Goal: Task Accomplishment & Management: Use online tool/utility

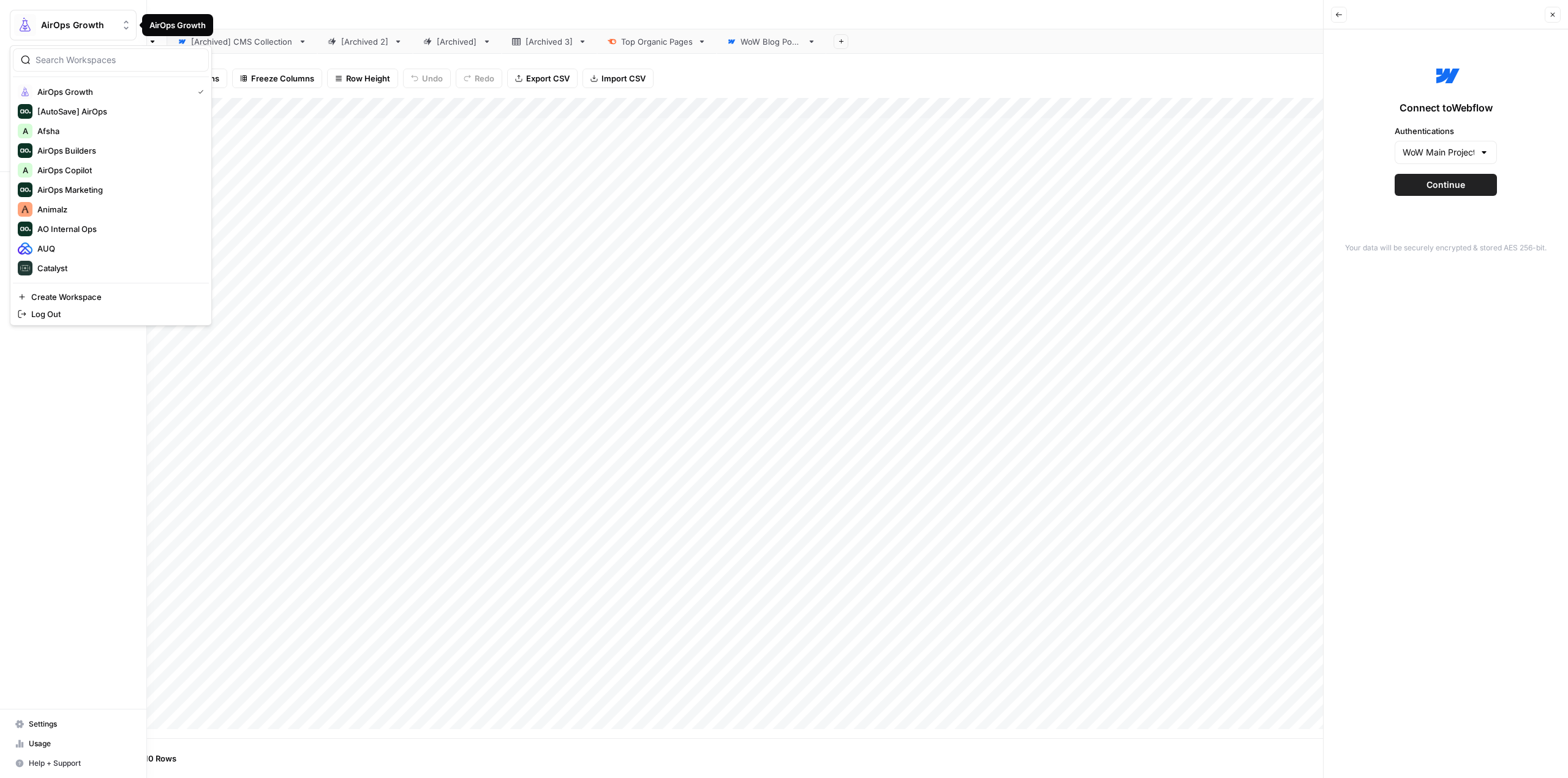
click at [34, 25] on img "Workspace: AirOps Growth" at bounding box center [25, 25] width 22 height 22
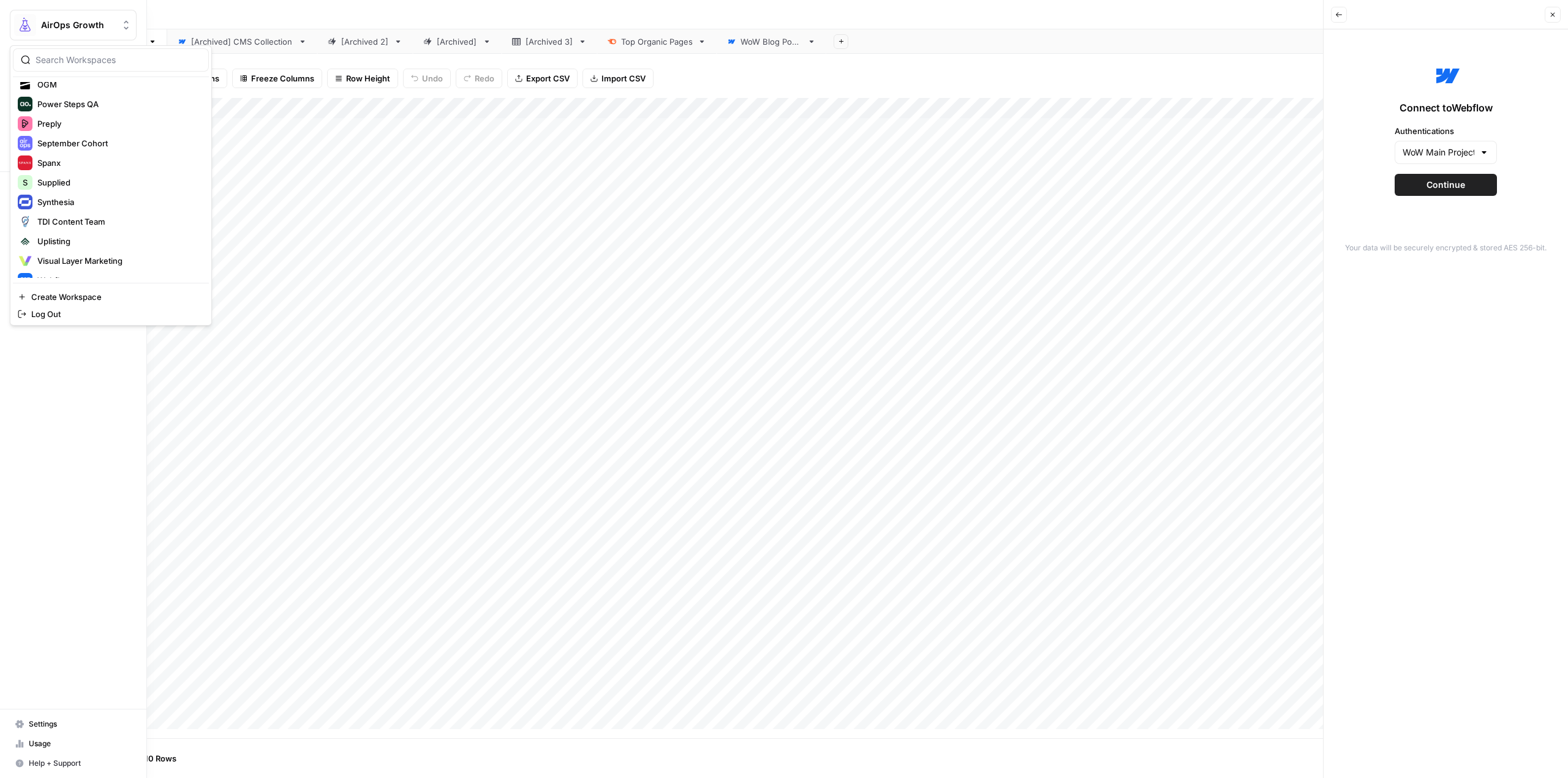
scroll to position [471, 0]
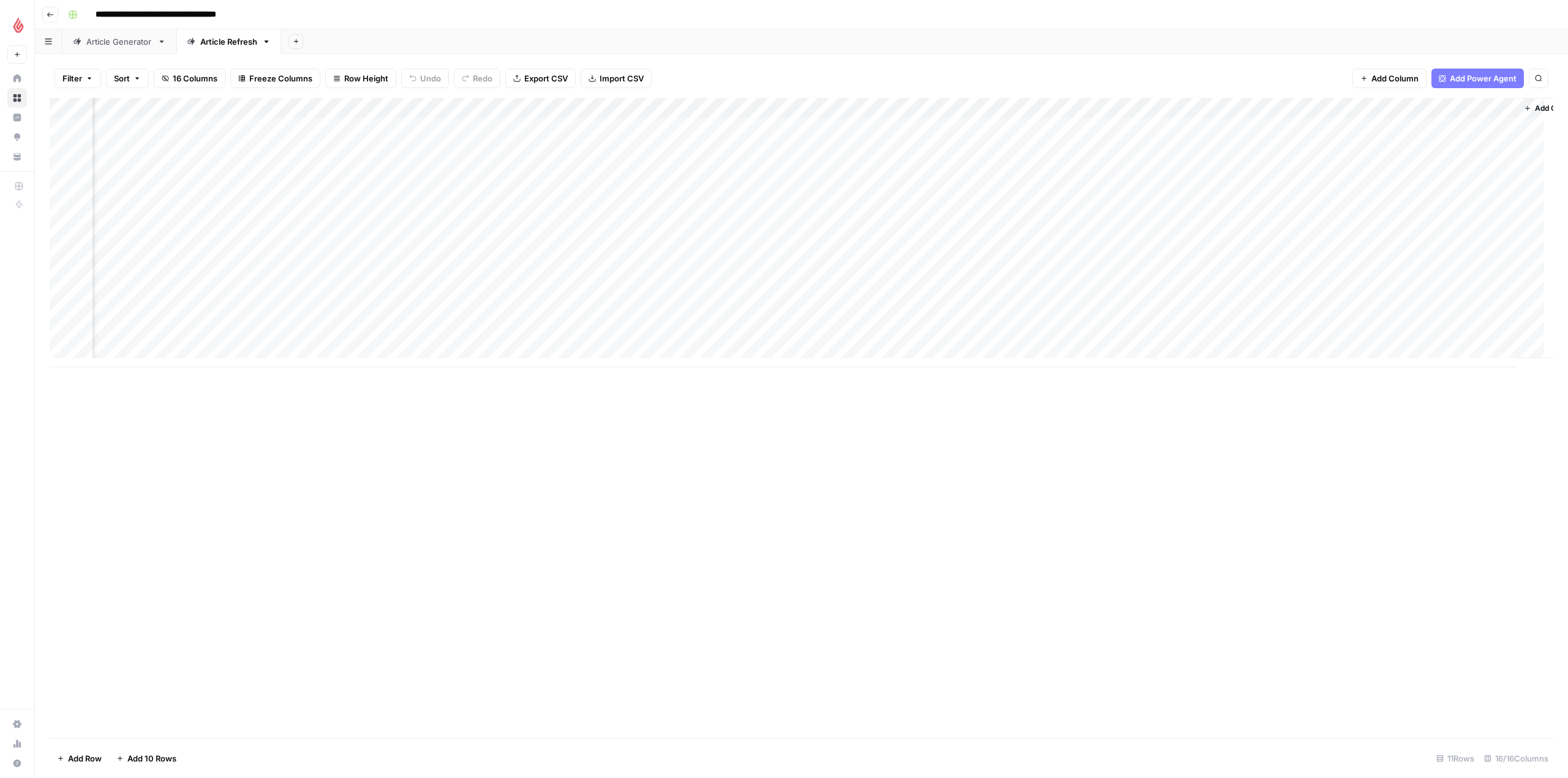
scroll to position [0, 501]
click at [791, 104] on div "Add Column" at bounding box center [801, 232] width 1504 height 270
click at [817, 135] on input "SERP Competition Refresh Suggestions [AirOps Buidlers]" at bounding box center [807, 138] width 125 height 12
click at [978, 55] on div "Filter Sort 16 Columns Freeze Columns Row Height Undo Redo Export CSV Import CS…" at bounding box center [801, 416] width 1533 height 724
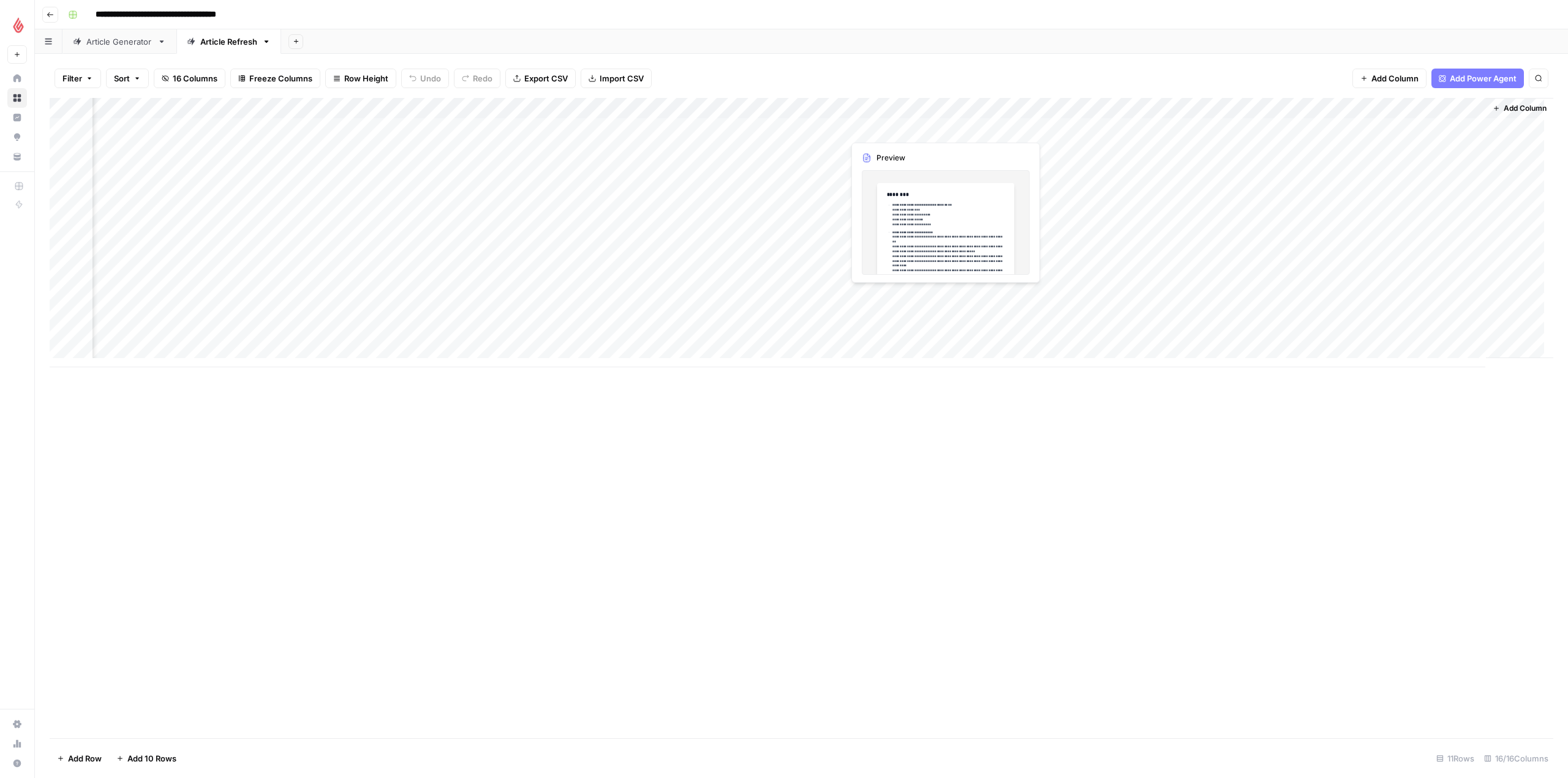
click at [912, 120] on div "Add Column" at bounding box center [801, 232] width 1504 height 270
click at [893, 125] on div "Add Column" at bounding box center [801, 232] width 1504 height 270
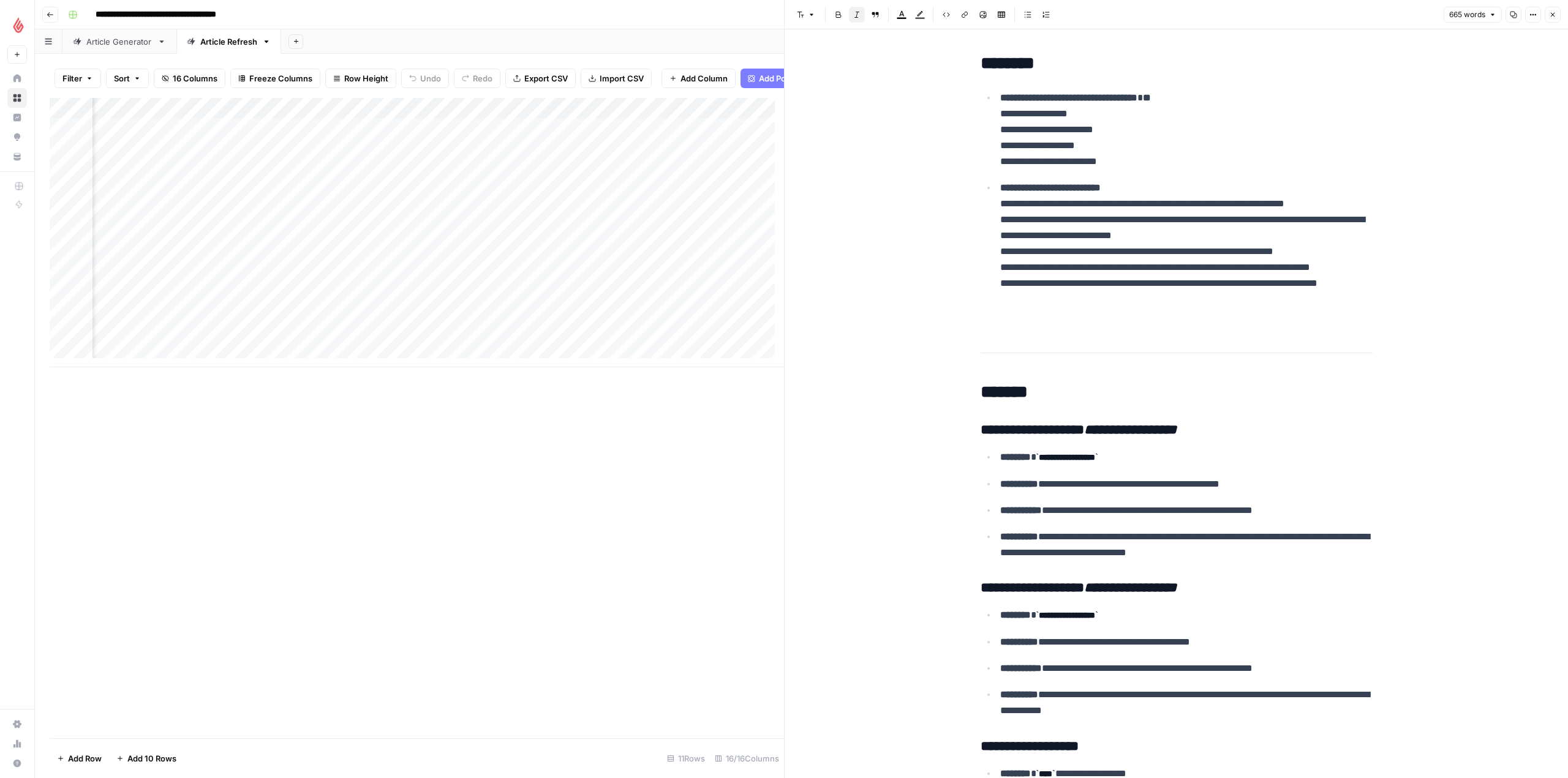
click at [711, 451] on div "Add Column" at bounding box center [417, 417] width 734 height 640
click at [1551, 9] on button "Close" at bounding box center [1553, 15] width 16 height 16
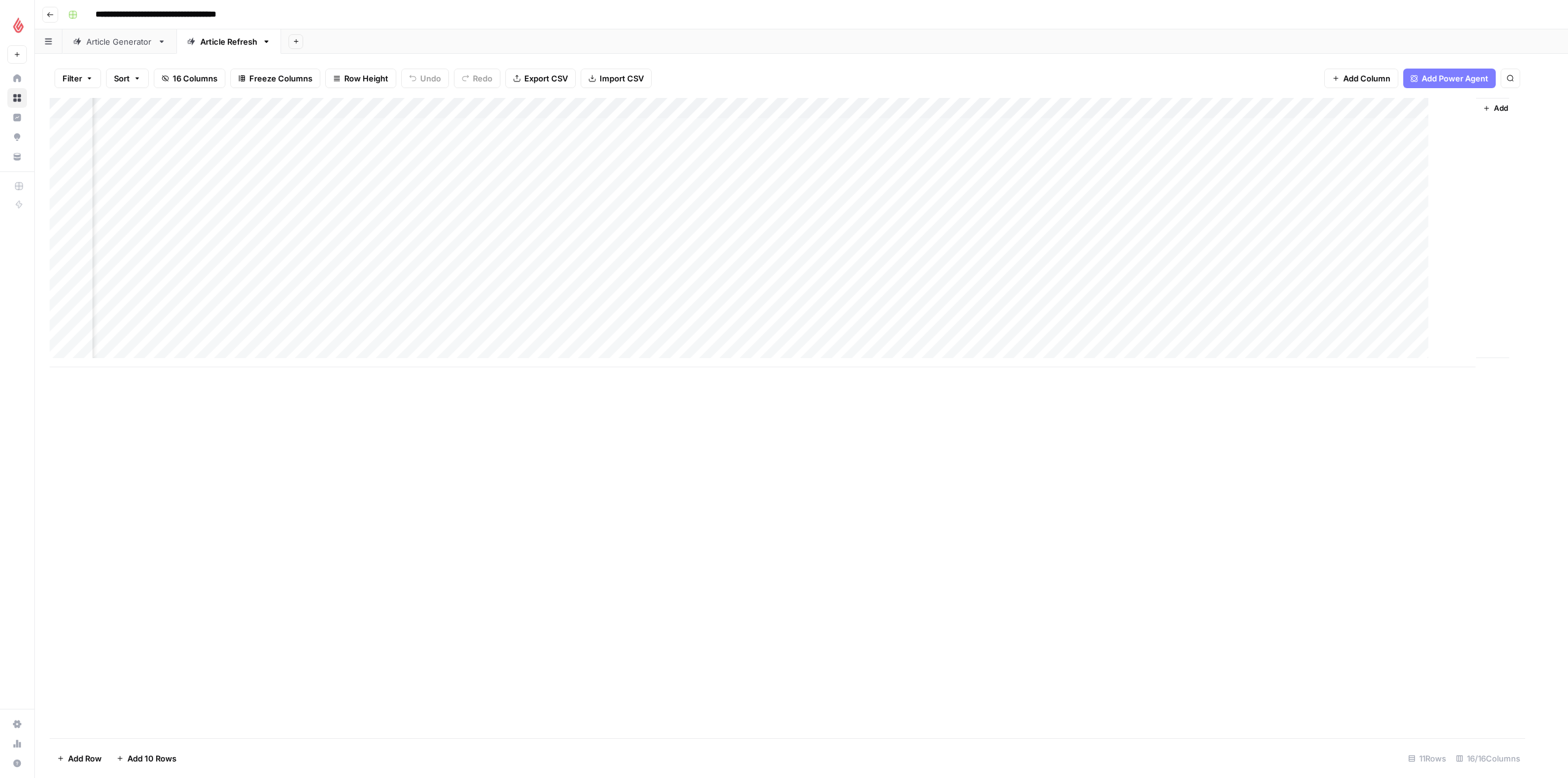
scroll to position [0, 486]
click at [923, 126] on div "Add Column" at bounding box center [801, 232] width 1504 height 270
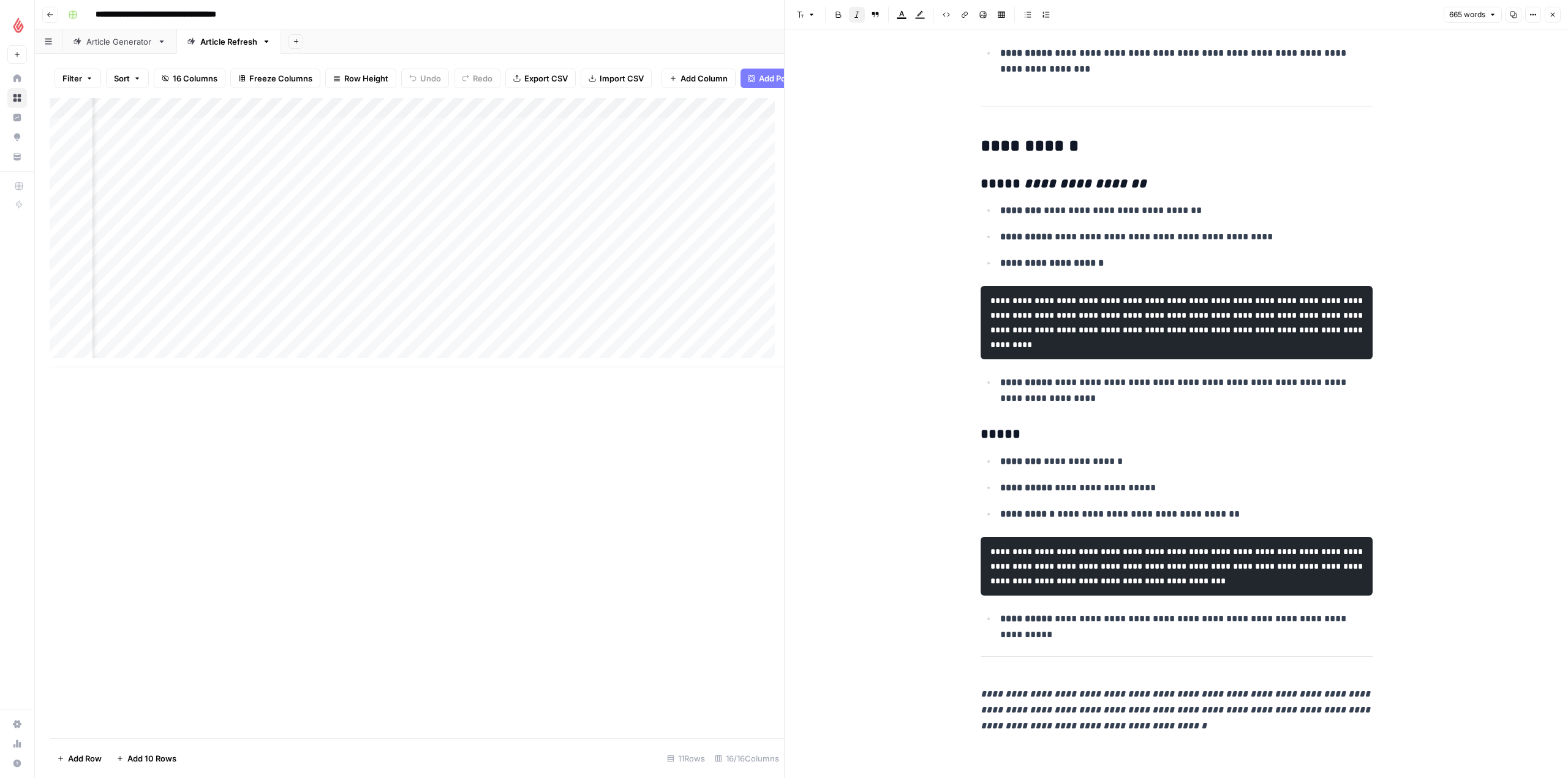
scroll to position [0, 909]
click at [487, 152] on div "Add Column" at bounding box center [417, 232] width 734 height 270
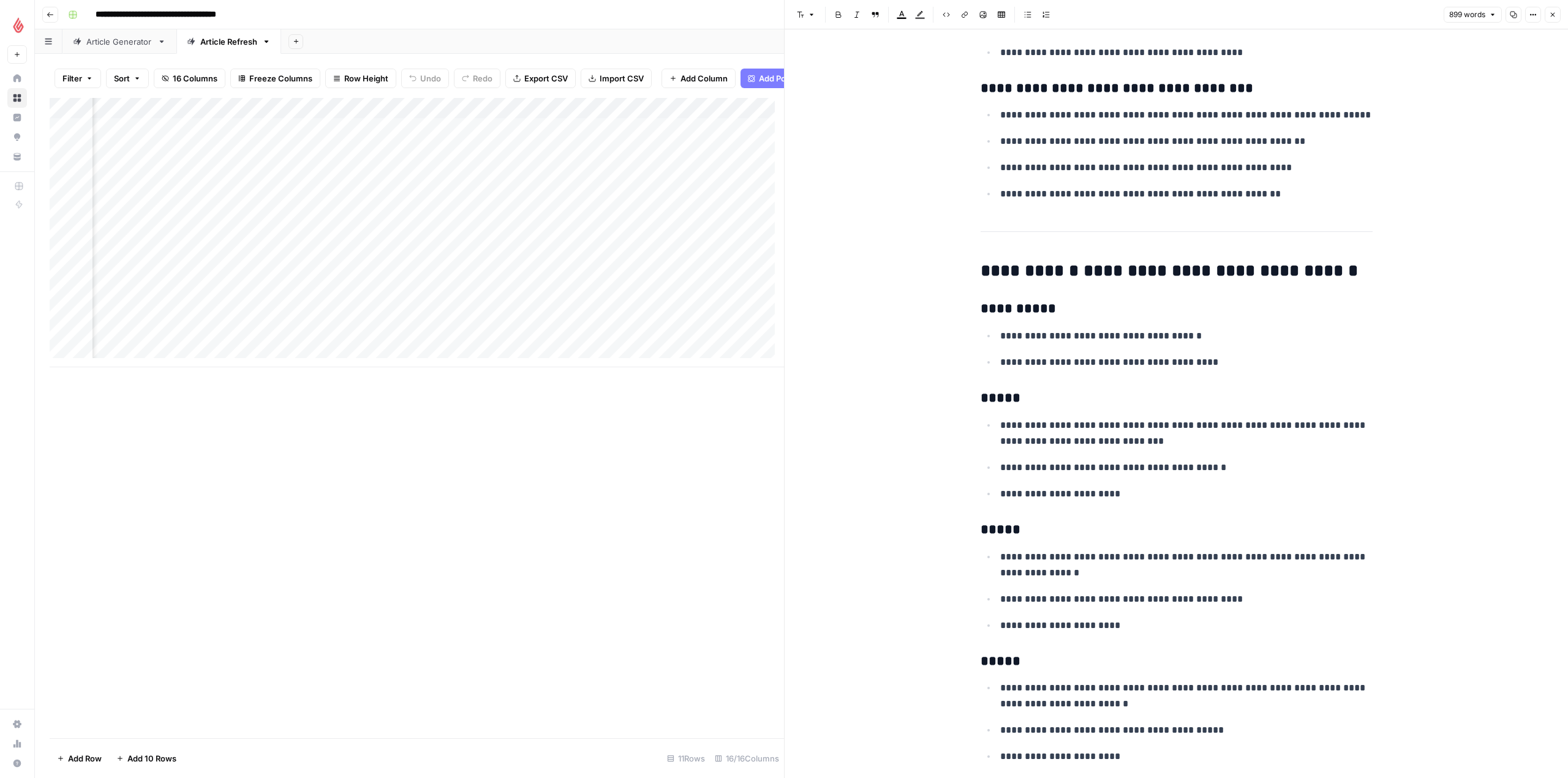
scroll to position [2633, 0]
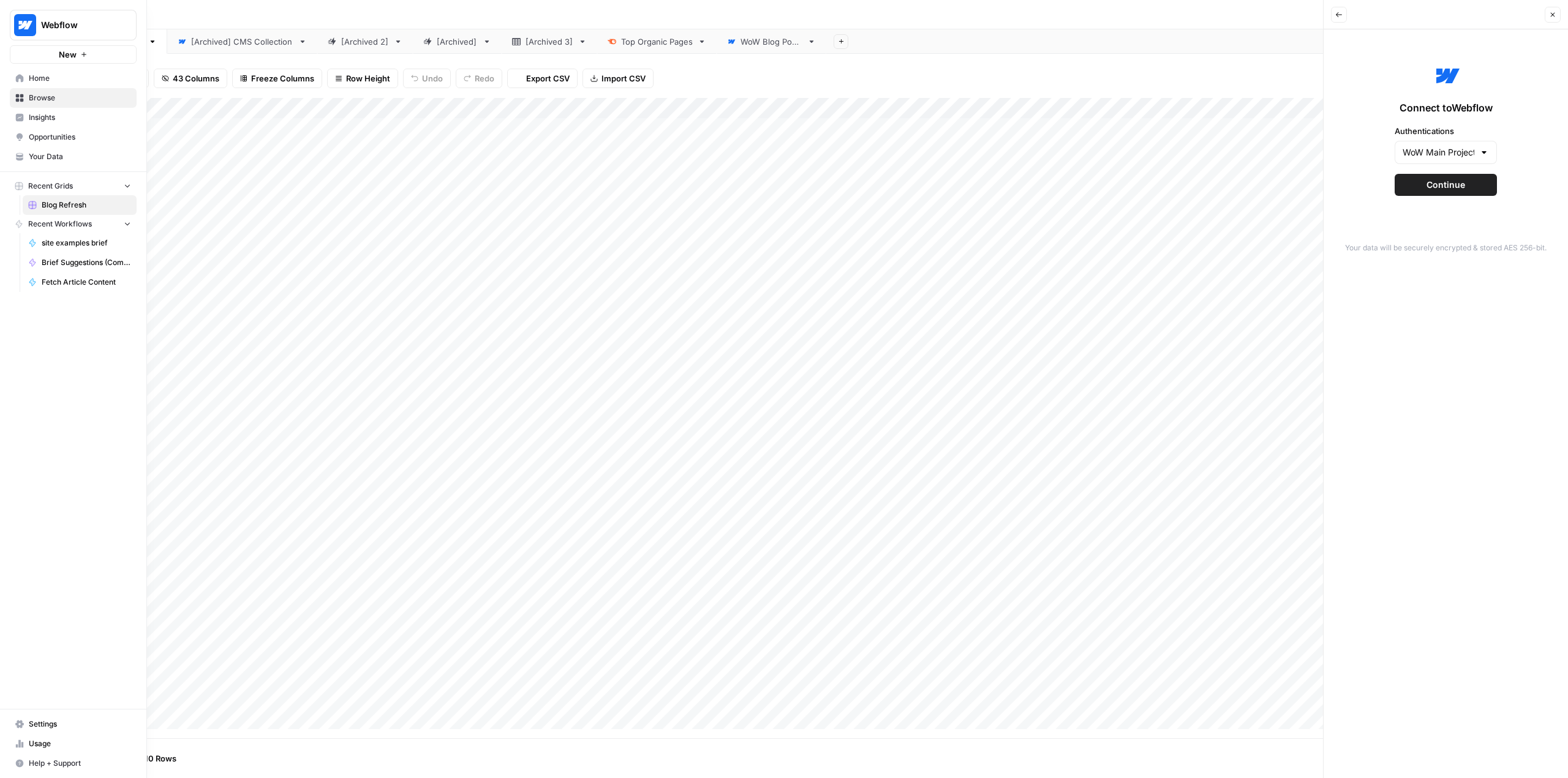
click at [28, 20] on img "Workspace: Webflow" at bounding box center [25, 25] width 22 height 22
click at [87, 264] on span "Dash" at bounding box center [118, 268] width 162 height 12
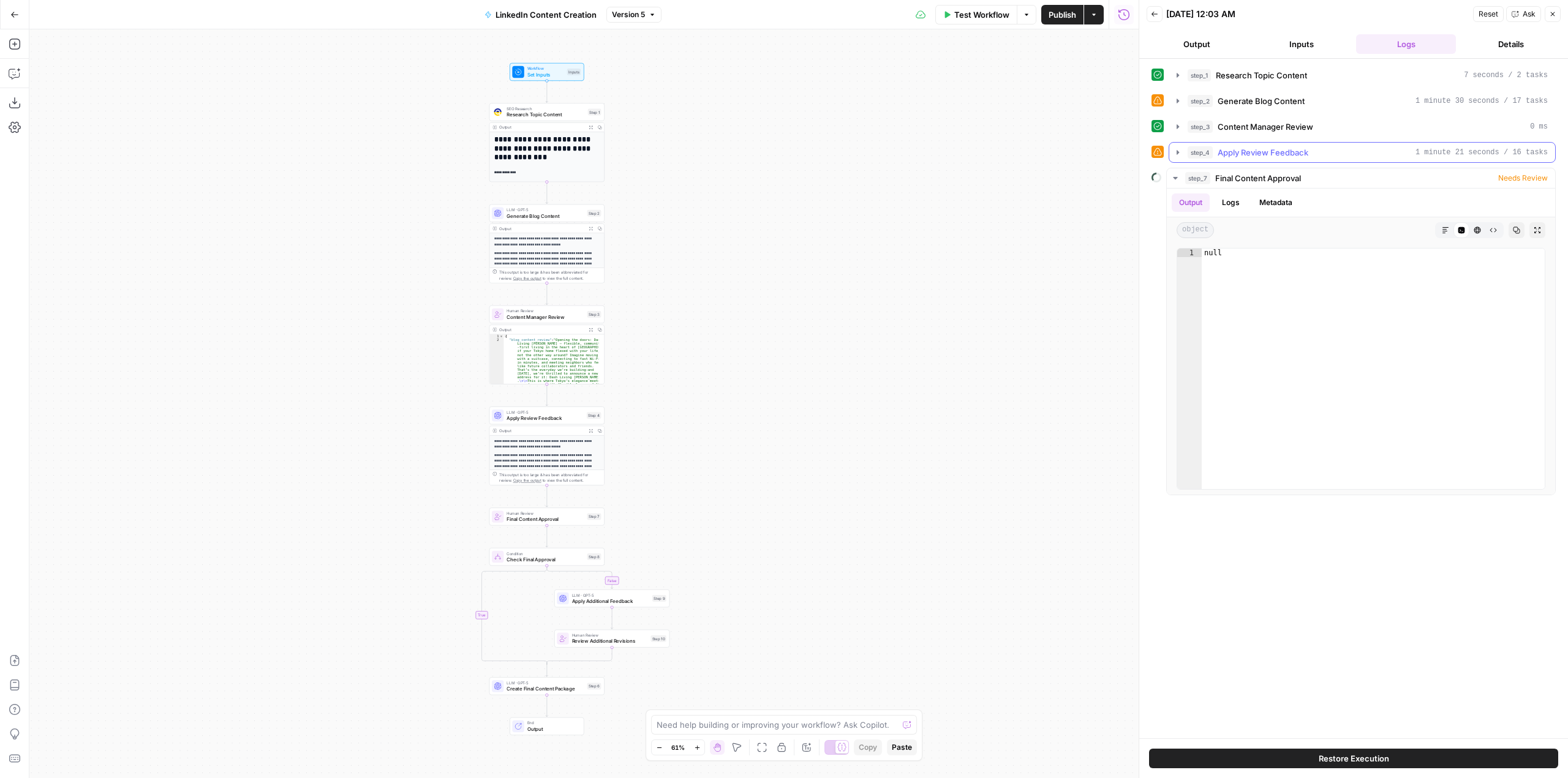
click at [1178, 155] on icon "button" at bounding box center [1177, 152] width 9 height 9
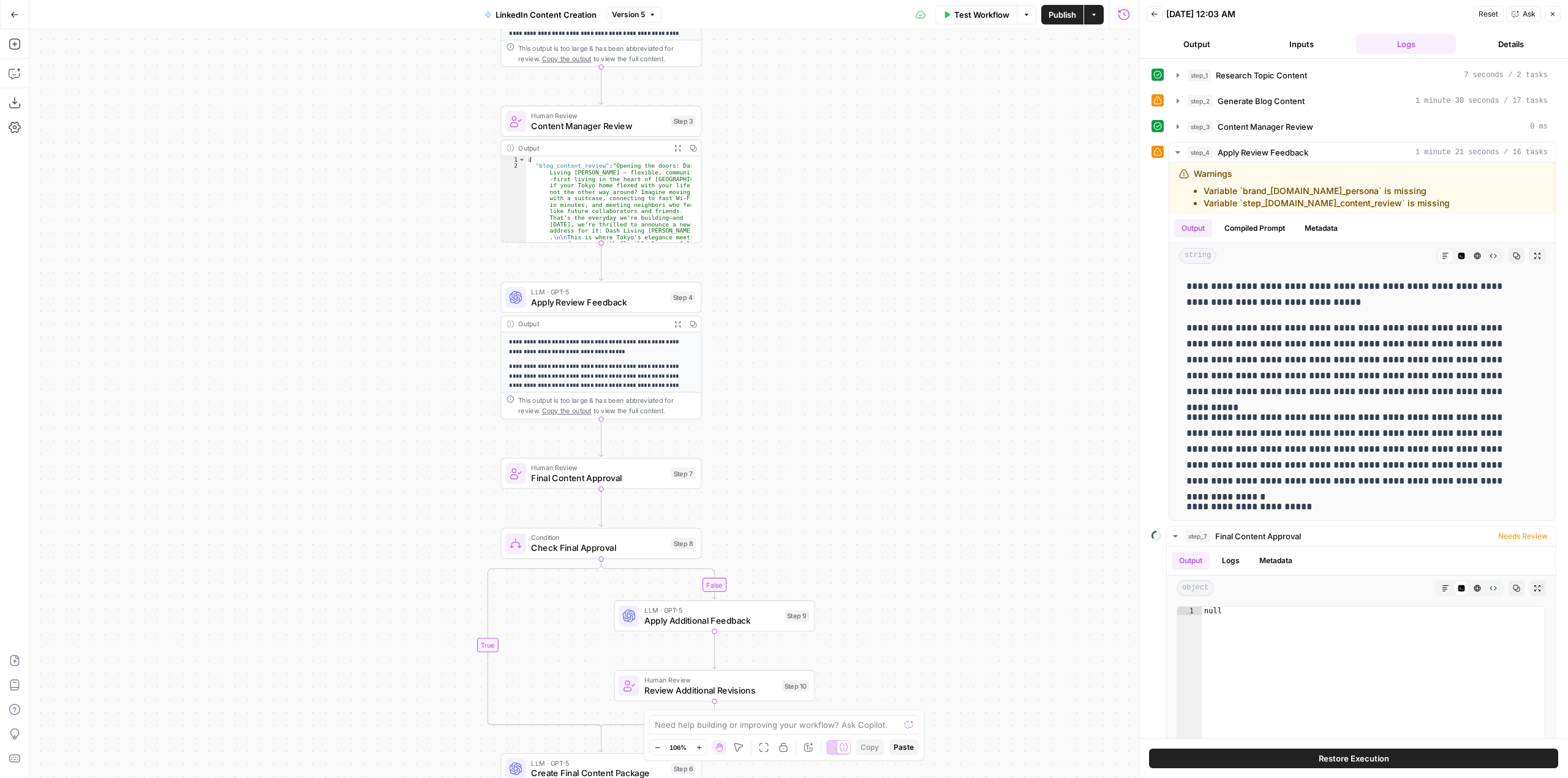
drag, startPoint x: 713, startPoint y: 364, endPoint x: 847, endPoint y: 195, distance: 215.7
click at [847, 195] on div "**********" at bounding box center [584, 404] width 1109 height 749
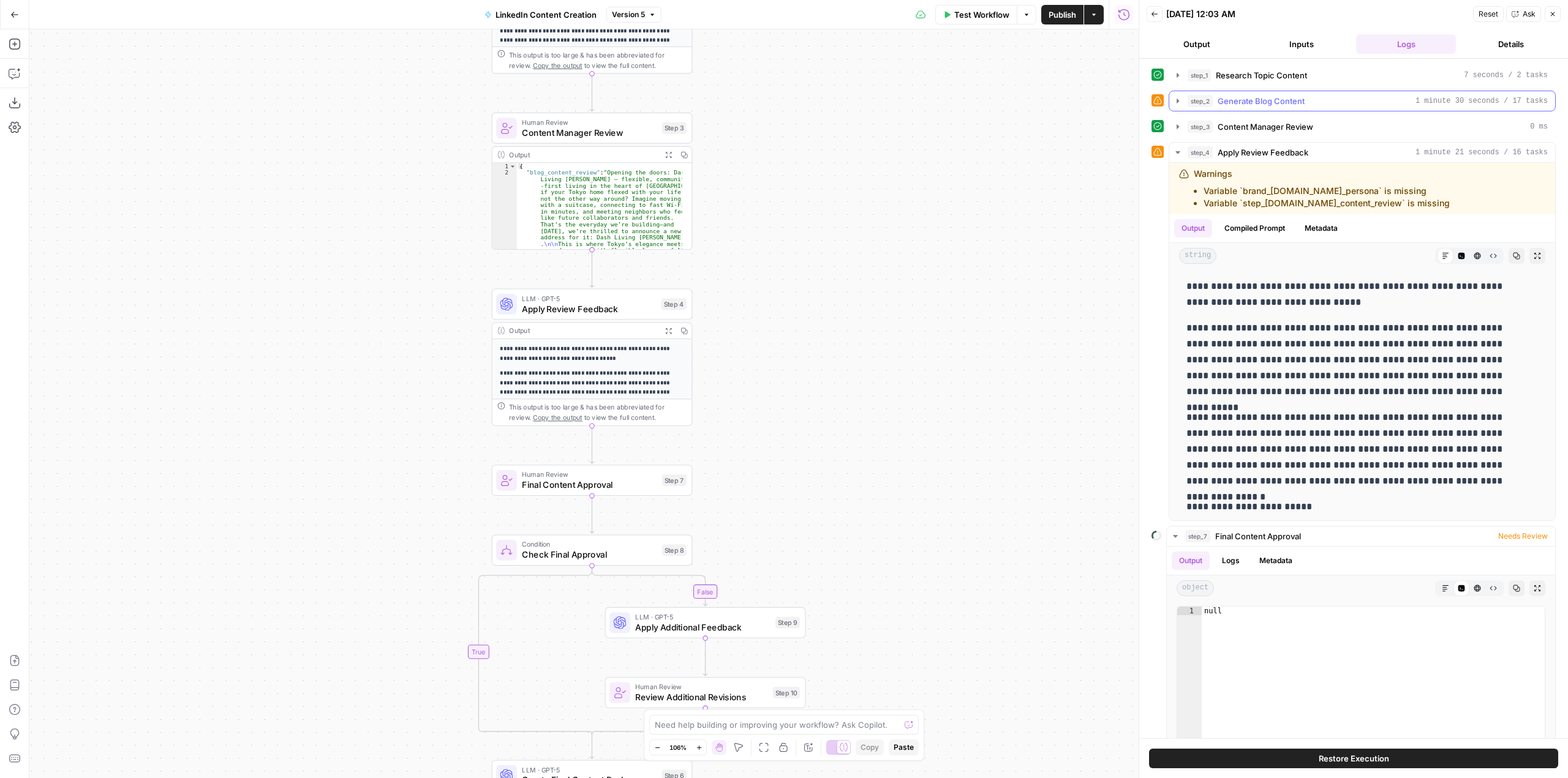
click at [1176, 102] on icon "button" at bounding box center [1177, 101] width 9 height 9
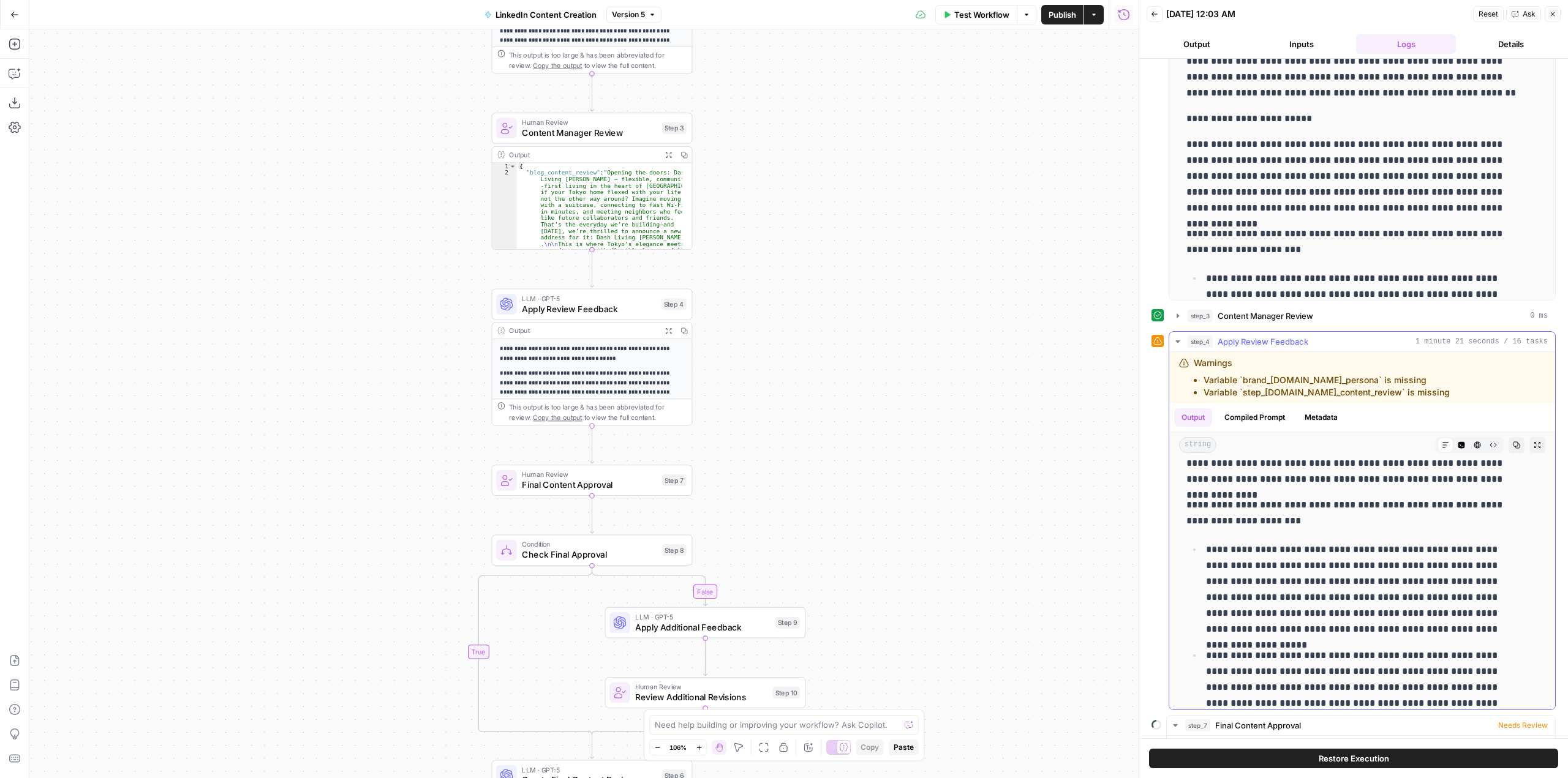
scroll to position [245, 0]
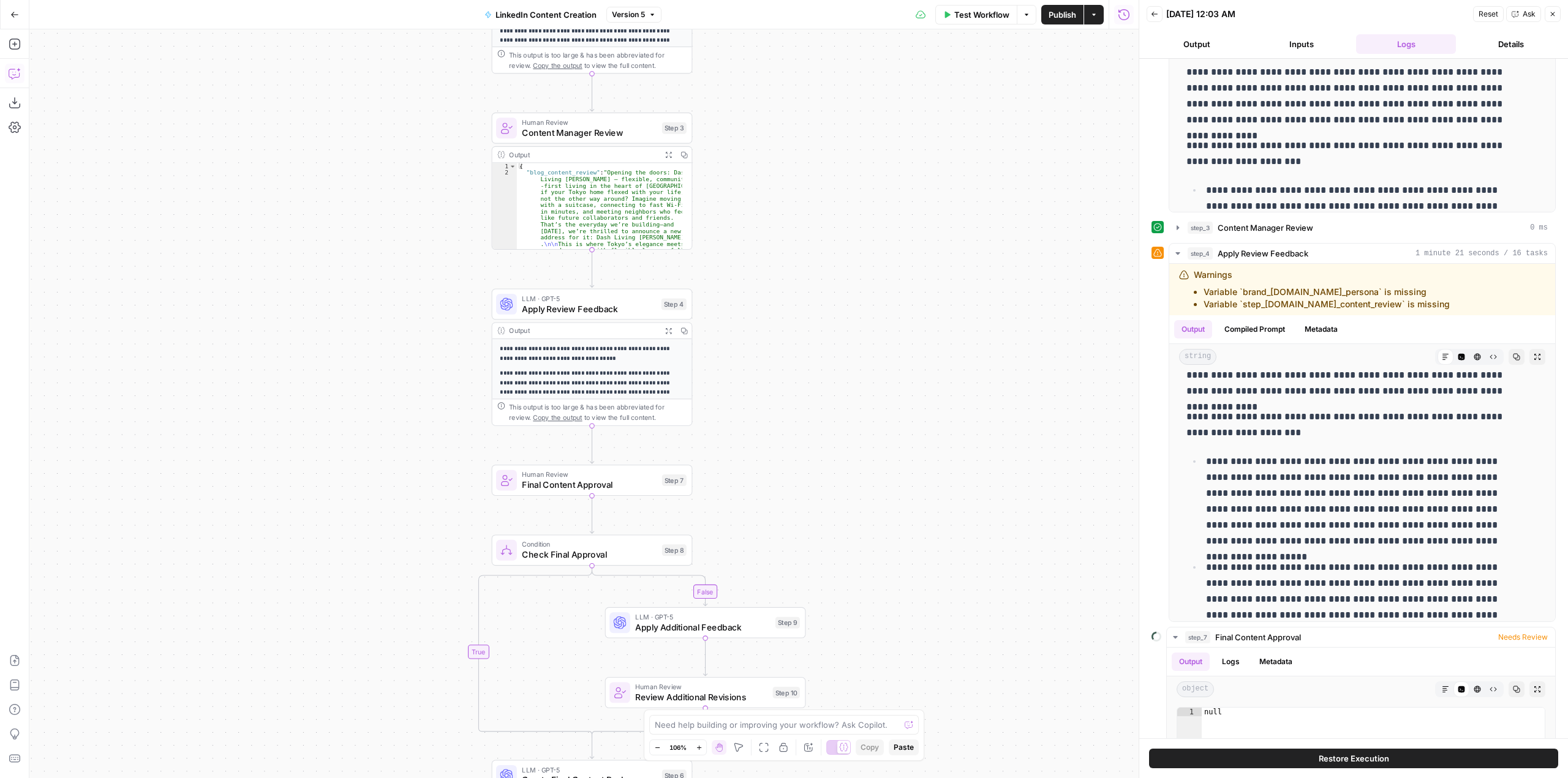
click at [13, 79] on icon "button" at bounding box center [14, 74] width 10 height 9
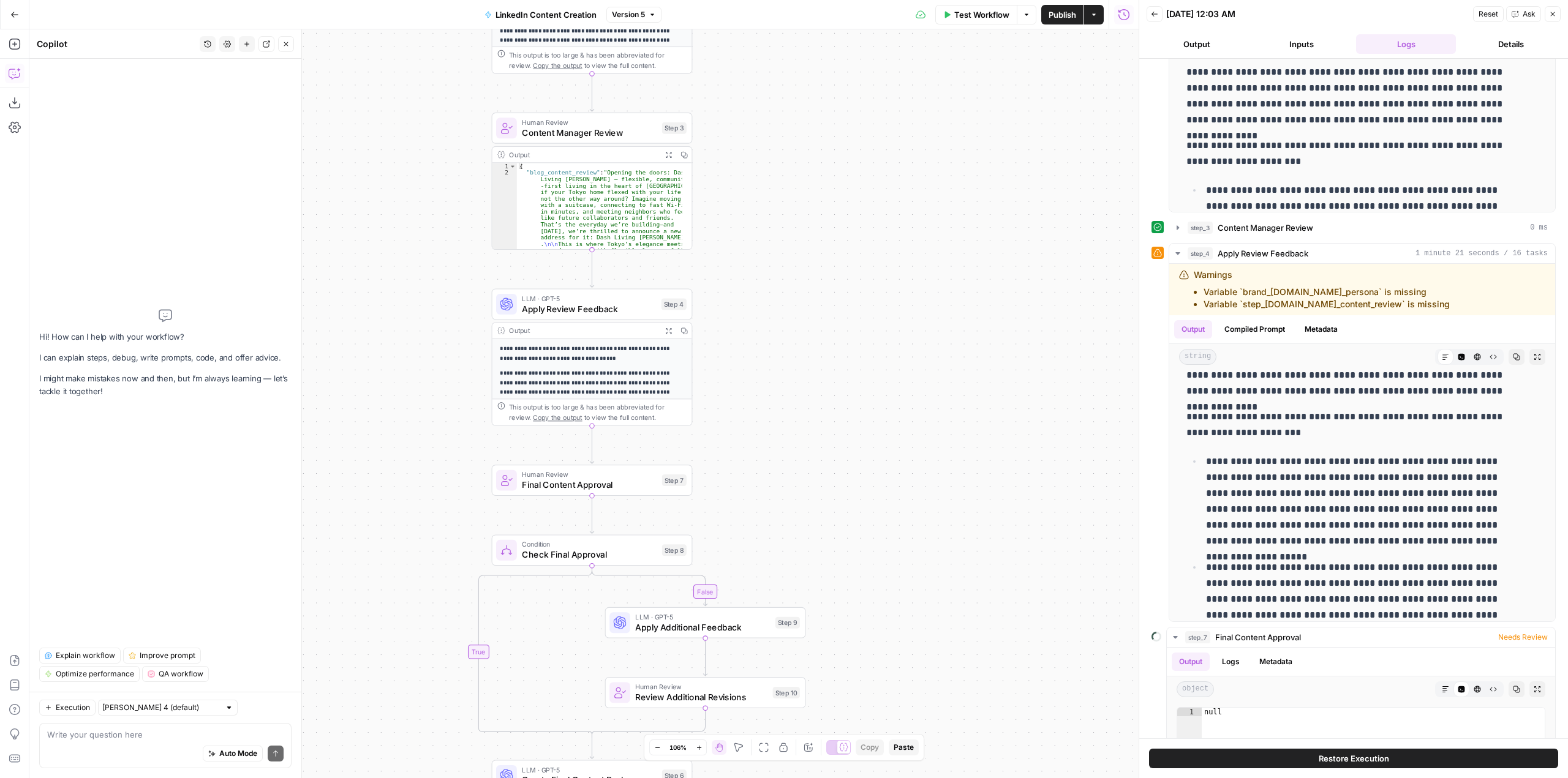
click at [162, 723] on div "Write your question here Auto Mode Send" at bounding box center [165, 746] width 252 height 45
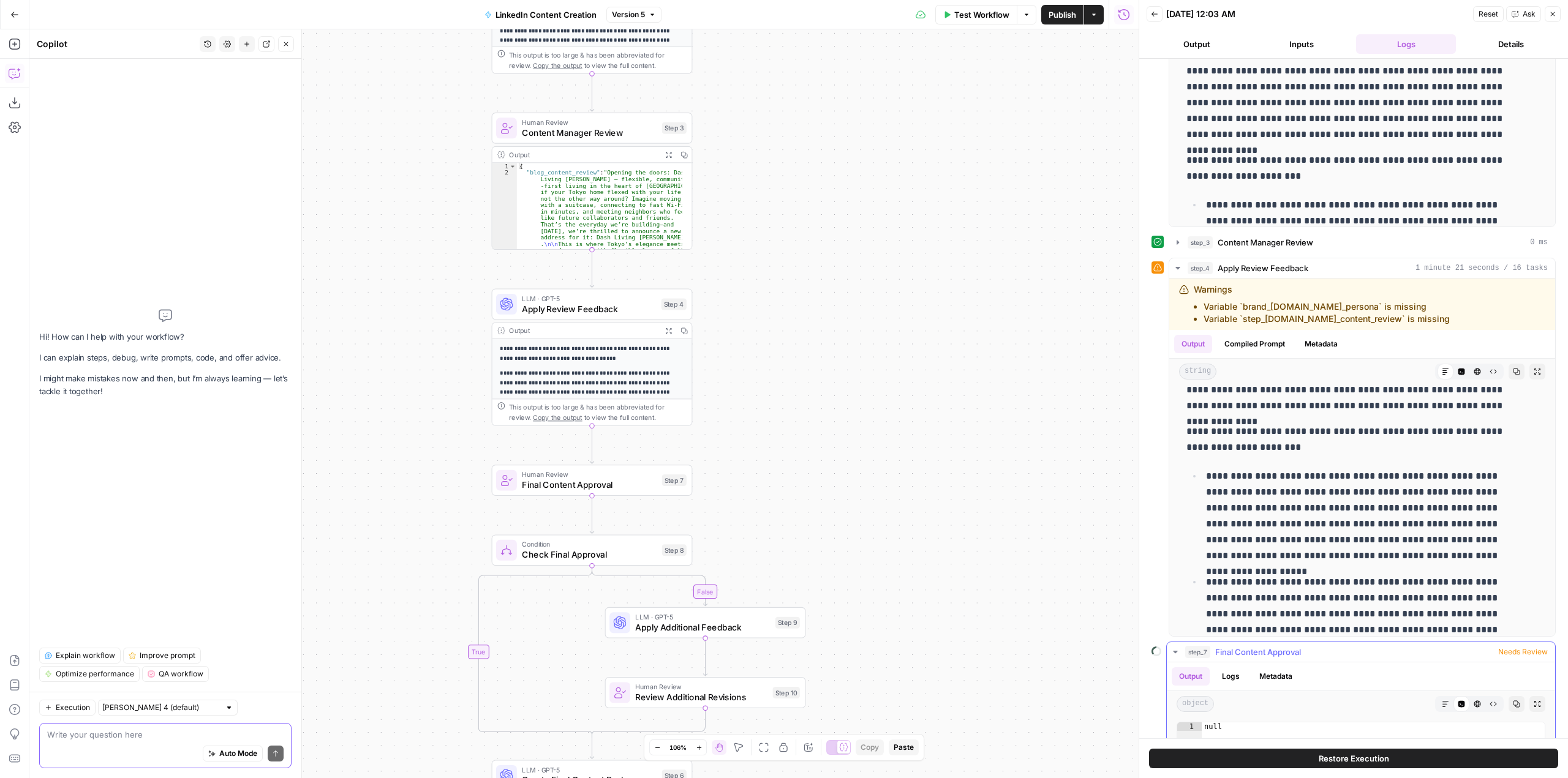
scroll to position [222, 0]
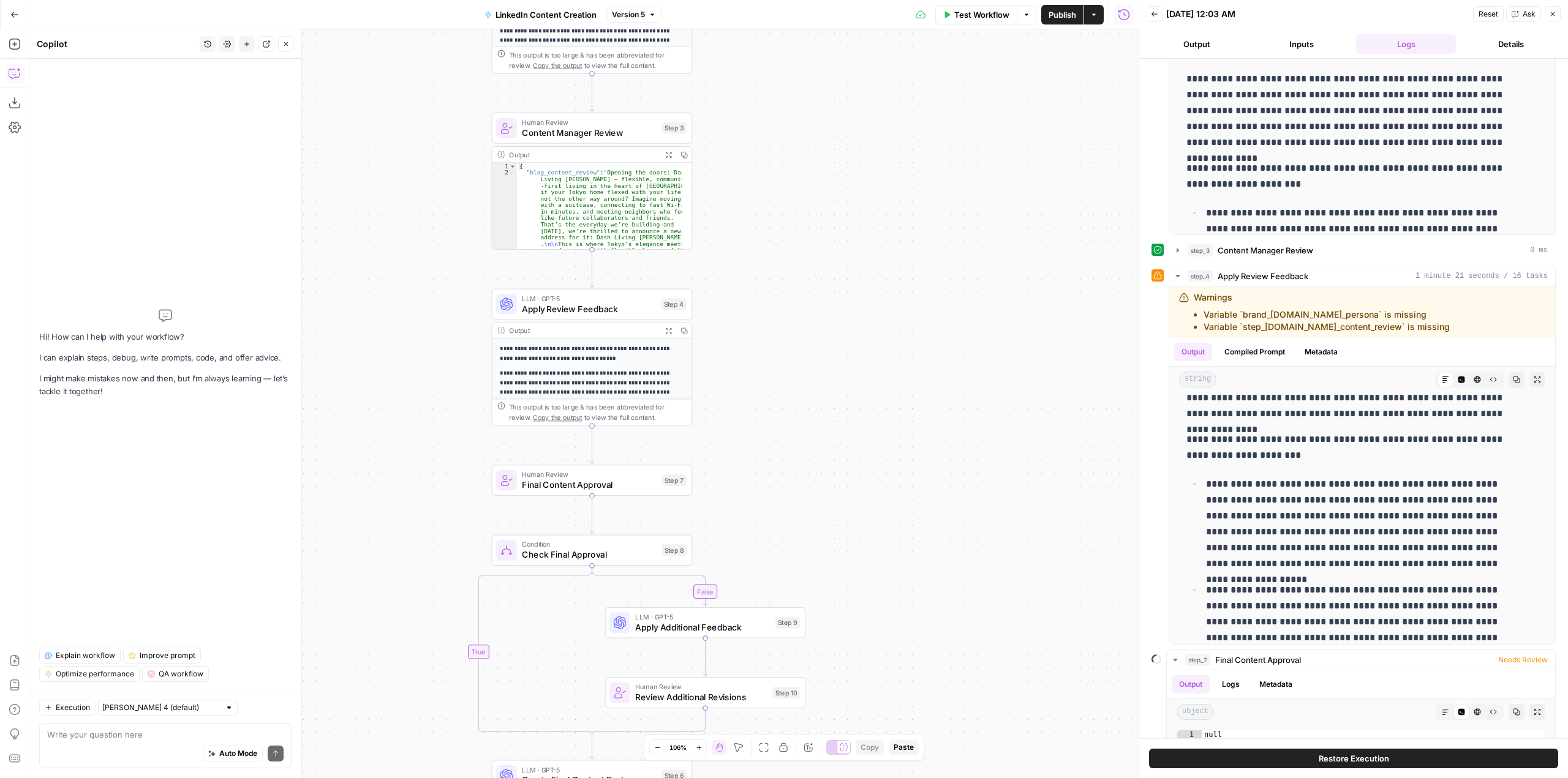
click at [186, 728] on div "Write your question here Auto Mode Send" at bounding box center [165, 746] width 252 height 45
drag, startPoint x: 1409, startPoint y: 325, endPoint x: 1200, endPoint y: 330, distance: 209.1
click at [1200, 330] on div "Warnings Variable `brand_kit.author_persona` is missing Variable `step_3.blog_c…" at bounding box center [1338, 312] width 318 height 42
copy li "Variable `step_3.blog_content_review` is missing"
click at [205, 731] on textarea "there is a warning on step 4 saying "" at bounding box center [165, 734] width 236 height 12
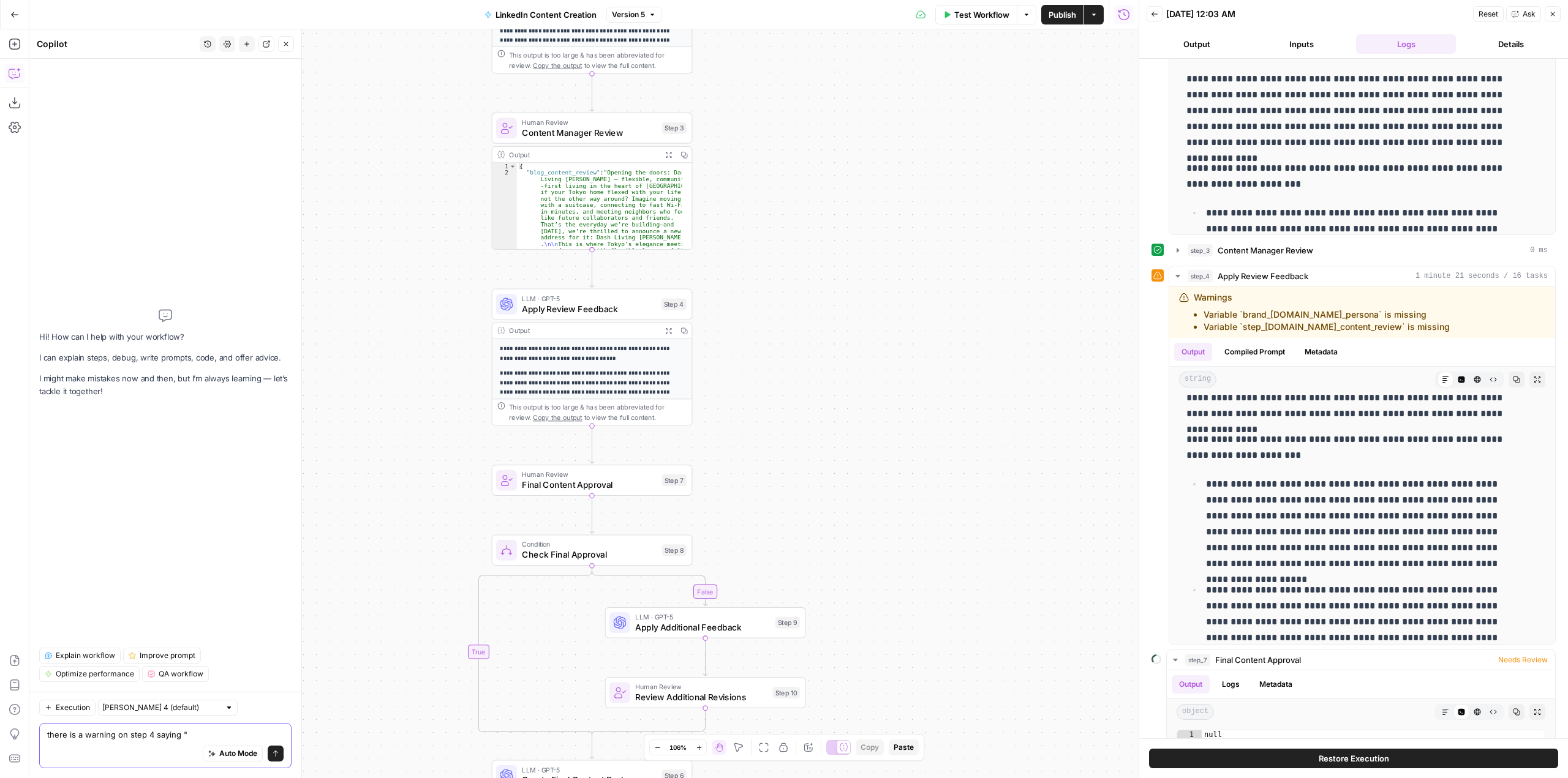
paste textarea "Variable `step_3.blog_content_review` is missing"
type textarea "there is a warning on step 4 saying "Variable `step_3.blog_content_review` is m…"
click at [288, 753] on div "there is a warning on step 4 saying "Variable `step_3.blog_content_review` is m…" at bounding box center [165, 739] width 252 height 58
click at [281, 755] on button "Send" at bounding box center [275, 754] width 16 height 16
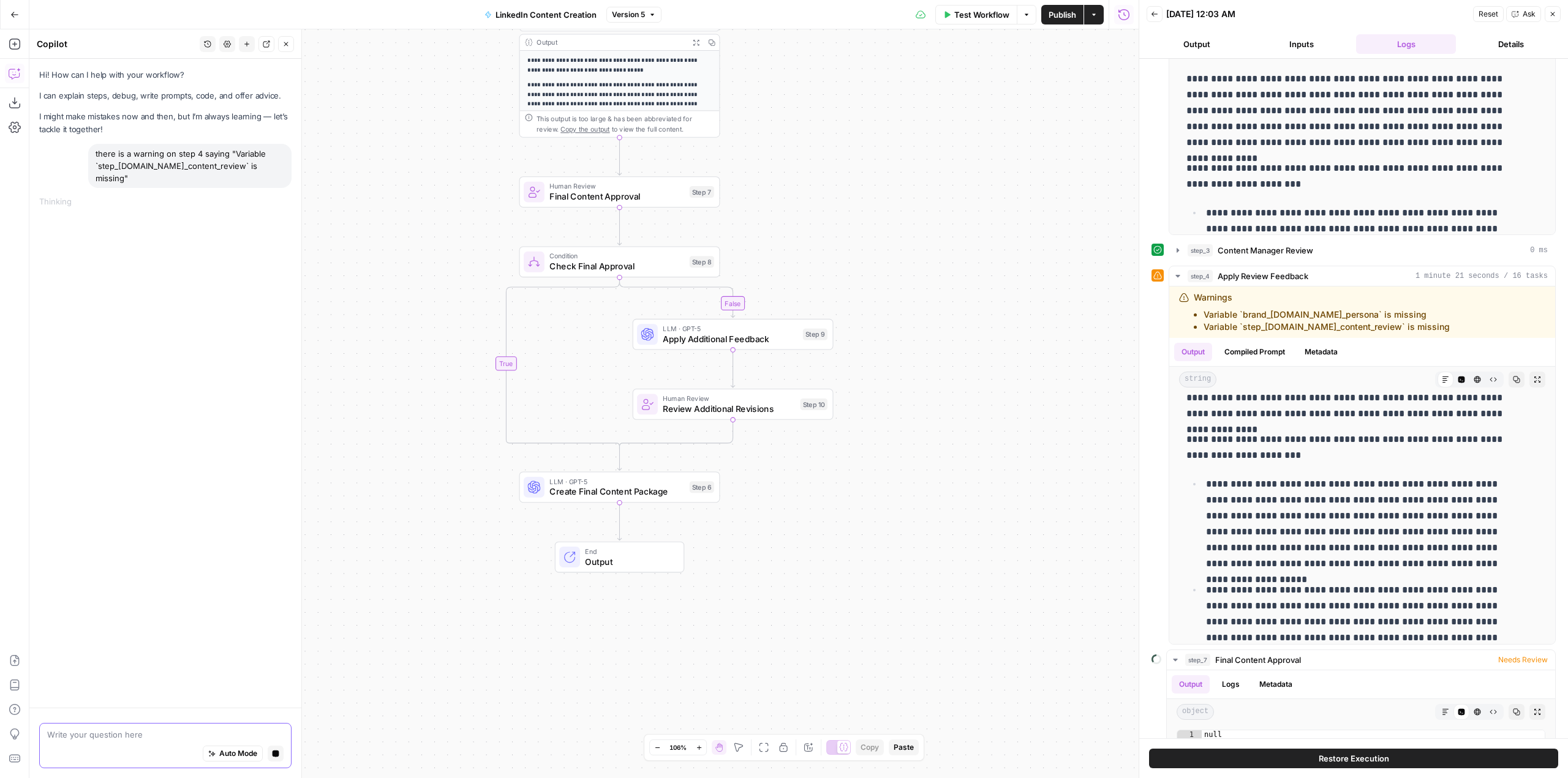
drag, startPoint x: 920, startPoint y: 574, endPoint x: 948, endPoint y: 286, distance: 289.4
click at [948, 286] on div "**********" at bounding box center [584, 404] width 1109 height 749
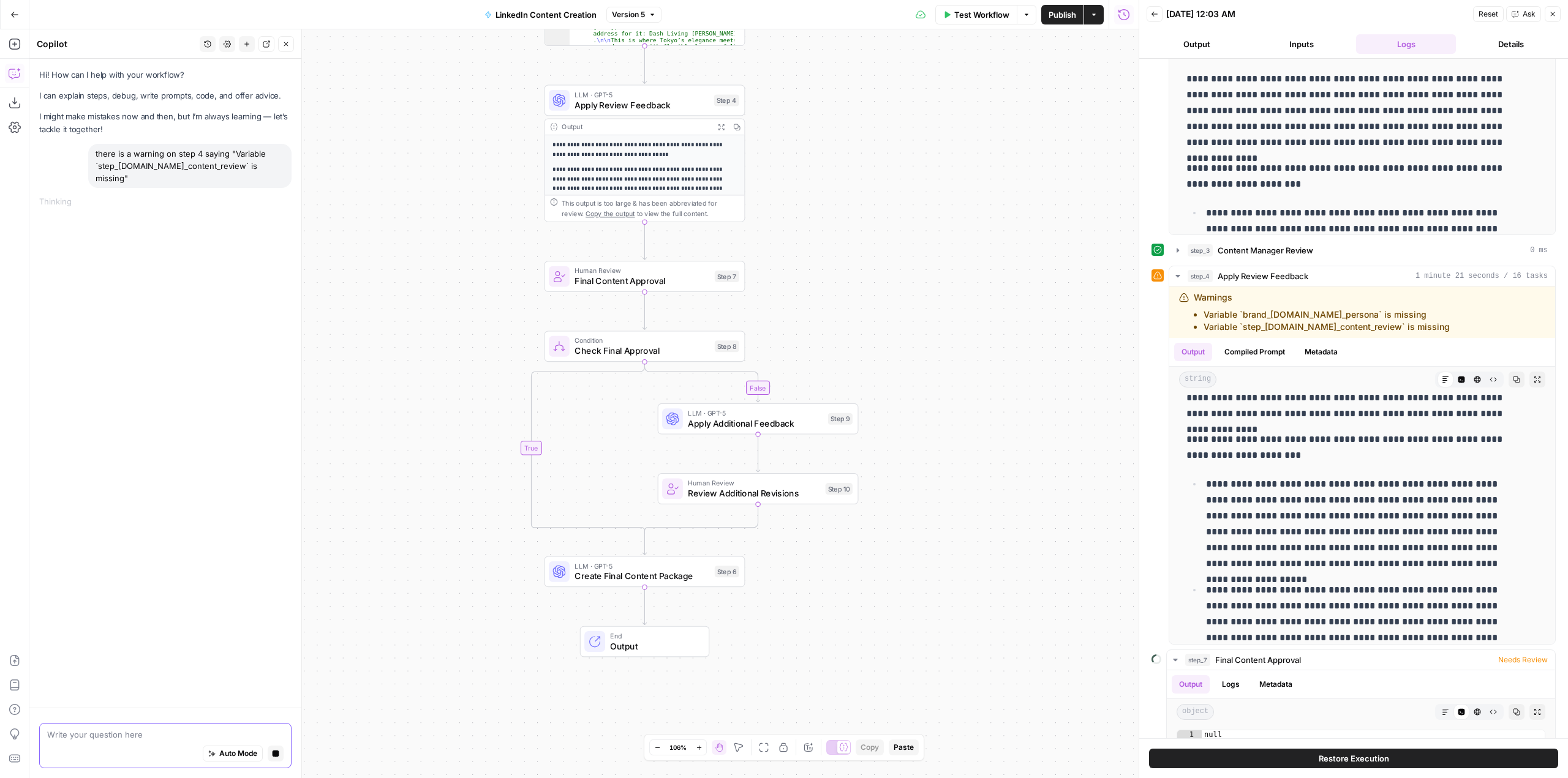
drag, startPoint x: 893, startPoint y: 243, endPoint x: 918, endPoint y: 328, distance: 88.6
click at [918, 328] on div "**********" at bounding box center [584, 404] width 1109 height 749
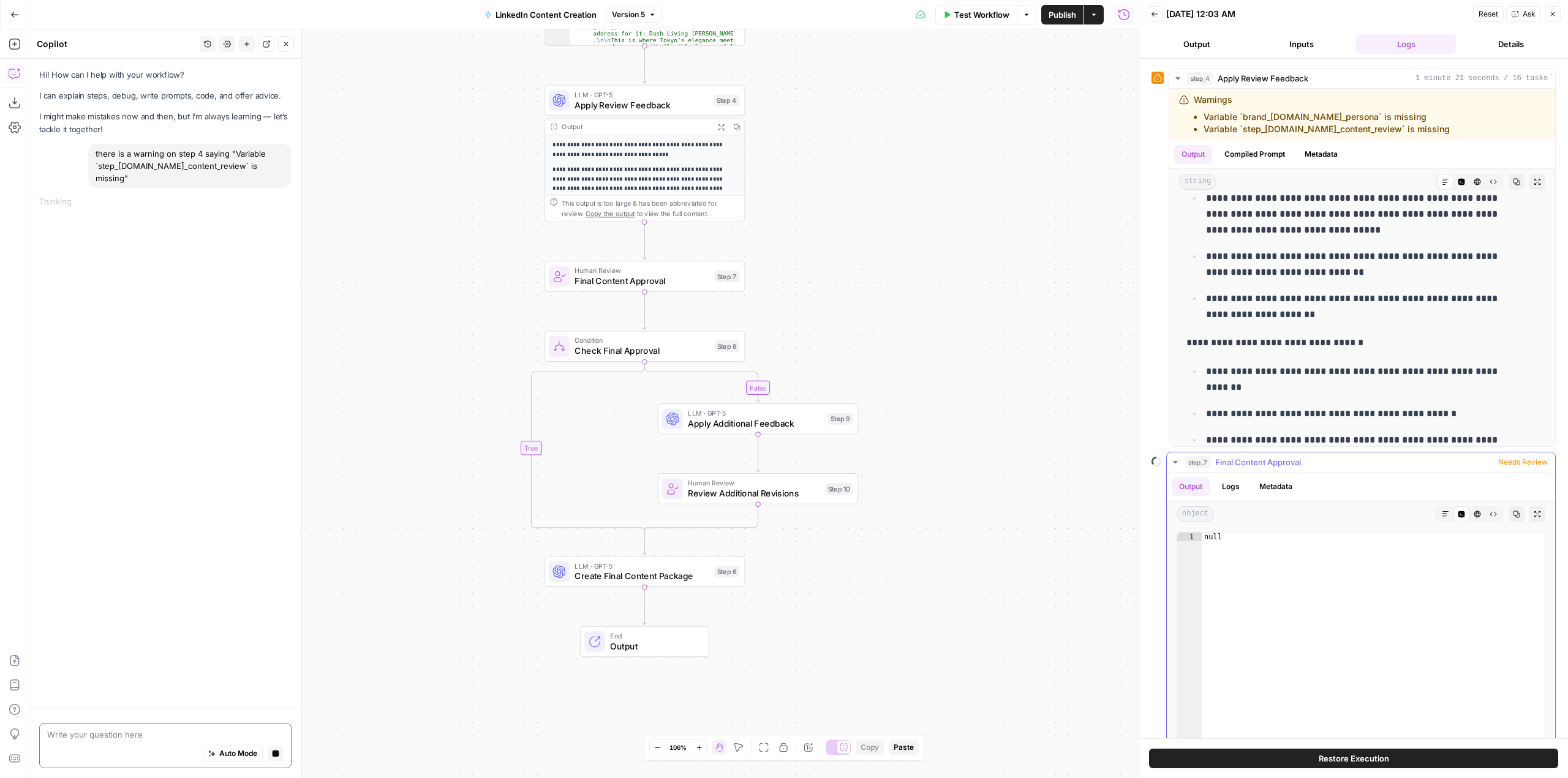
scroll to position [467, 0]
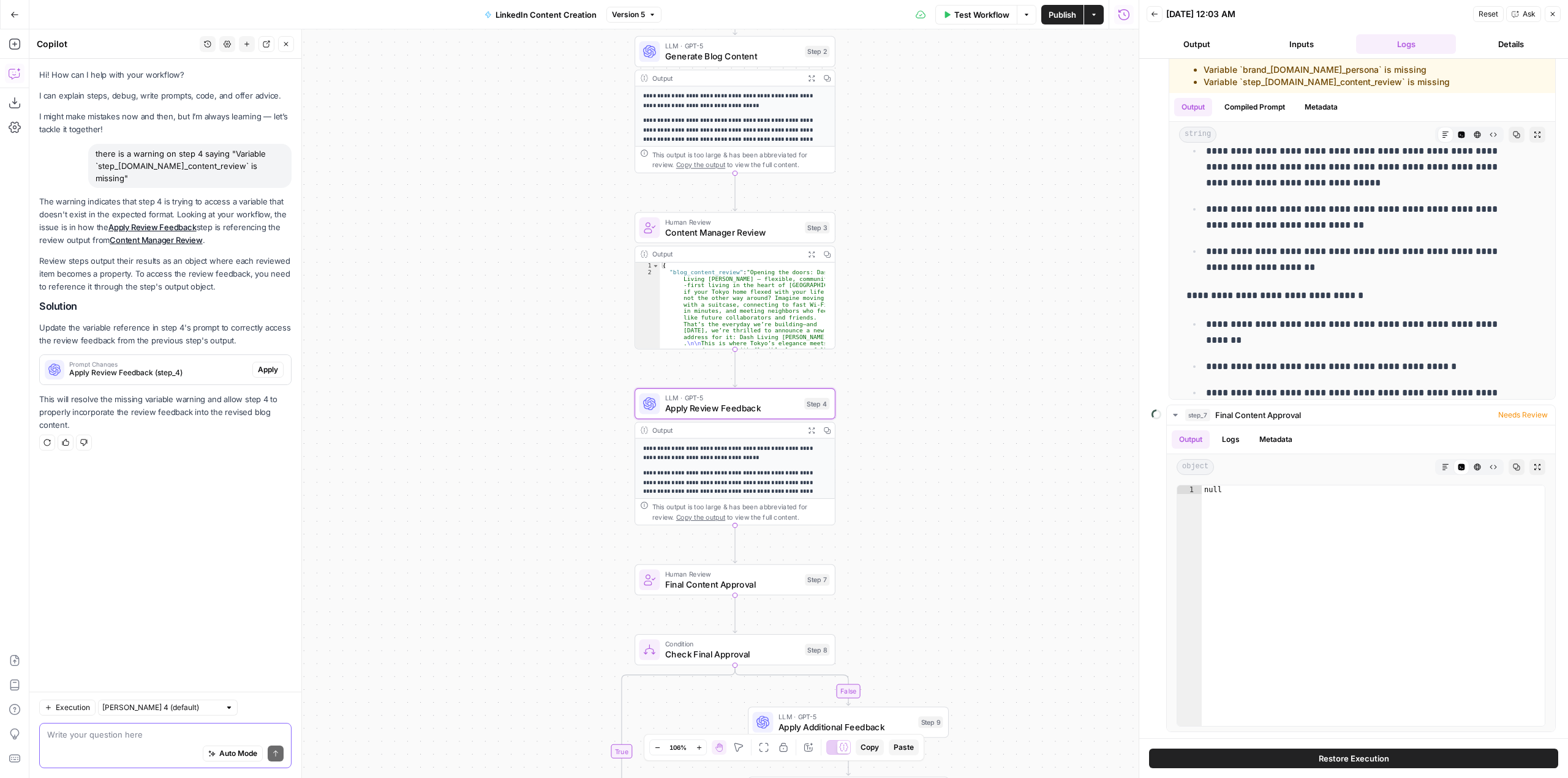
click at [266, 364] on span "Apply" at bounding box center [268, 369] width 20 height 11
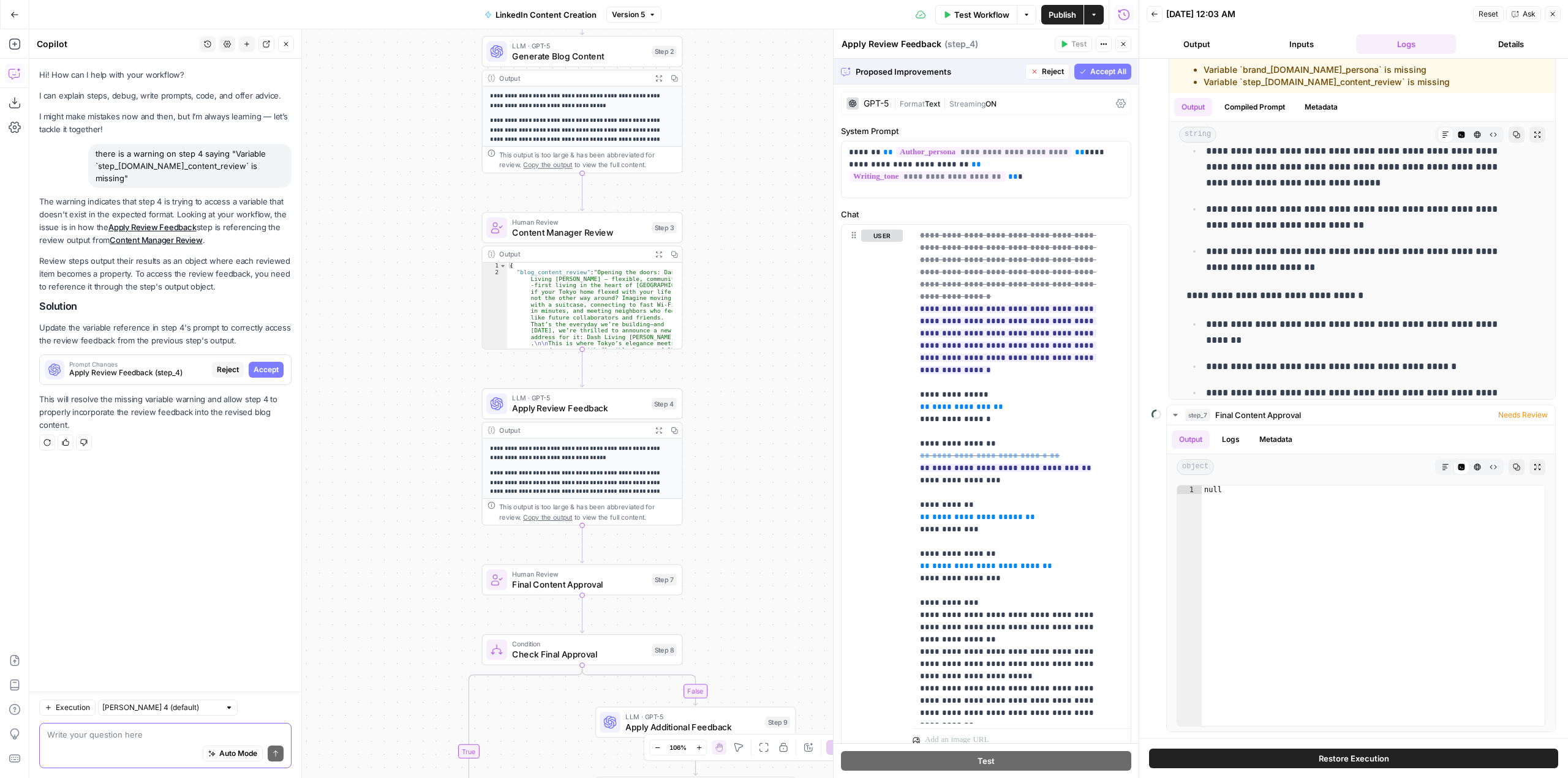
click at [1077, 65] on button "Accept All" at bounding box center [1102, 71] width 57 height 16
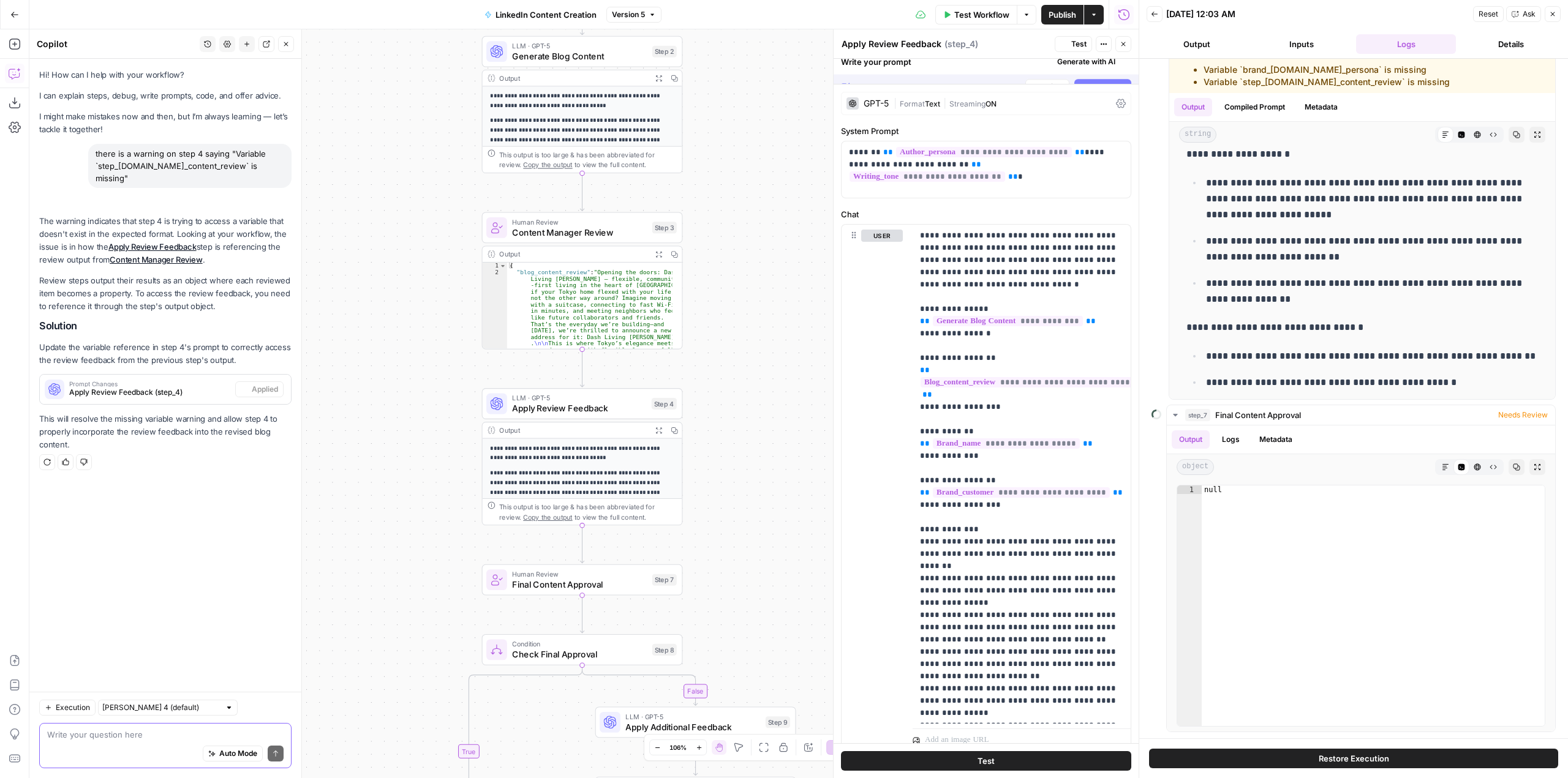
scroll to position [0, 0]
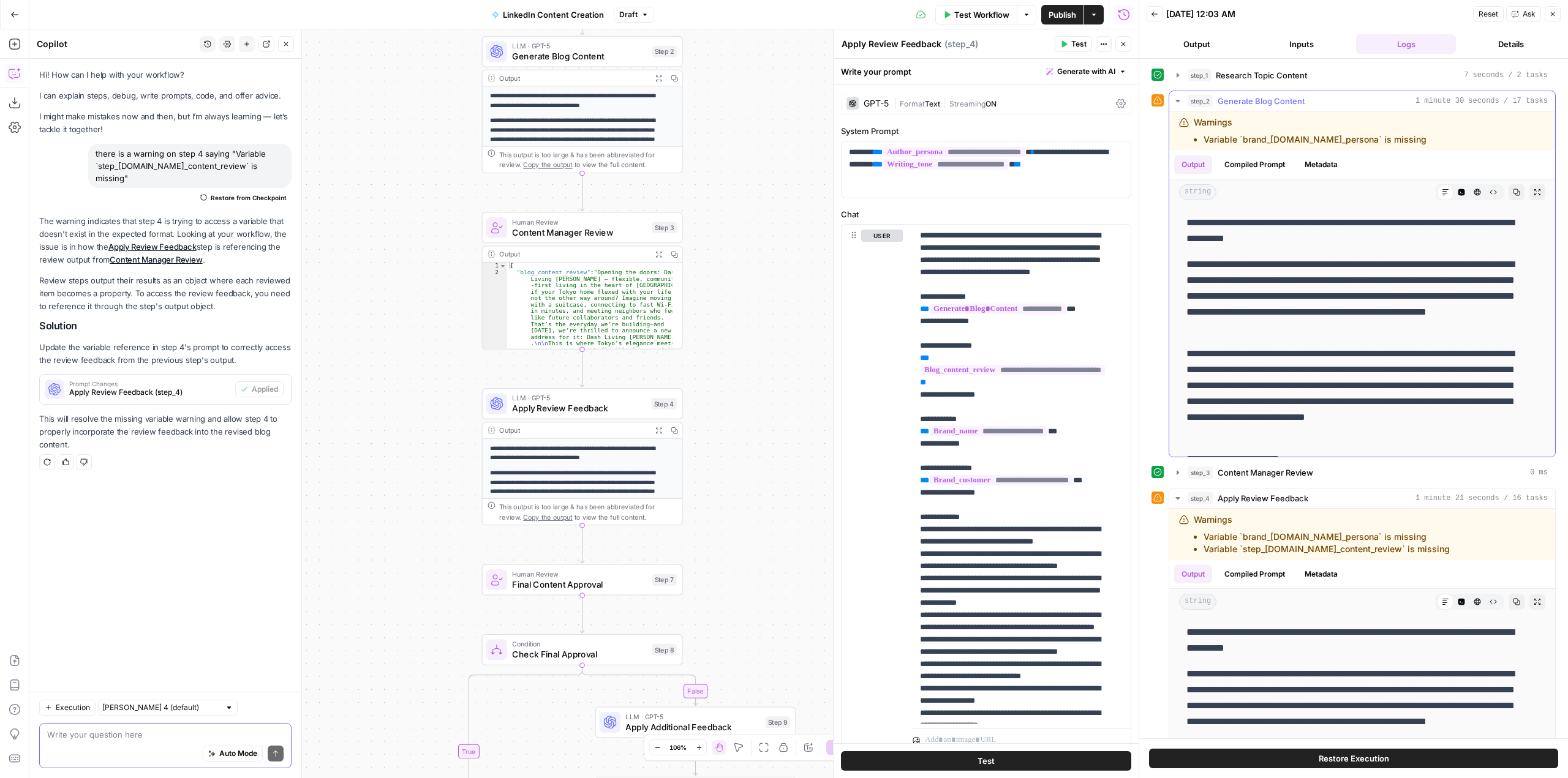
click at [1179, 100] on icon "button" at bounding box center [1177, 101] width 4 height 2
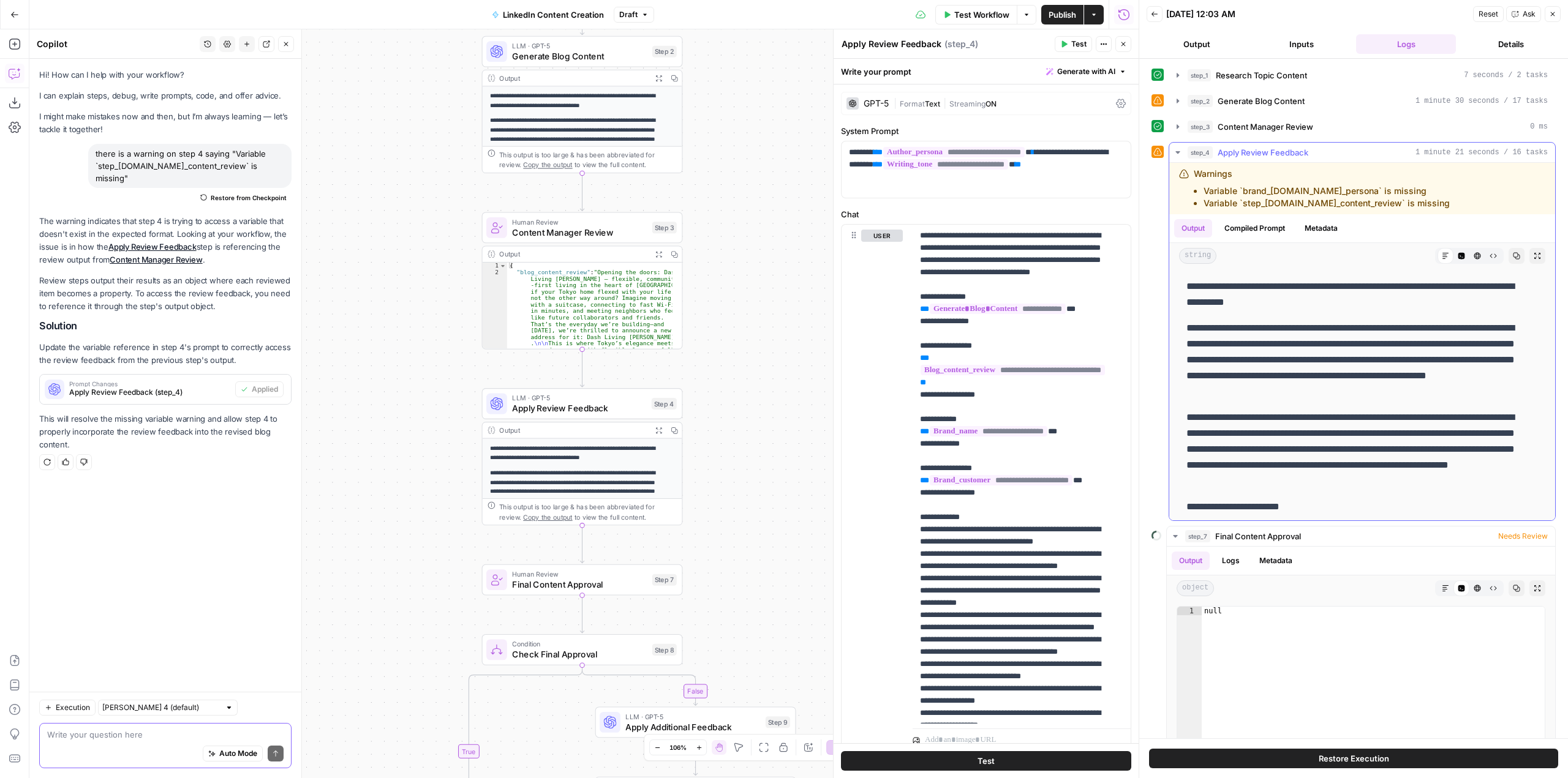
click at [1174, 149] on icon "button" at bounding box center [1177, 152] width 9 height 9
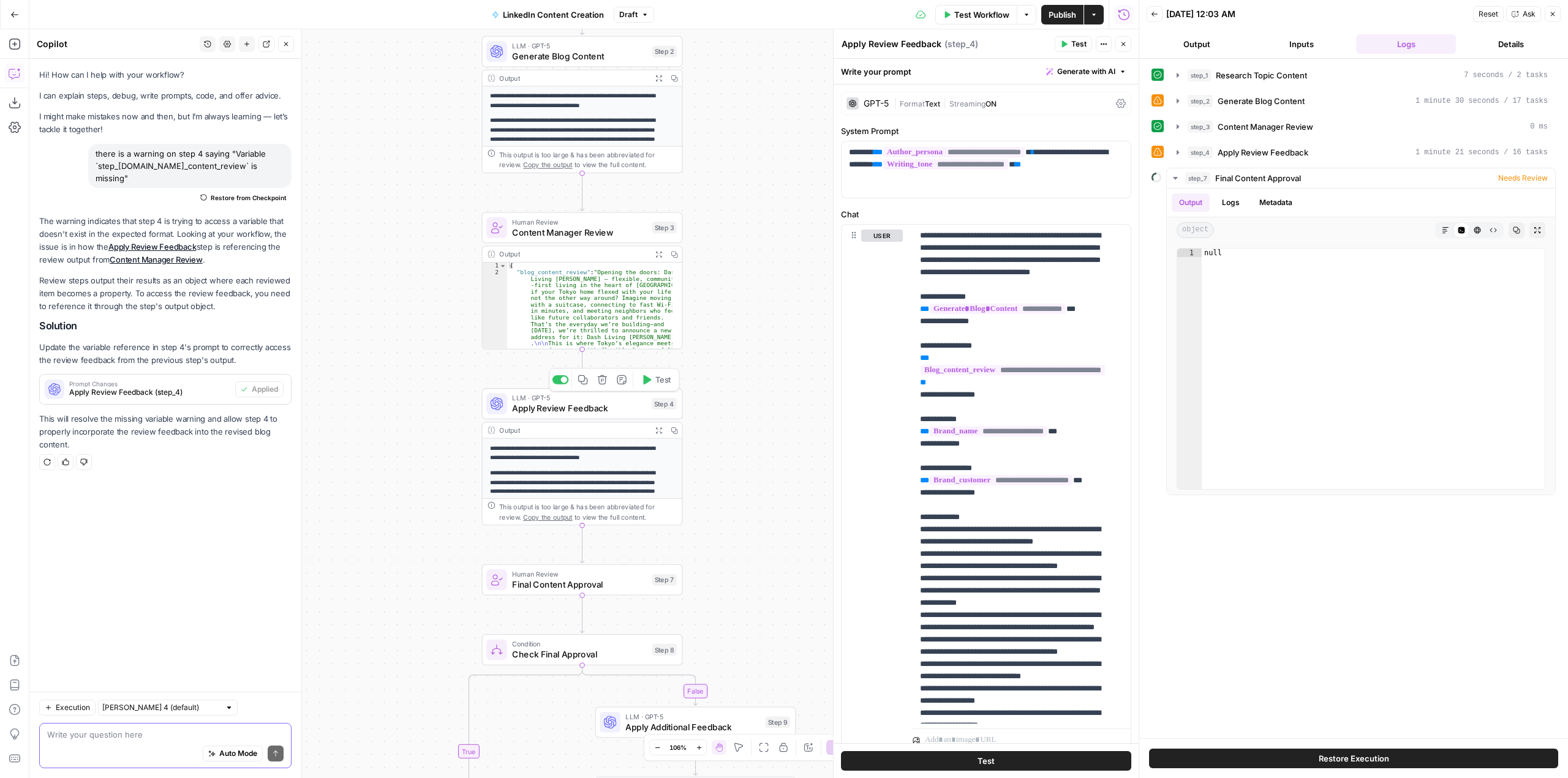
click at [659, 383] on span "Test" at bounding box center [662, 380] width 15 height 12
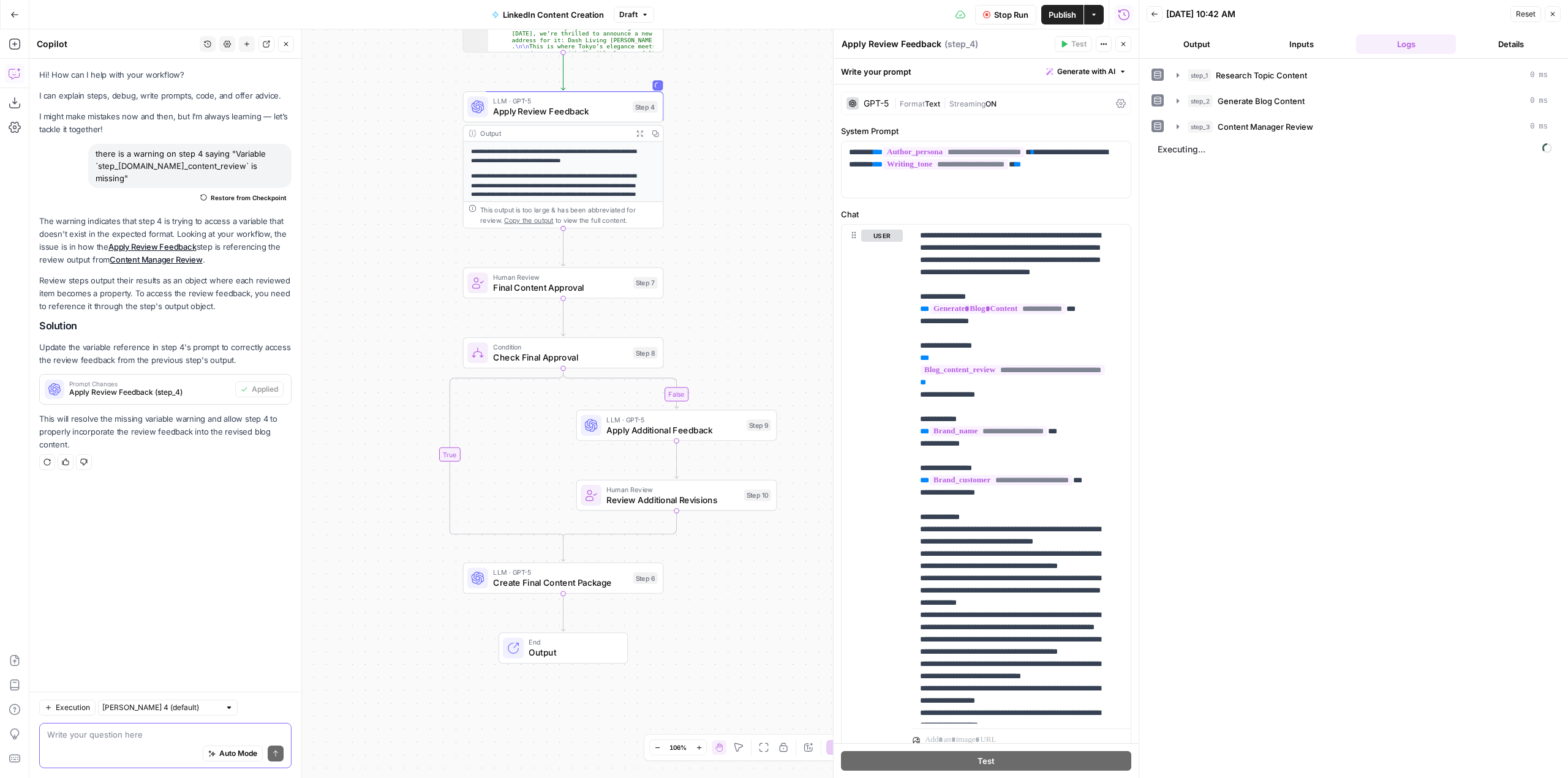
drag, startPoint x: 745, startPoint y: 442, endPoint x: 726, endPoint y: 145, distance: 297.6
click at [726, 145] on div "**********" at bounding box center [584, 404] width 1109 height 749
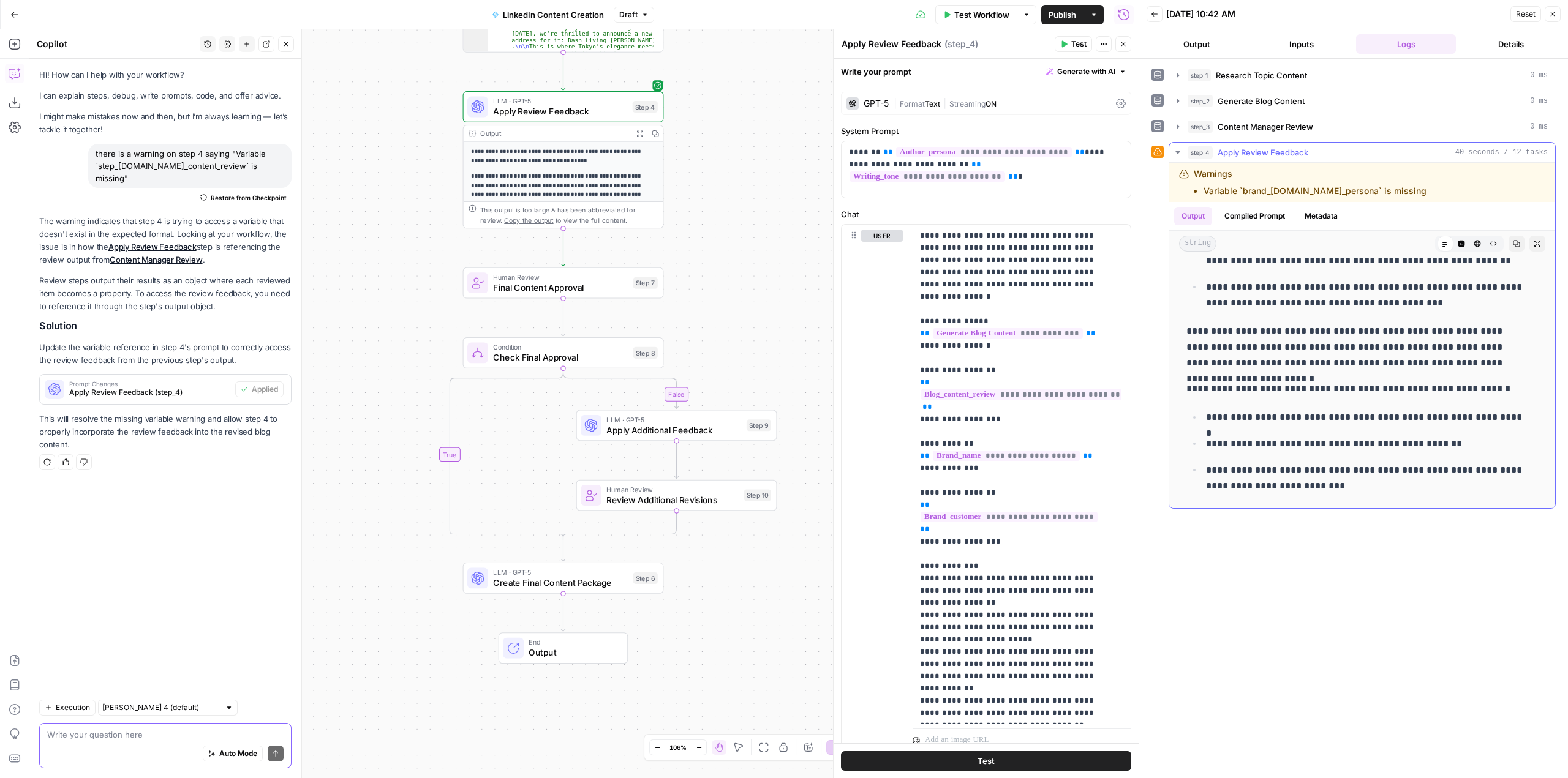
scroll to position [490, 0]
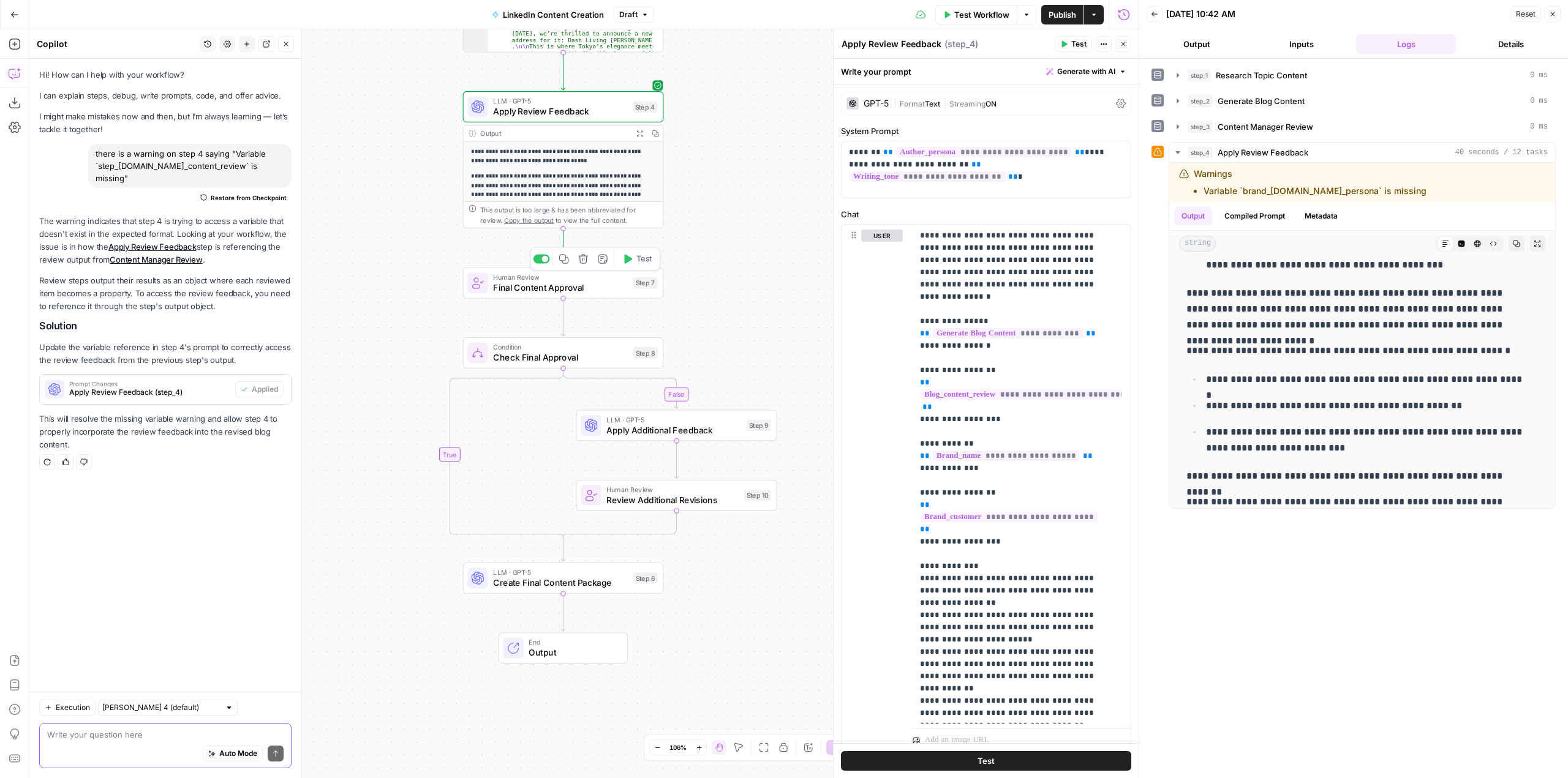
click at [635, 259] on button "Test" at bounding box center [637, 259] width 40 height 17
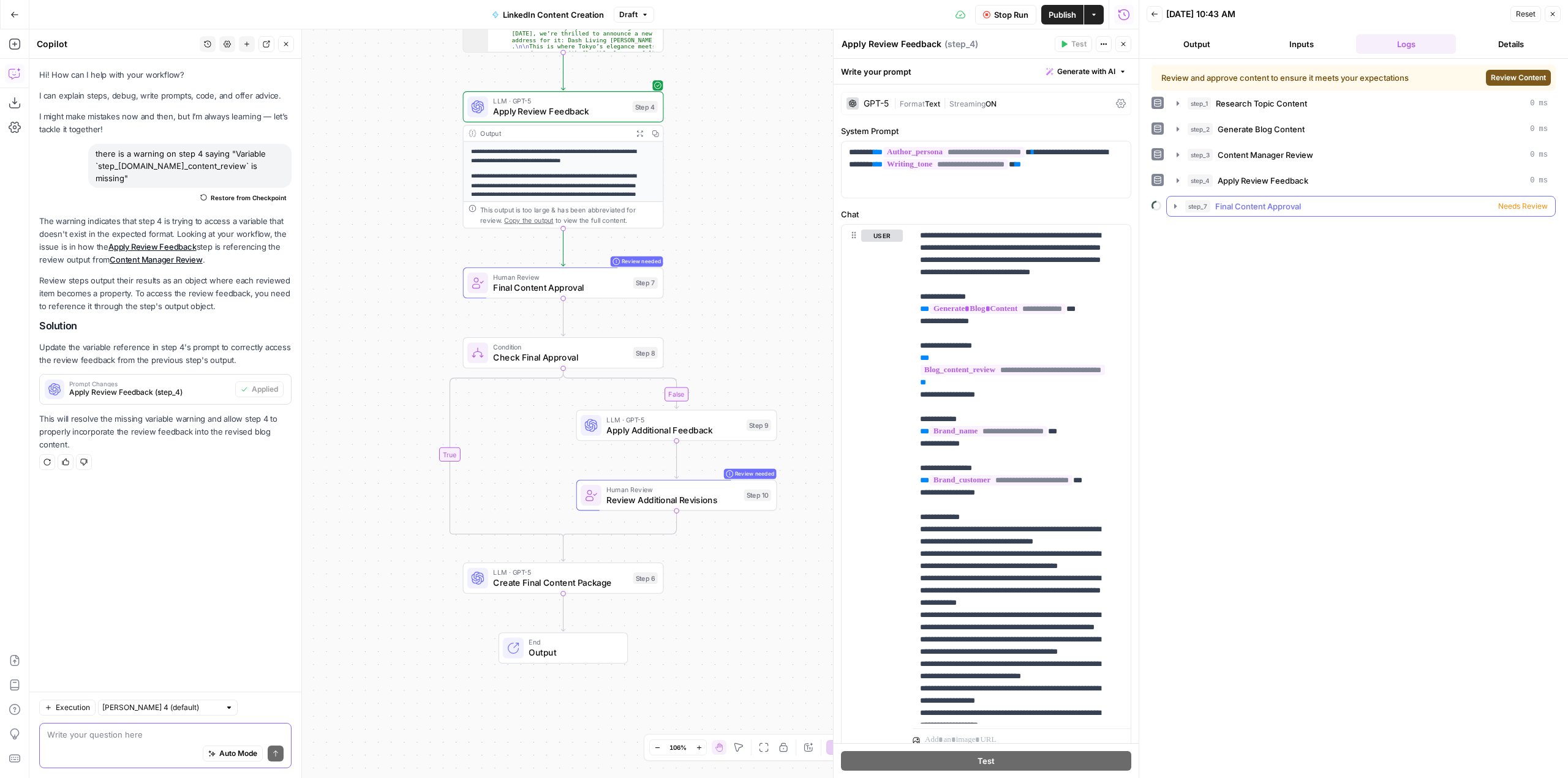
click at [1175, 203] on icon "button" at bounding box center [1175, 206] width 9 height 9
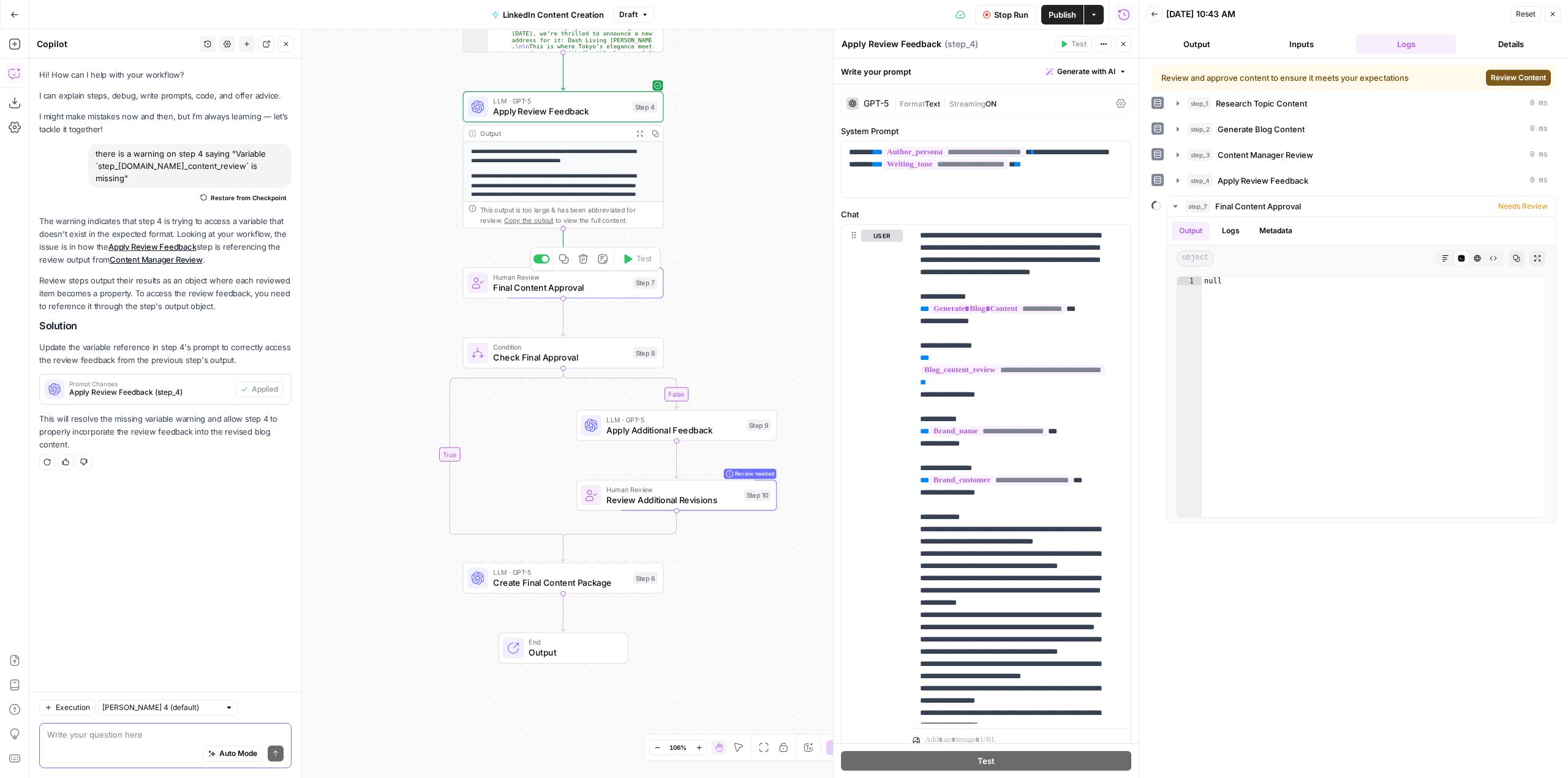
click at [586, 286] on span "Final Content Approval" at bounding box center [560, 288] width 135 height 13
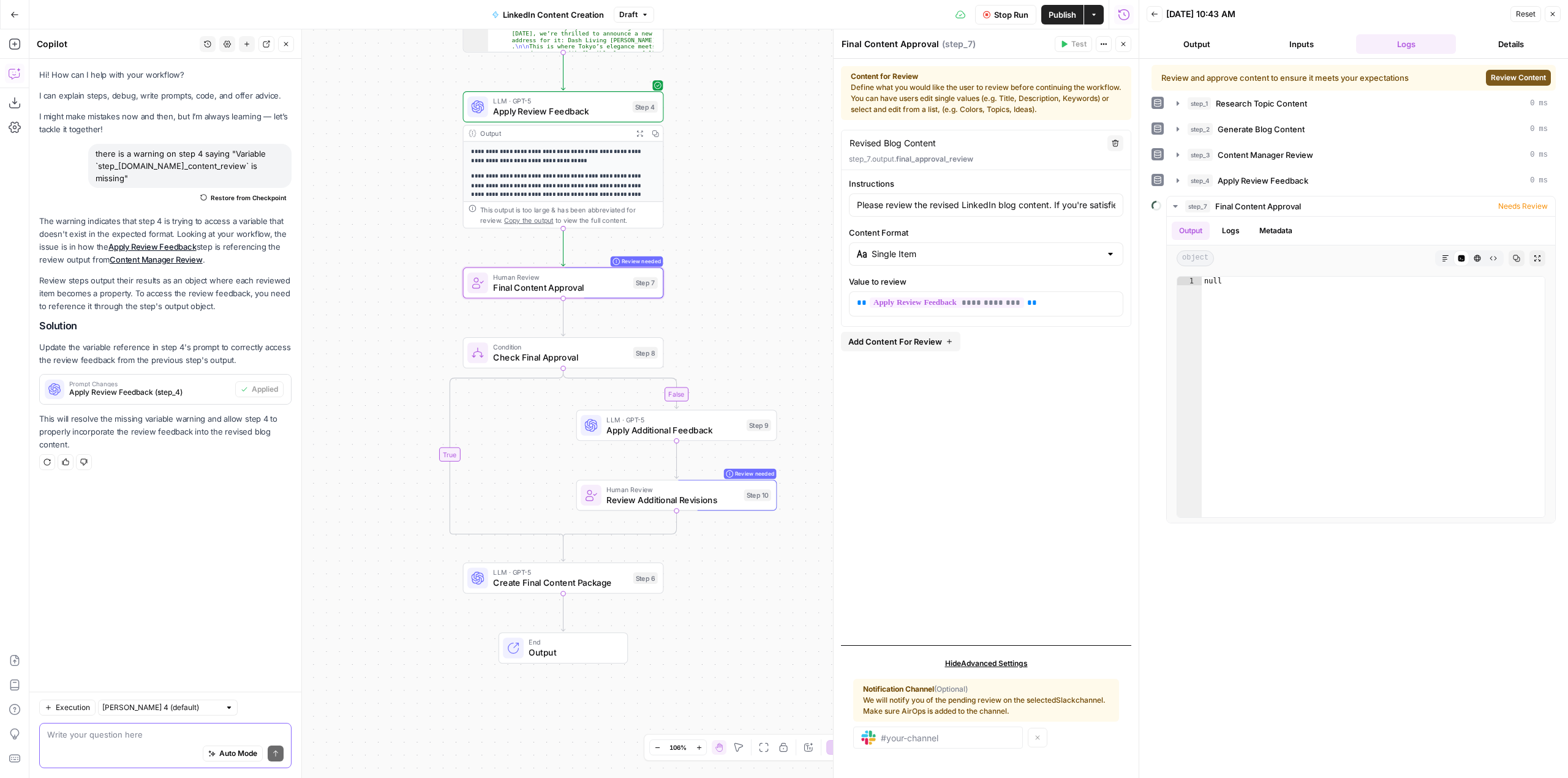
click at [1524, 75] on span "Review Content" at bounding box center [1518, 77] width 55 height 11
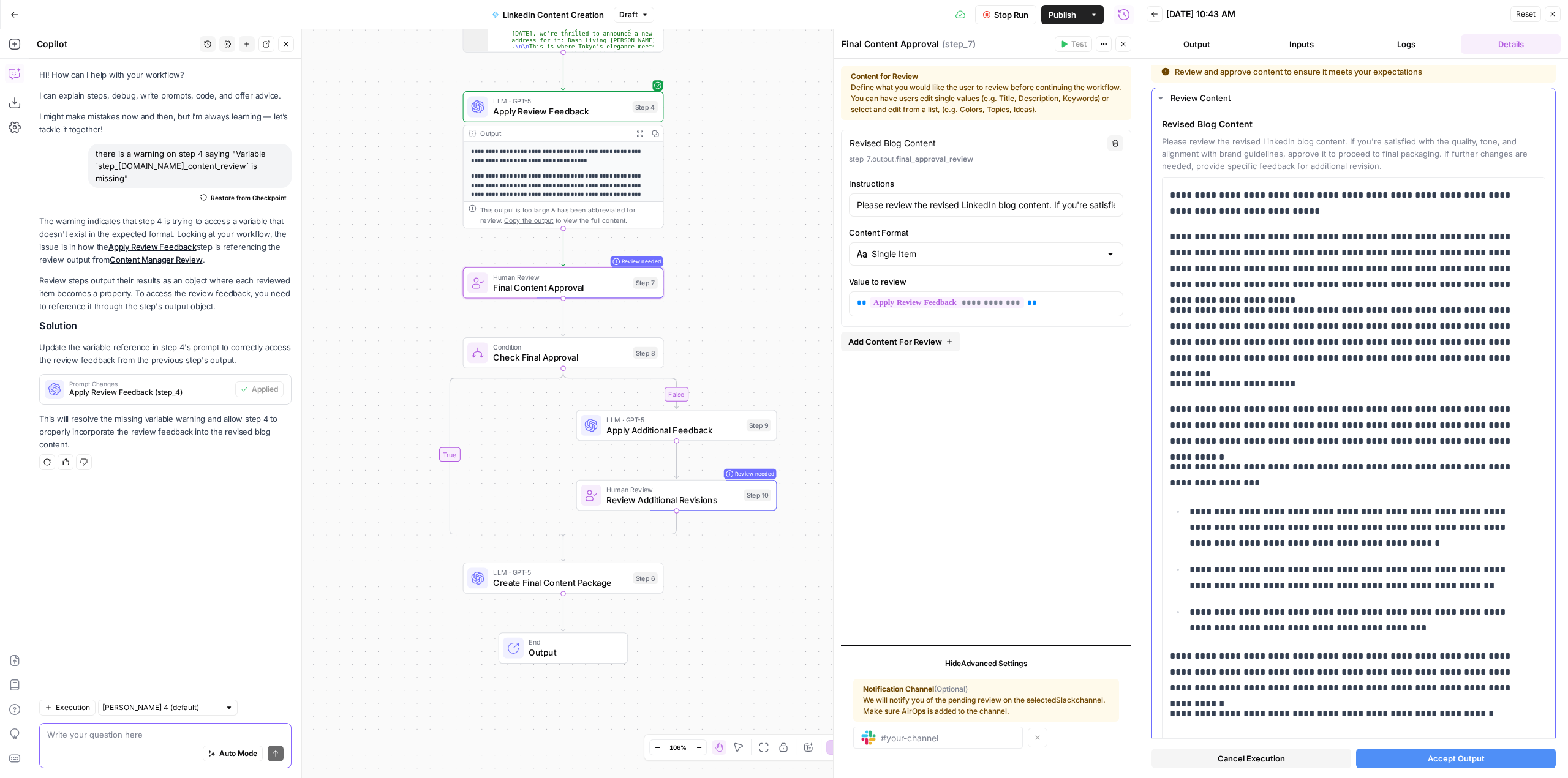
scroll to position [0, 0]
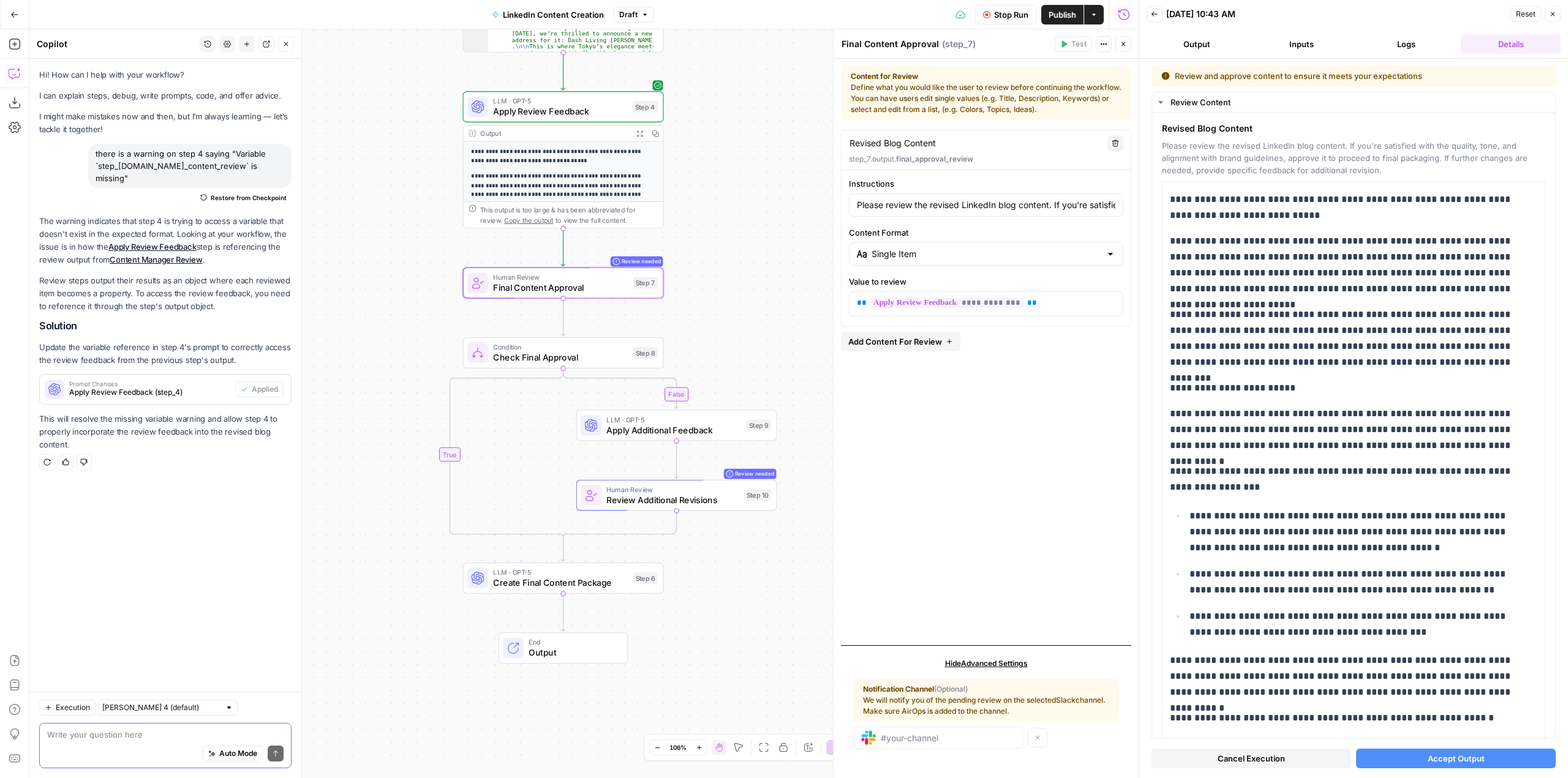
click at [1392, 45] on button "Logs" at bounding box center [1406, 44] width 100 height 20
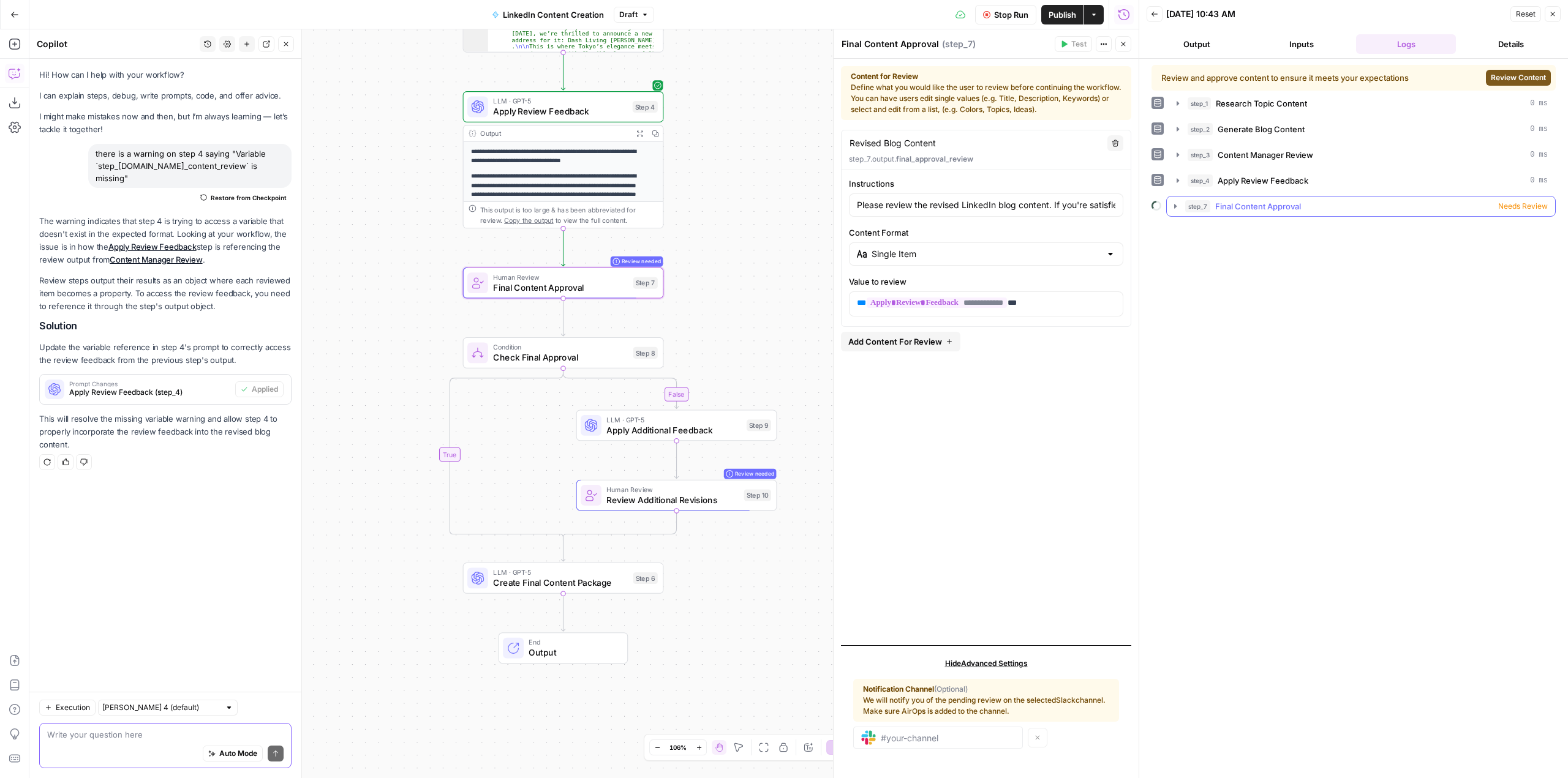
click at [1170, 205] on icon "button" at bounding box center [1175, 206] width 9 height 9
click at [707, 430] on span "Apply Additional Feedback" at bounding box center [673, 431] width 135 height 13
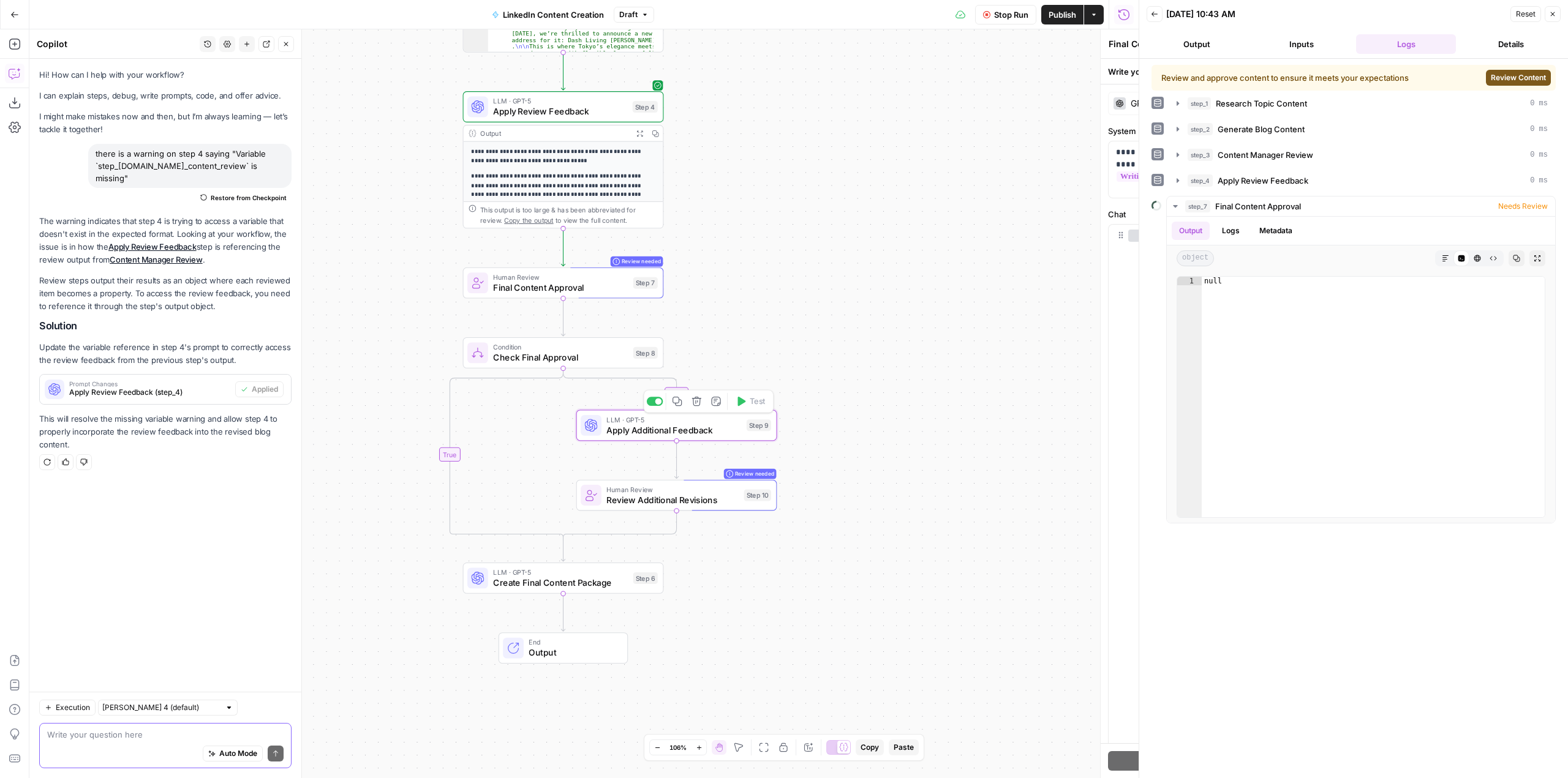
type textarea "Apply Additional Feedback"
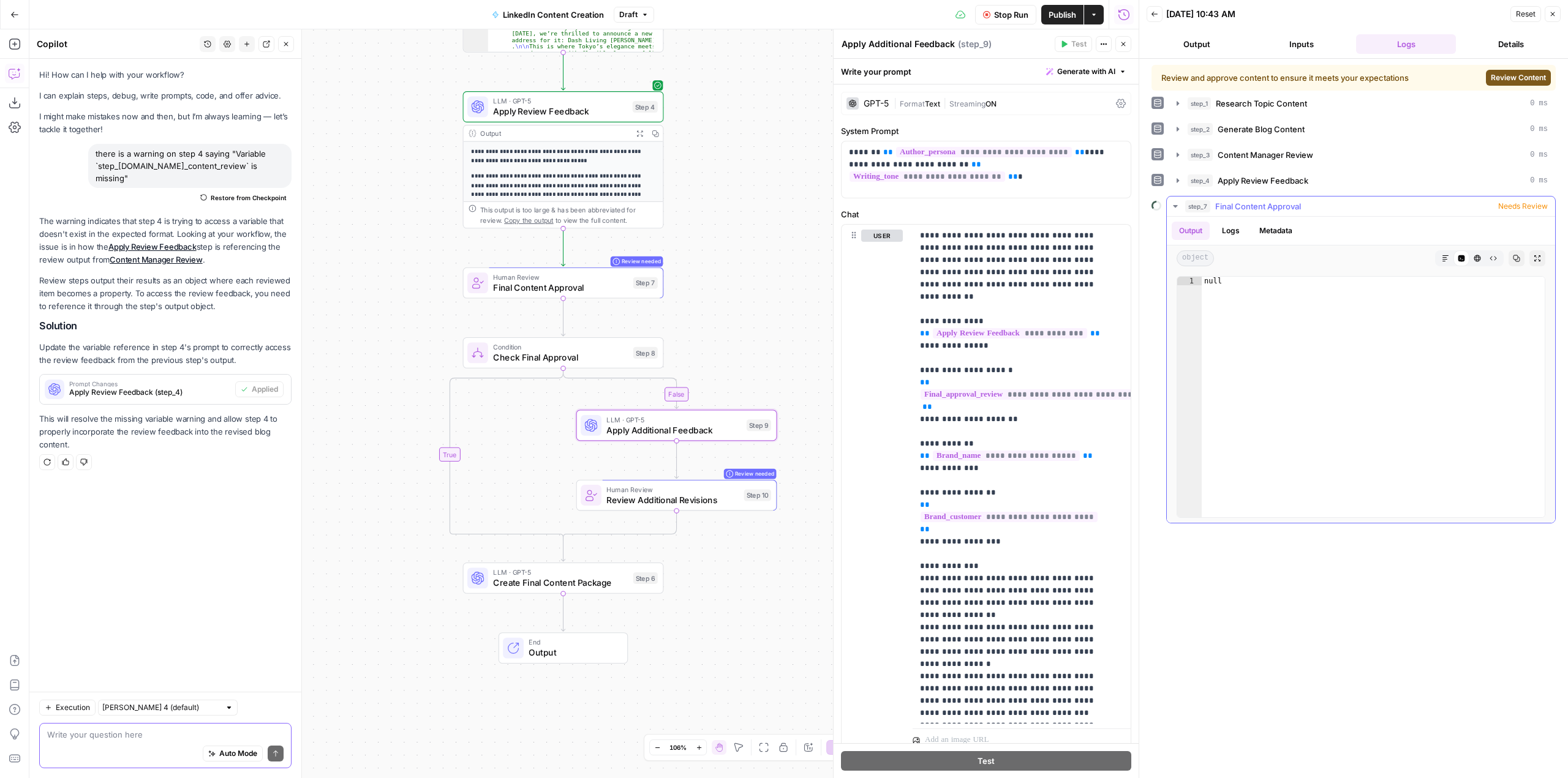
click at [1228, 225] on button "Logs" at bounding box center [1231, 230] width 33 height 18
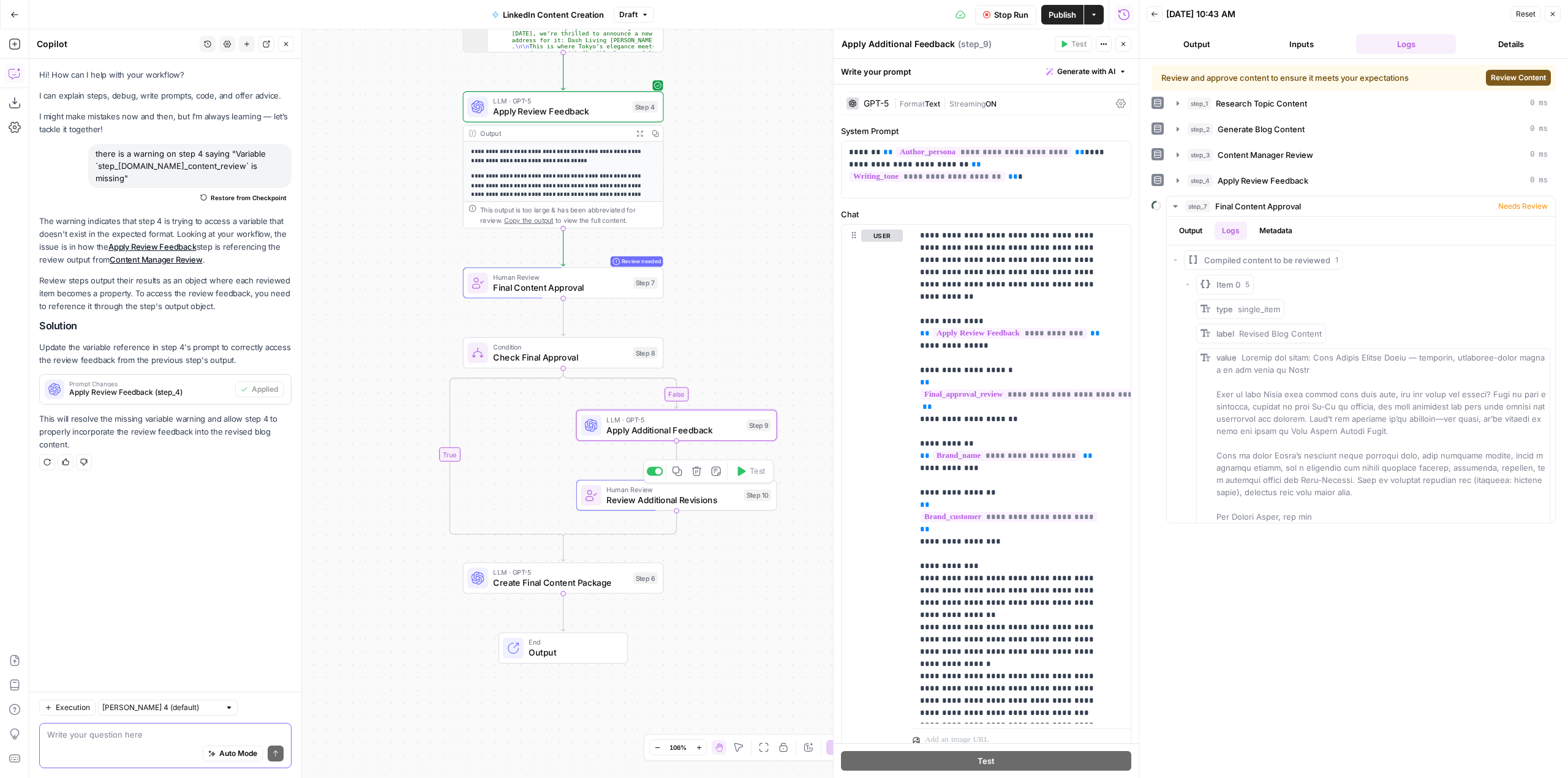
click at [710, 503] on span "Review Additional Revisions" at bounding box center [673, 500] width 133 height 13
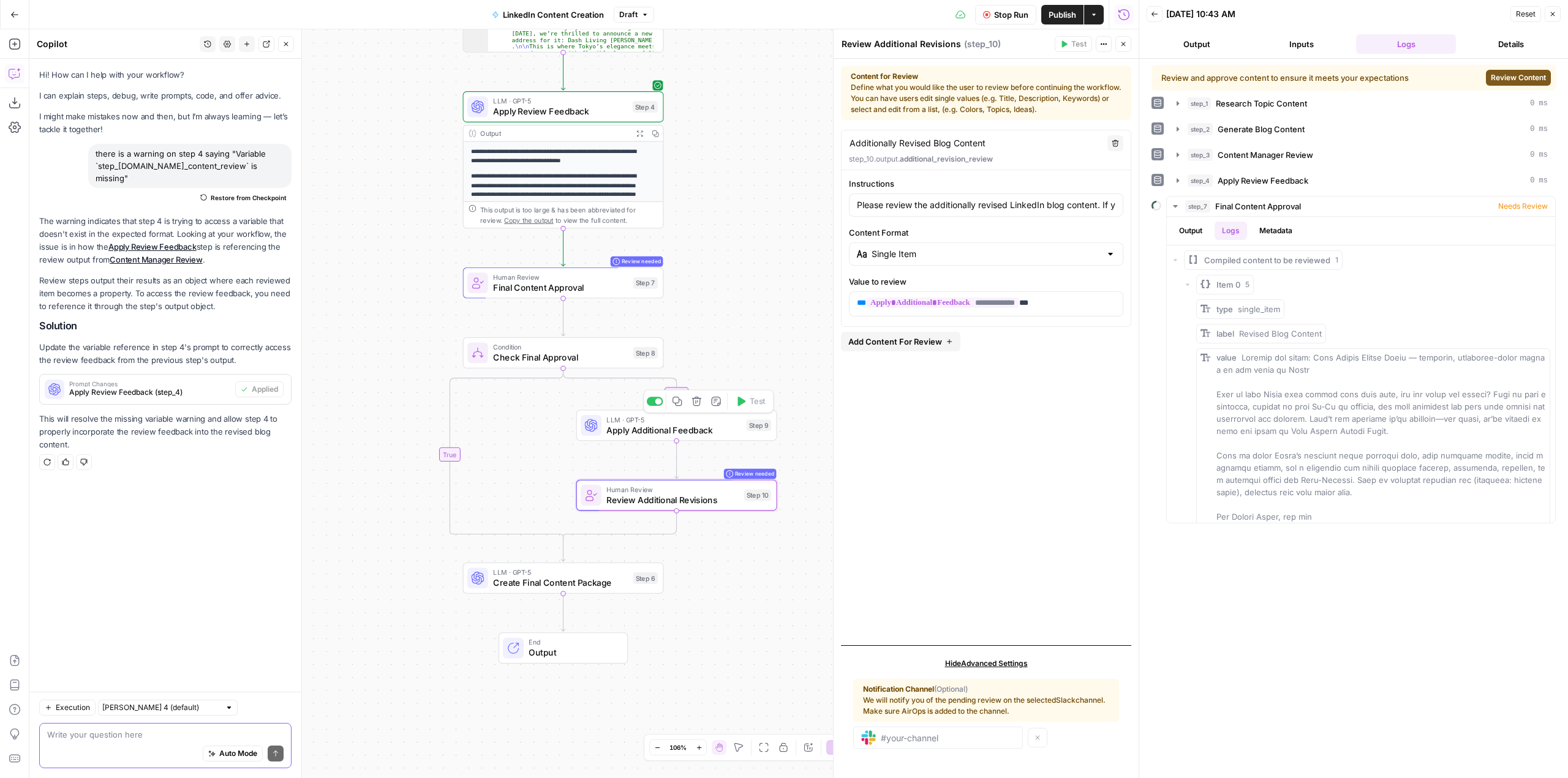
click at [719, 427] on span "Apply Additional Feedback" at bounding box center [673, 431] width 135 height 13
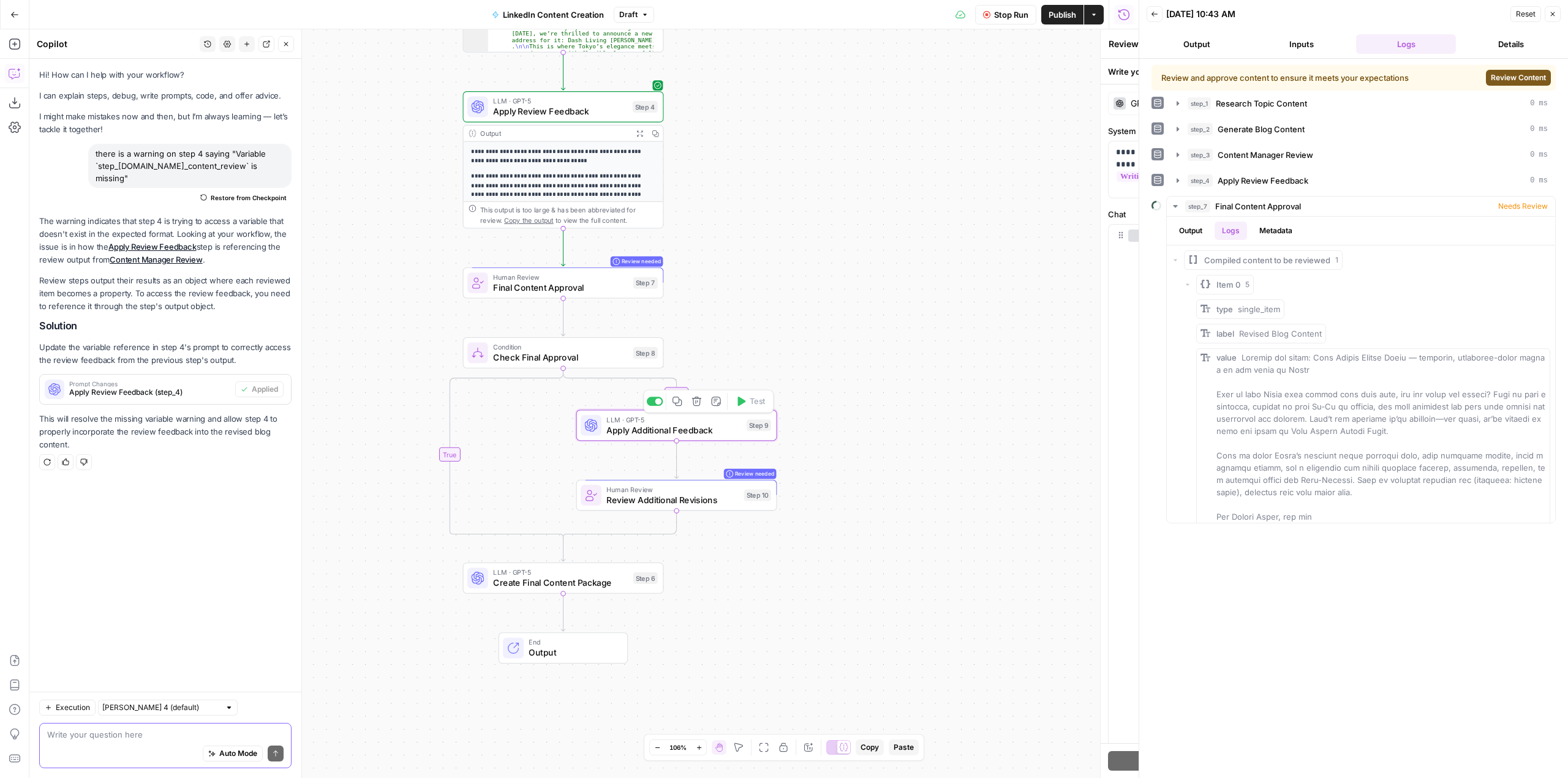
type textarea "Apply Additional Feedback"
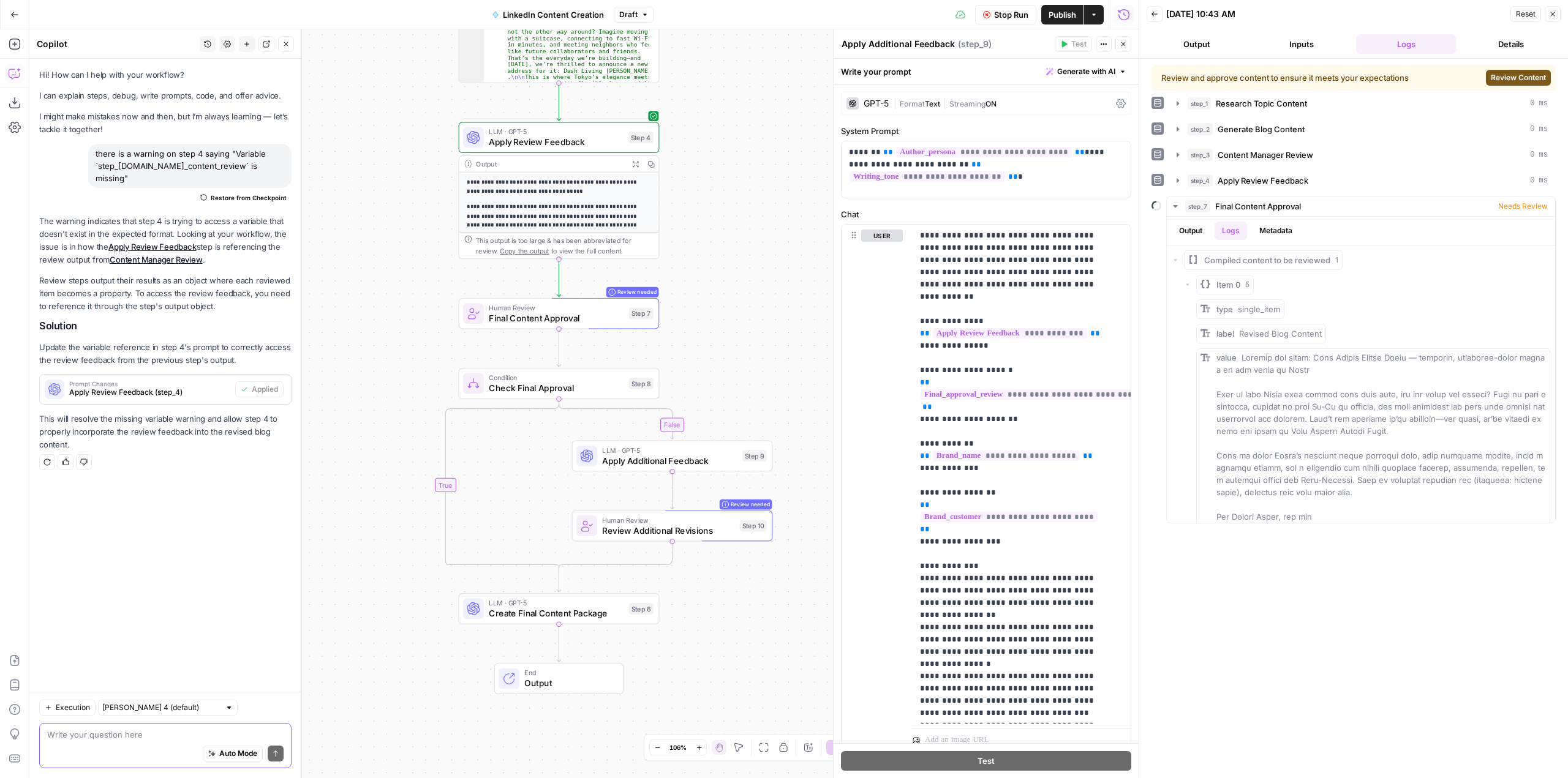
drag, startPoint x: 783, startPoint y: 433, endPoint x: 759, endPoint y: 165, distance: 269.1
click at [759, 165] on div "**********" at bounding box center [584, 404] width 1109 height 749
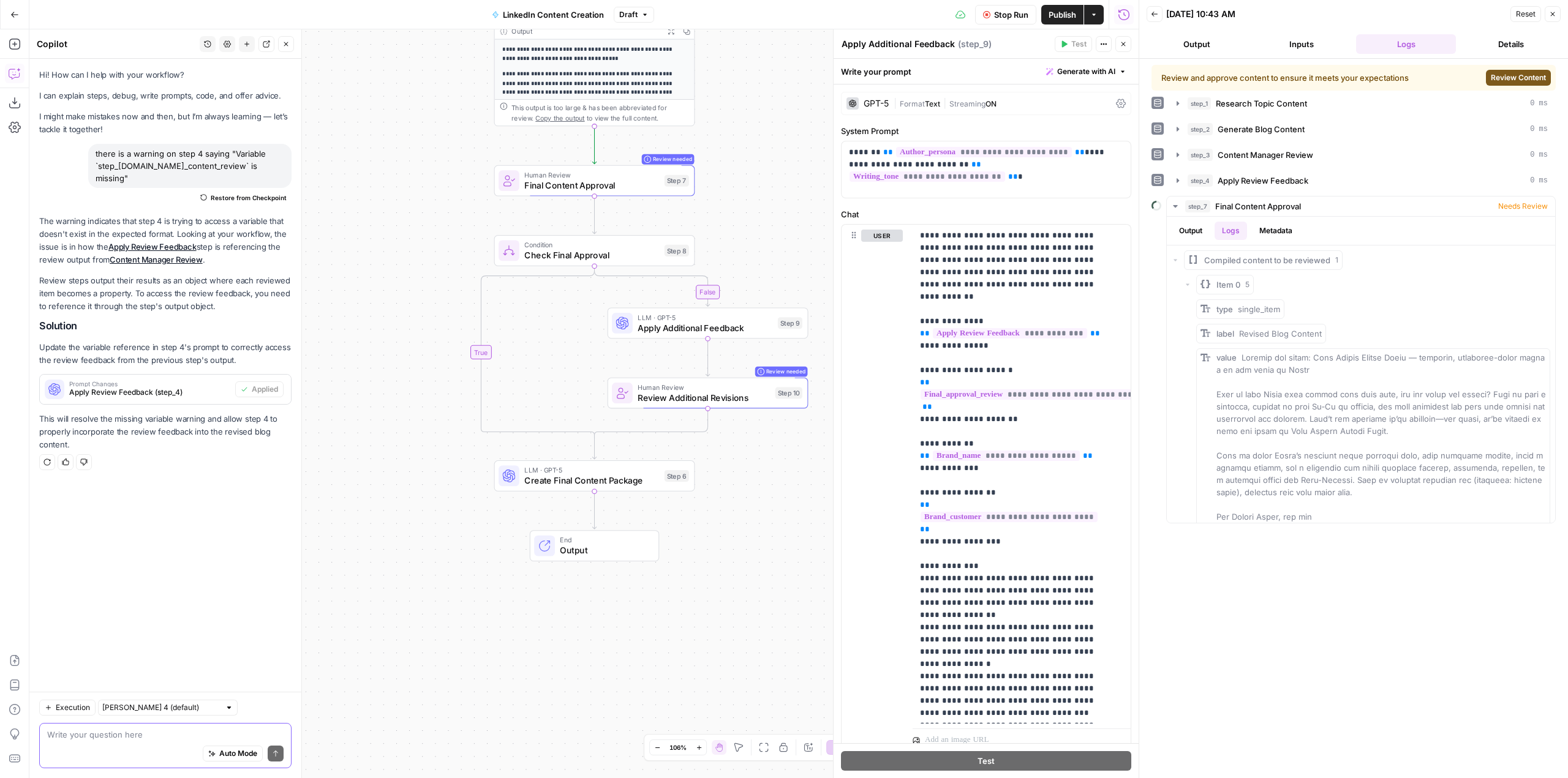
click at [810, 211] on div "**********" at bounding box center [584, 404] width 1109 height 749
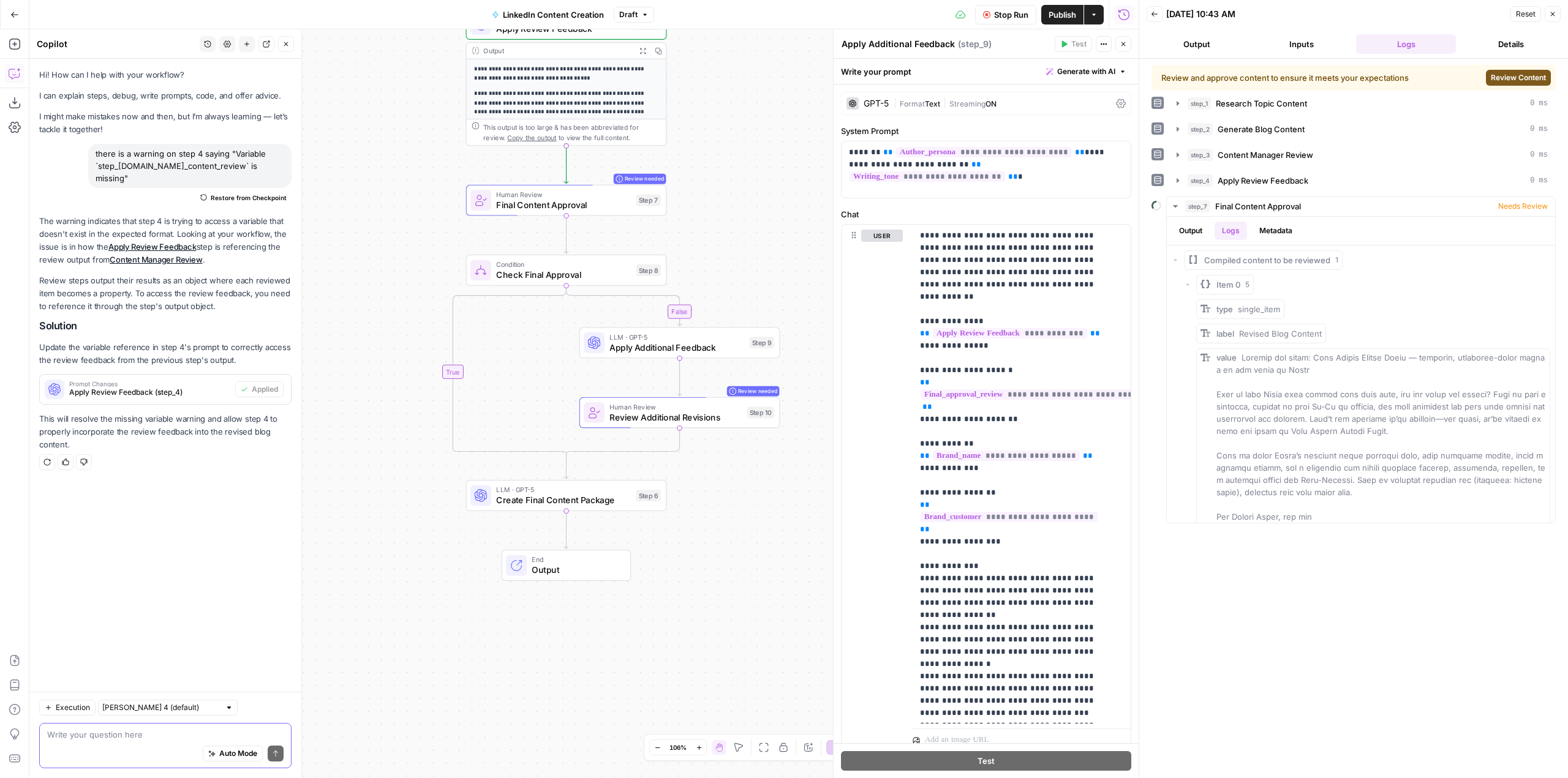
drag, startPoint x: 793, startPoint y: 220, endPoint x: 765, endPoint y: 240, distance: 34.4
click at [765, 240] on div "**********" at bounding box center [584, 404] width 1109 height 749
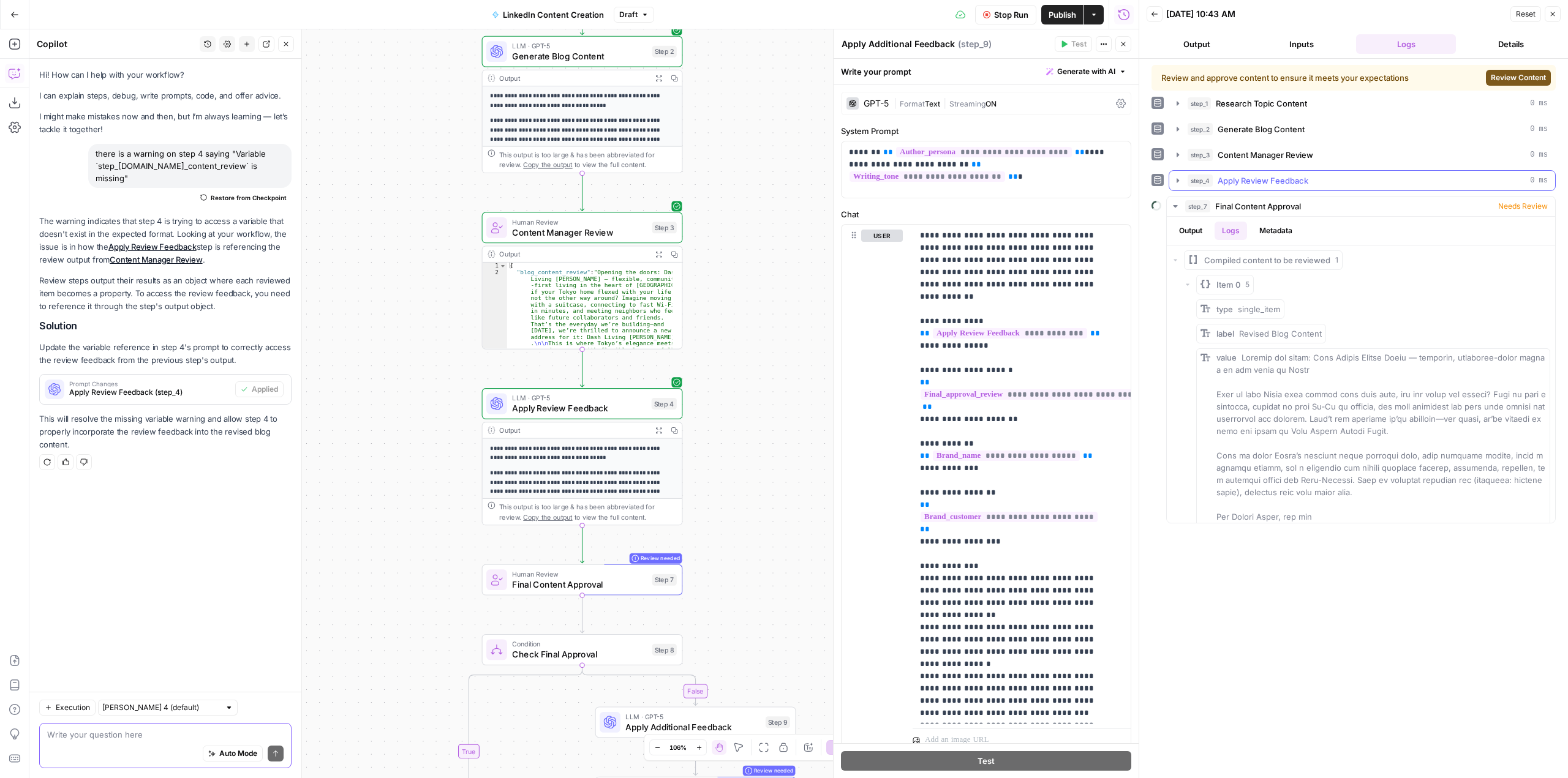
click at [1176, 178] on icon "button" at bounding box center [1177, 180] width 9 height 9
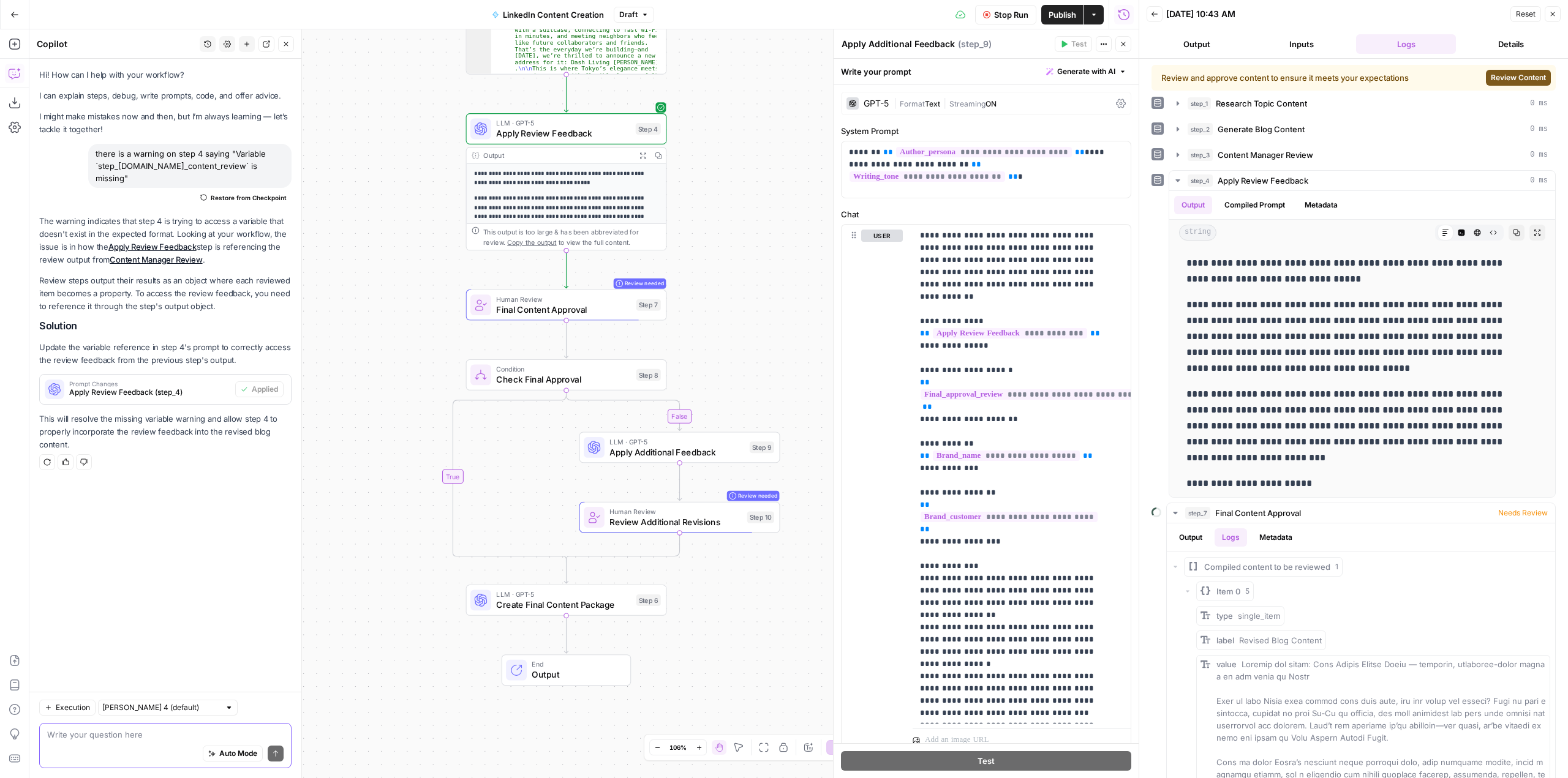
drag, startPoint x: 799, startPoint y: 454, endPoint x: 783, endPoint y: 196, distance: 258.5
click at [783, 196] on div "**********" at bounding box center [584, 404] width 1109 height 749
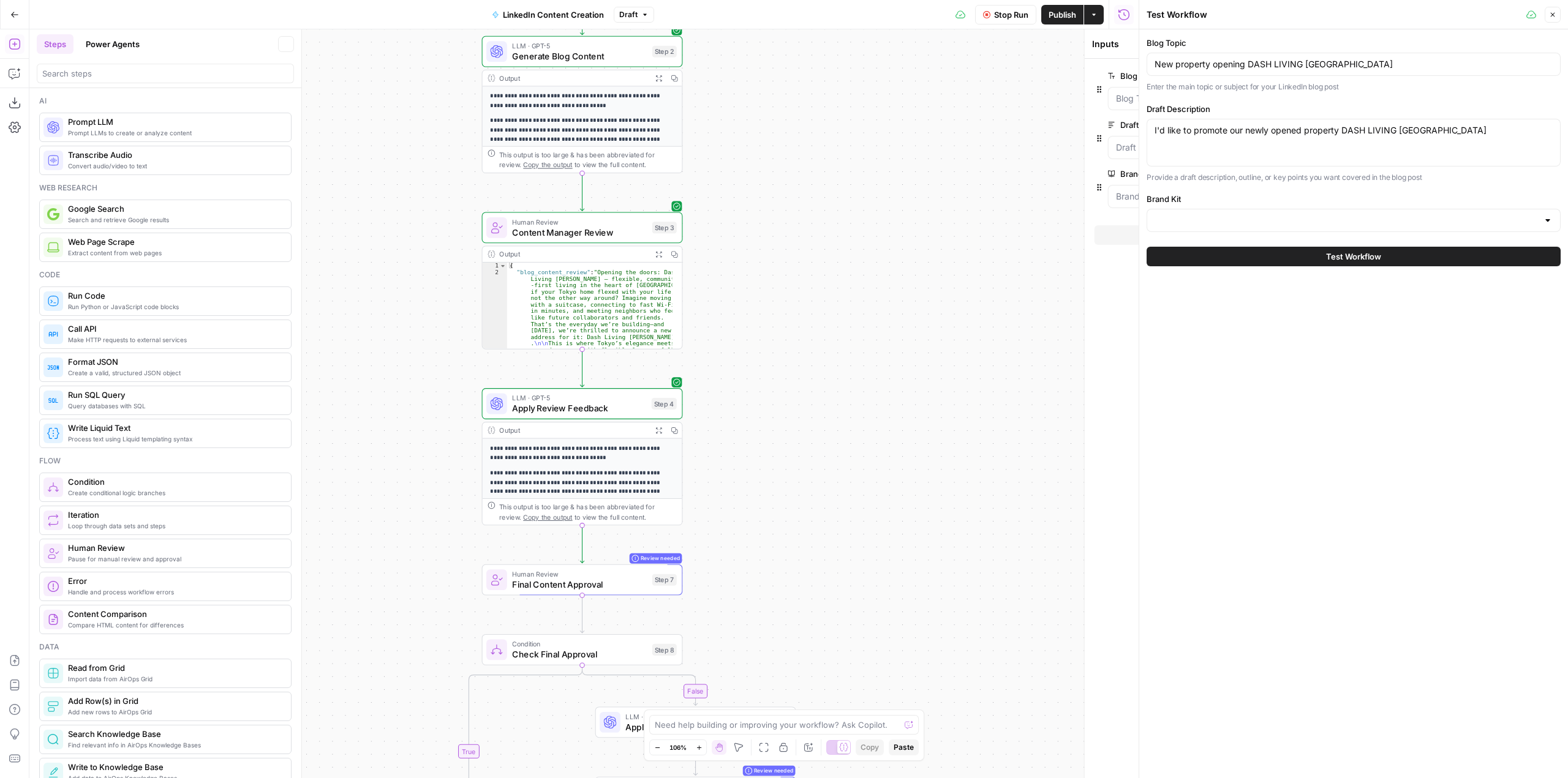
type input "Dash Living (Main)"
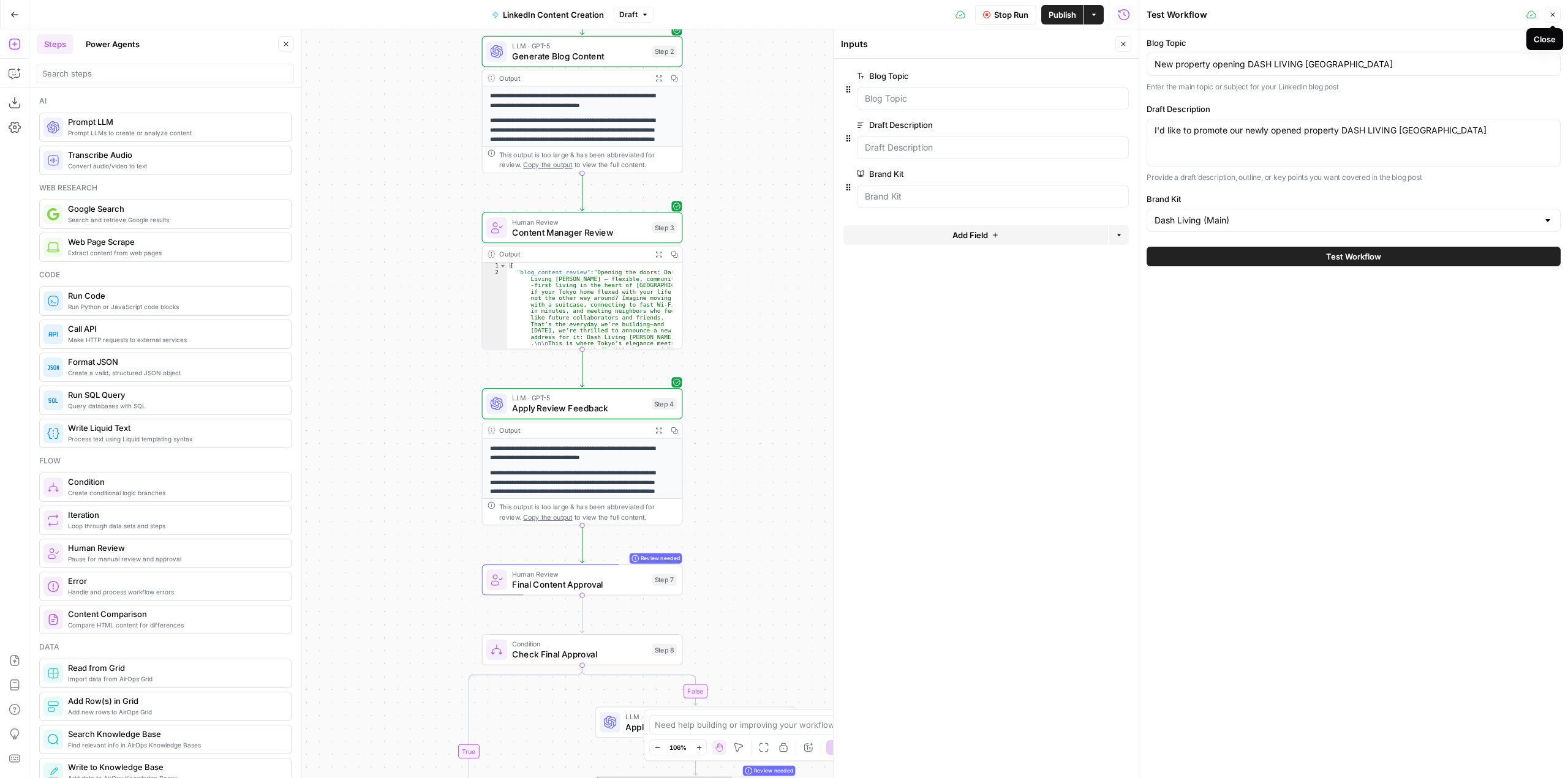
drag, startPoint x: 1553, startPoint y: 19, endPoint x: 1521, endPoint y: 33, distance: 34.9
click at [1553, 19] on button "Close" at bounding box center [1553, 15] width 16 height 16
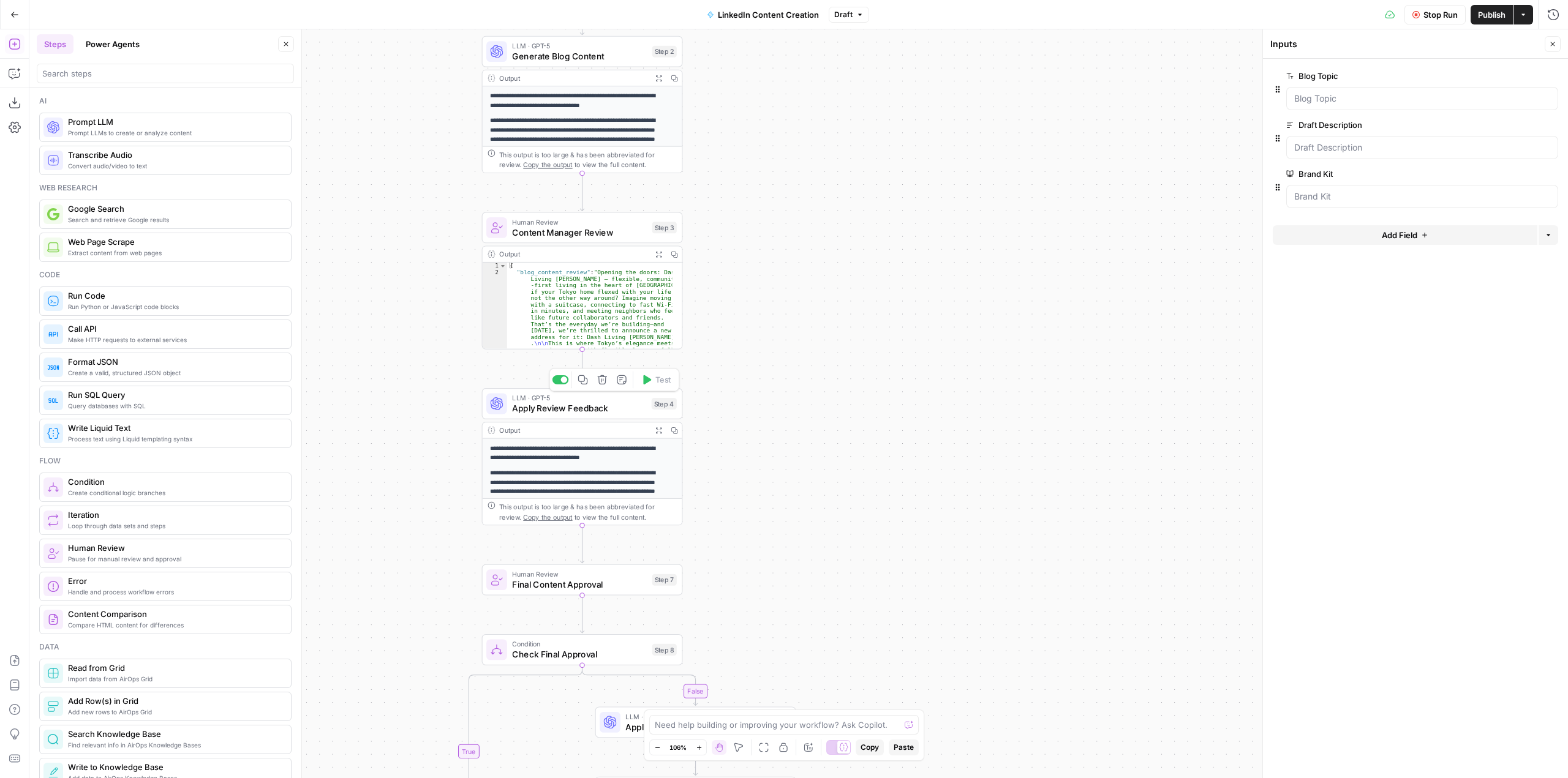
click at [581, 413] on span "Apply Review Feedback" at bounding box center [579, 408] width 134 height 13
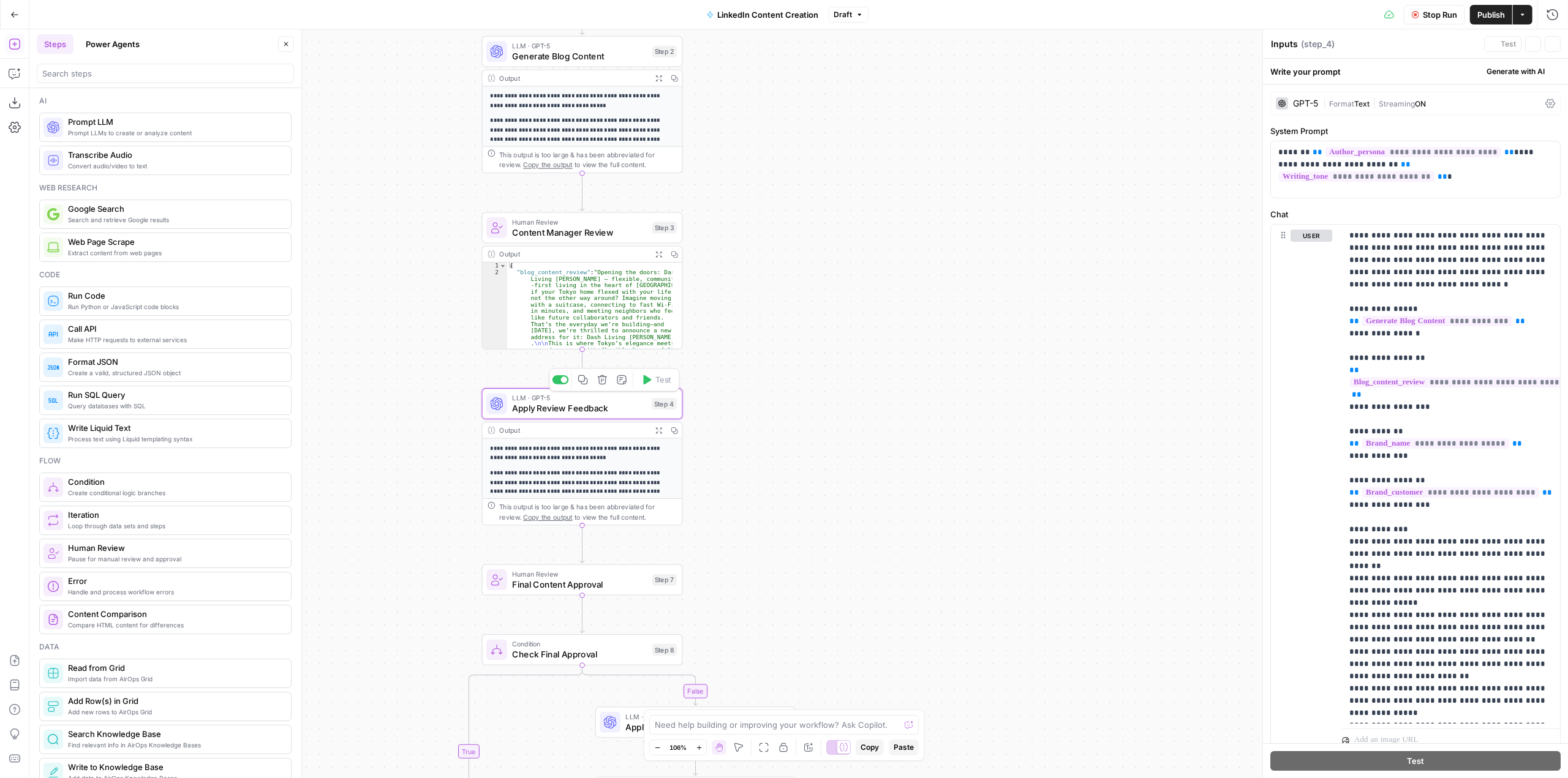
type textarea "Apply Review Feedback"
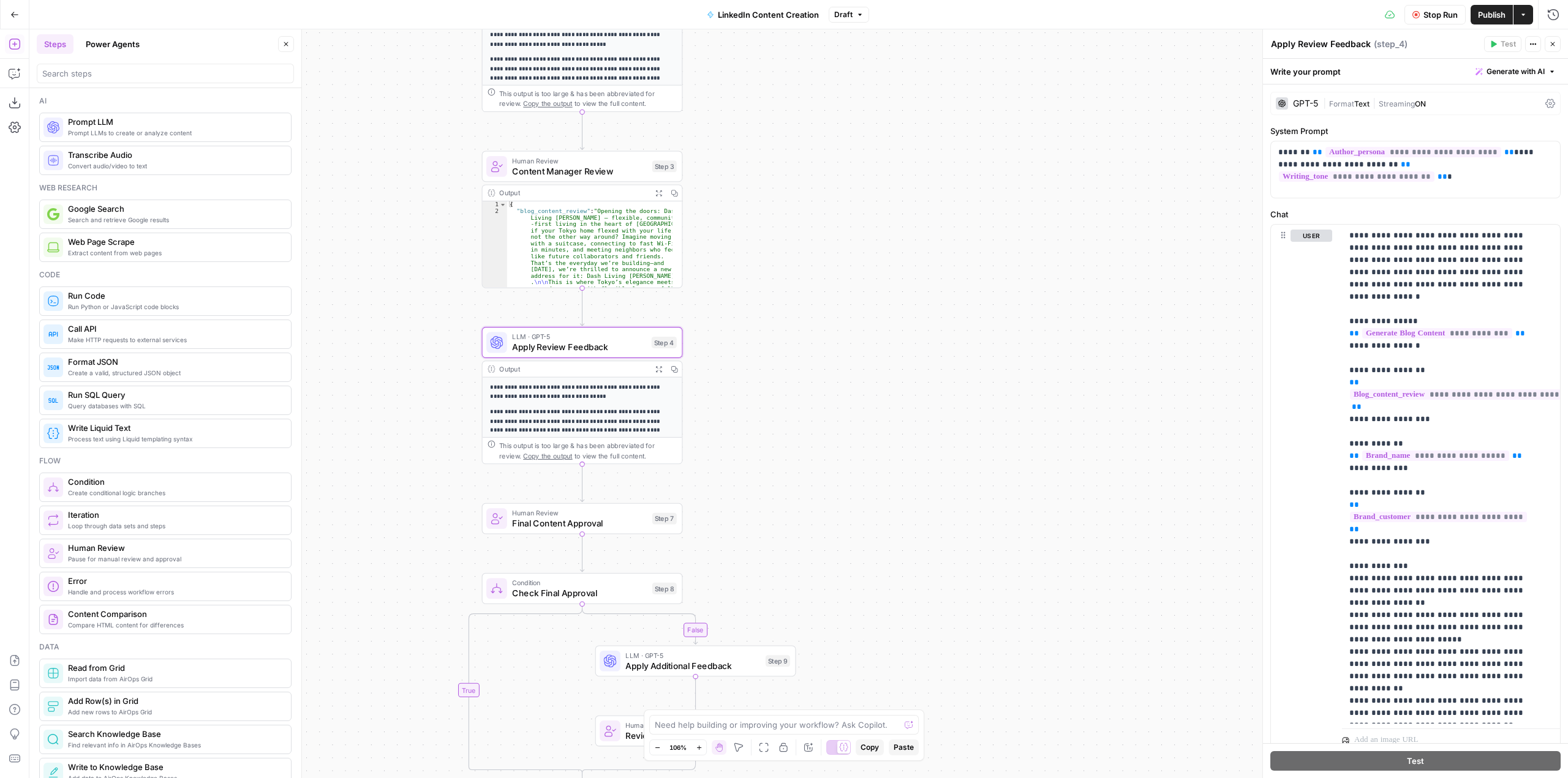
click at [607, 345] on span "Apply Review Feedback" at bounding box center [579, 347] width 134 height 13
click at [1425, 9] on span "Stop Run" at bounding box center [1440, 15] width 34 height 12
click at [662, 145] on span "Test" at bounding box center [662, 142] width 15 height 12
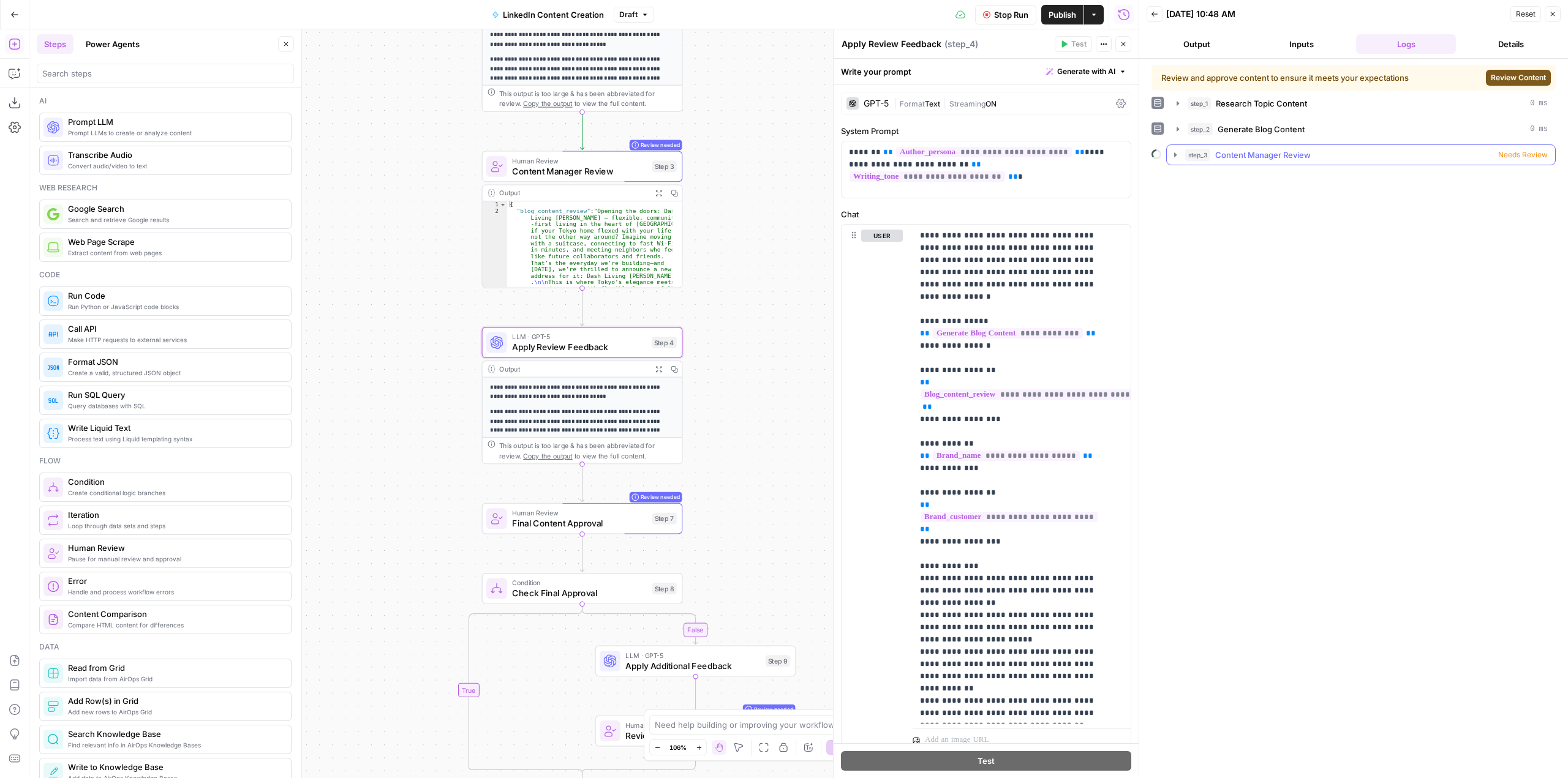
click at [1176, 151] on icon "button" at bounding box center [1175, 154] width 9 height 9
click at [1012, 12] on span "Stop Run" at bounding box center [1011, 15] width 34 height 12
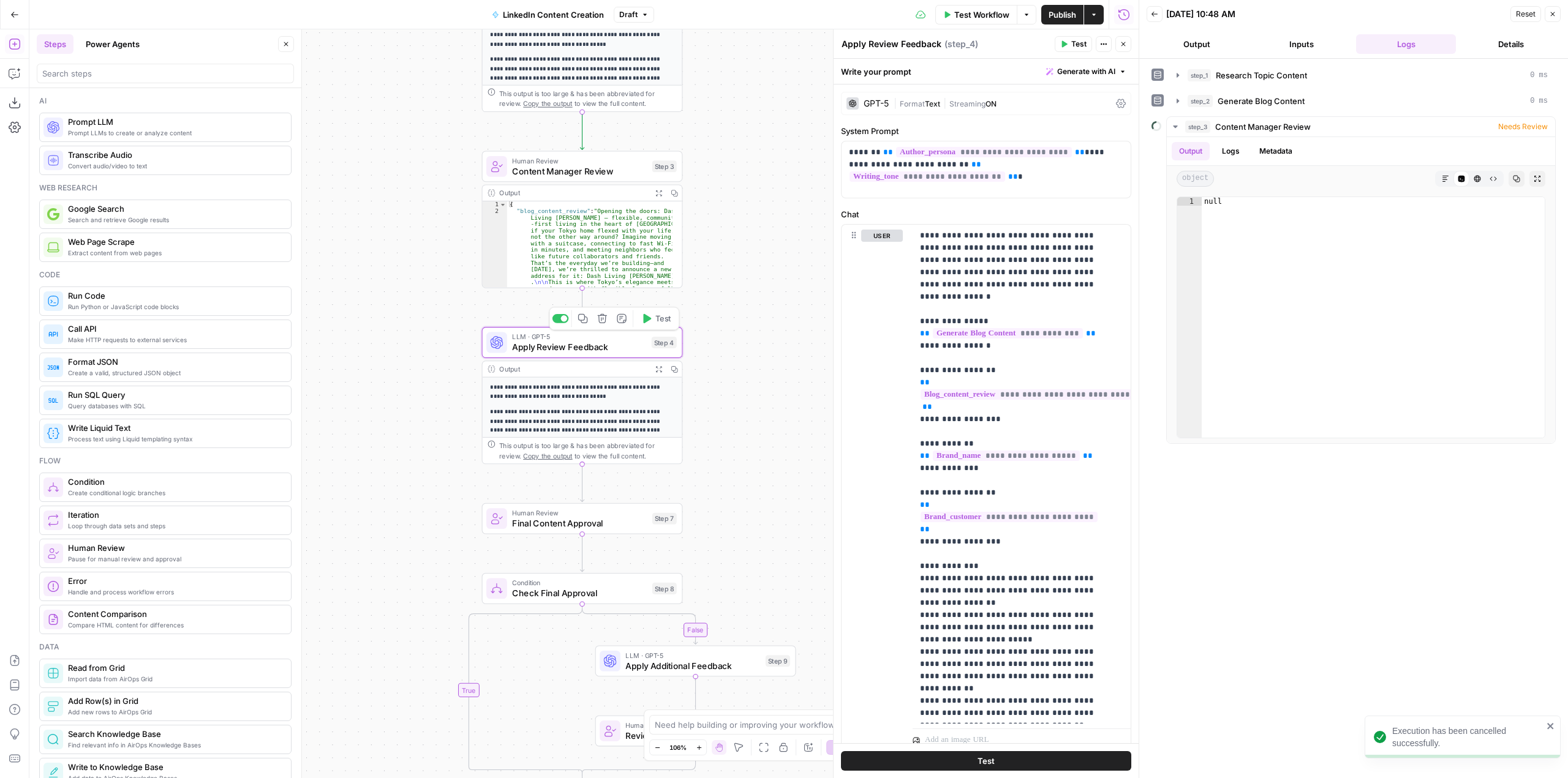
click at [662, 315] on span "Test" at bounding box center [662, 319] width 15 height 12
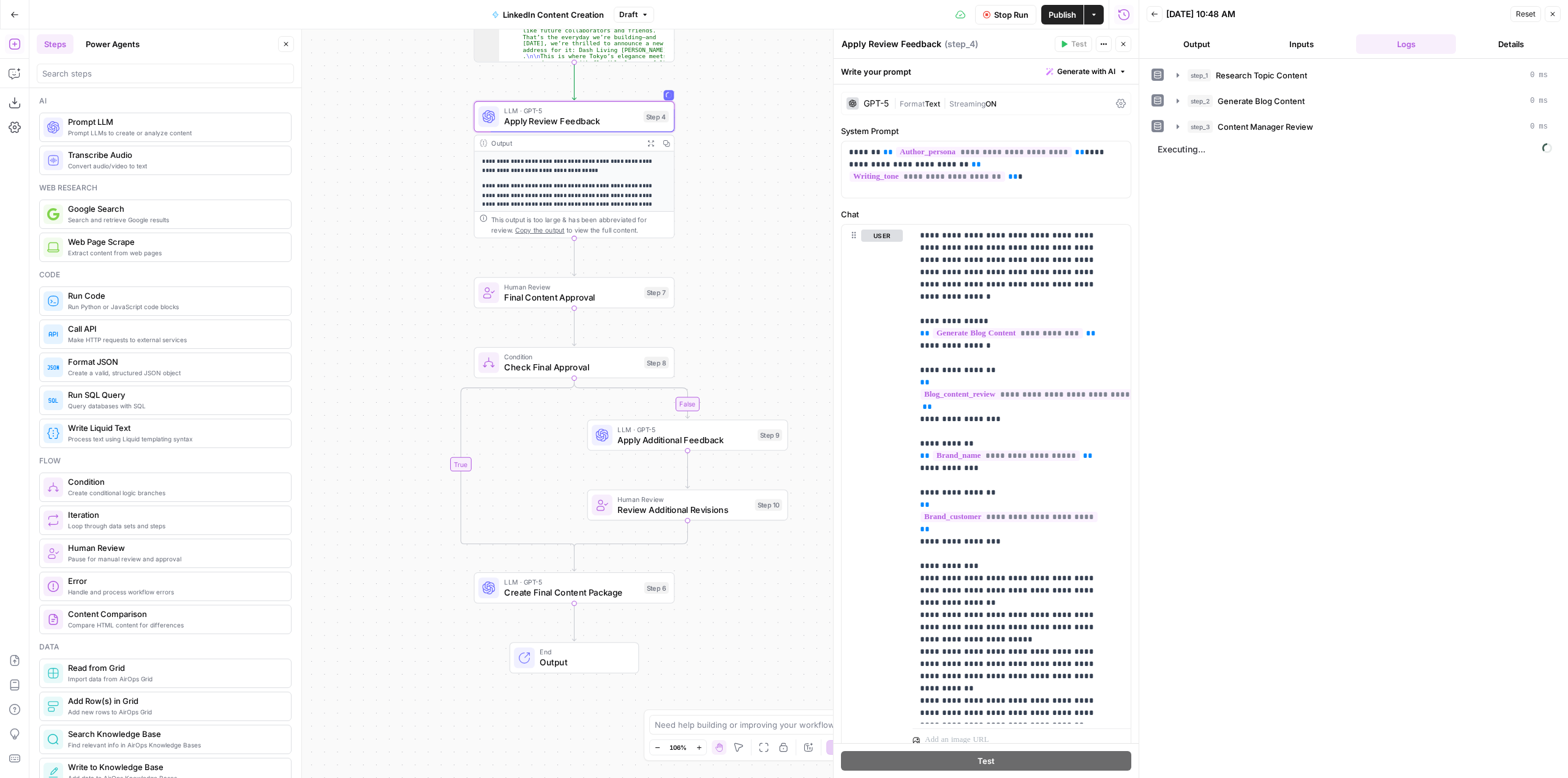
drag, startPoint x: 747, startPoint y: 457, endPoint x: 739, endPoint y: 232, distance: 225.1
click at [739, 232] on div "**********" at bounding box center [584, 404] width 1109 height 749
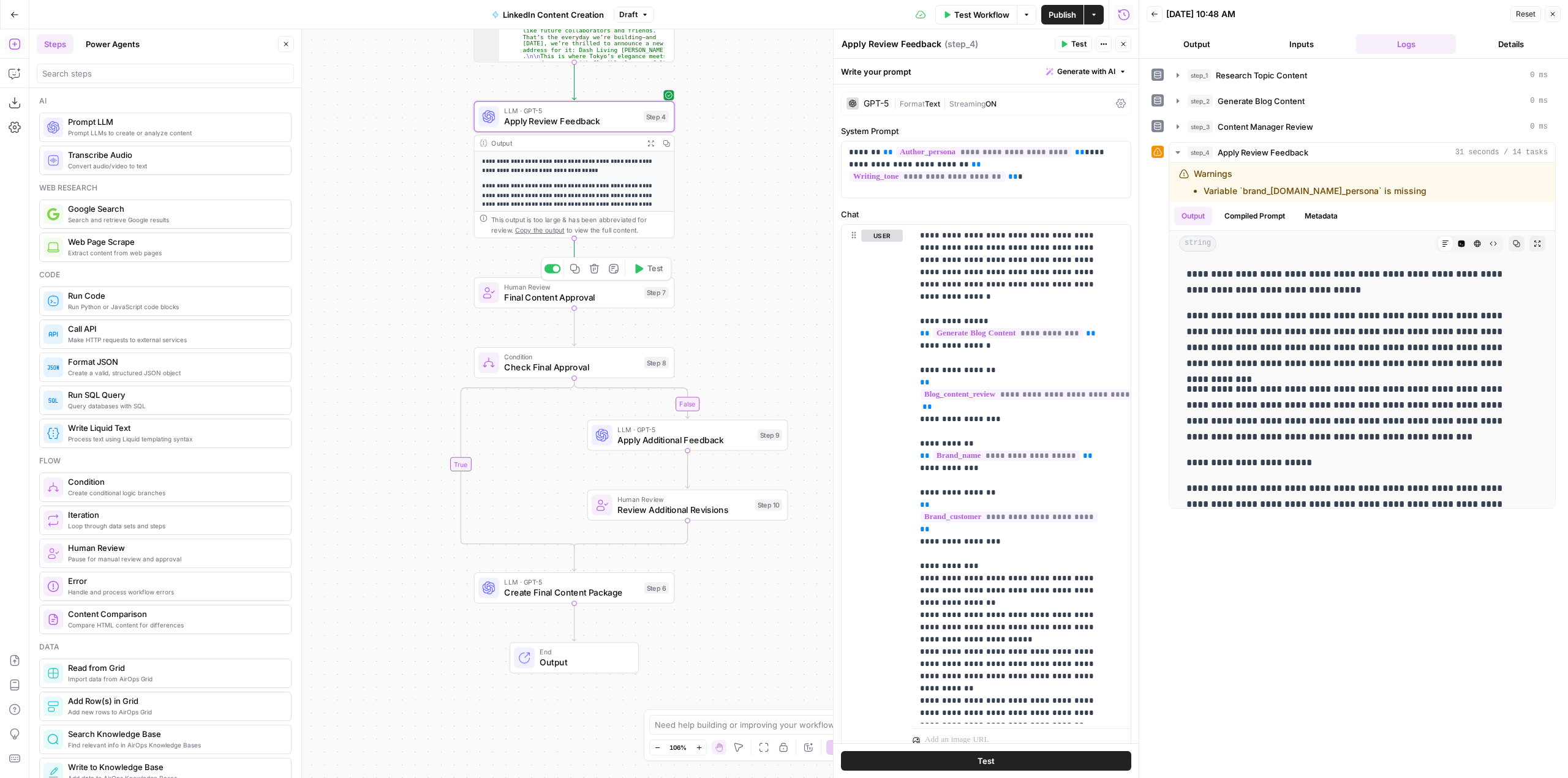
click at [652, 271] on span "Test" at bounding box center [655, 269] width 15 height 12
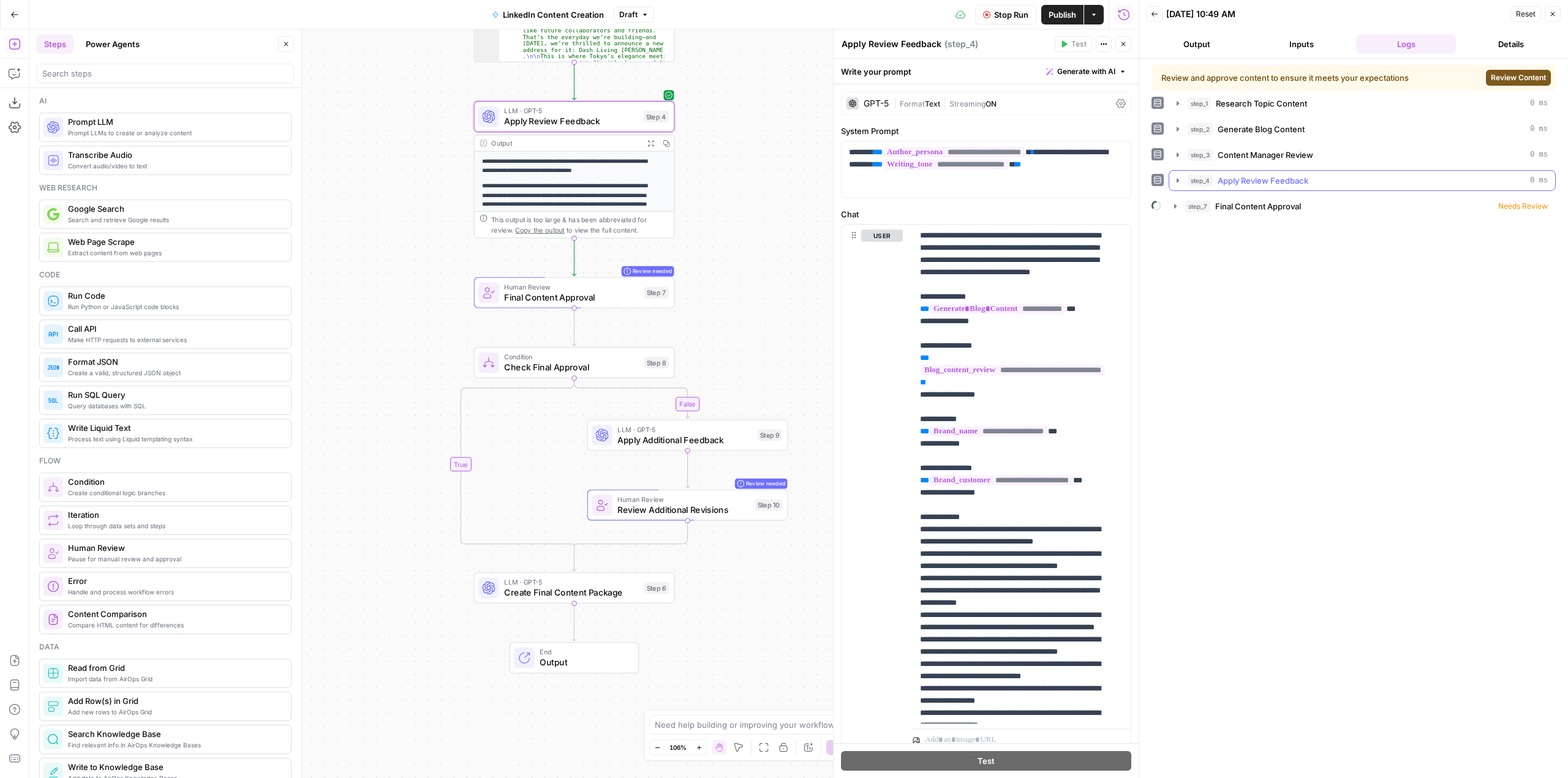
click at [1176, 174] on button "step_4 Apply Review Feedback 0 ms" at bounding box center [1363, 181] width 386 height 20
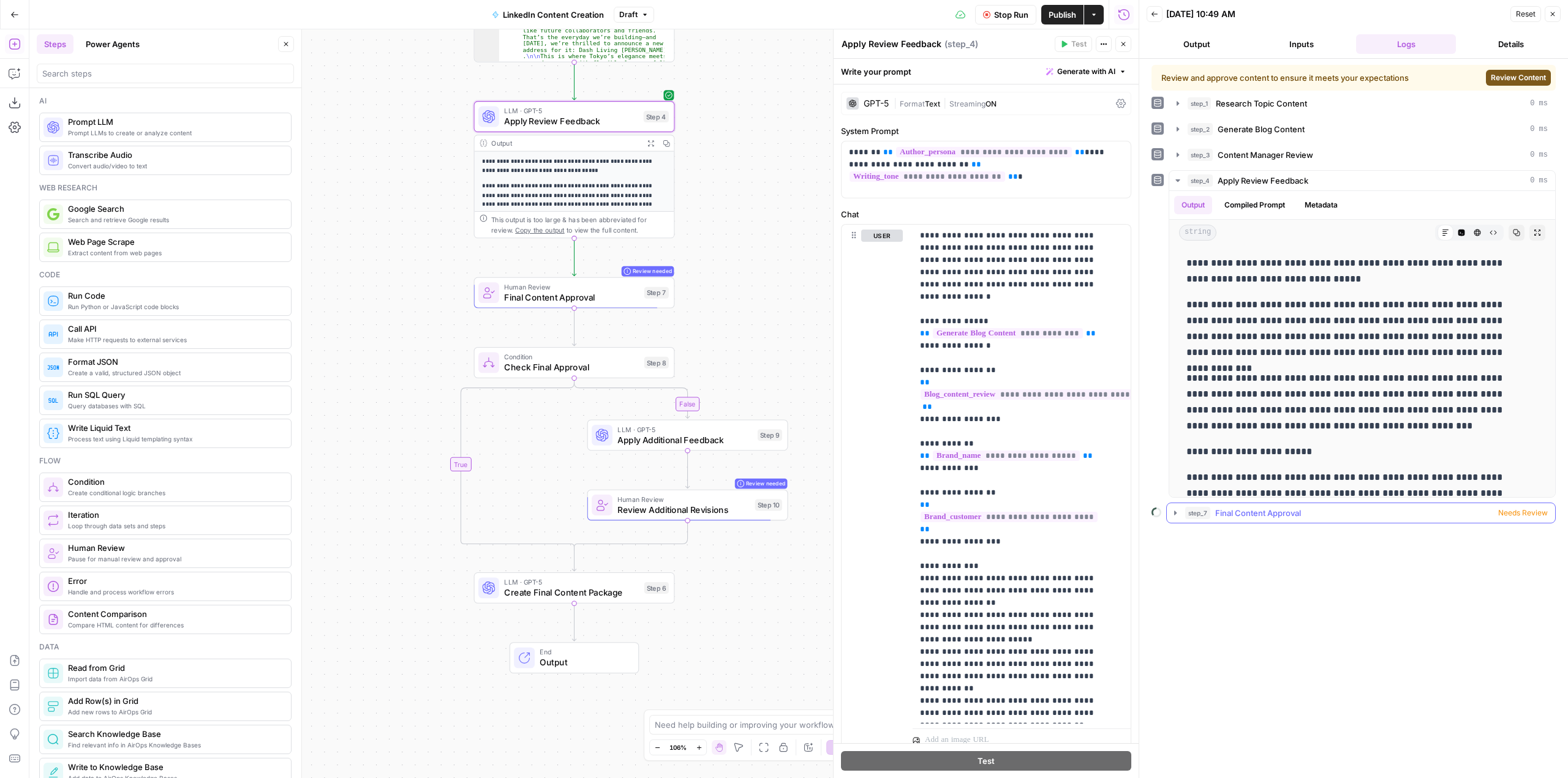
click at [1176, 515] on icon "button" at bounding box center [1175, 513] width 9 height 9
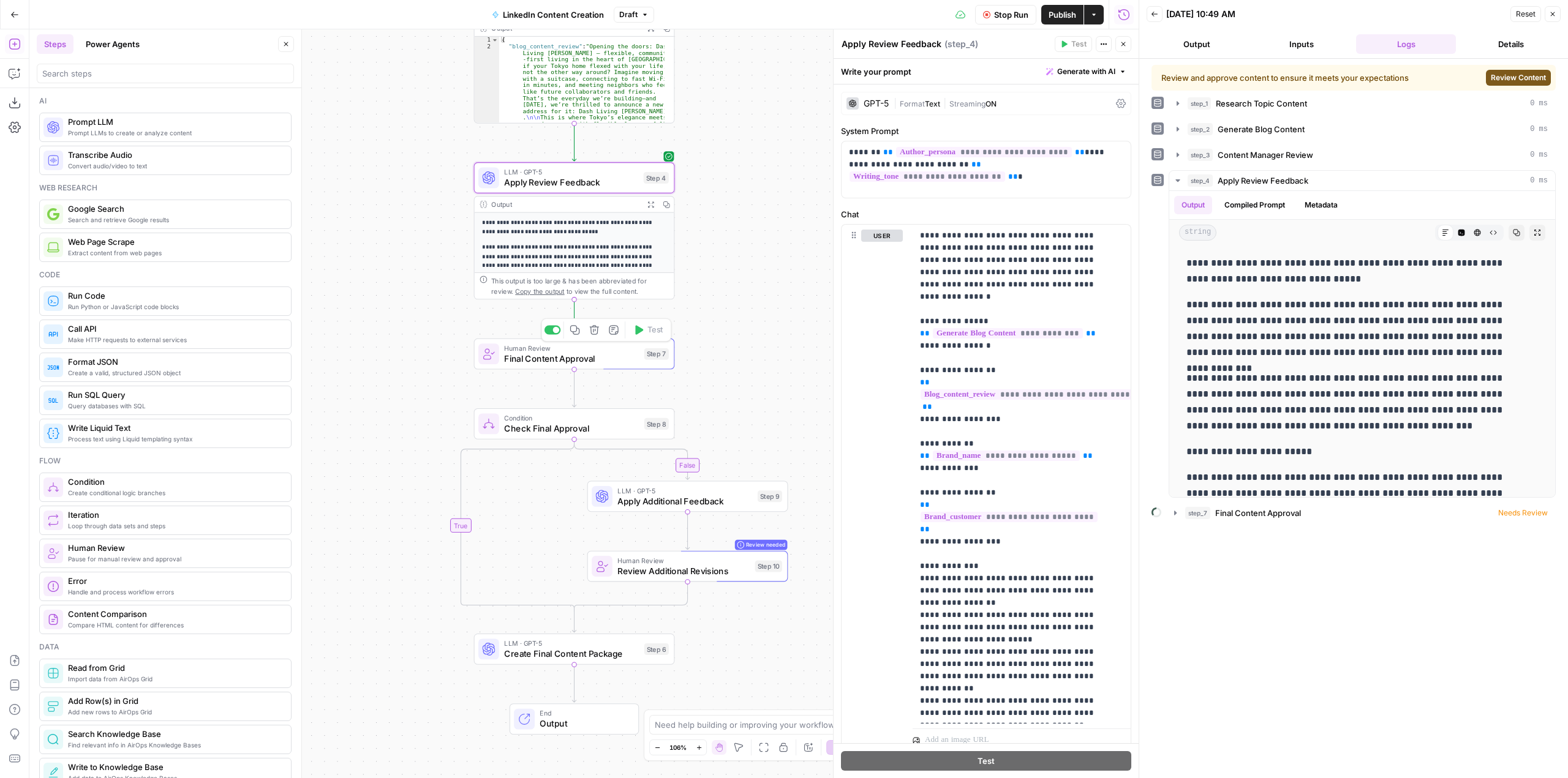
click at [592, 358] on span "Final Content Approval" at bounding box center [571, 358] width 135 height 13
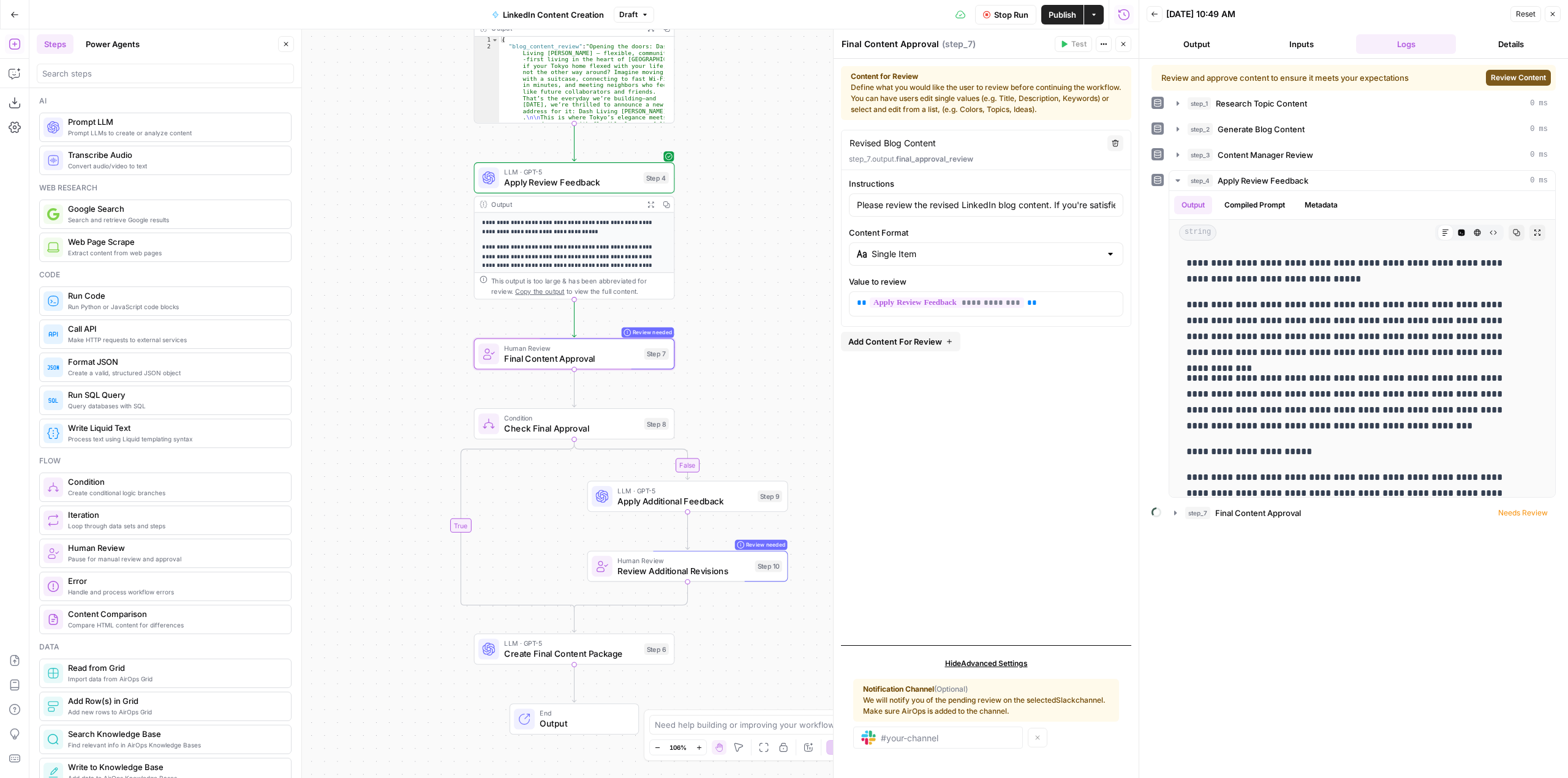
click at [424, 65] on div "**********" at bounding box center [584, 404] width 1109 height 749
click at [1174, 513] on icon "button" at bounding box center [1175, 513] width 9 height 9
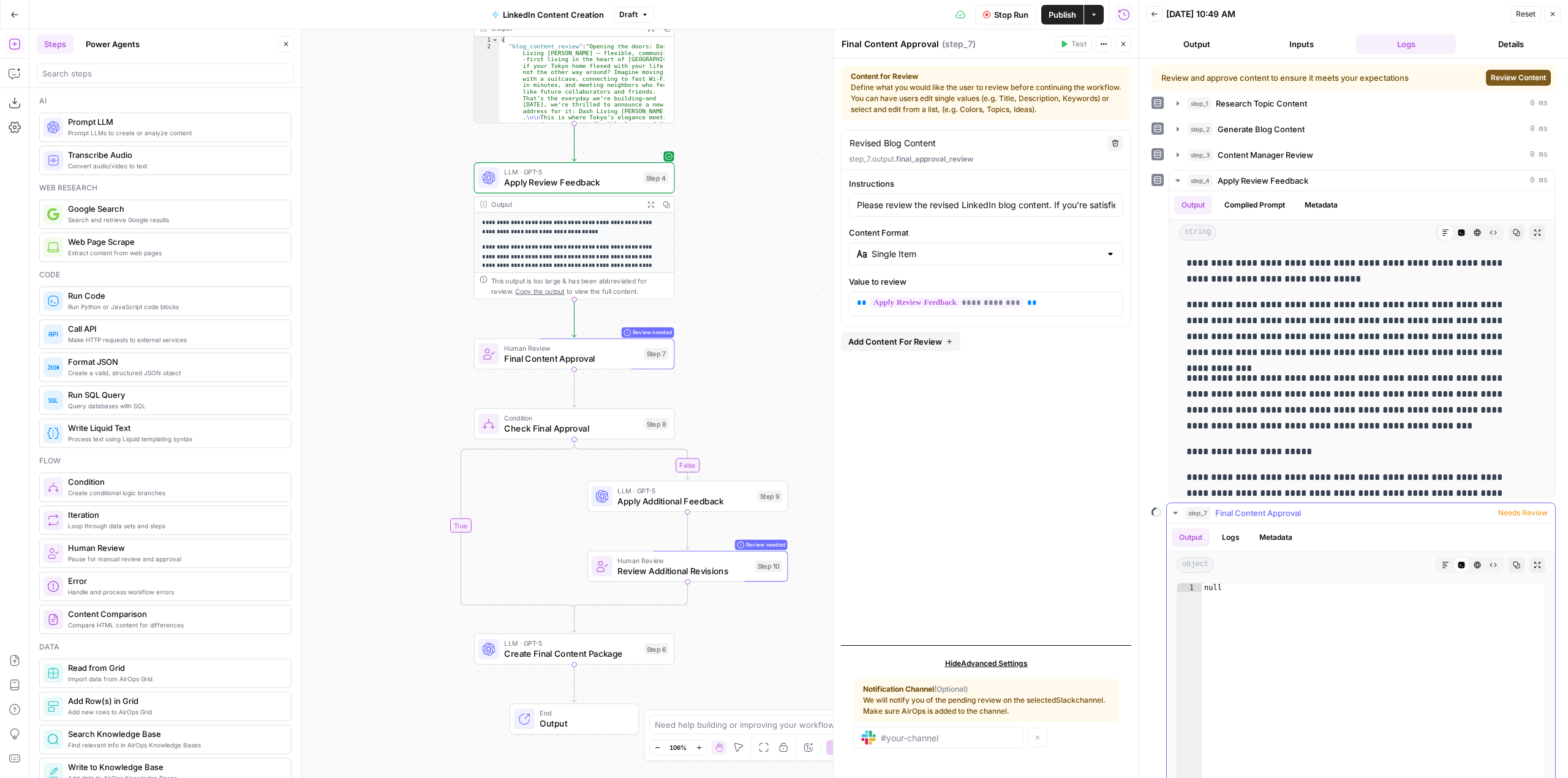
click at [1174, 513] on icon "button" at bounding box center [1175, 513] width 4 height 2
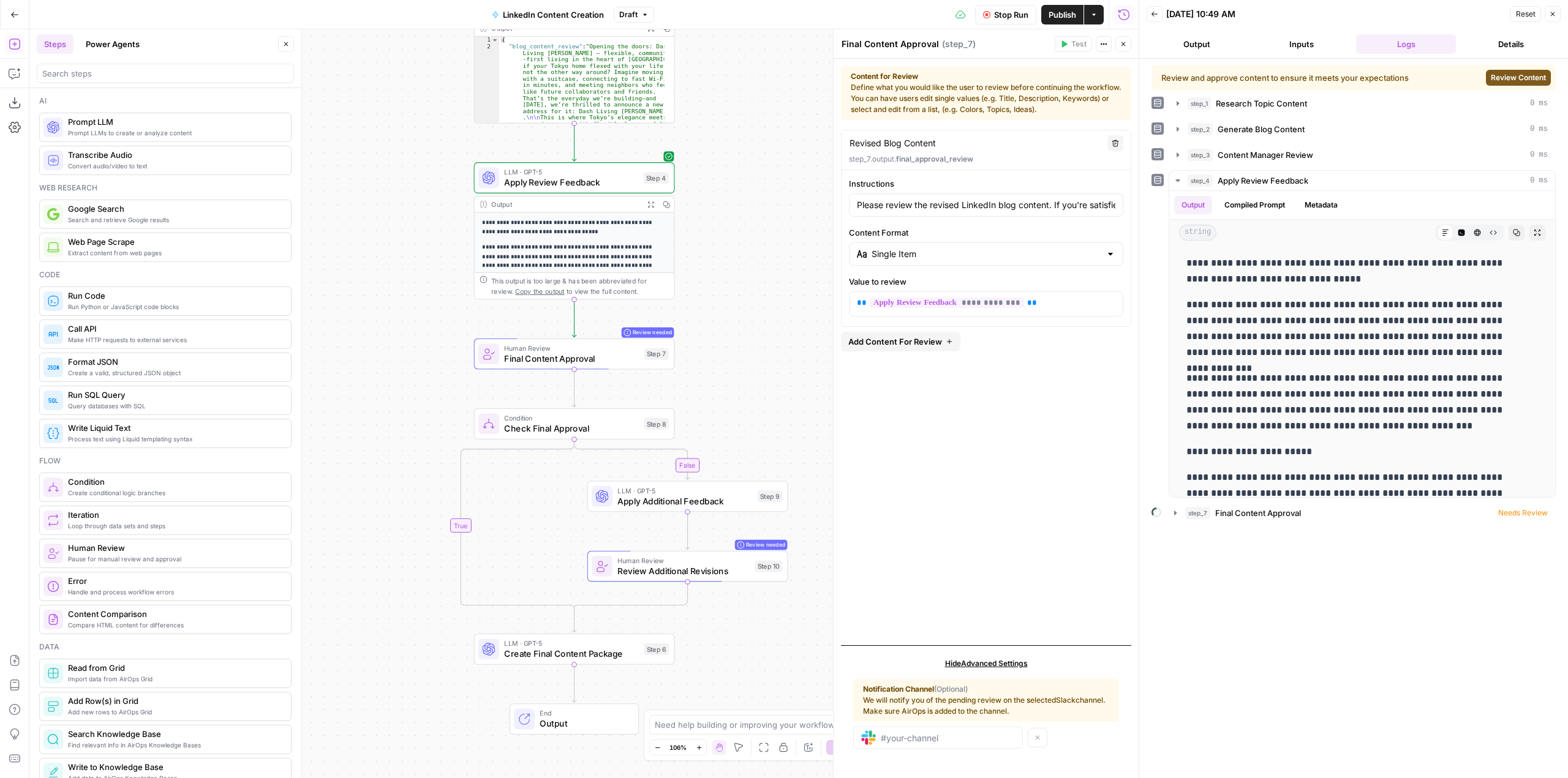
click at [12, 19] on button "Go Back" at bounding box center [15, 15] width 22 height 22
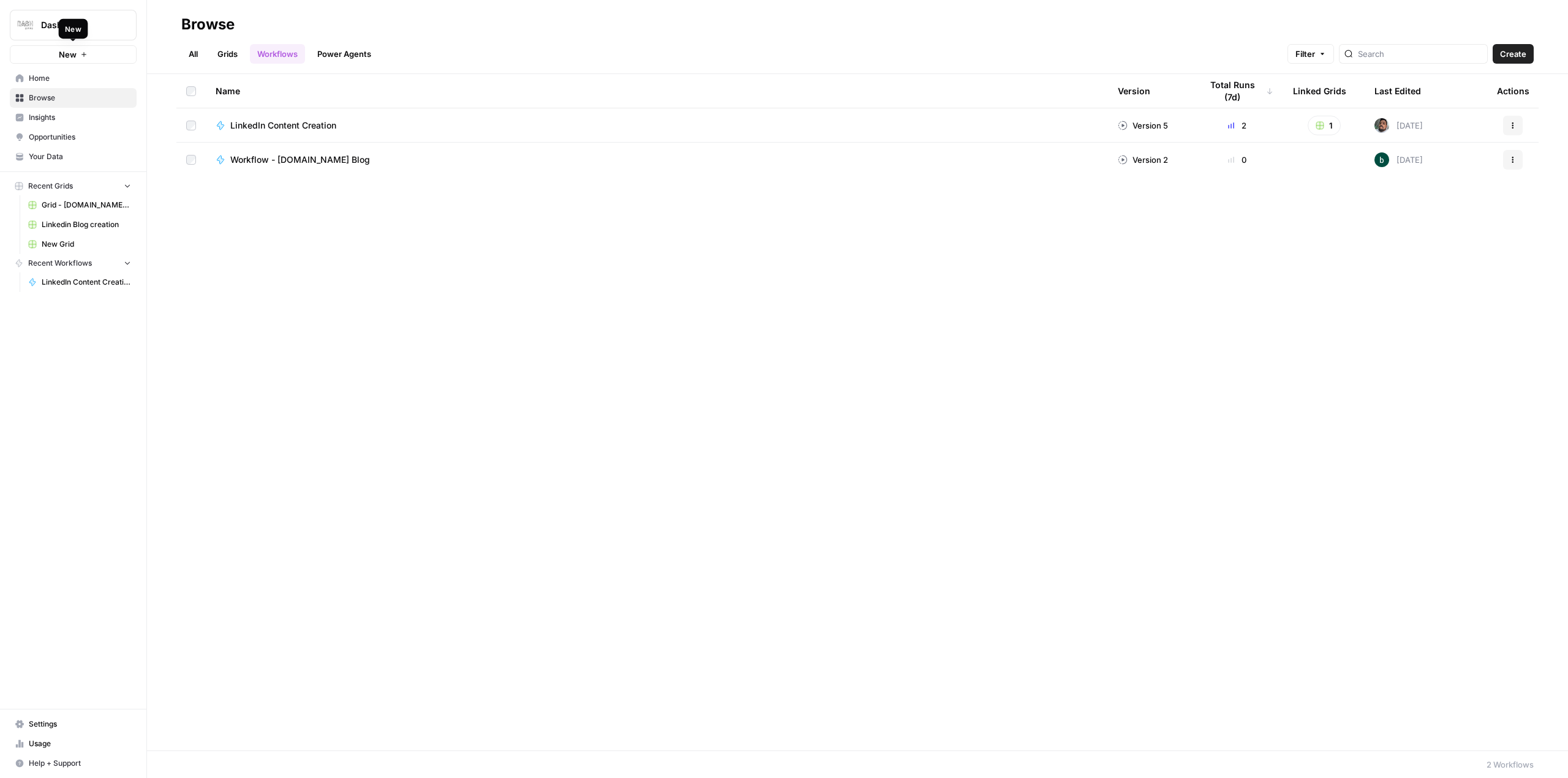
click at [71, 24] on div "New" at bounding box center [74, 28] width 16 height 11
click at [70, 14] on button "Dash" at bounding box center [73, 25] width 127 height 31
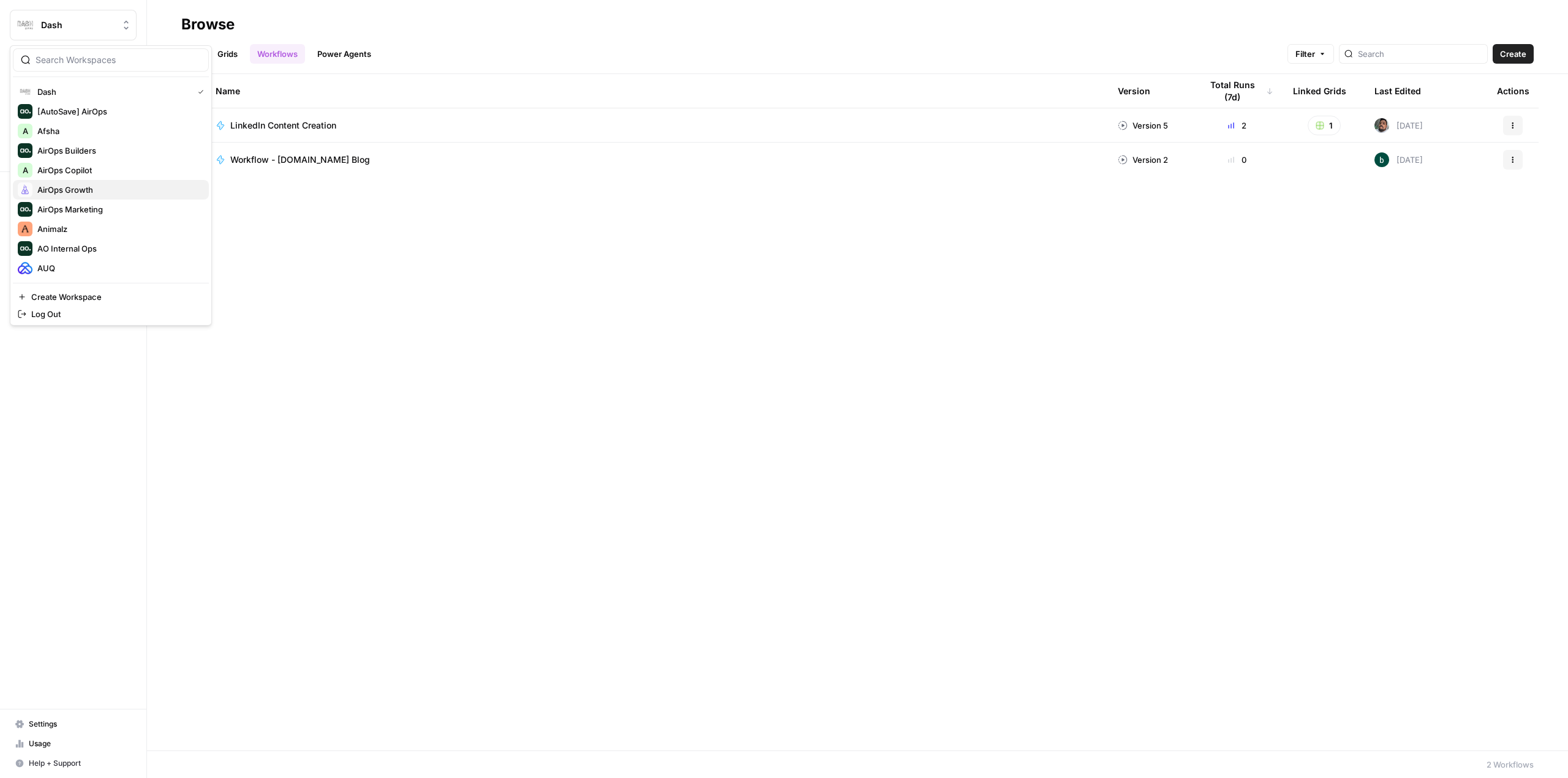
click at [97, 185] on span "AirOps Growth" at bounding box center [118, 189] width 162 height 12
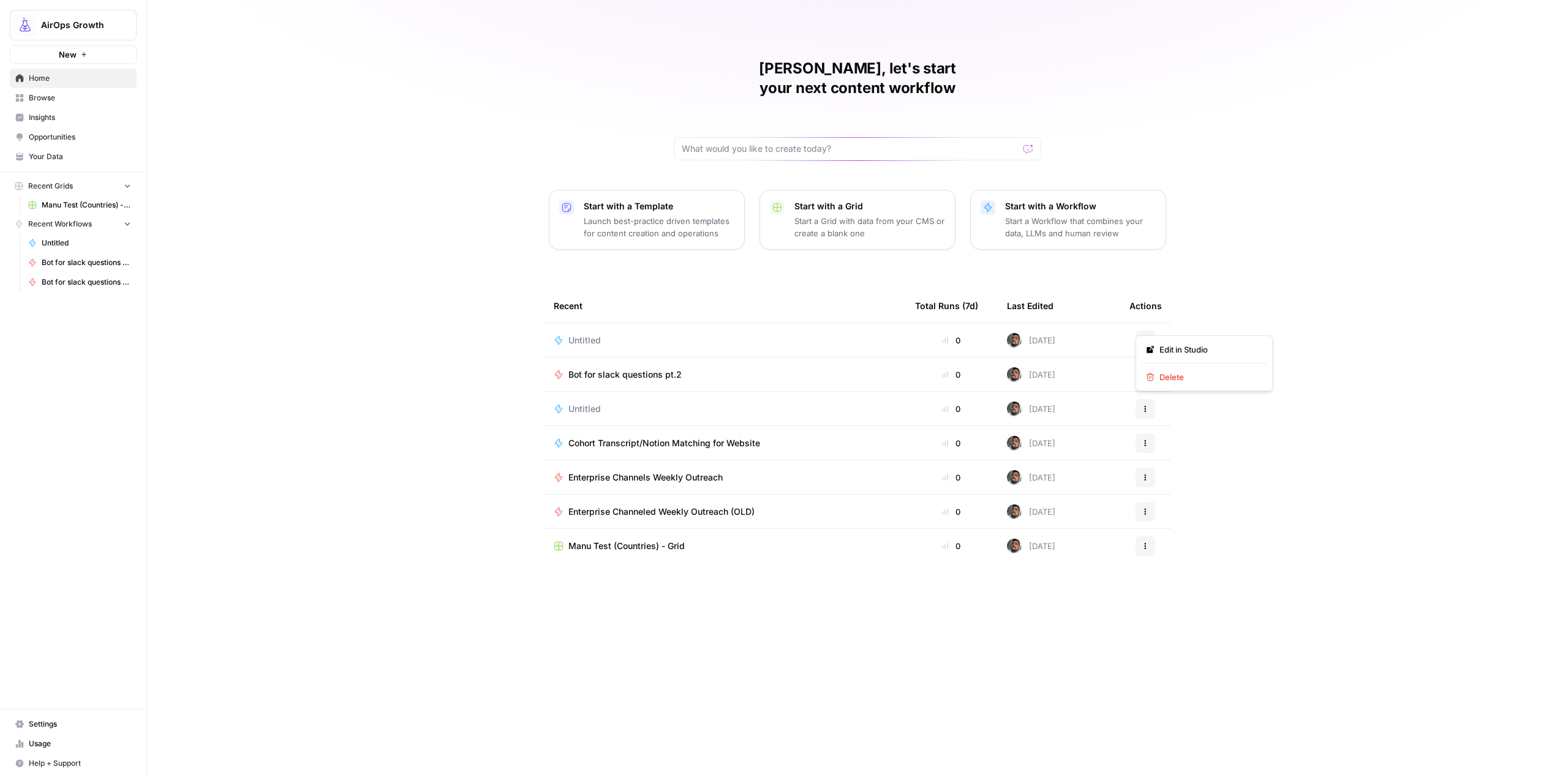
click at [1147, 337] on icon "button" at bounding box center [1145, 340] width 7 height 7
click at [1190, 381] on span "Delete" at bounding box center [1208, 377] width 98 height 12
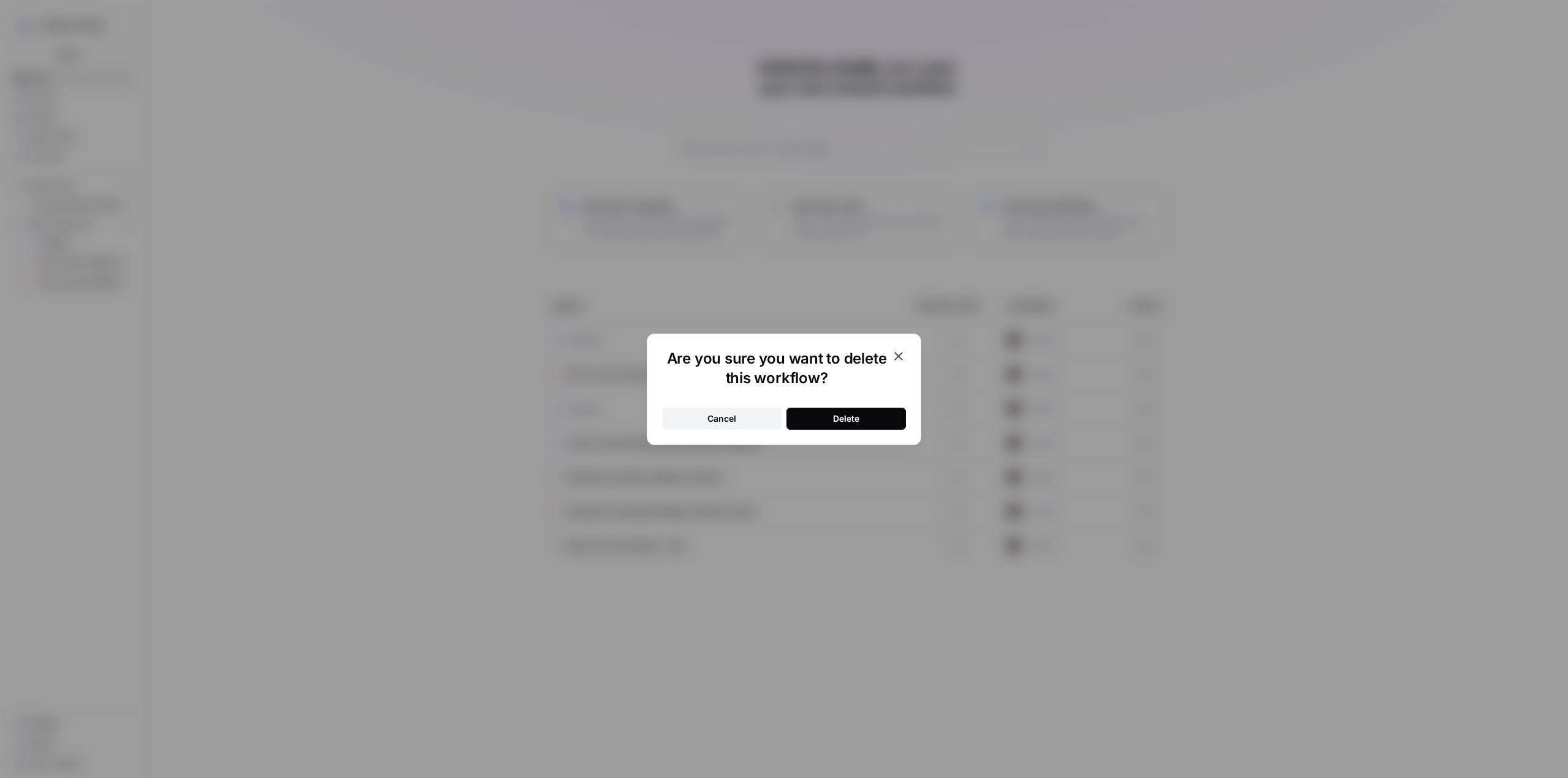
click at [878, 409] on button "Delete" at bounding box center [846, 419] width 119 height 22
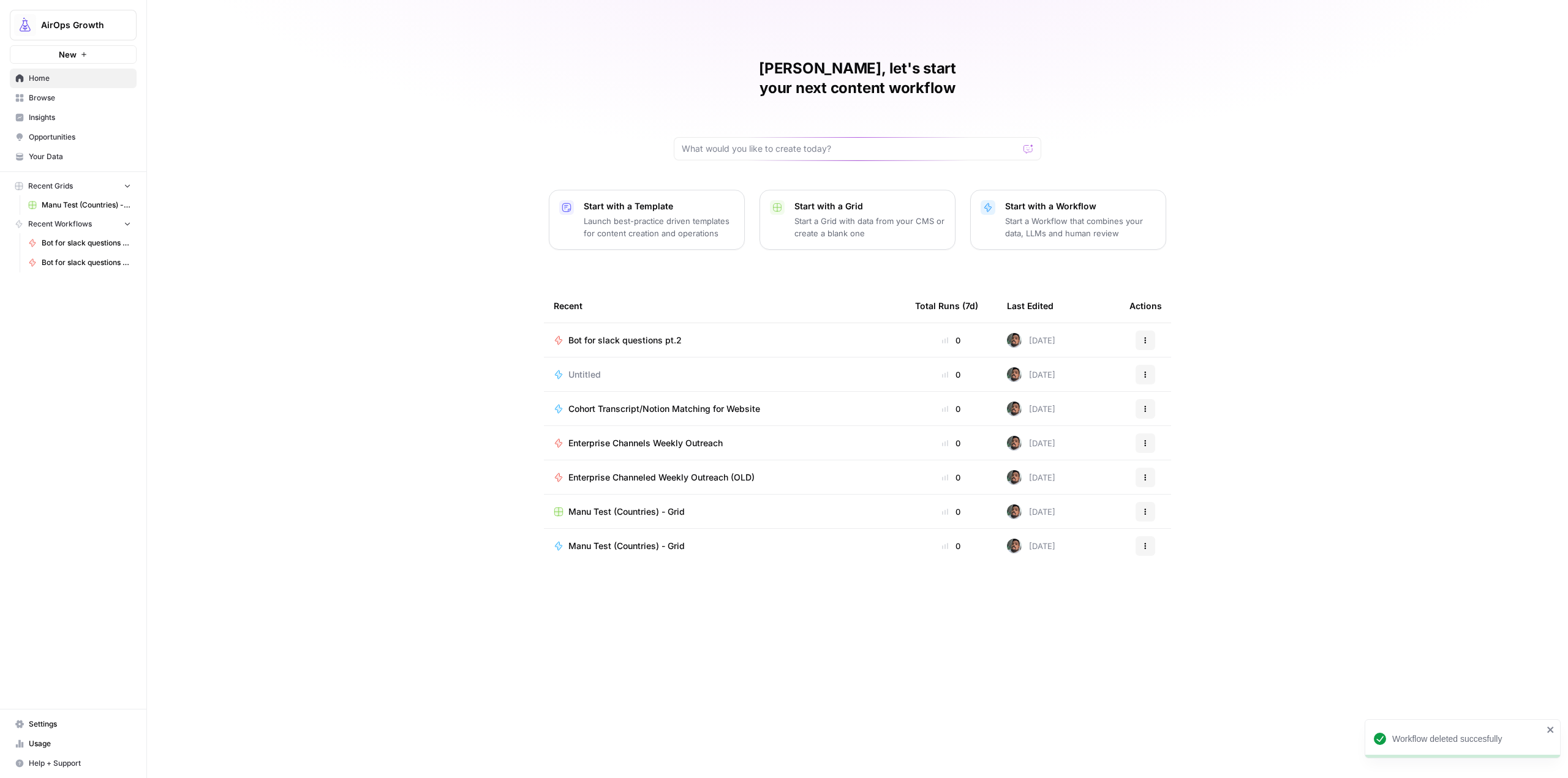
click at [1150, 365] on button "Actions" at bounding box center [1145, 374] width 20 height 20
click at [1156, 418] on button "Delete" at bounding box center [1204, 412] width 126 height 17
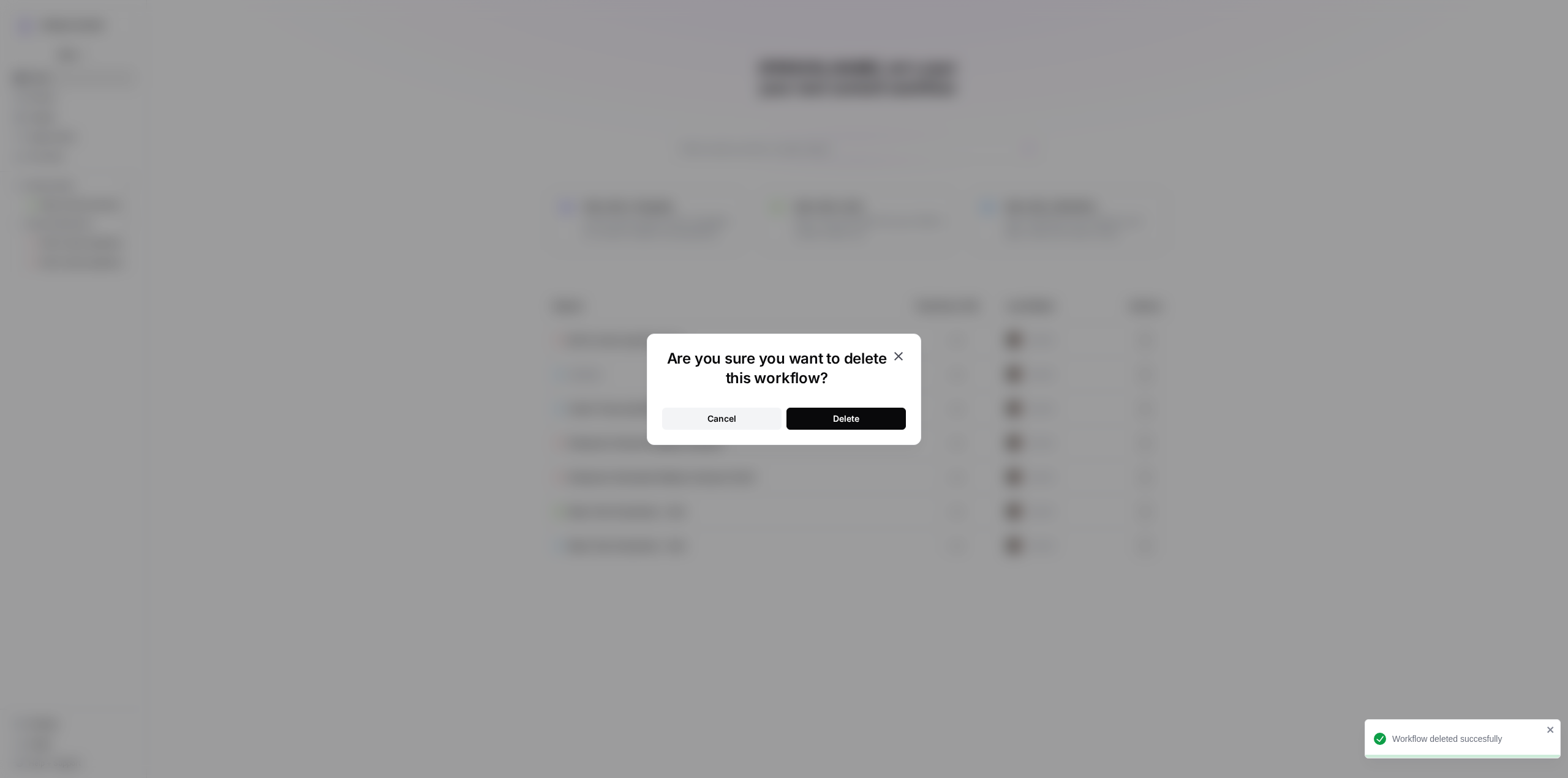
click at [888, 423] on button "Delete" at bounding box center [846, 419] width 119 height 22
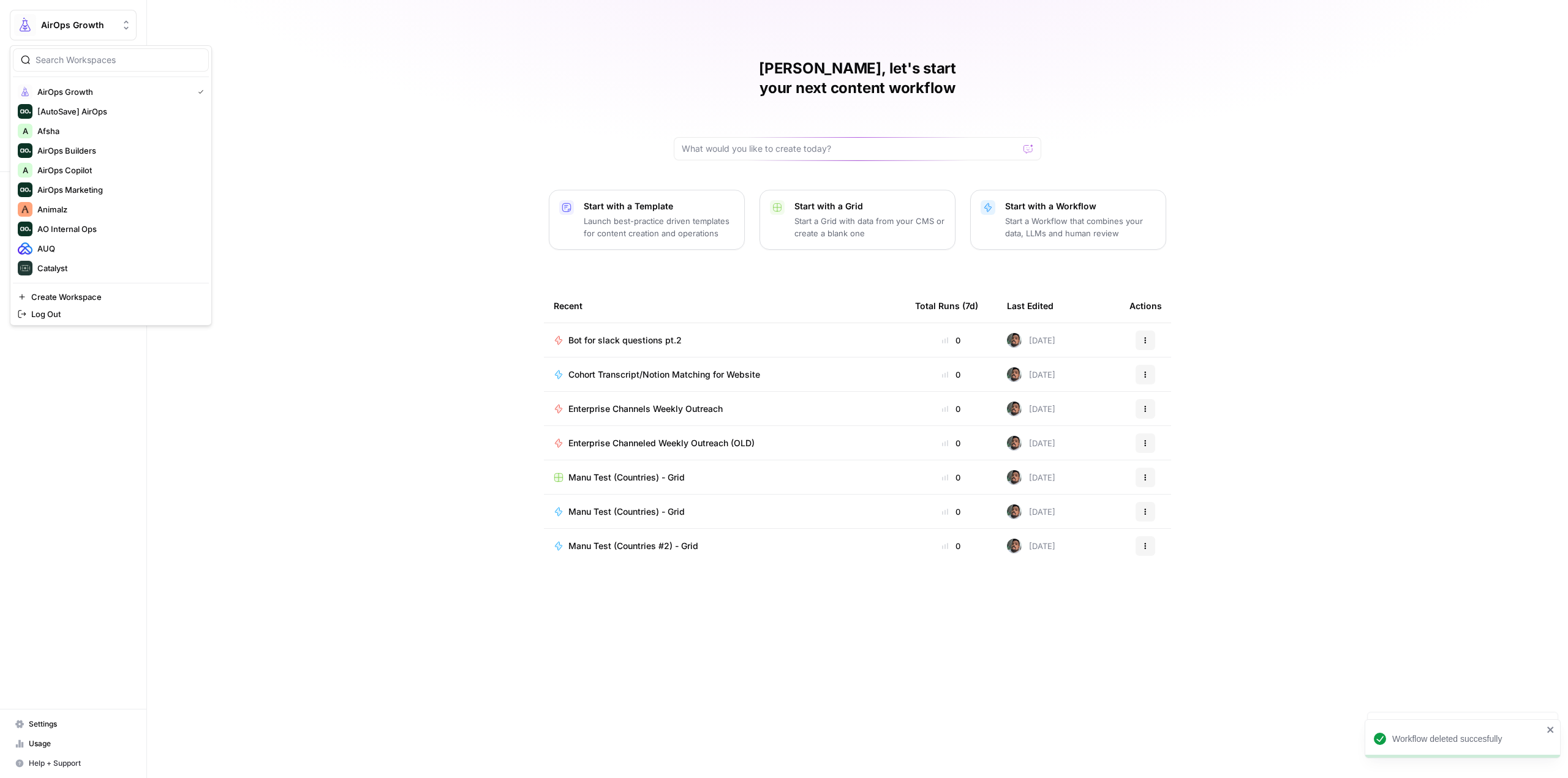
click at [60, 30] on span "AirOps Growth" at bounding box center [78, 25] width 74 height 12
click at [109, 157] on div "AirOps Builders" at bounding box center [111, 151] width 187 height 15
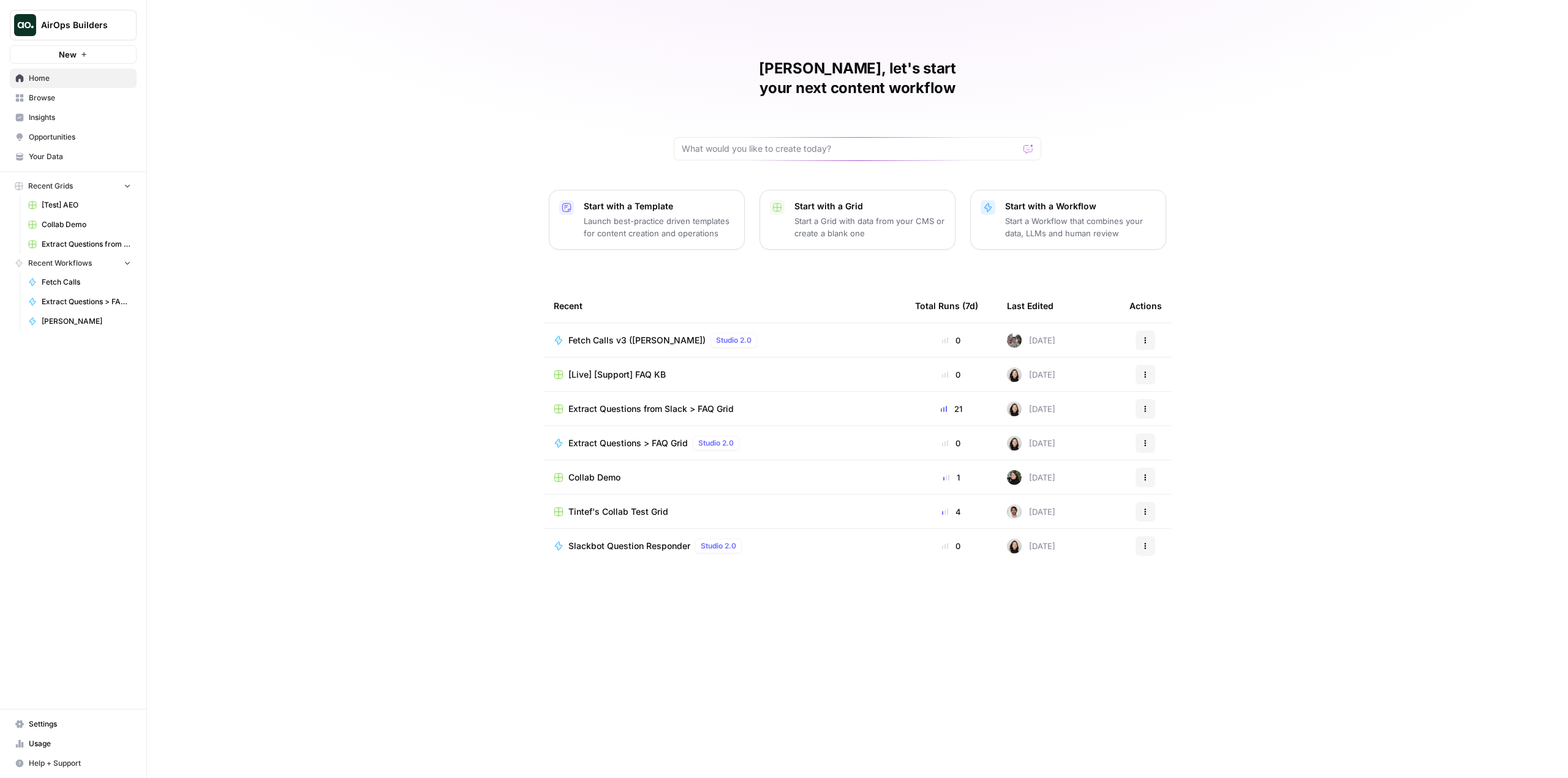
click at [69, 97] on span "Browse" at bounding box center [80, 98] width 102 height 11
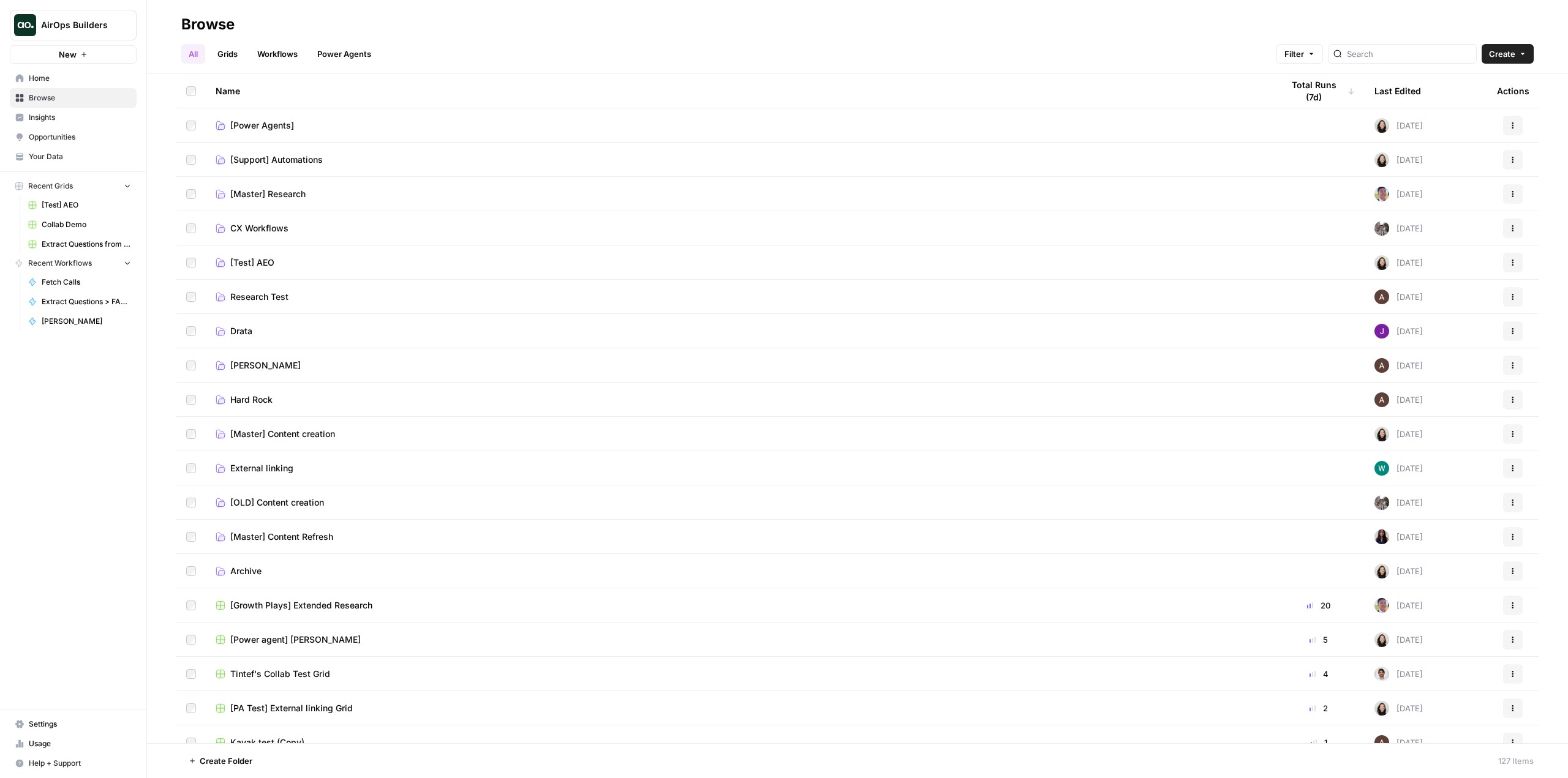
click at [79, 73] on span "Home" at bounding box center [80, 78] width 102 height 11
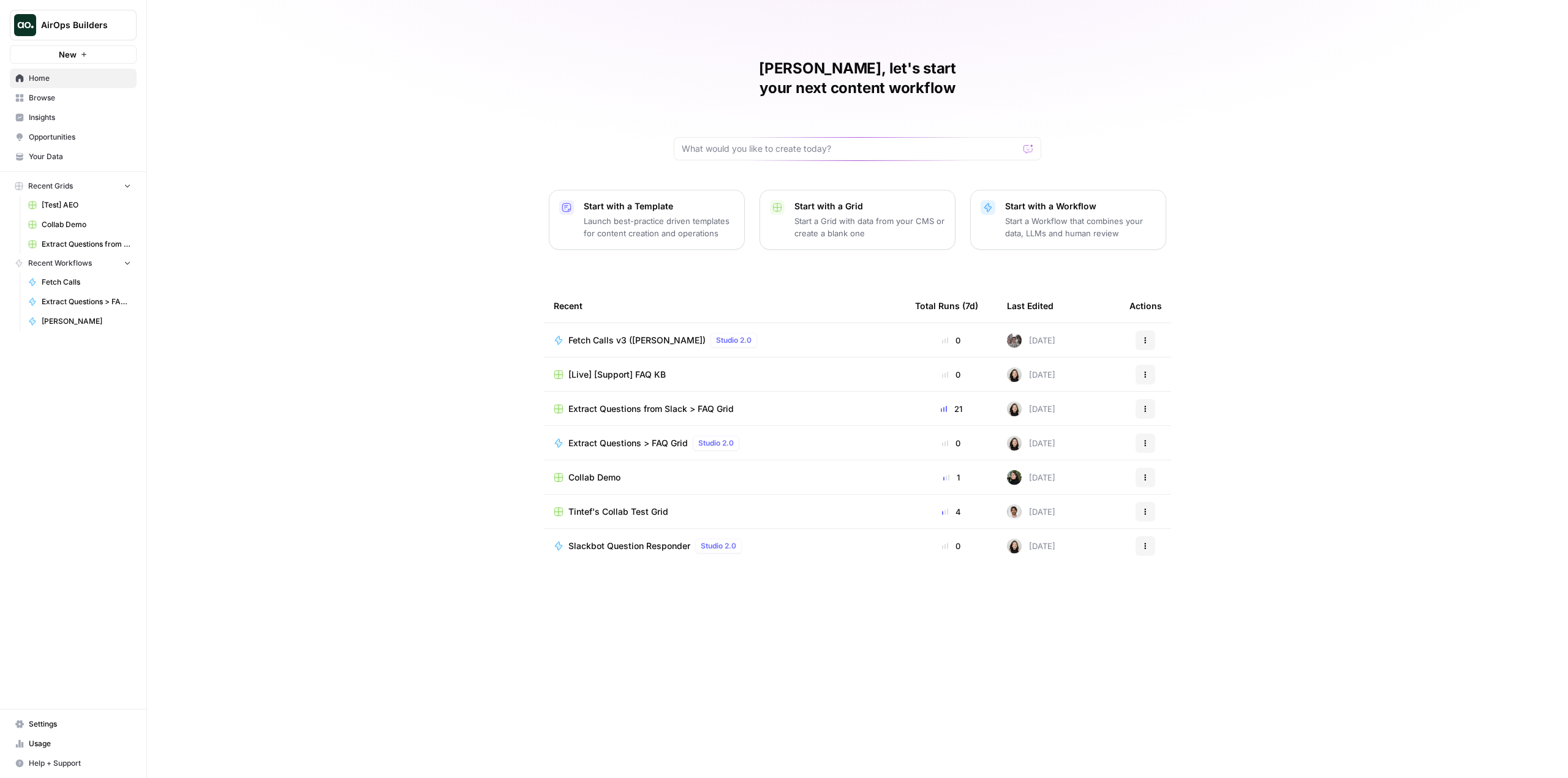
click at [88, 7] on div "AirOps Builders New" at bounding box center [73, 31] width 146 height 63
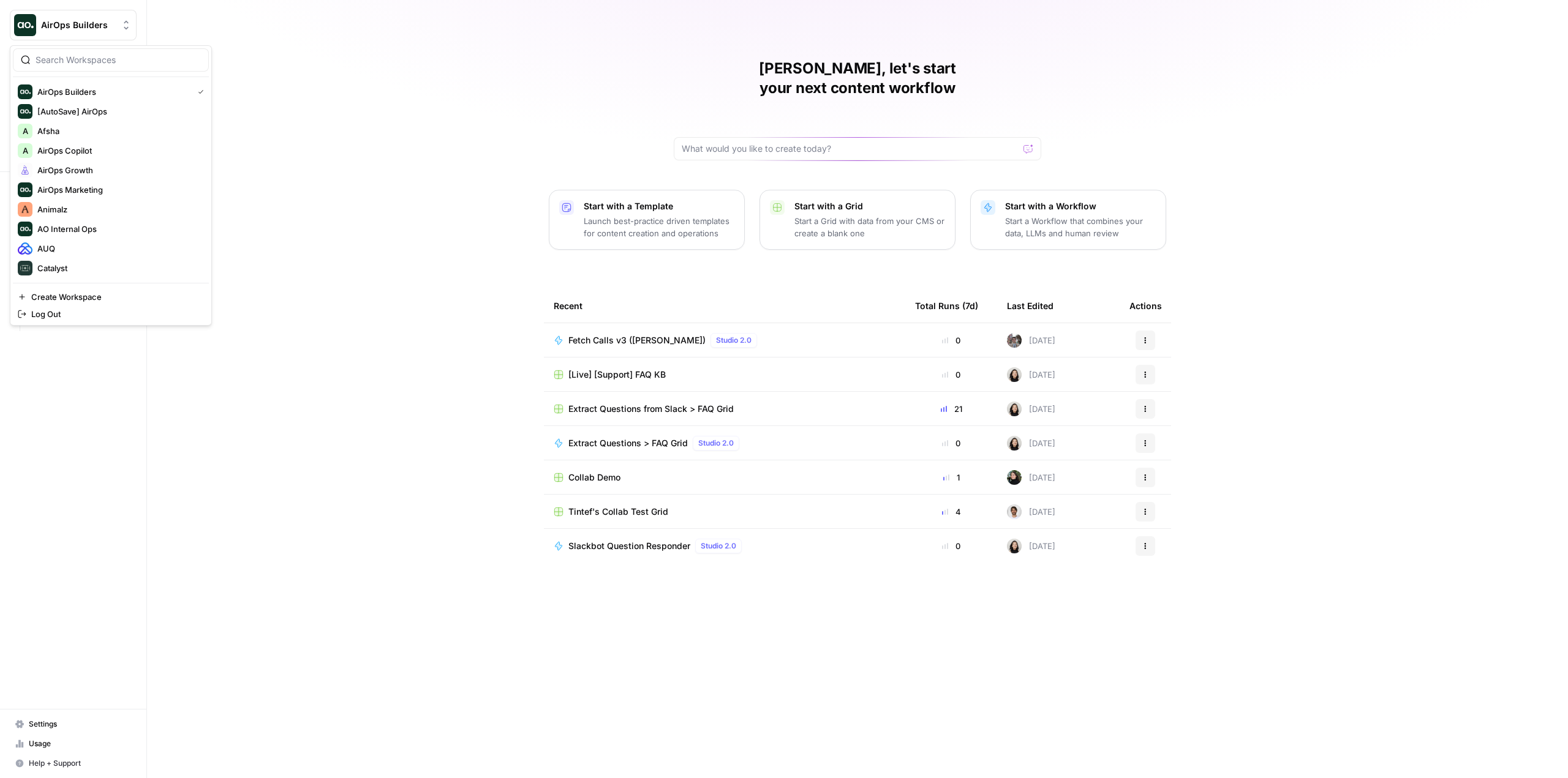
click at [83, 20] on span "AirOps Builders" at bounding box center [78, 25] width 74 height 12
click at [104, 174] on span "AirOps Growth" at bounding box center [118, 170] width 162 height 12
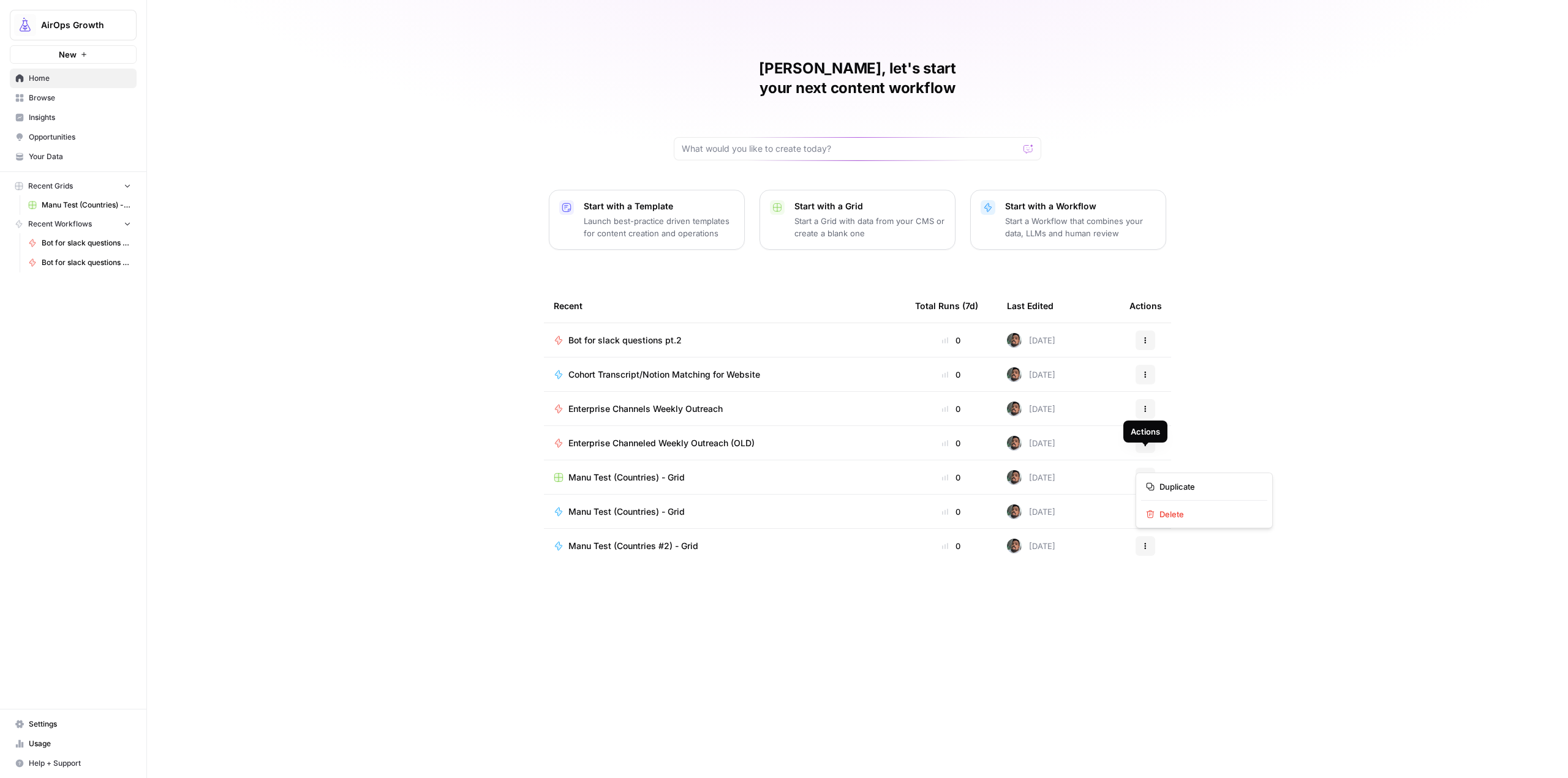
click at [1146, 474] on icon "button" at bounding box center [1145, 478] width 7 height 7
click at [1182, 514] on span "Delete" at bounding box center [1208, 514] width 98 height 12
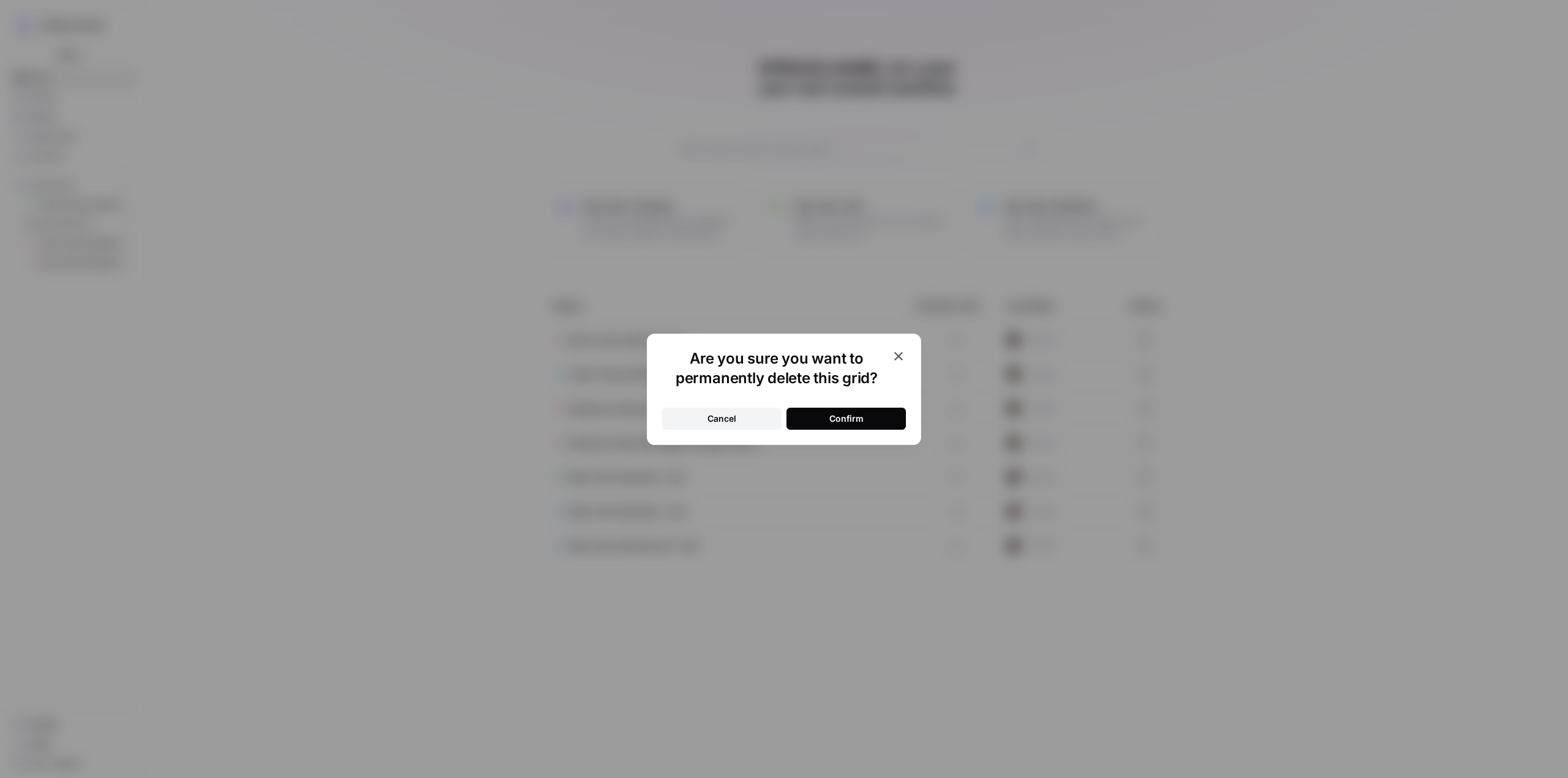
click at [869, 417] on button "Confirm" at bounding box center [846, 419] width 119 height 22
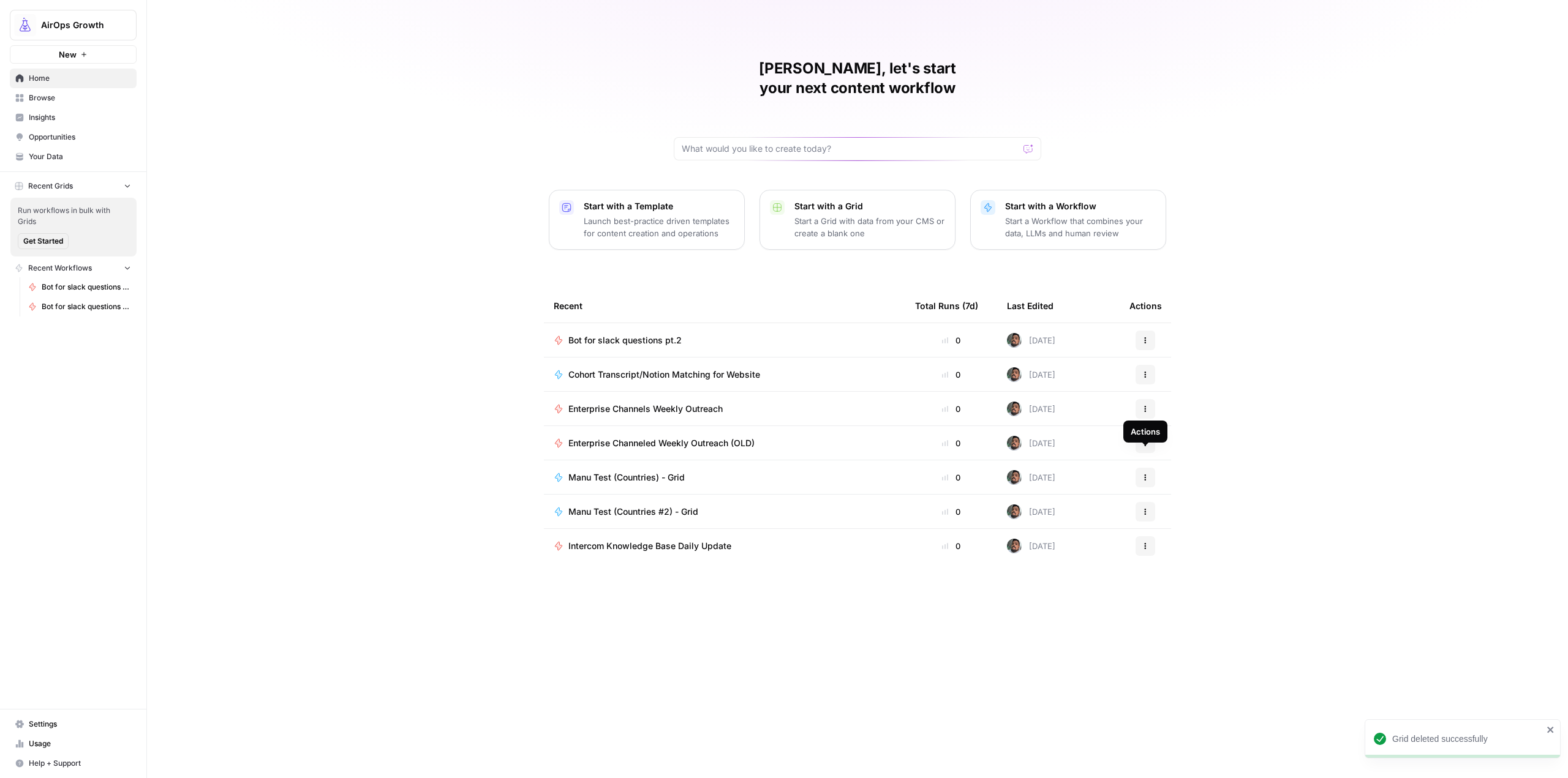
click at [1141, 468] on button "Actions" at bounding box center [1145, 477] width 20 height 20
click at [1183, 592] on span "Delete" at bounding box center [1208, 593] width 98 height 12
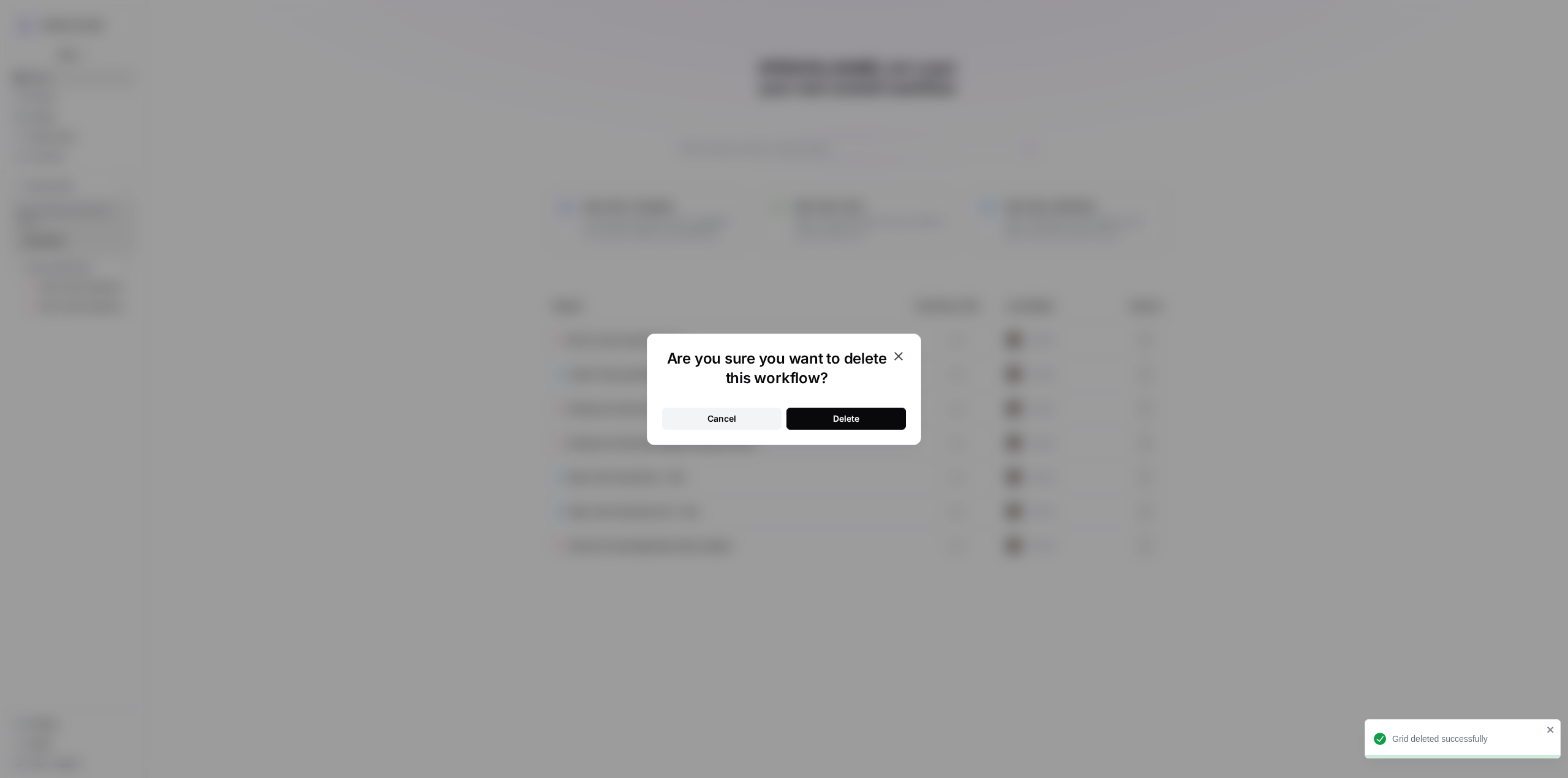
click at [864, 419] on button "Delete" at bounding box center [846, 419] width 119 height 22
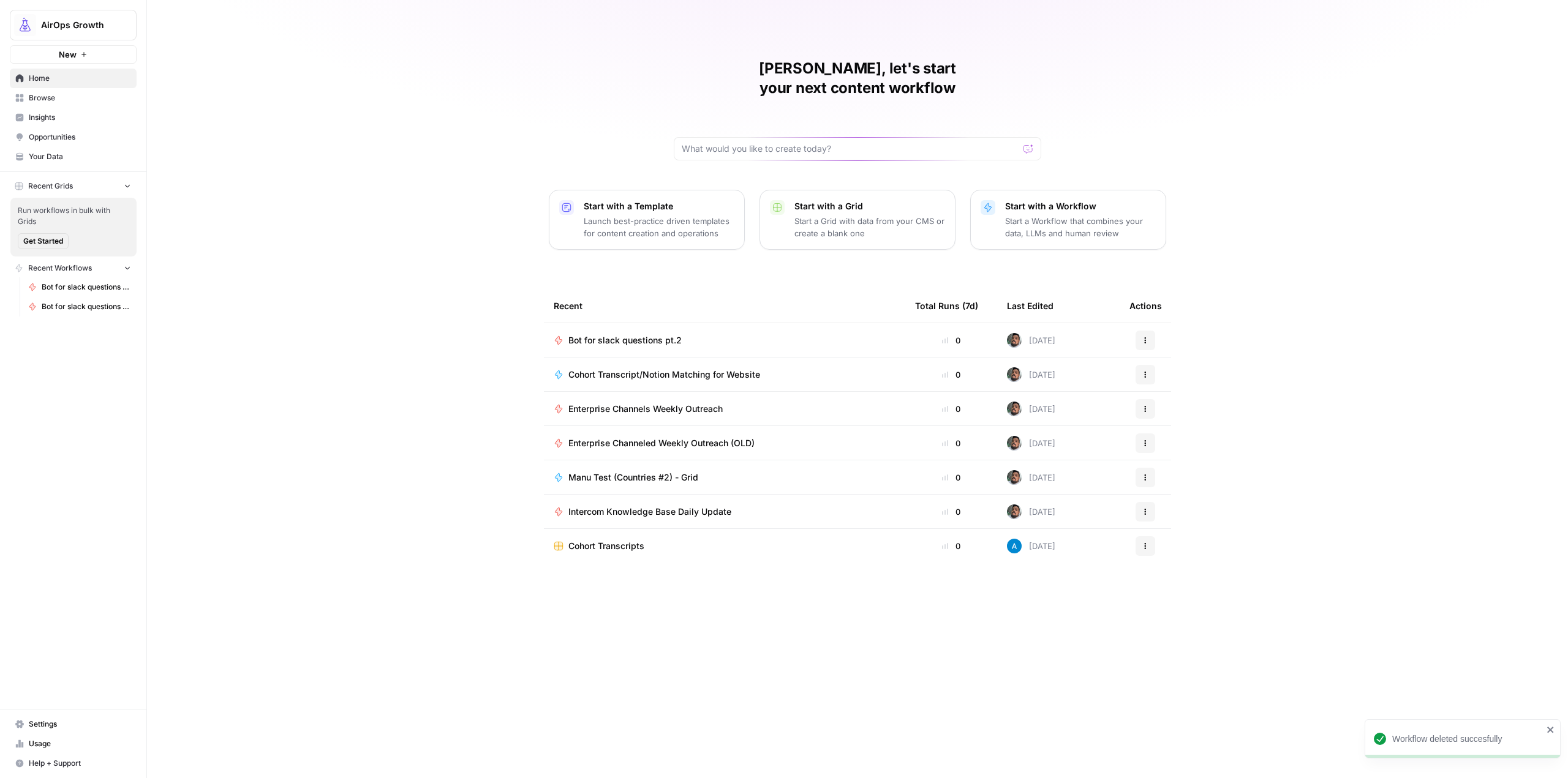
click at [1149, 468] on button "Actions" at bounding box center [1145, 477] width 20 height 20
click at [1188, 594] on span "Delete" at bounding box center [1208, 593] width 98 height 12
click at [1146, 474] on icon "button" at bounding box center [1145, 478] width 7 height 7
click at [1185, 589] on span "Delete" at bounding box center [1208, 593] width 98 height 12
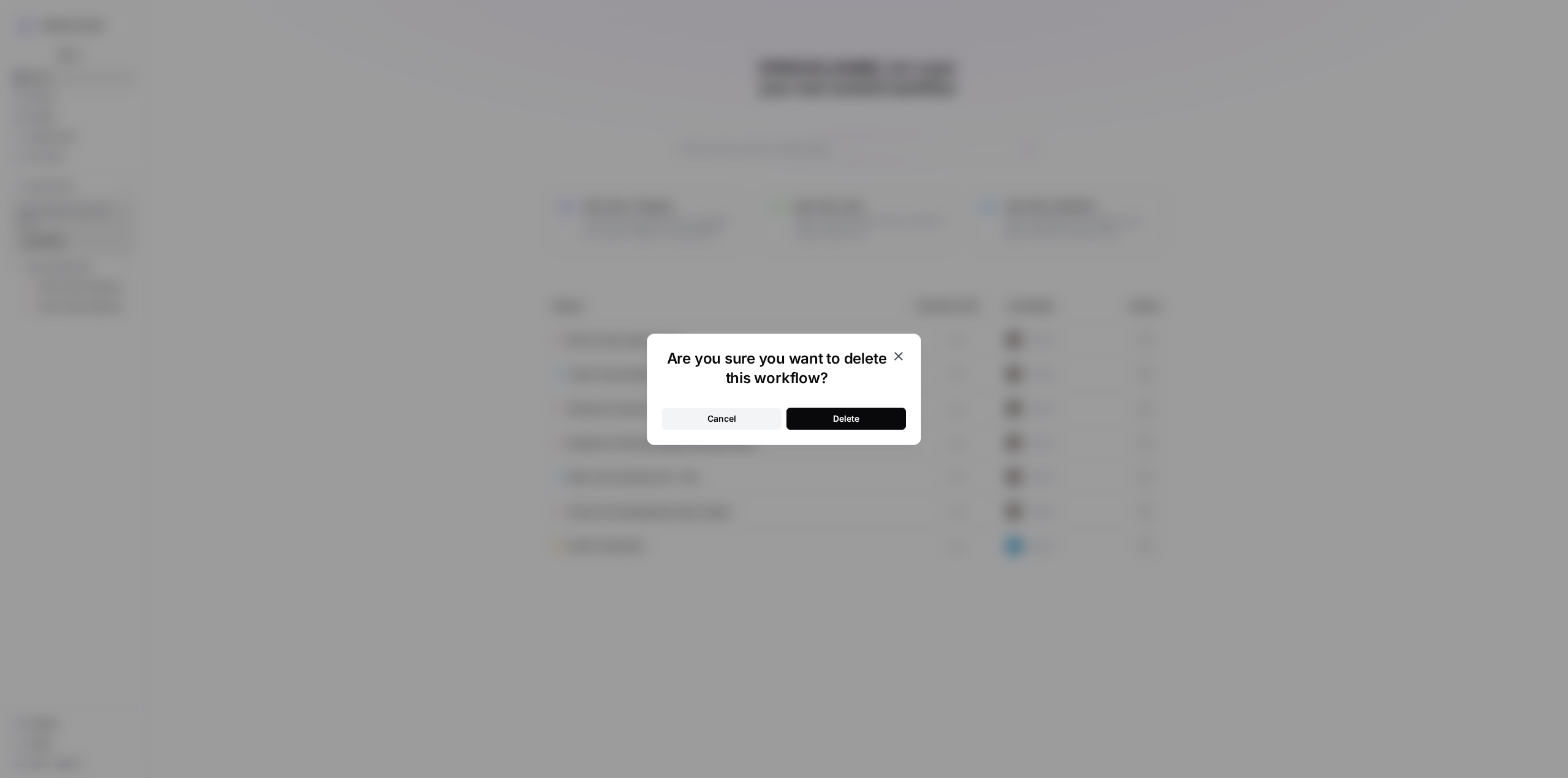
click at [859, 409] on button "Delete" at bounding box center [846, 419] width 119 height 22
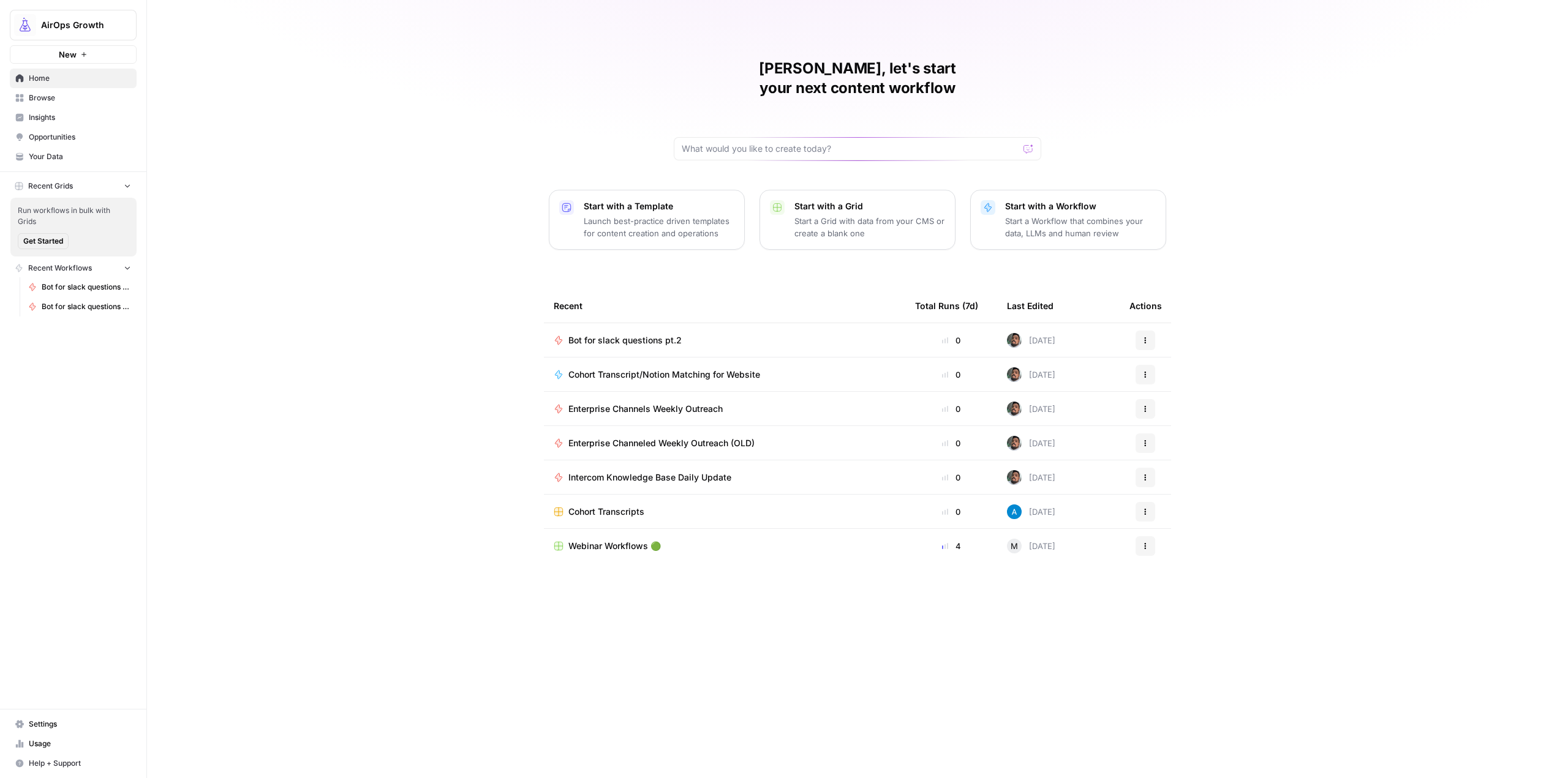
click at [609, 369] on span "Cohort Transcript/Notion Matching for Website" at bounding box center [664, 374] width 192 height 12
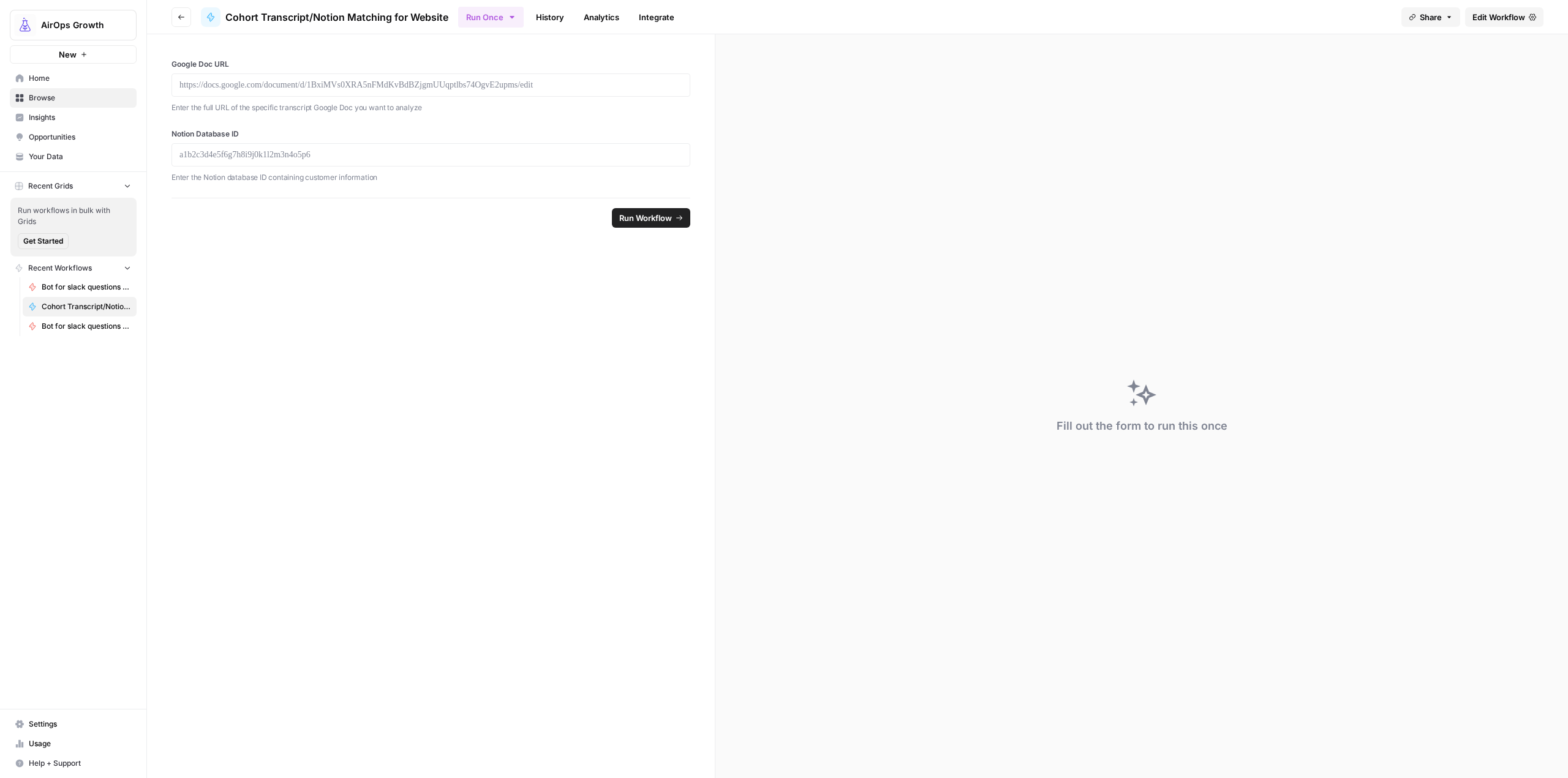
click at [1515, 17] on span "Edit Workflow" at bounding box center [1499, 17] width 52 height 12
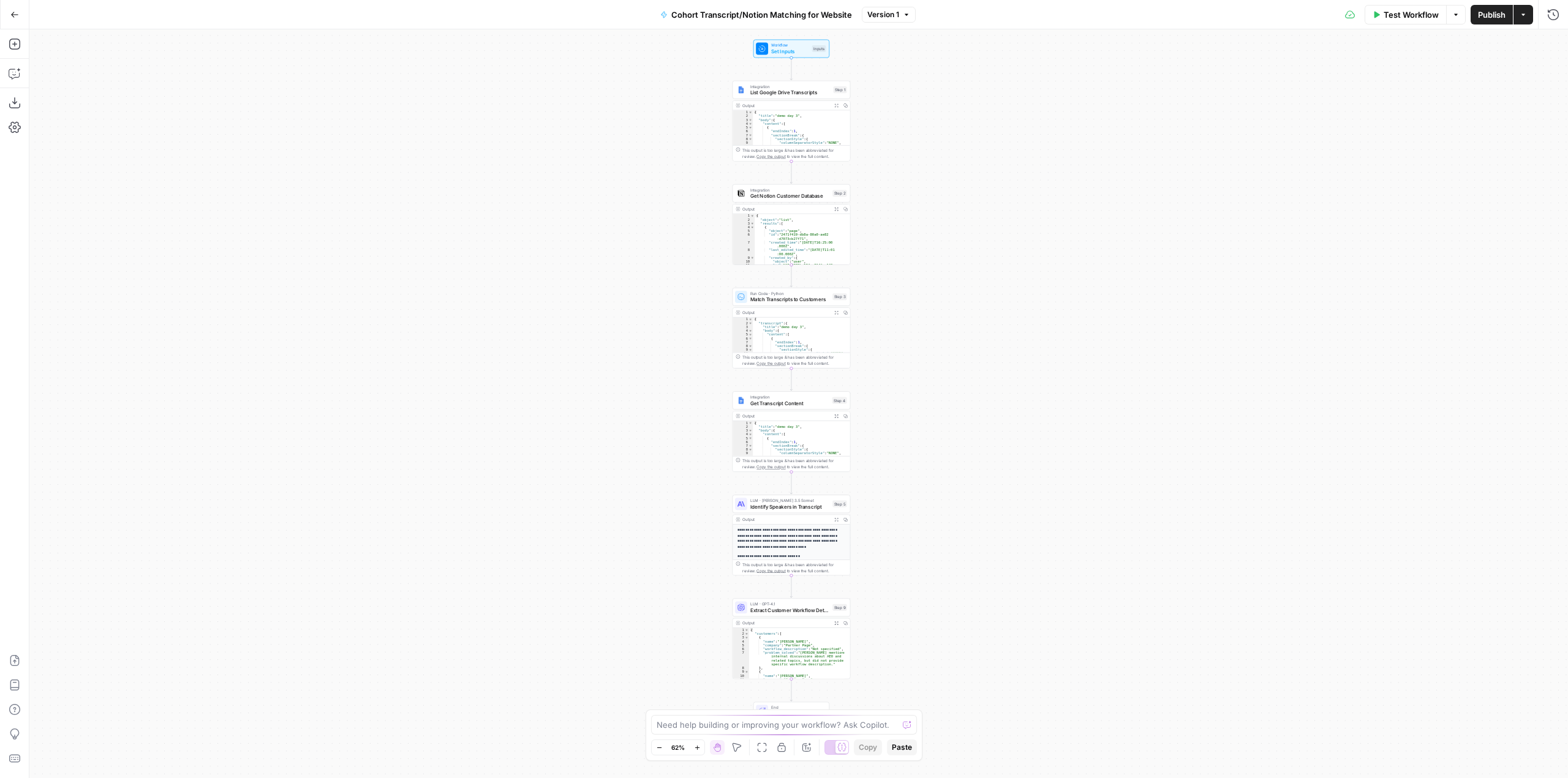
drag, startPoint x: 925, startPoint y: 440, endPoint x: 918, endPoint y: 417, distance: 24.0
click at [918, 417] on div "Workflow Set Inputs Inputs Integration List Google Drive Transcripts Step 1 Out…" at bounding box center [799, 404] width 1539 height 749
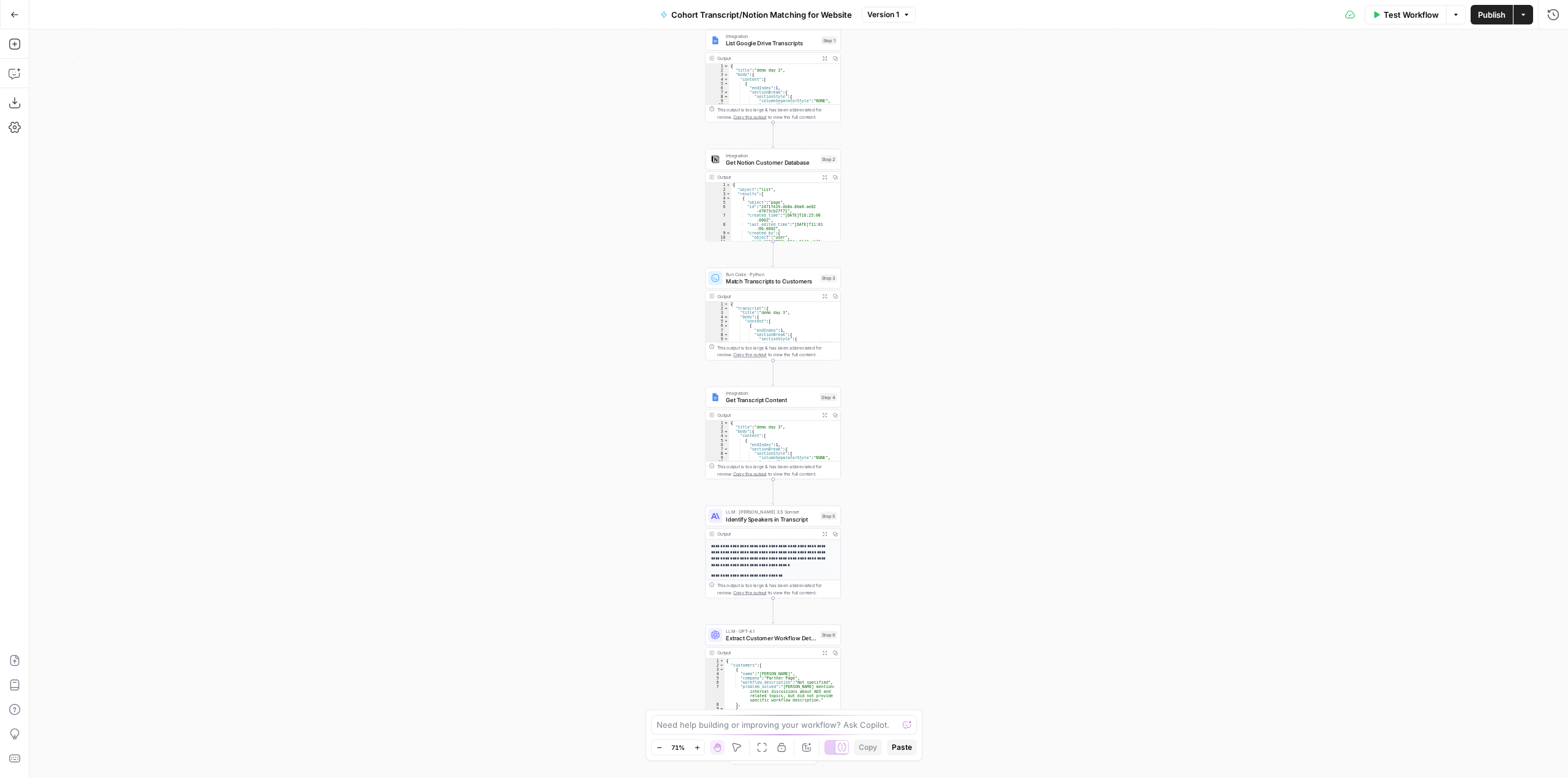
drag, startPoint x: 883, startPoint y: 205, endPoint x: 886, endPoint y: 357, distance: 152.0
click at [886, 357] on div "Workflow Set Inputs Inputs Integration List Google Drive Transcripts Step 1 Out…" at bounding box center [799, 404] width 1539 height 749
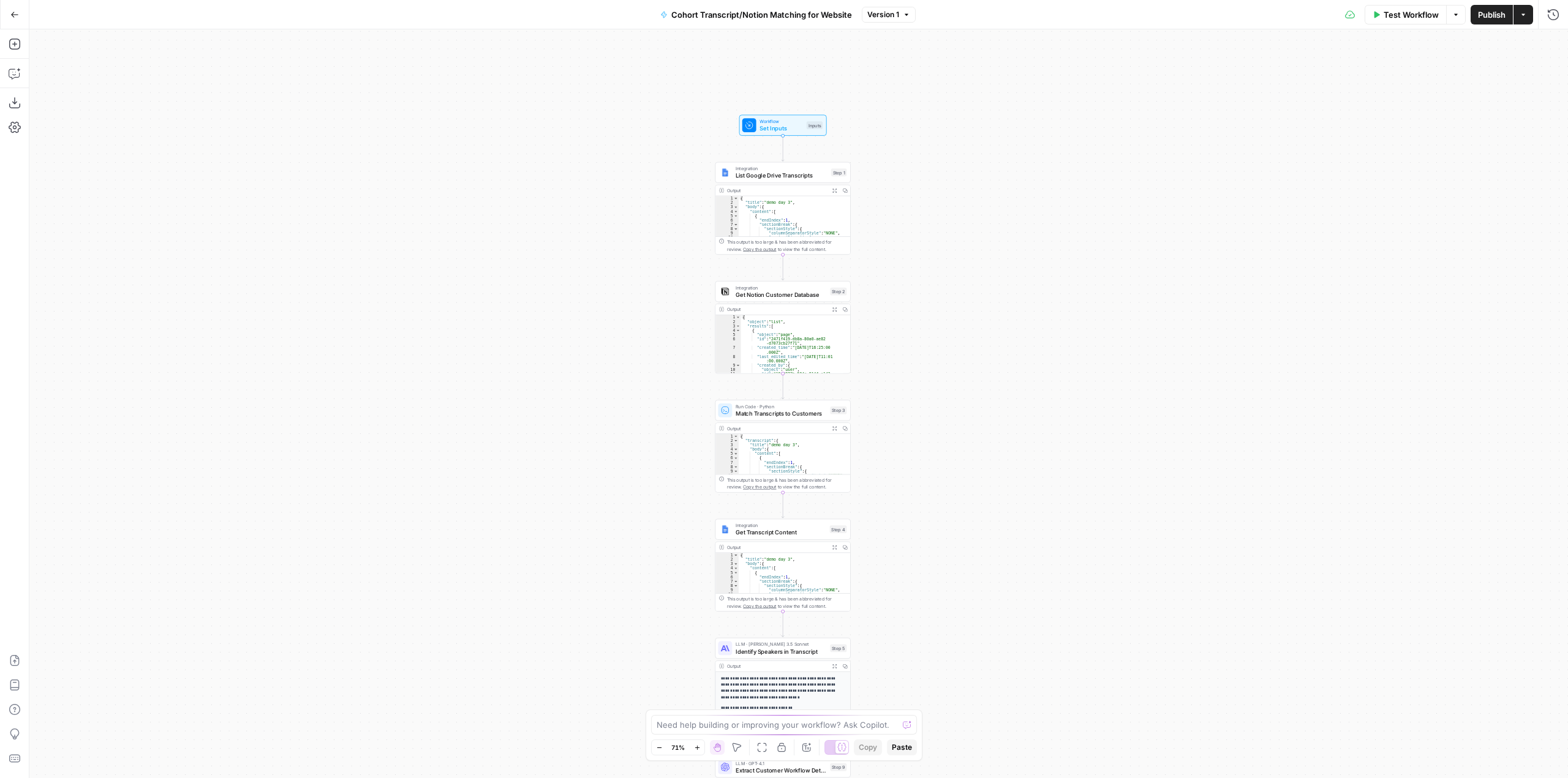
drag, startPoint x: 909, startPoint y: 220, endPoint x: 917, endPoint y: 348, distance: 128.2
click at [917, 348] on div "Workflow Set Inputs Inputs Integration List Google Drive Transcripts Step 1 Out…" at bounding box center [799, 404] width 1539 height 749
click at [23, 14] on button "Go Back" at bounding box center [15, 15] width 22 height 22
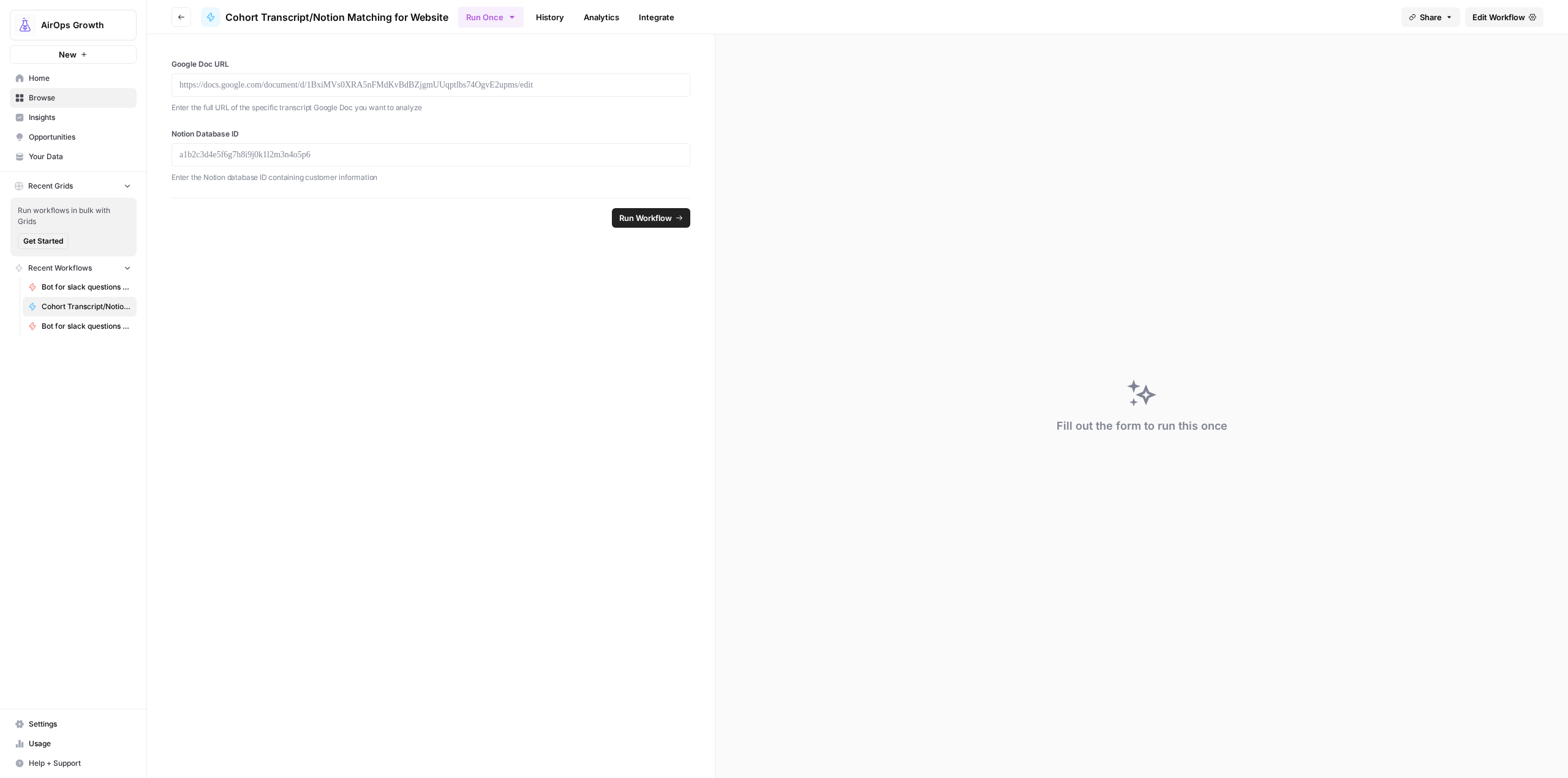
click at [176, 13] on button "Go back" at bounding box center [181, 17] width 20 height 20
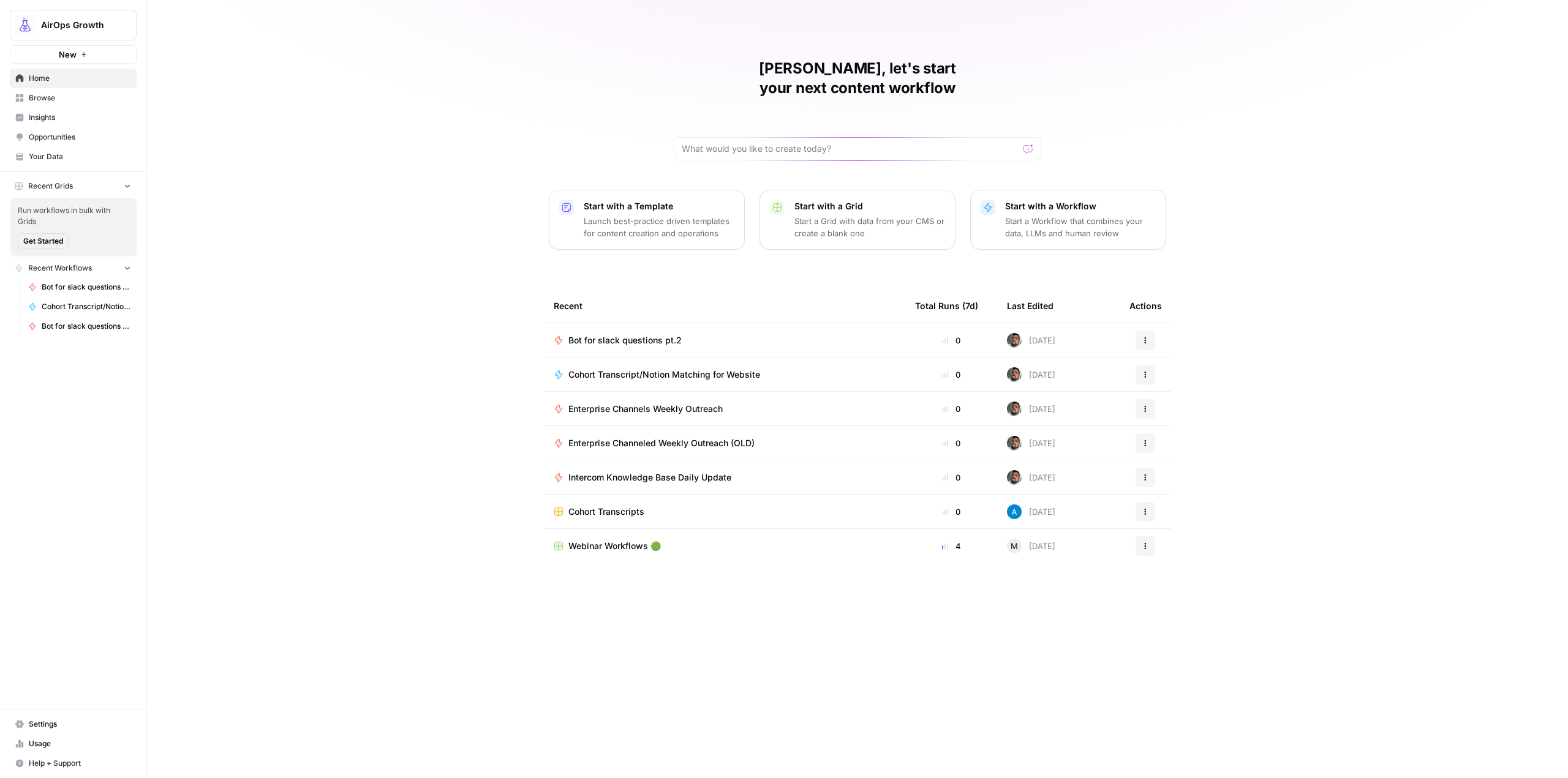
click at [747, 369] on span "Cohort Transcript/Notion Matching for Website" at bounding box center [664, 374] width 192 height 12
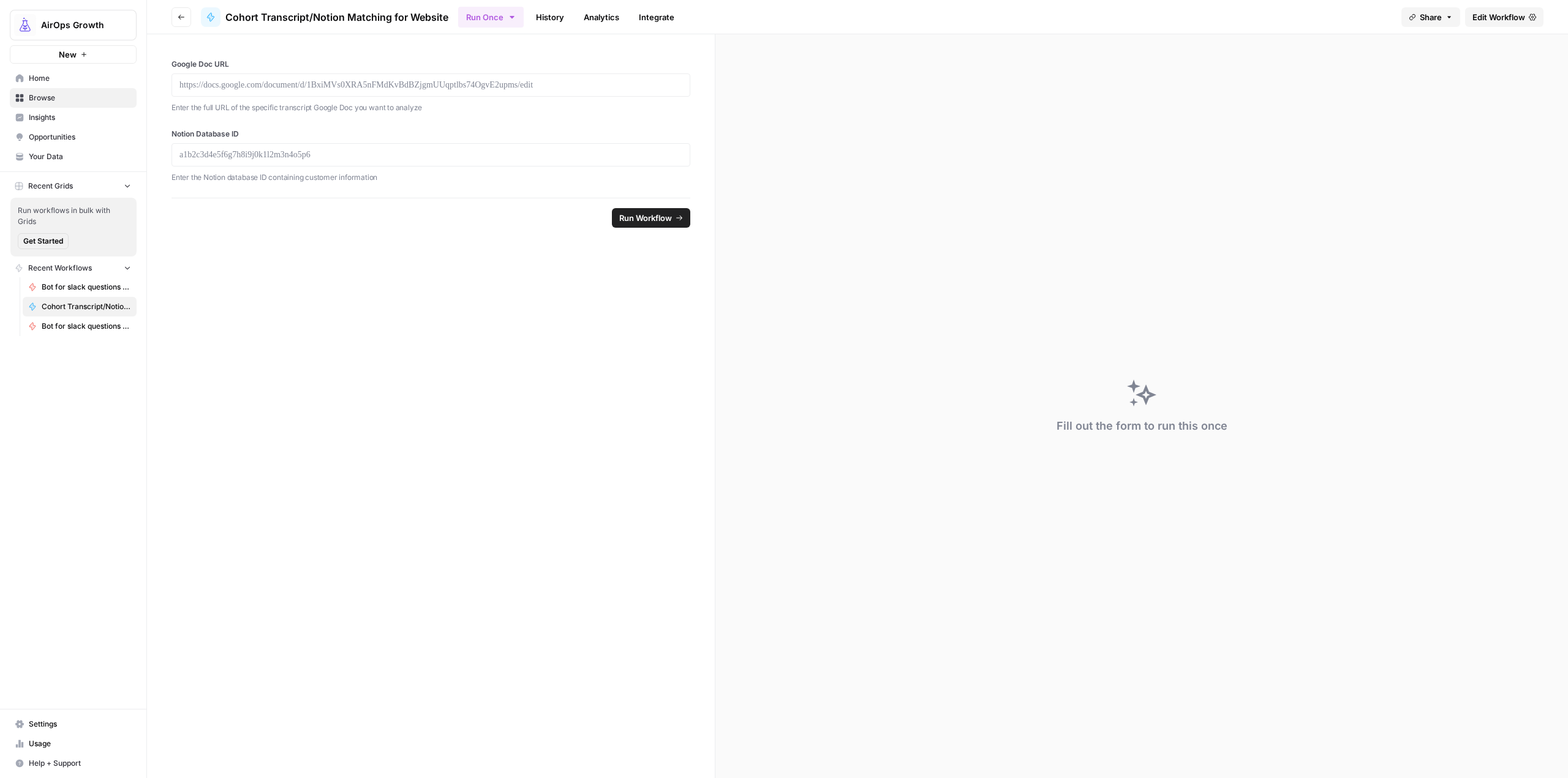
click at [1491, 7] on link "Edit Workflow" at bounding box center [1505, 17] width 79 height 20
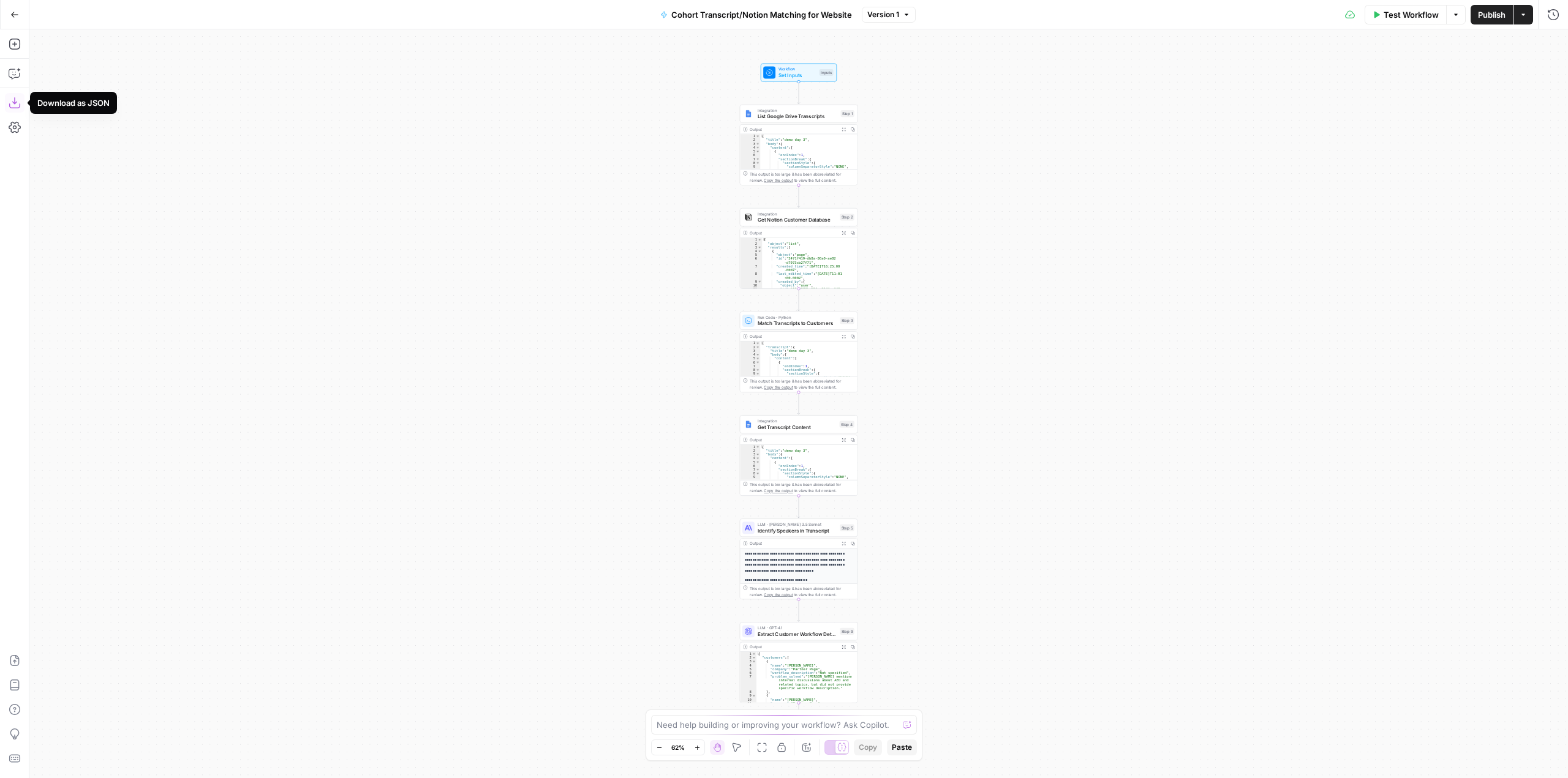
click at [13, 98] on icon "button" at bounding box center [15, 103] width 12 height 12
click at [15, 12] on icon "button" at bounding box center [15, 15] width 9 height 9
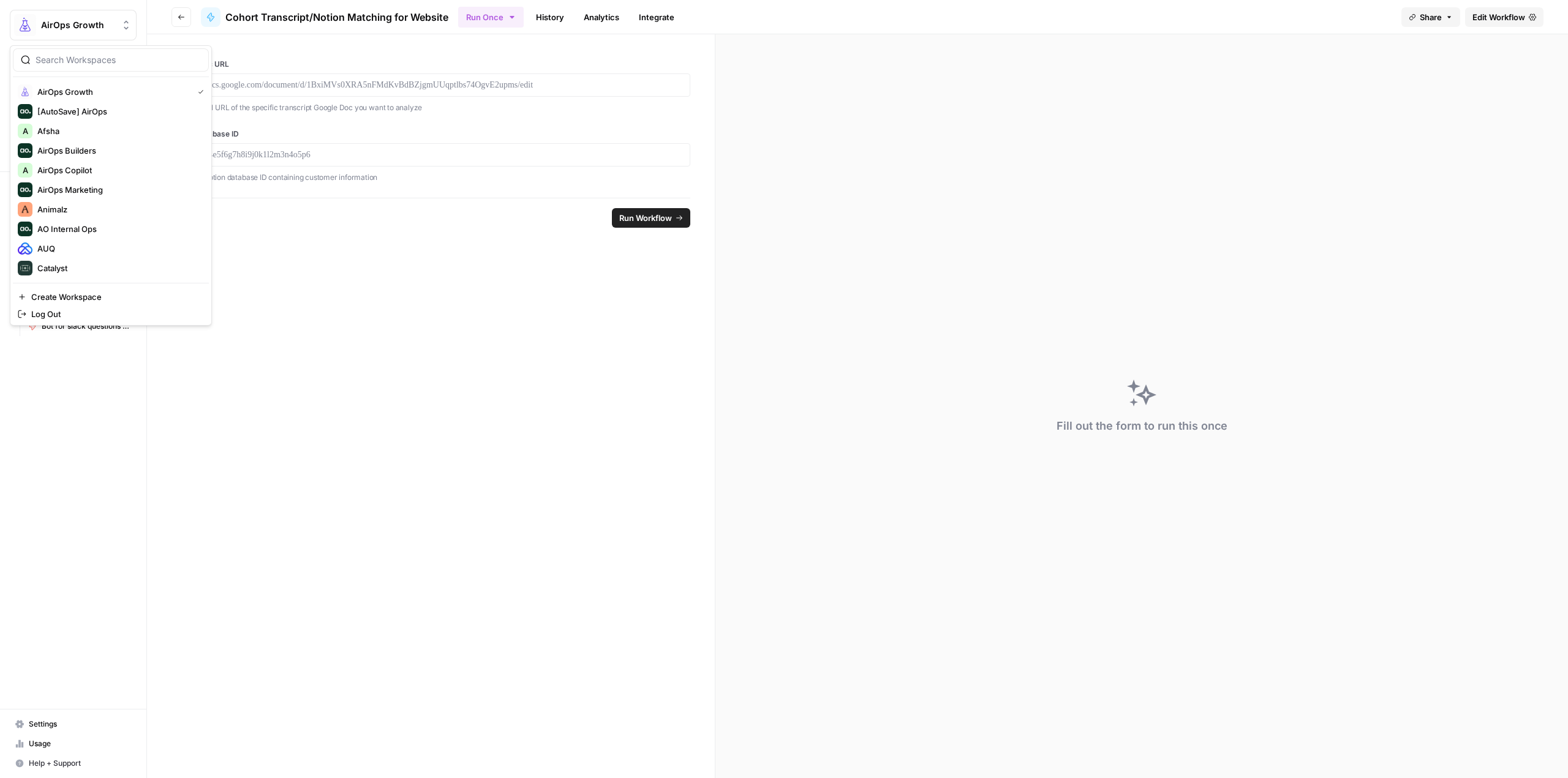
click at [60, 31] on span "AirOps Growth" at bounding box center [78, 25] width 74 height 12
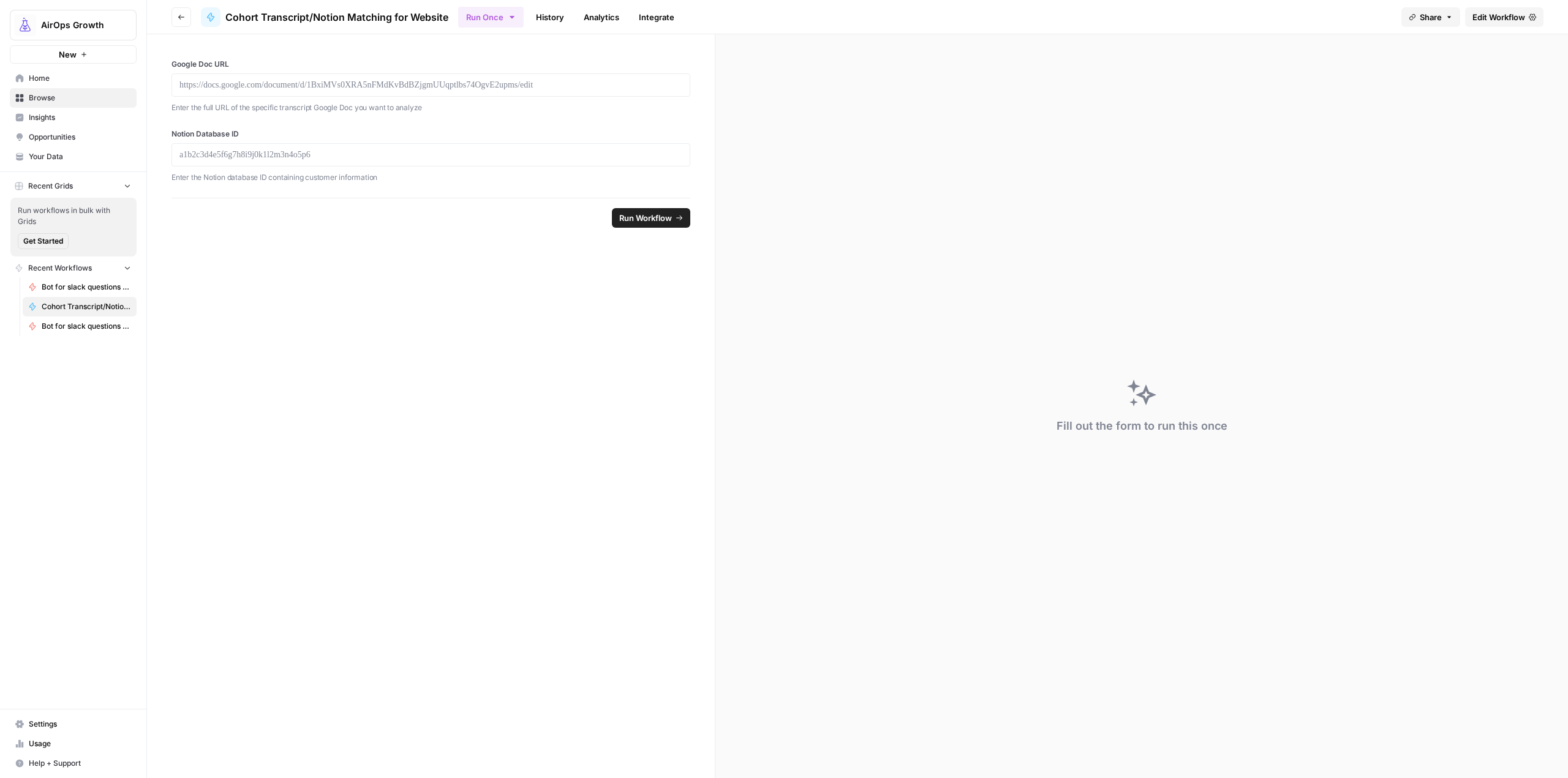
click at [619, 339] on form "Google Doc URL Enter the full URL of the specific transcript Google Doc you wan…" at bounding box center [431, 406] width 568 height 744
click at [187, 18] on button "Go back" at bounding box center [181, 17] width 20 height 20
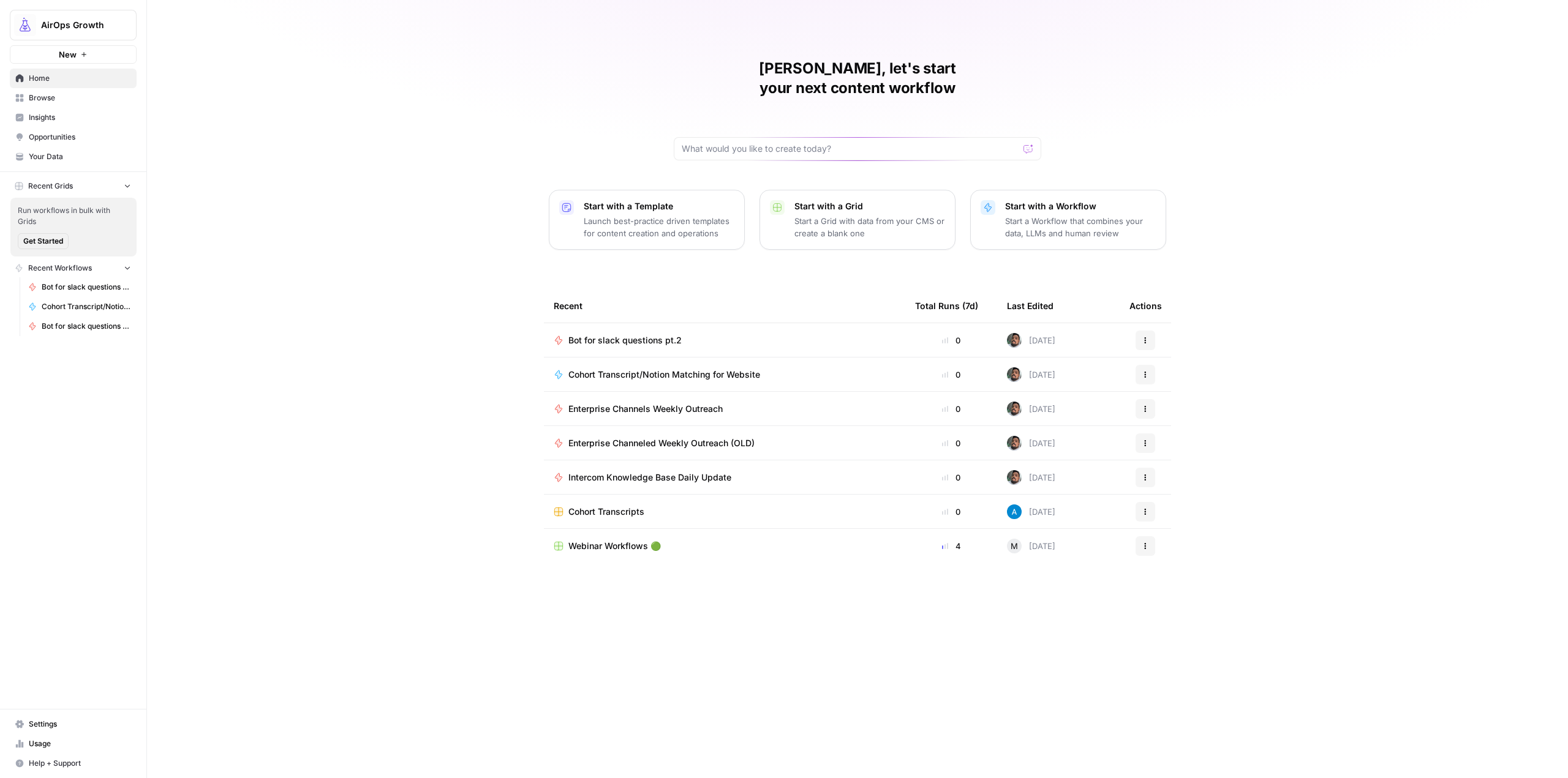
click at [658, 334] on span "Bot for slack questions pt.2" at bounding box center [625, 340] width 114 height 12
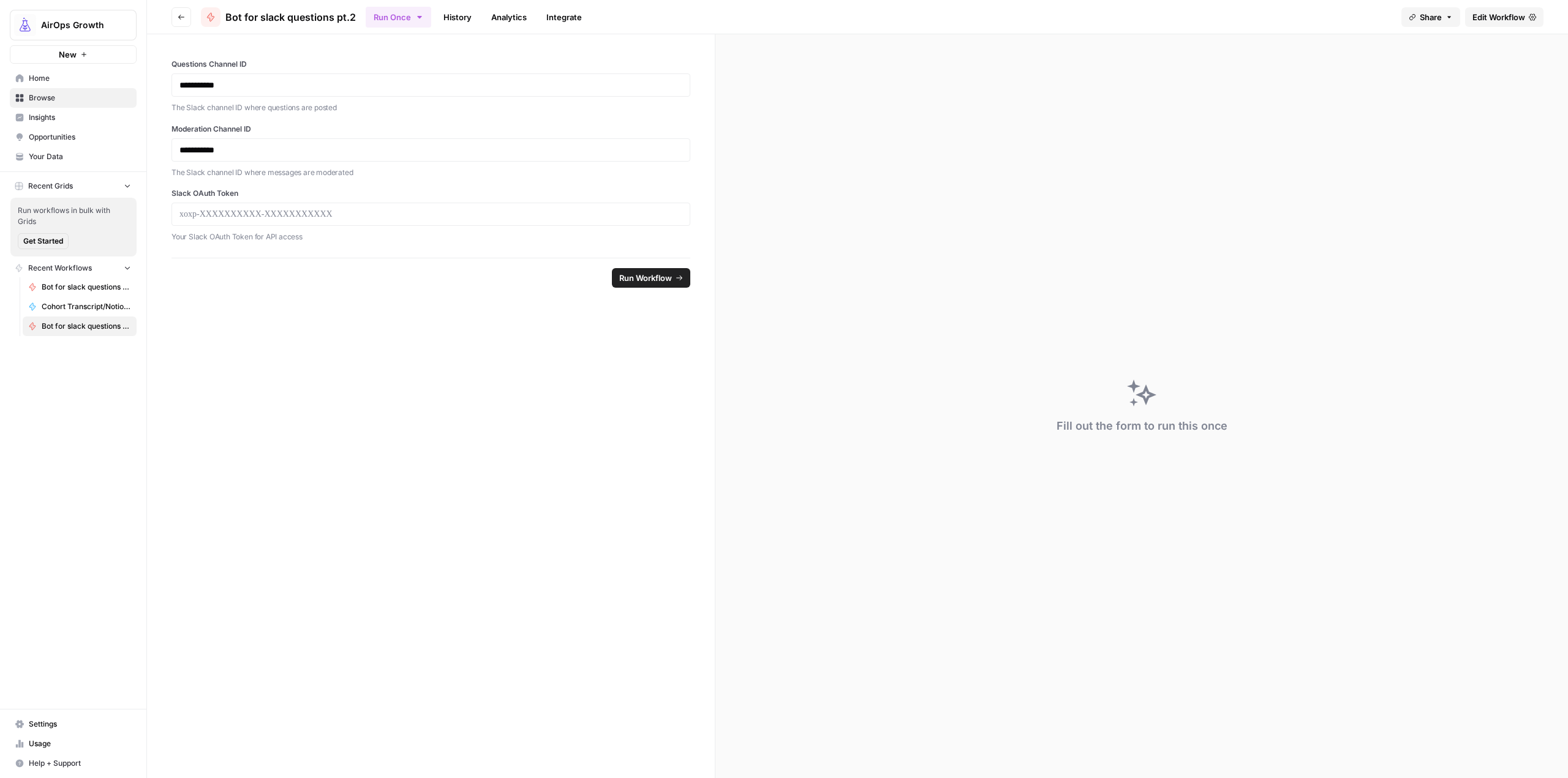
click at [1496, 13] on span "Edit Workflow" at bounding box center [1499, 17] width 52 height 12
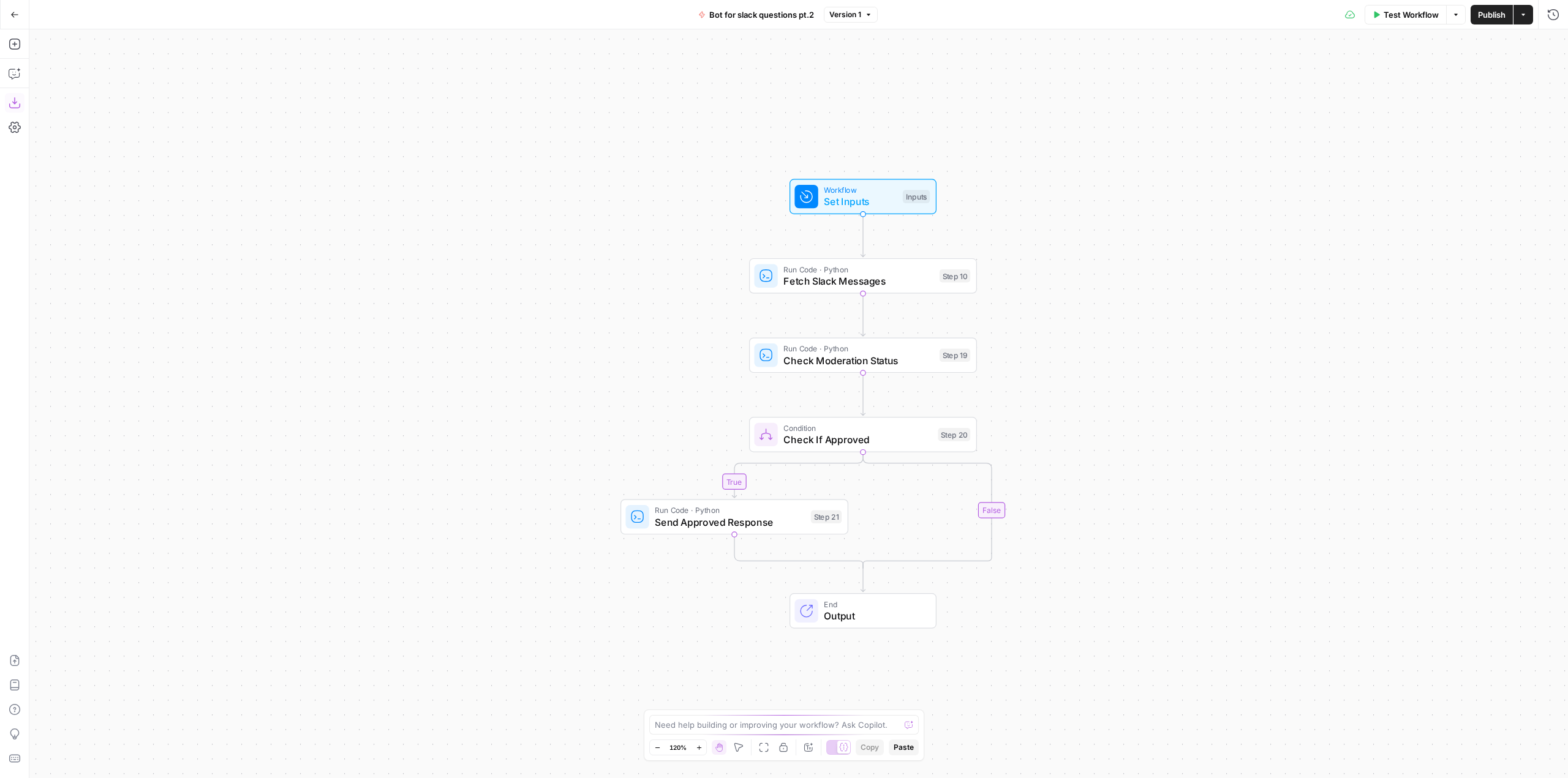
click at [19, 106] on icon "button" at bounding box center [15, 103] width 12 height 12
click at [13, 7] on button "Go Back" at bounding box center [15, 15] width 22 height 22
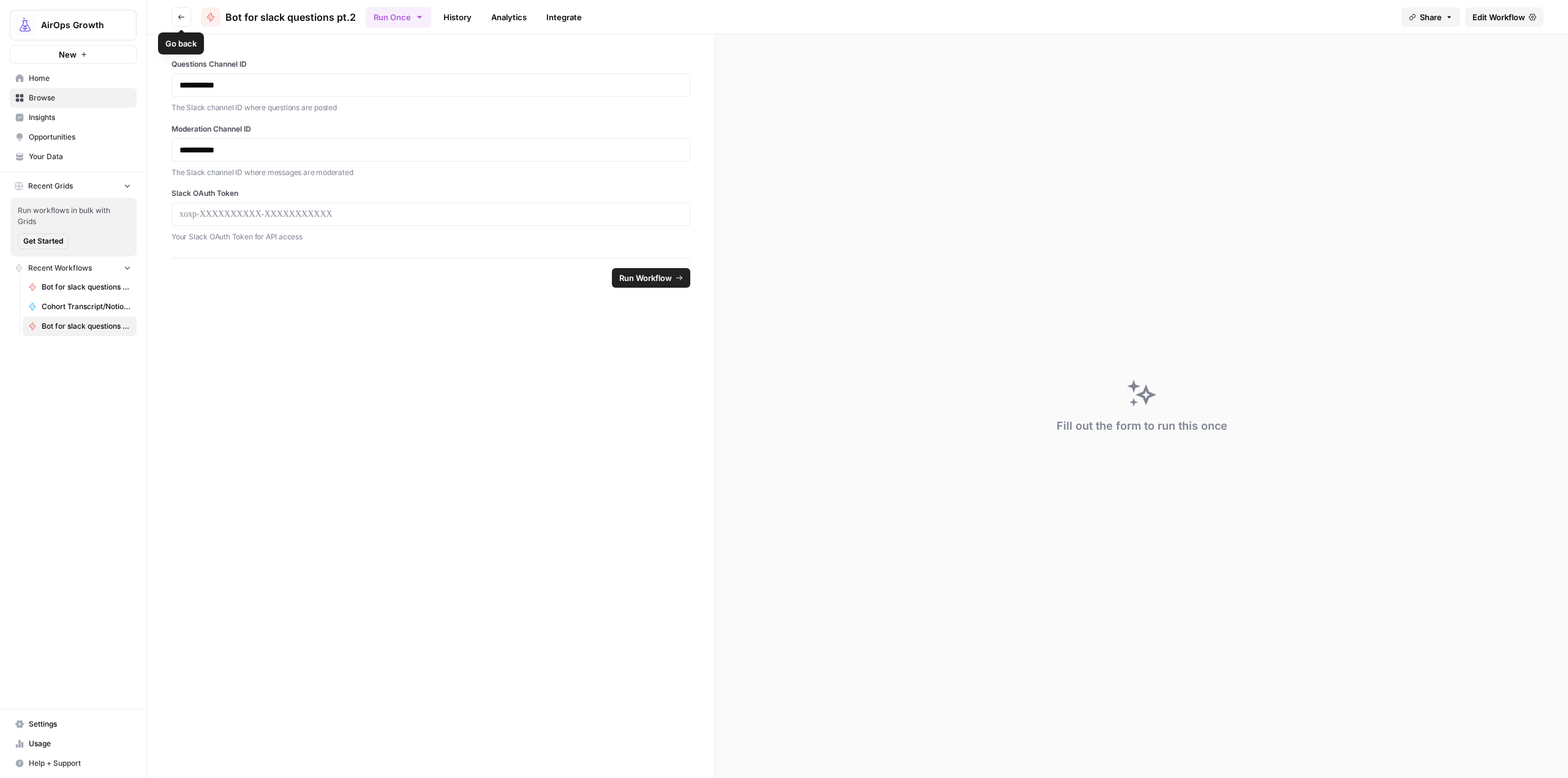
click at [187, 12] on button "Go back" at bounding box center [181, 17] width 20 height 20
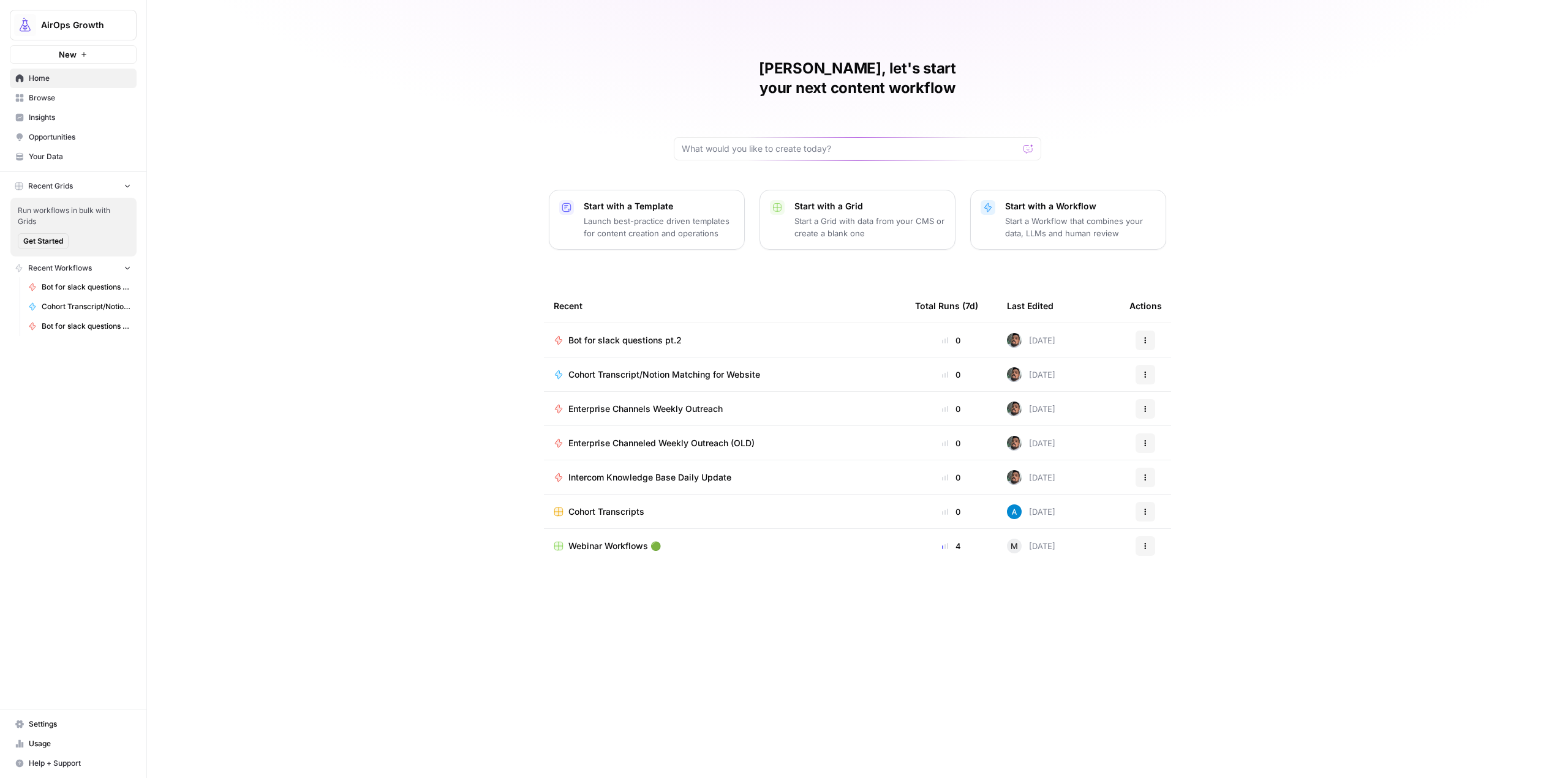
click at [686, 403] on span "Enterprise Channels Weekly Outreach" at bounding box center [646, 409] width 154 height 12
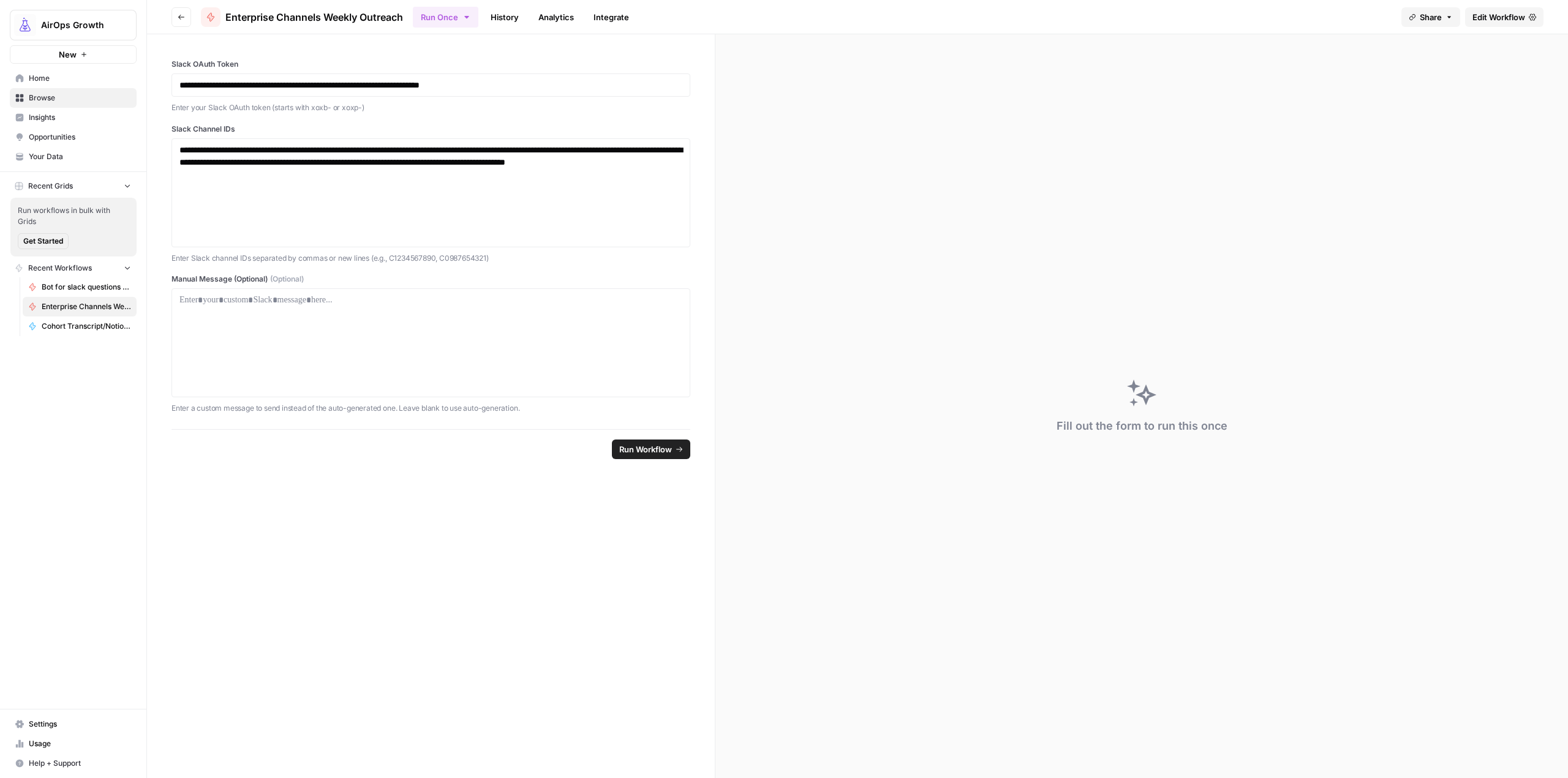
click at [1491, 12] on span "Edit Workflow" at bounding box center [1499, 17] width 52 height 12
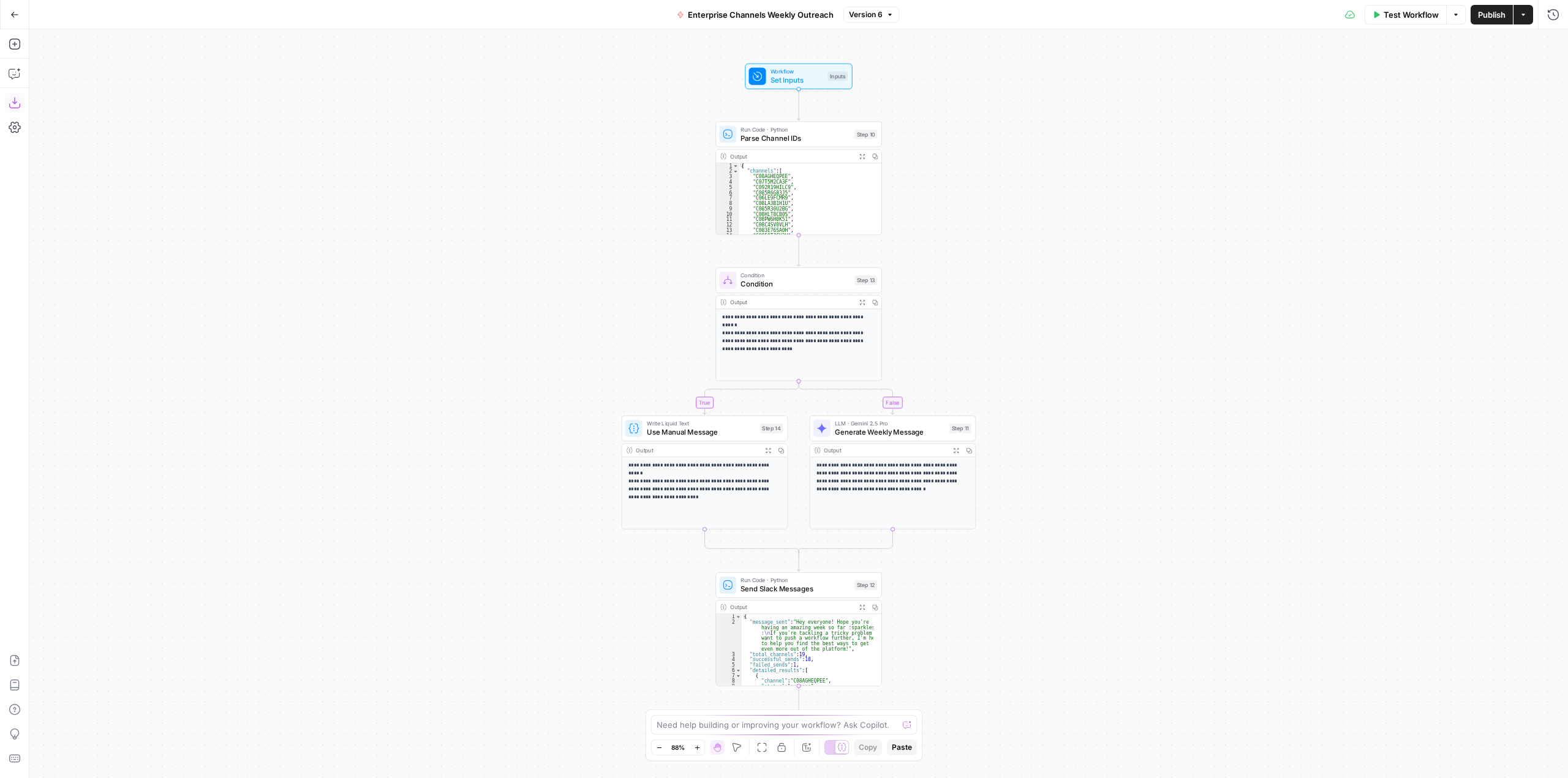
click at [13, 98] on icon "button" at bounding box center [15, 103] width 12 height 12
click at [21, 12] on button "Go Back" at bounding box center [15, 15] width 22 height 22
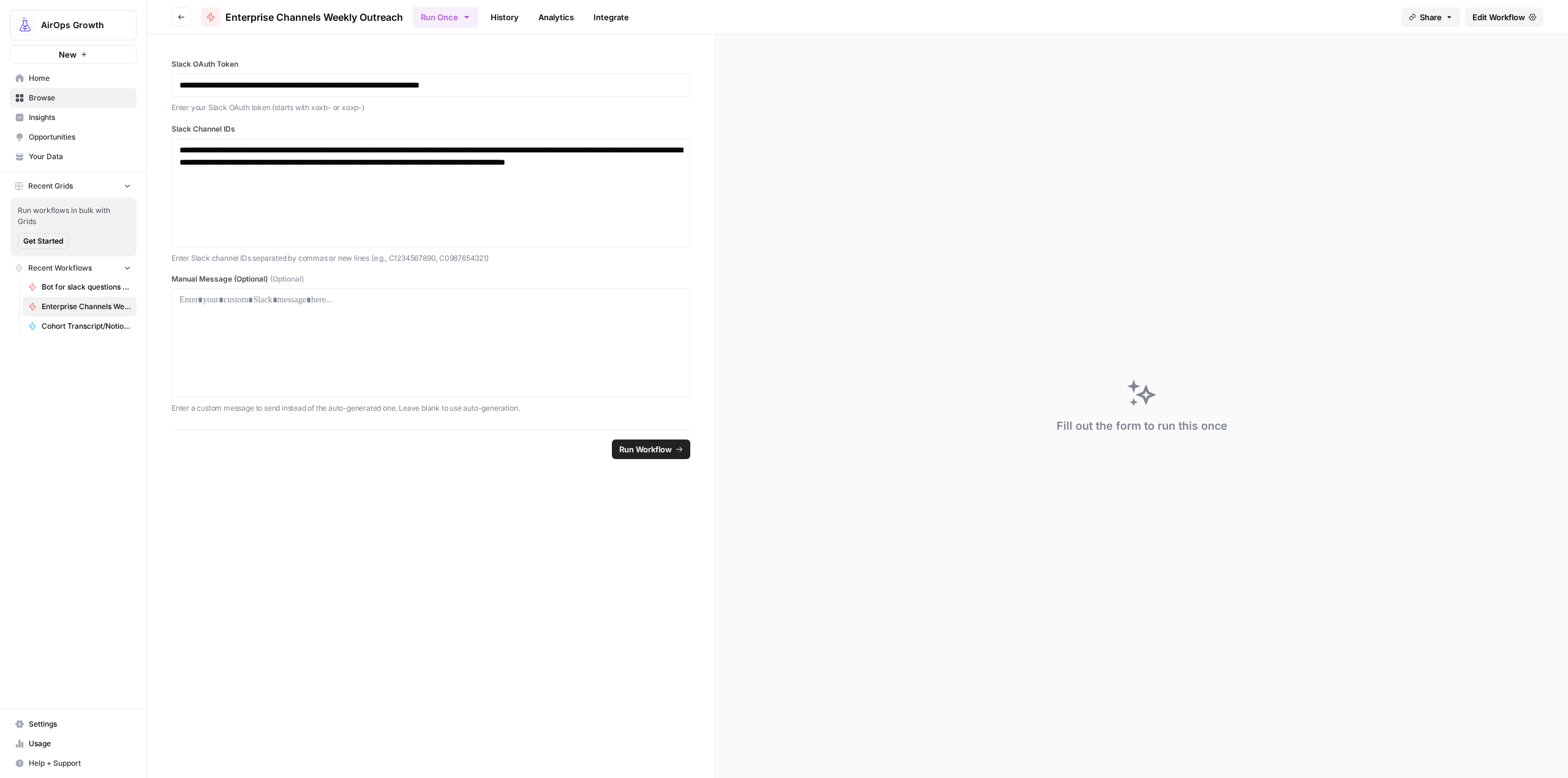
click at [179, 15] on icon "button" at bounding box center [181, 17] width 7 height 7
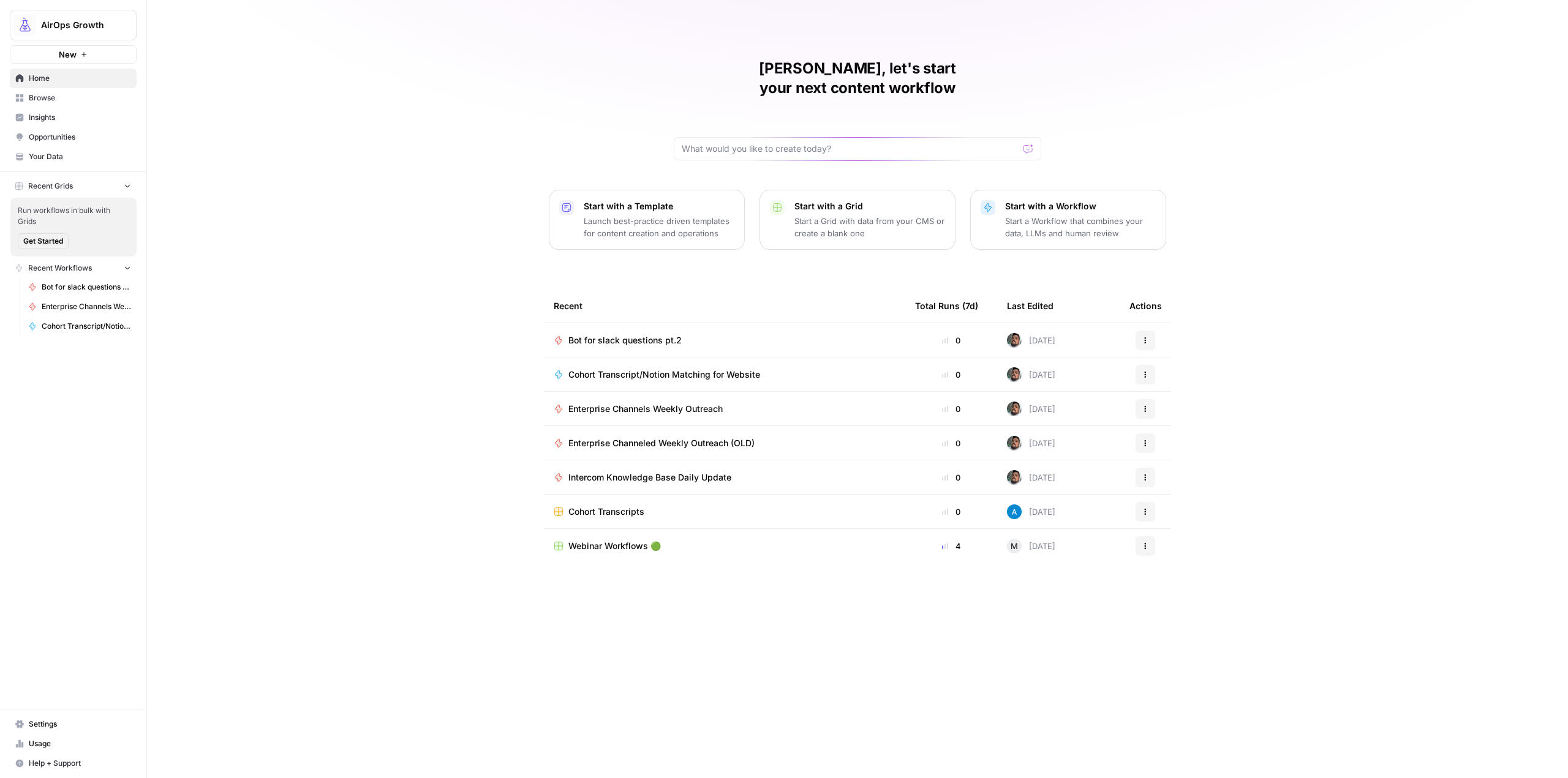
click at [740, 437] on span "Enterprise Channeled Weekly Outreach (OLD)" at bounding box center [662, 443] width 187 height 12
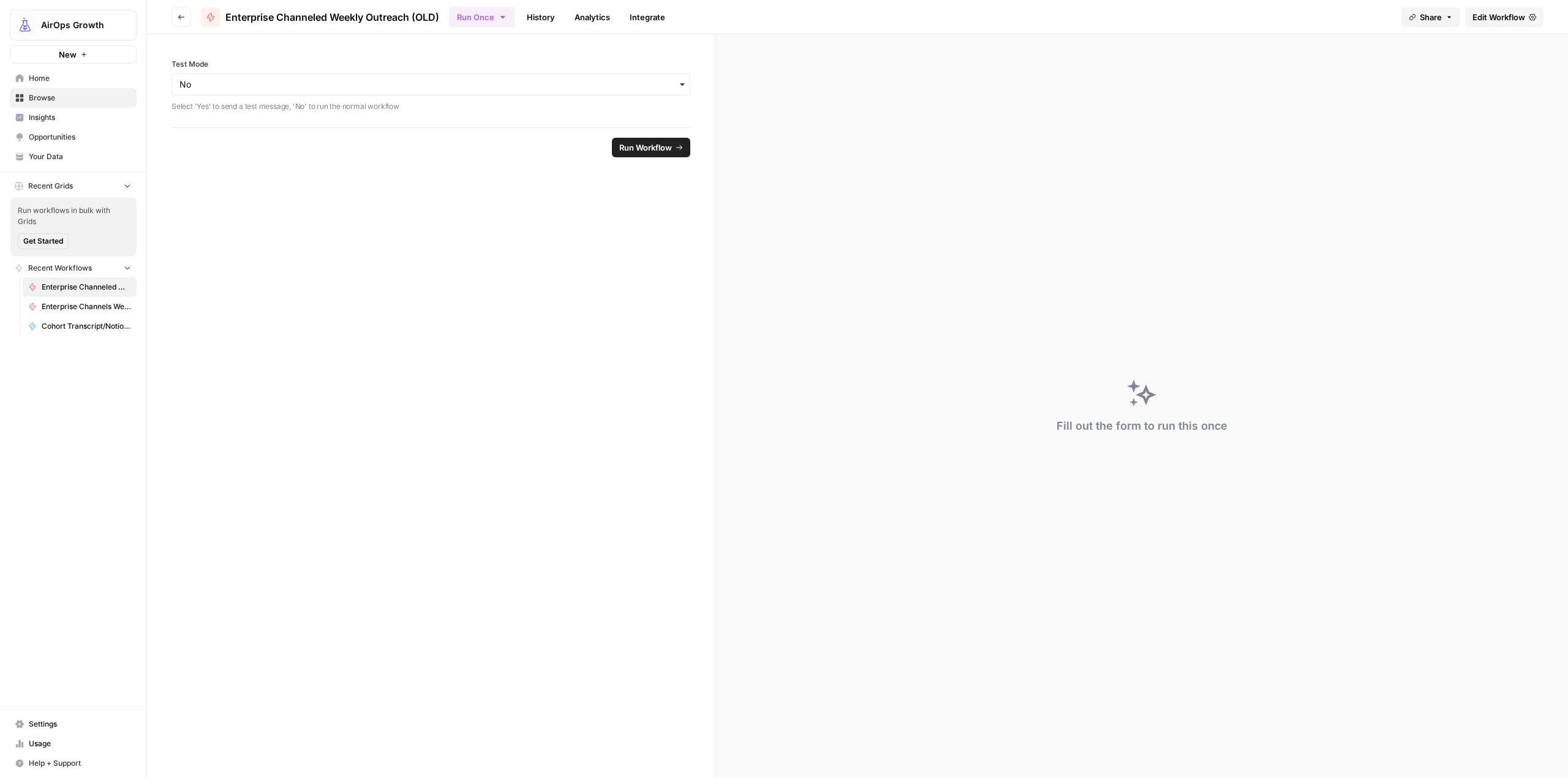
click at [1501, 15] on span "Edit Workflow" at bounding box center [1499, 17] width 52 height 12
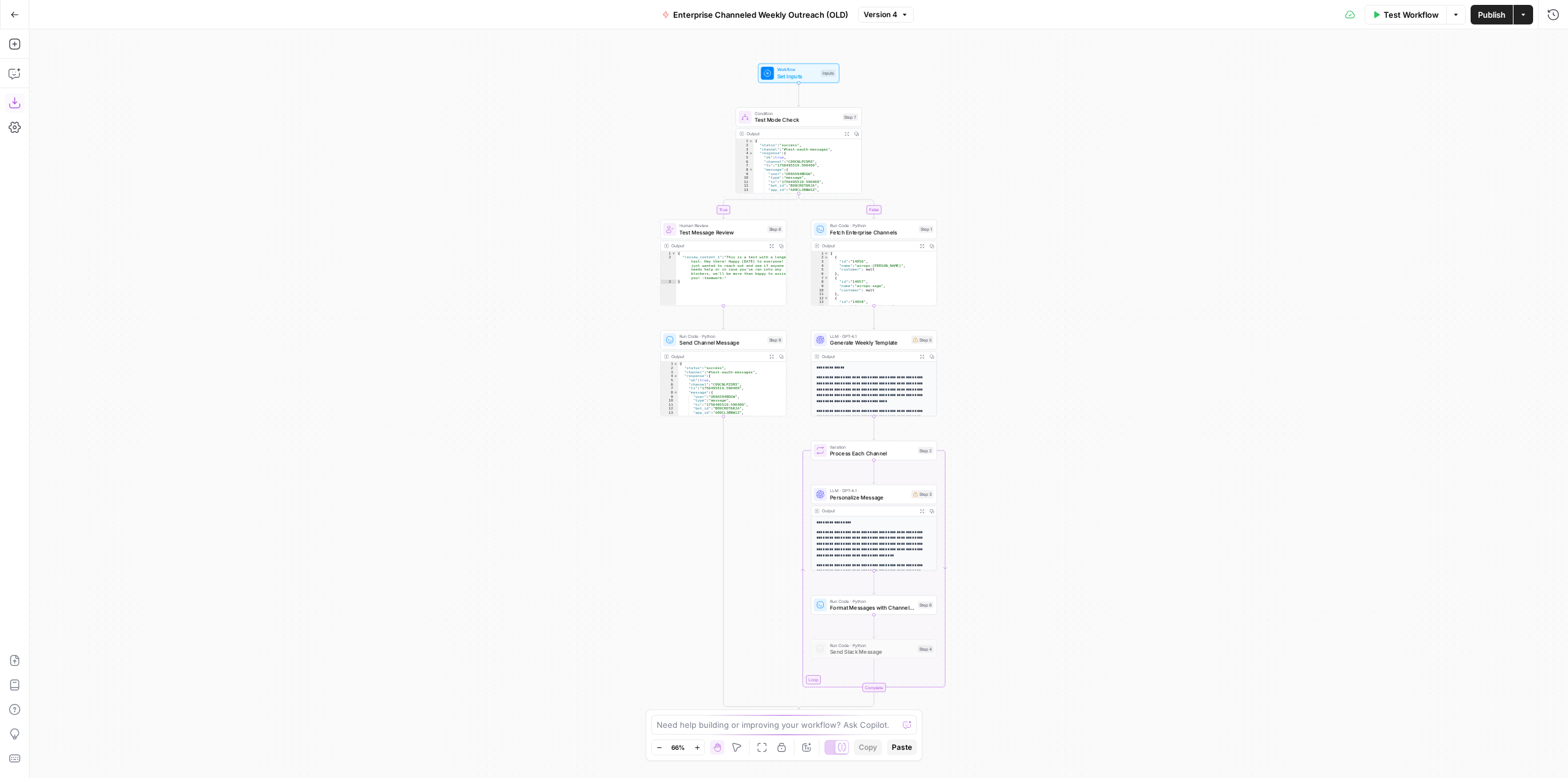
click at [16, 106] on icon "button" at bounding box center [15, 103] width 12 height 12
click at [15, 16] on icon "button" at bounding box center [15, 15] width 9 height 9
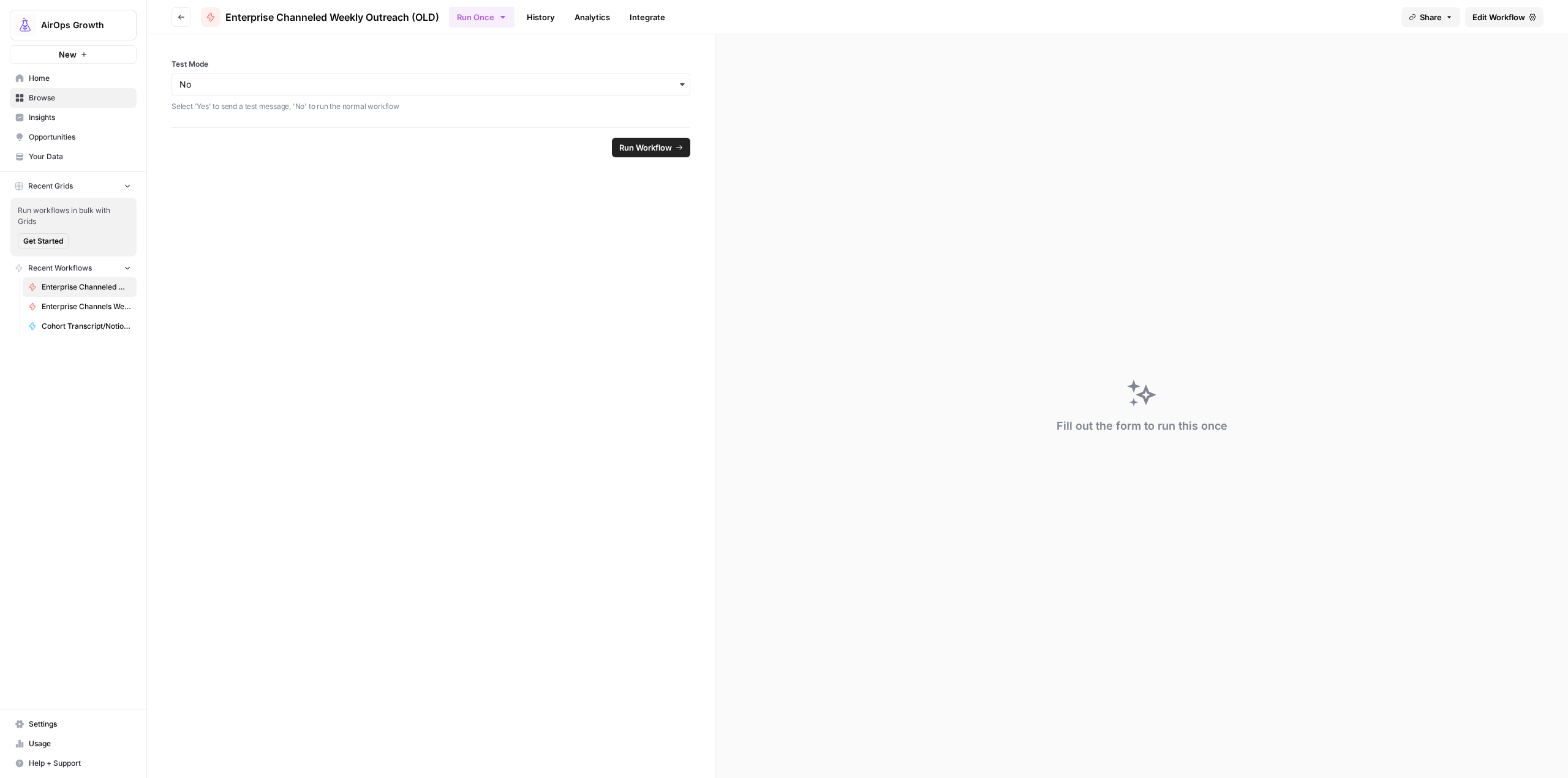
click at [173, 11] on button "Go back" at bounding box center [181, 17] width 20 height 20
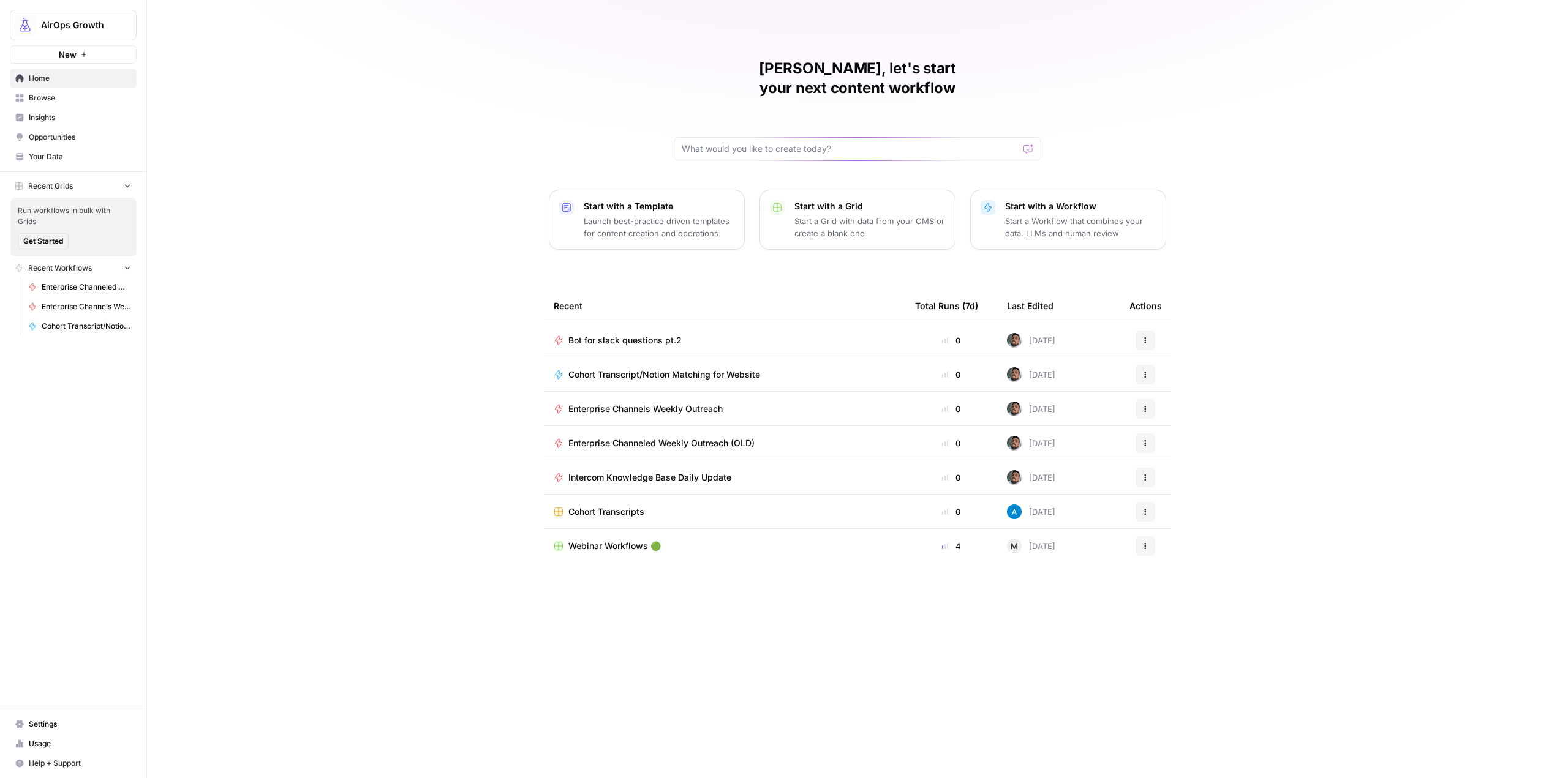
click at [693, 471] on span "Intercom Knowledge Base Daily Update" at bounding box center [650, 477] width 163 height 12
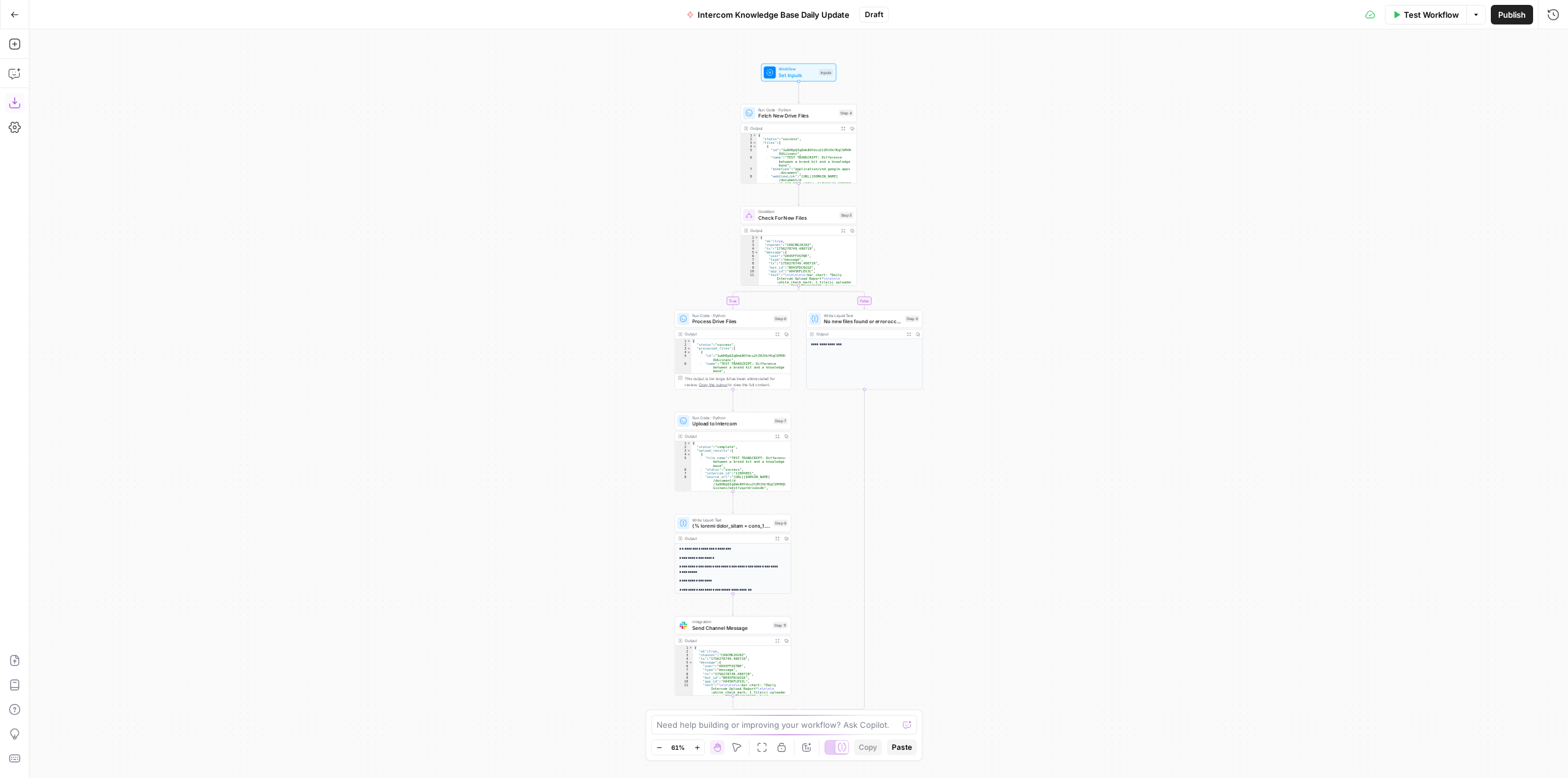
click at [18, 109] on icon "button" at bounding box center [15, 103] width 12 height 12
click at [20, 23] on button "Go Back" at bounding box center [15, 15] width 22 height 22
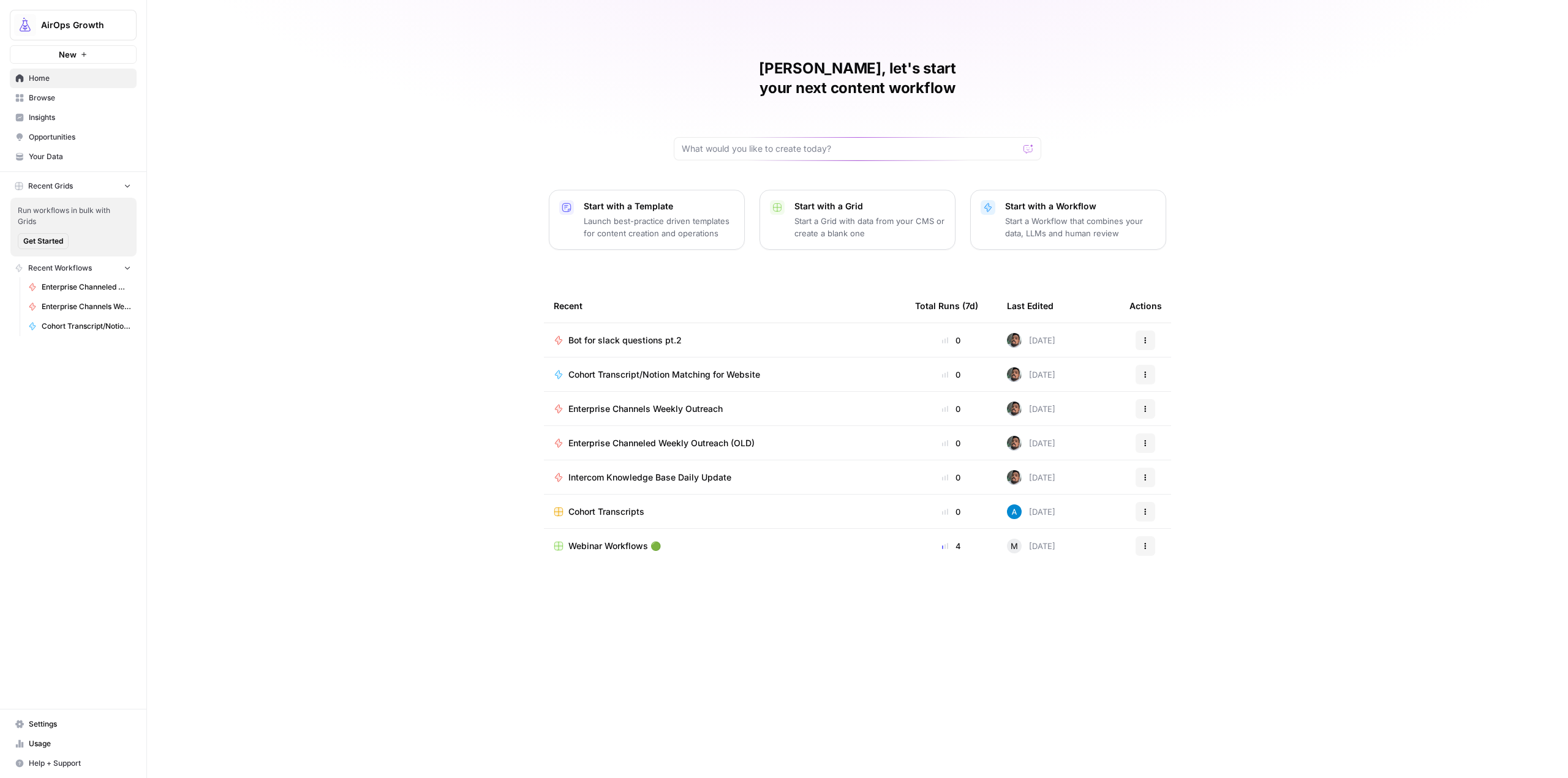
click at [49, 96] on span "Browse" at bounding box center [80, 98] width 102 height 11
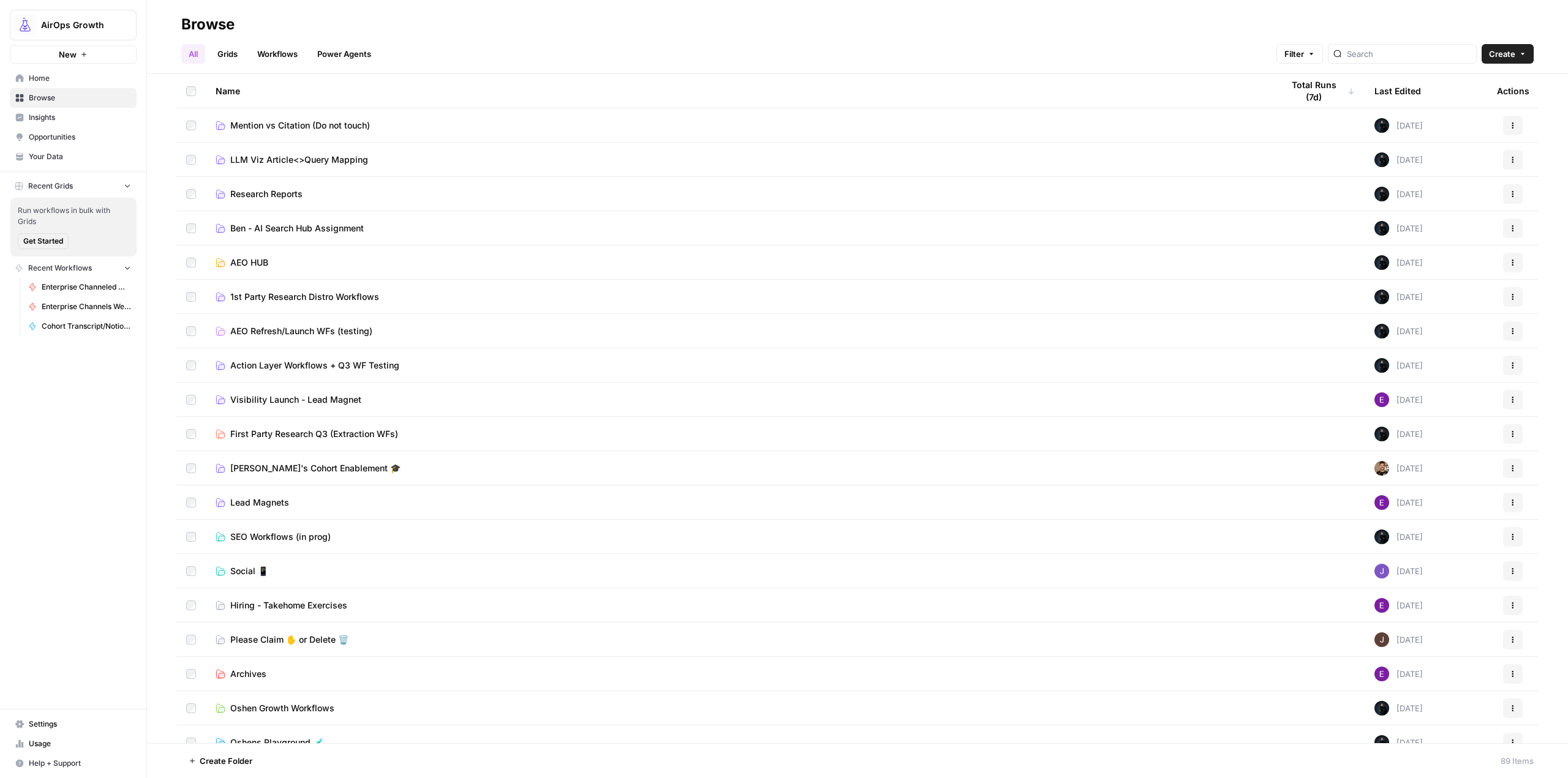
click at [1323, 48] on button "Filter" at bounding box center [1300, 54] width 47 height 20
click at [1098, 109] on button "Add Filter" at bounding box center [1122, 110] width 410 height 16
click at [1000, 117] on div at bounding box center [981, 111] width 128 height 20
click at [1111, 50] on div "All Grids Workflows Power Agents Filter Create" at bounding box center [858, 49] width 1352 height 29
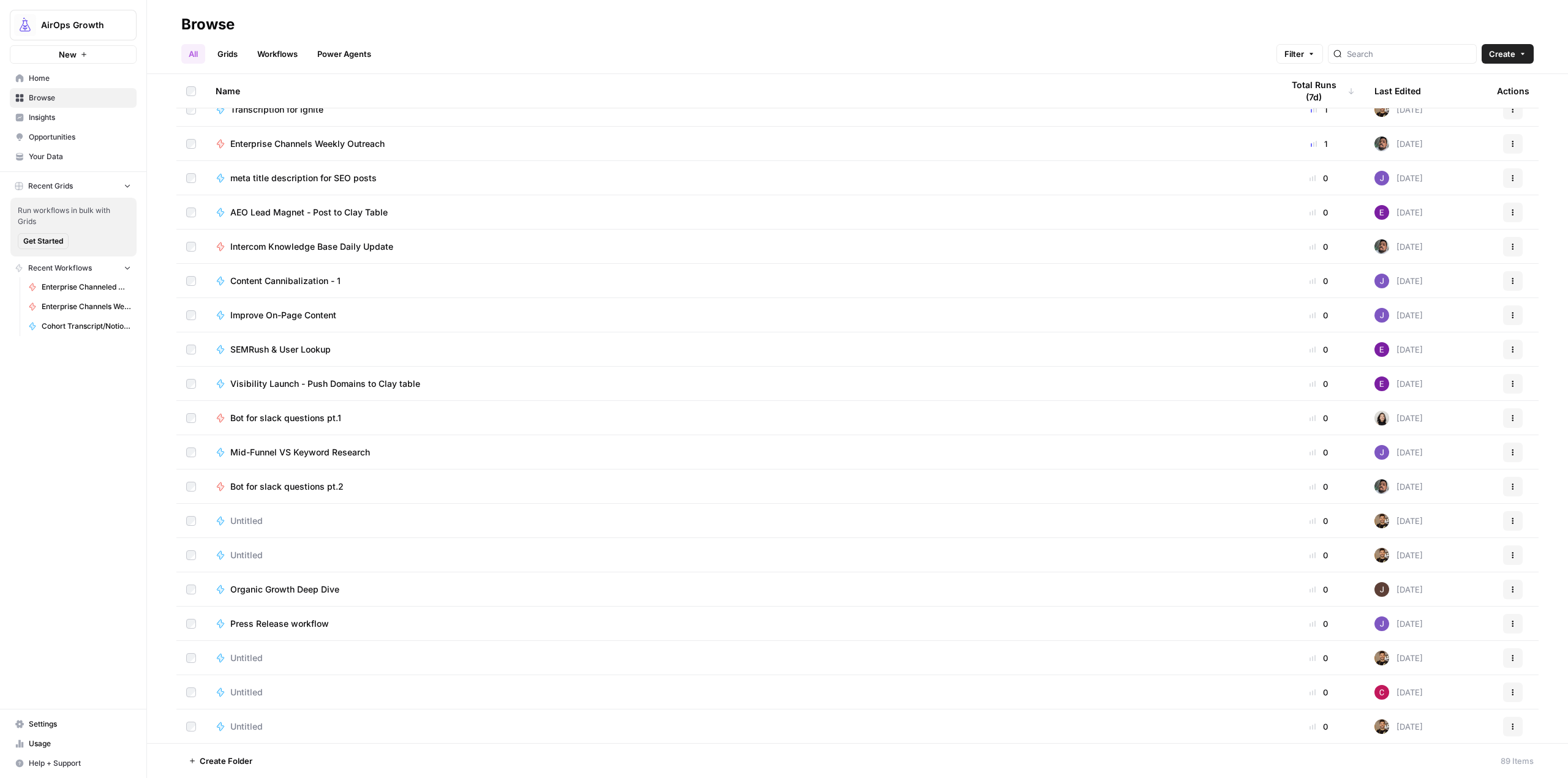
scroll to position [1837, 0]
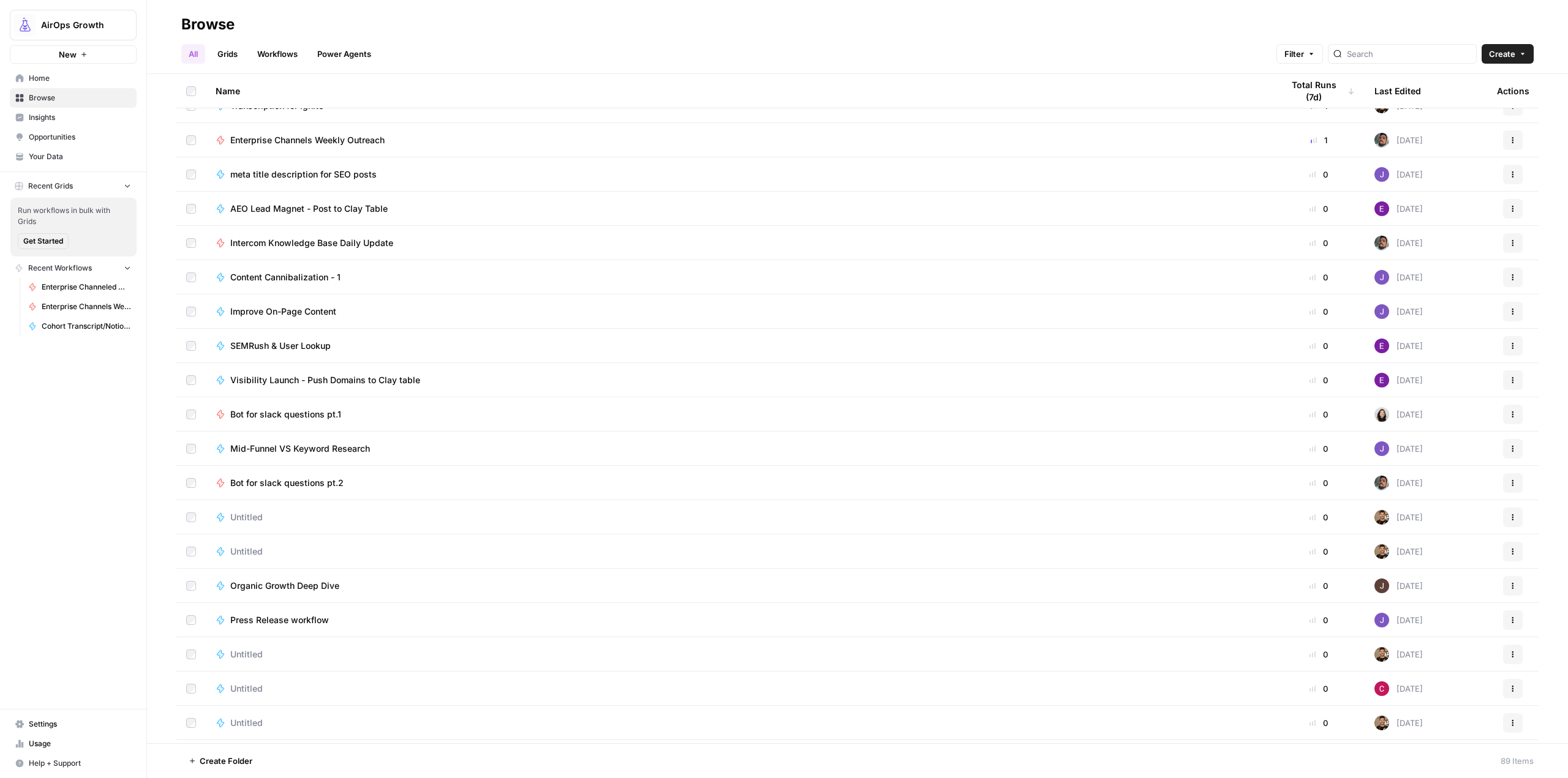
click at [321, 410] on span "Bot for slack questions pt.1" at bounding box center [286, 414] width 111 height 12
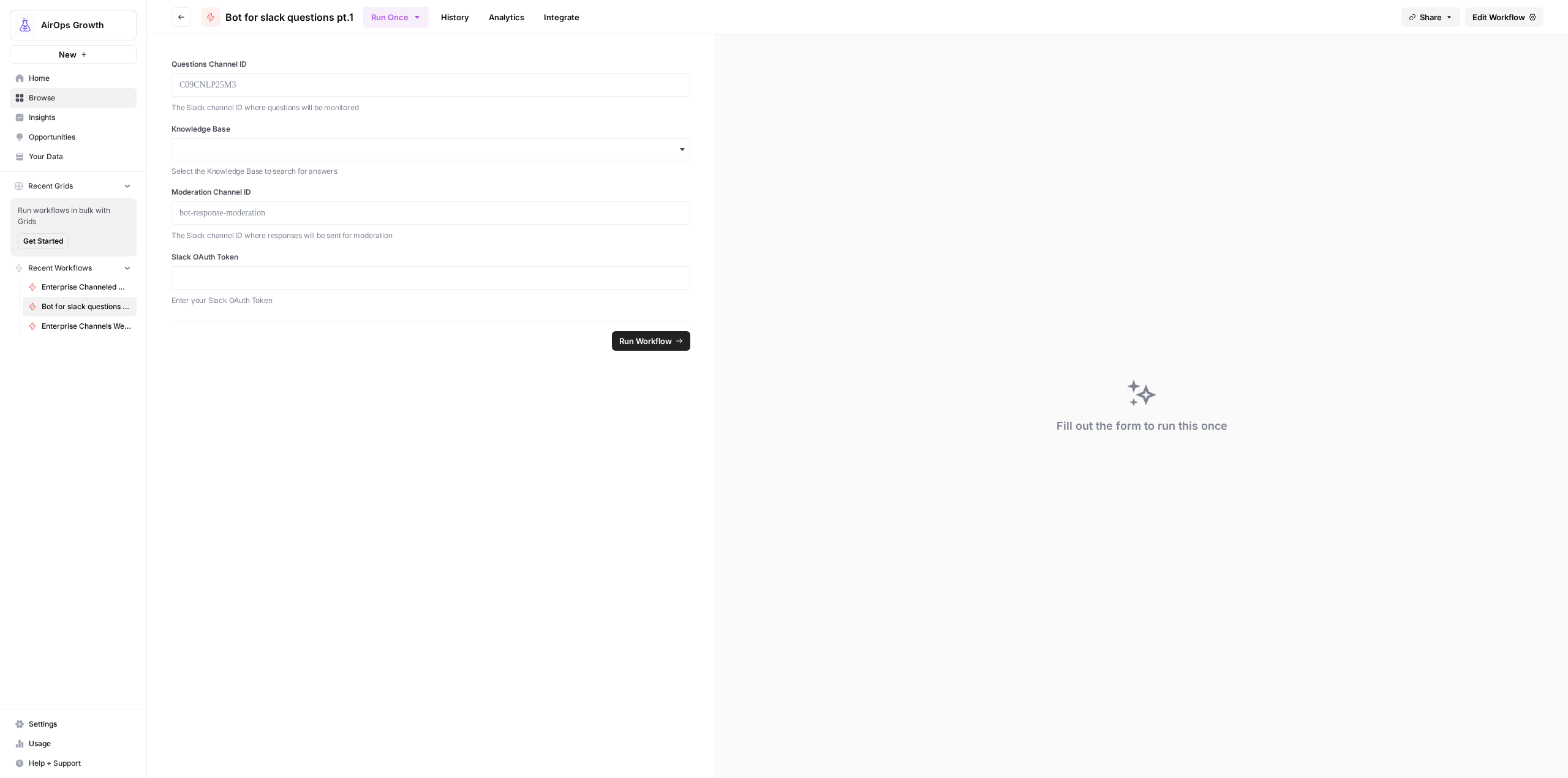
click at [1508, 15] on span "Edit Workflow" at bounding box center [1499, 17] width 52 height 12
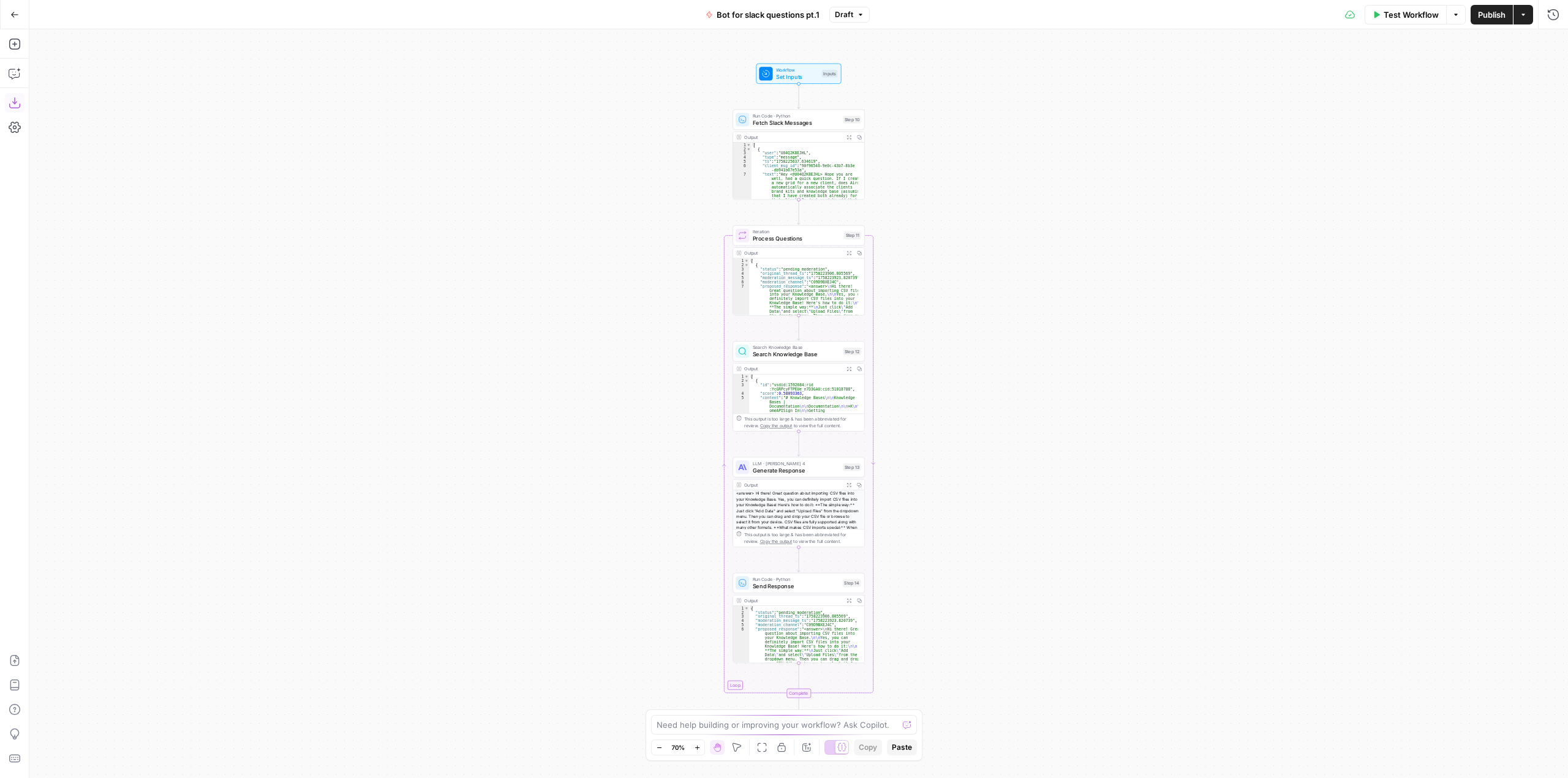
click at [15, 103] on icon "button" at bounding box center [14, 103] width 11 height 11
click at [15, 15] on icon "button" at bounding box center [15, 15] width 7 height 6
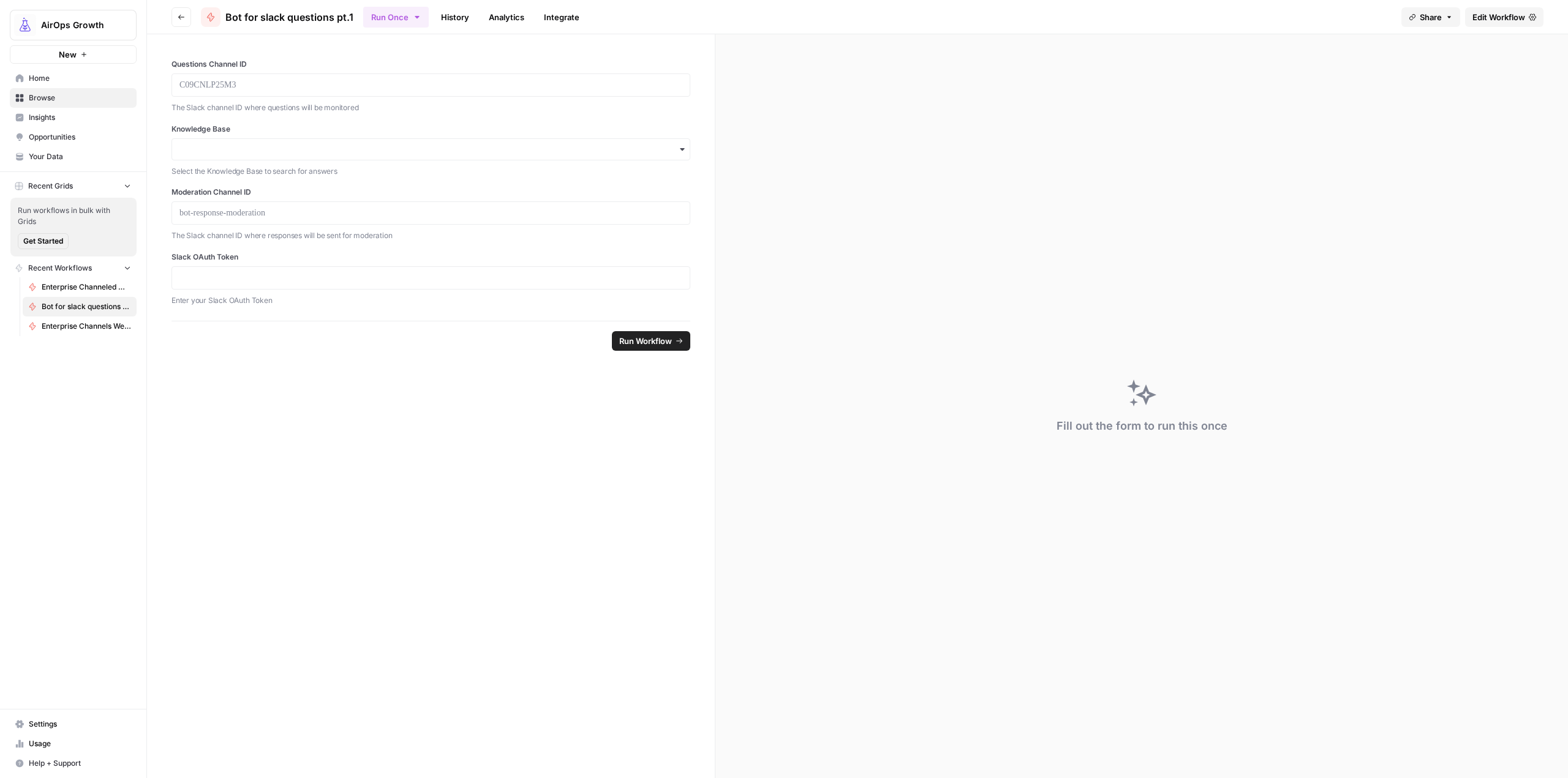
click at [181, 14] on icon "button" at bounding box center [181, 17] width 7 height 7
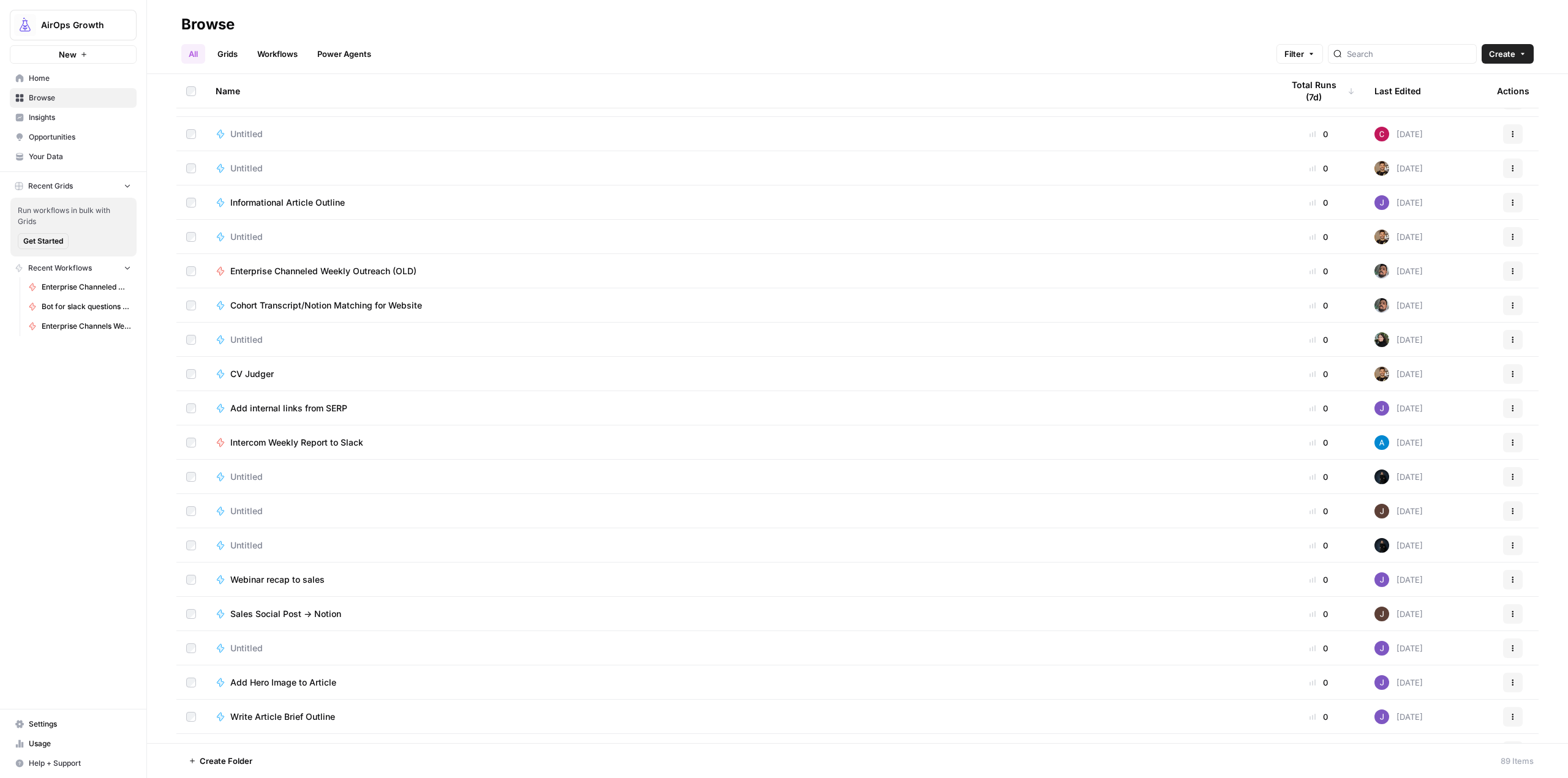
scroll to position [2417, 0]
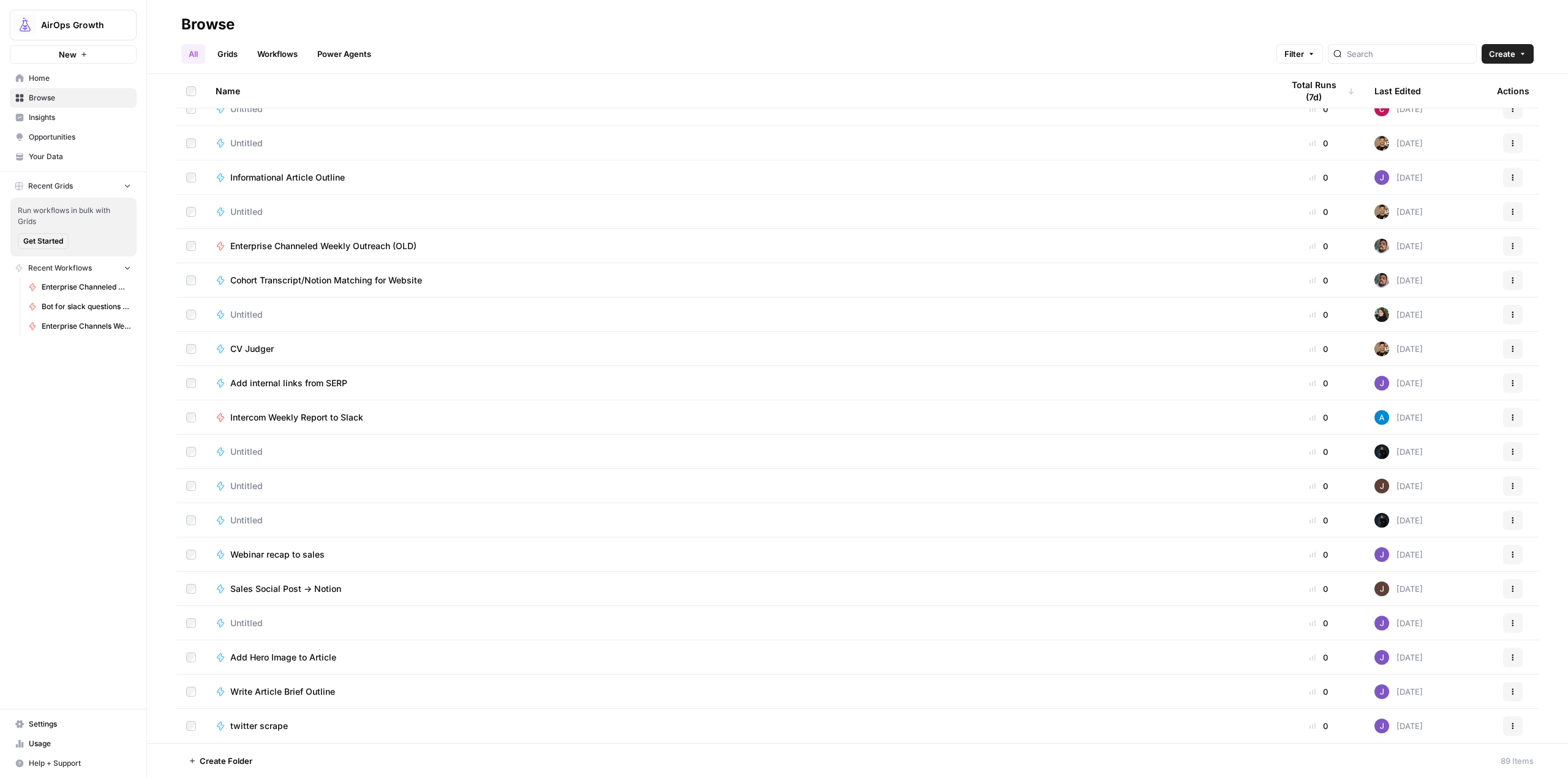
click at [310, 403] on td "Intercom Weekly Report to Slack" at bounding box center [739, 417] width 1067 height 34
click at [302, 412] on span "Intercom Weekly Report to Slack" at bounding box center [297, 417] width 133 height 12
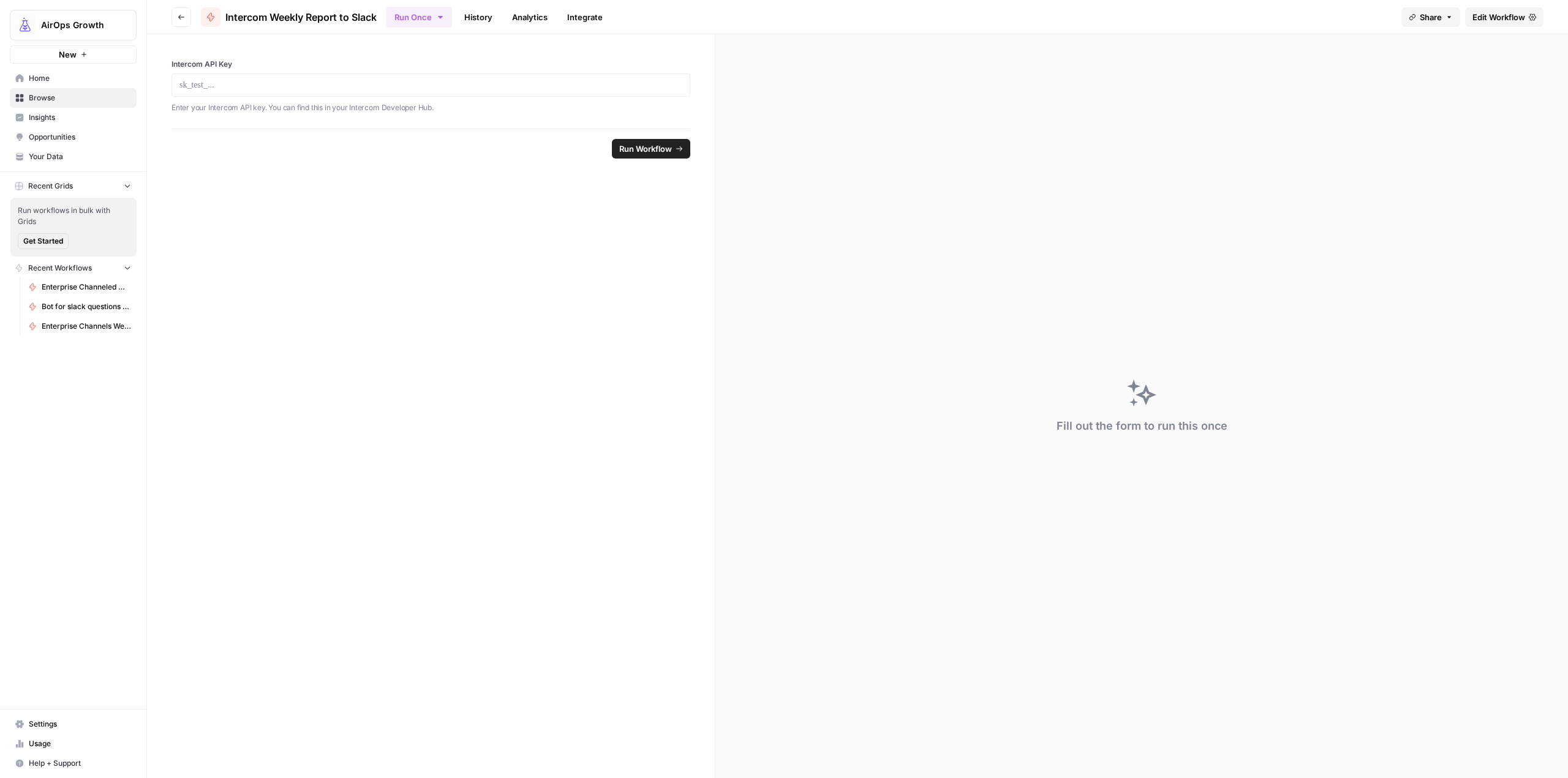
click at [1494, 12] on span "Edit Workflow" at bounding box center [1499, 17] width 52 height 12
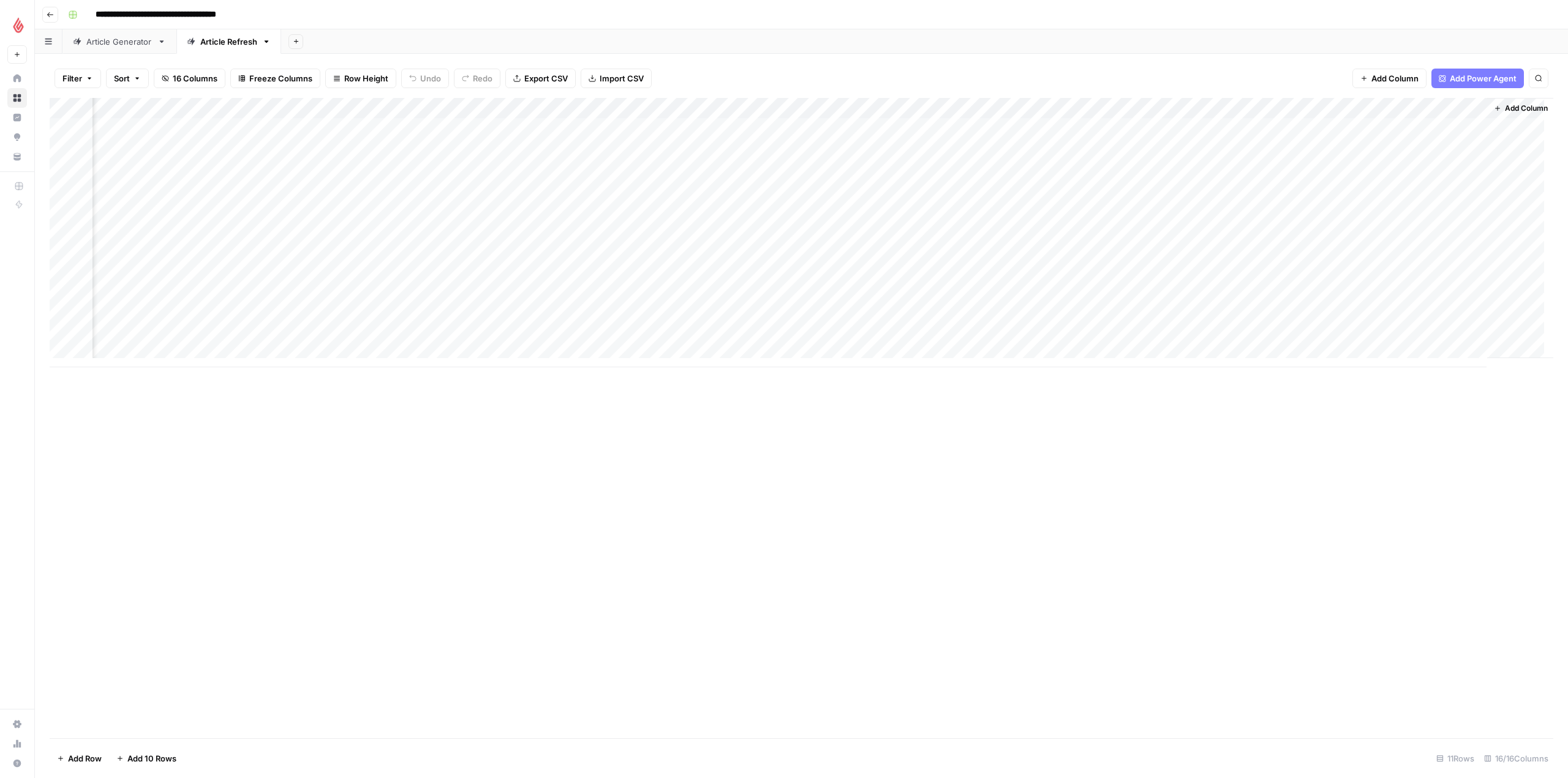
scroll to position [0, 501]
click at [1412, 149] on div "Add Column" at bounding box center [801, 232] width 1504 height 270
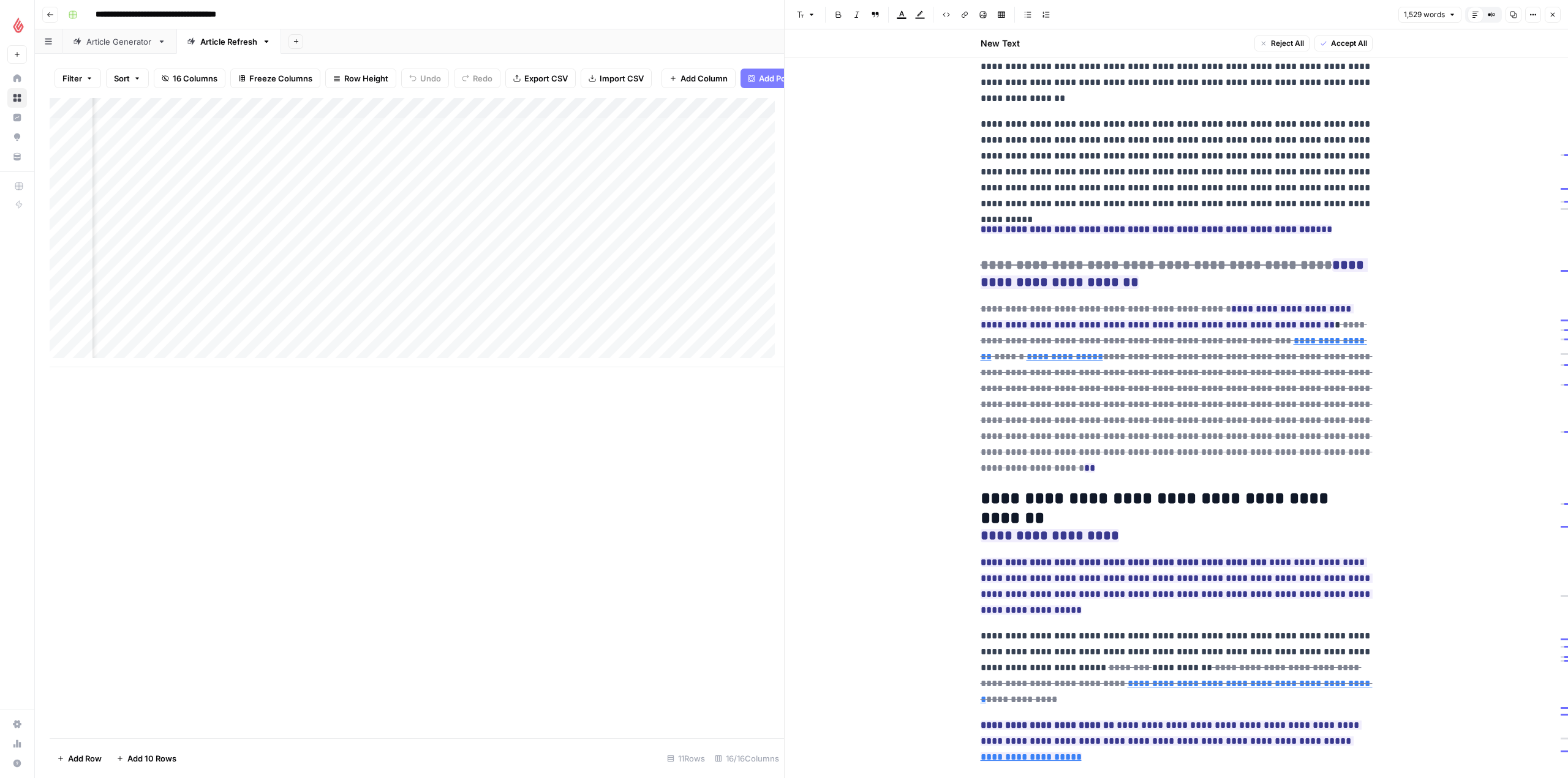
scroll to position [2568, 0]
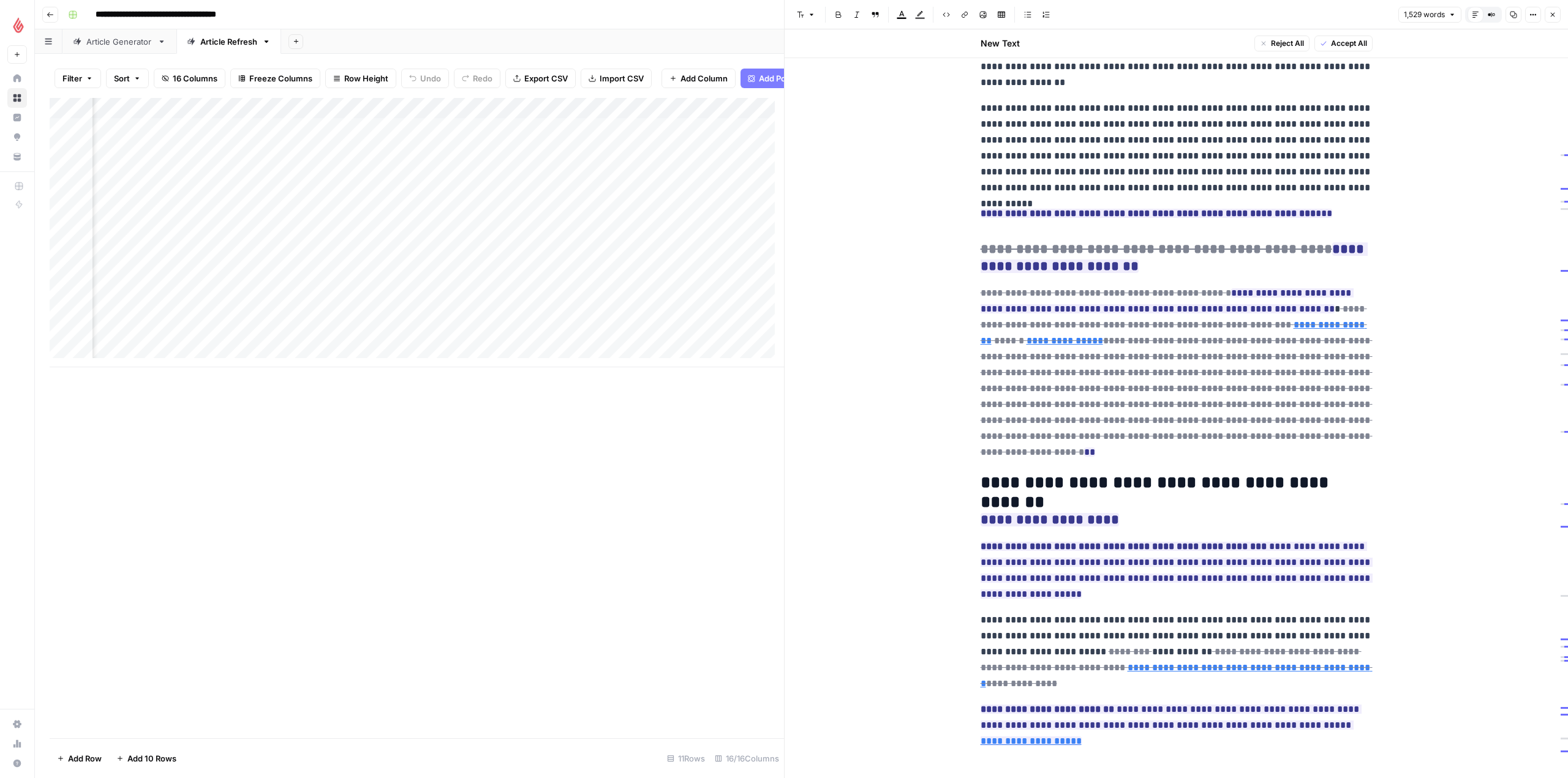
click at [712, 530] on div "Add Column" at bounding box center [417, 417] width 734 height 640
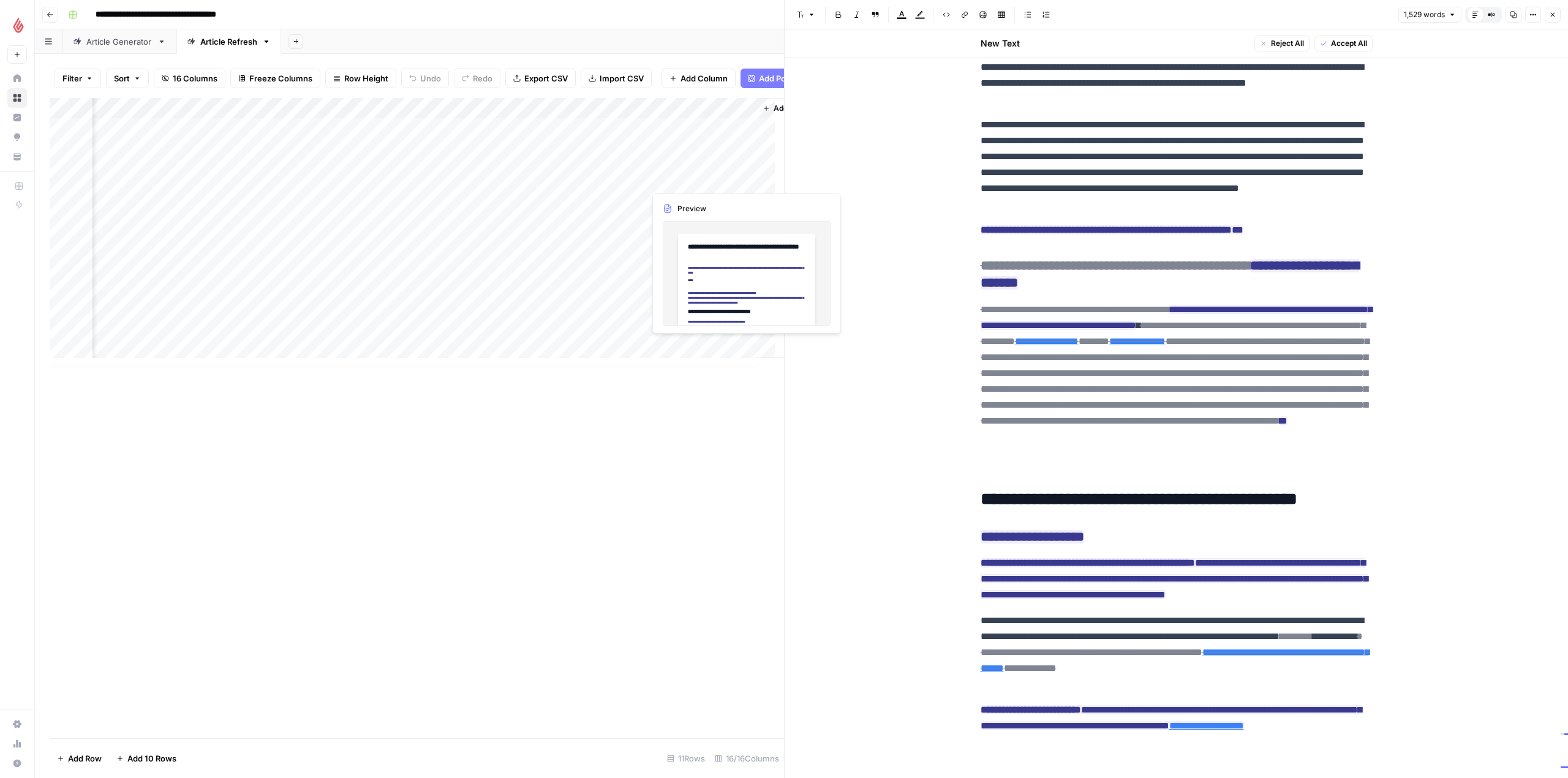
click at [697, 178] on div "Add Column" at bounding box center [417, 232] width 734 height 270
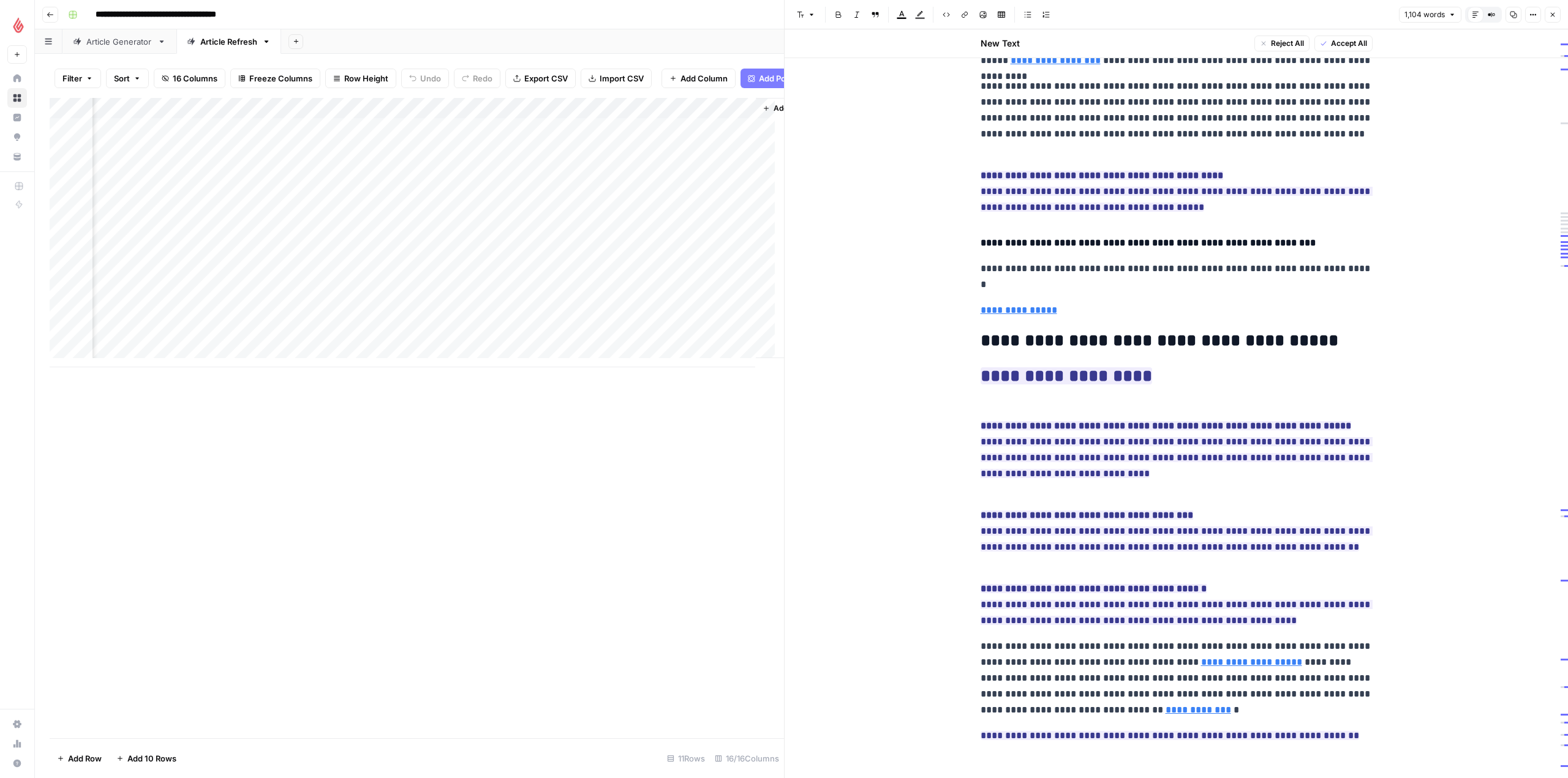
scroll to position [4567, 0]
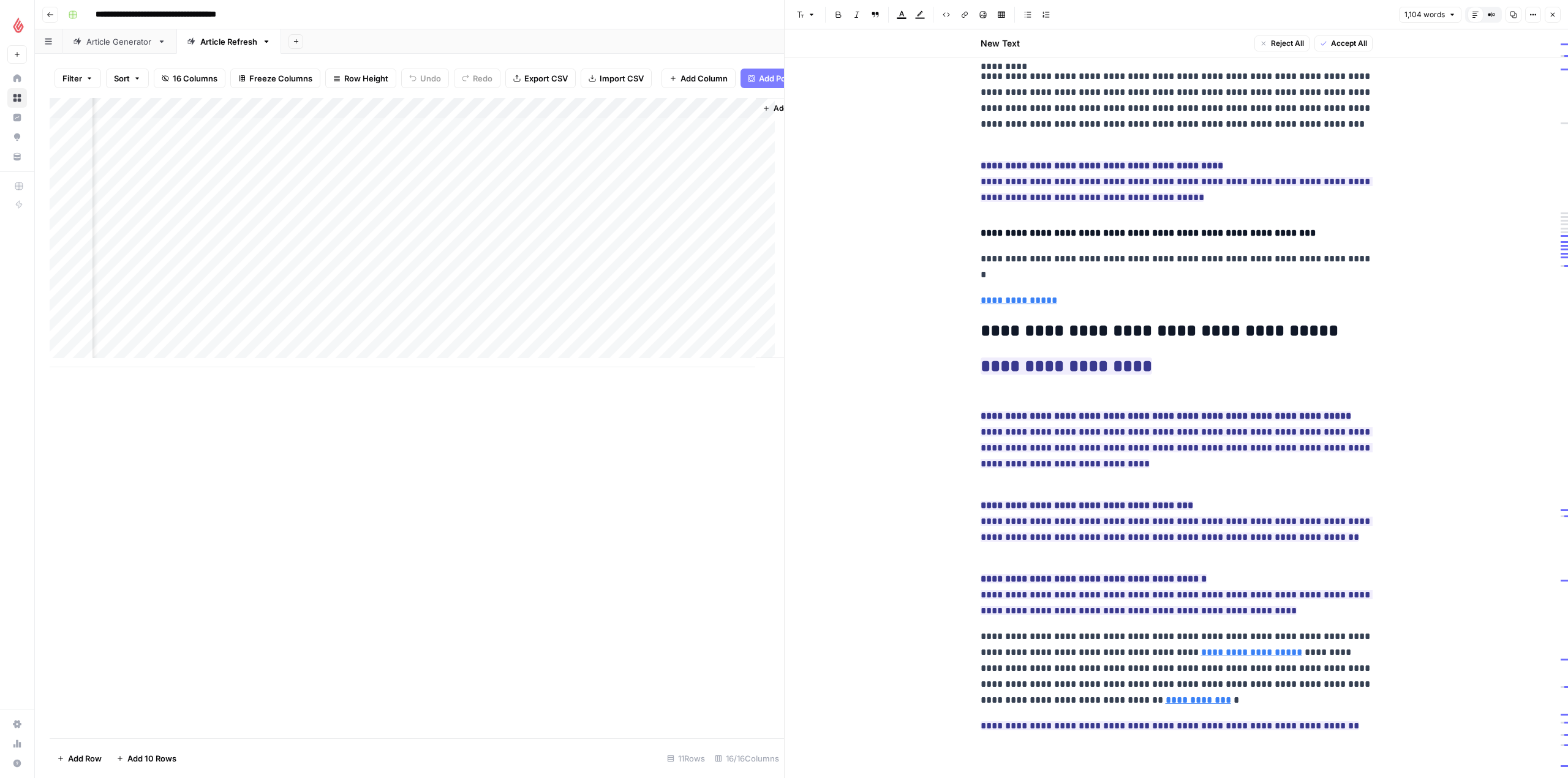
click at [683, 200] on div "Add Column" at bounding box center [417, 232] width 734 height 270
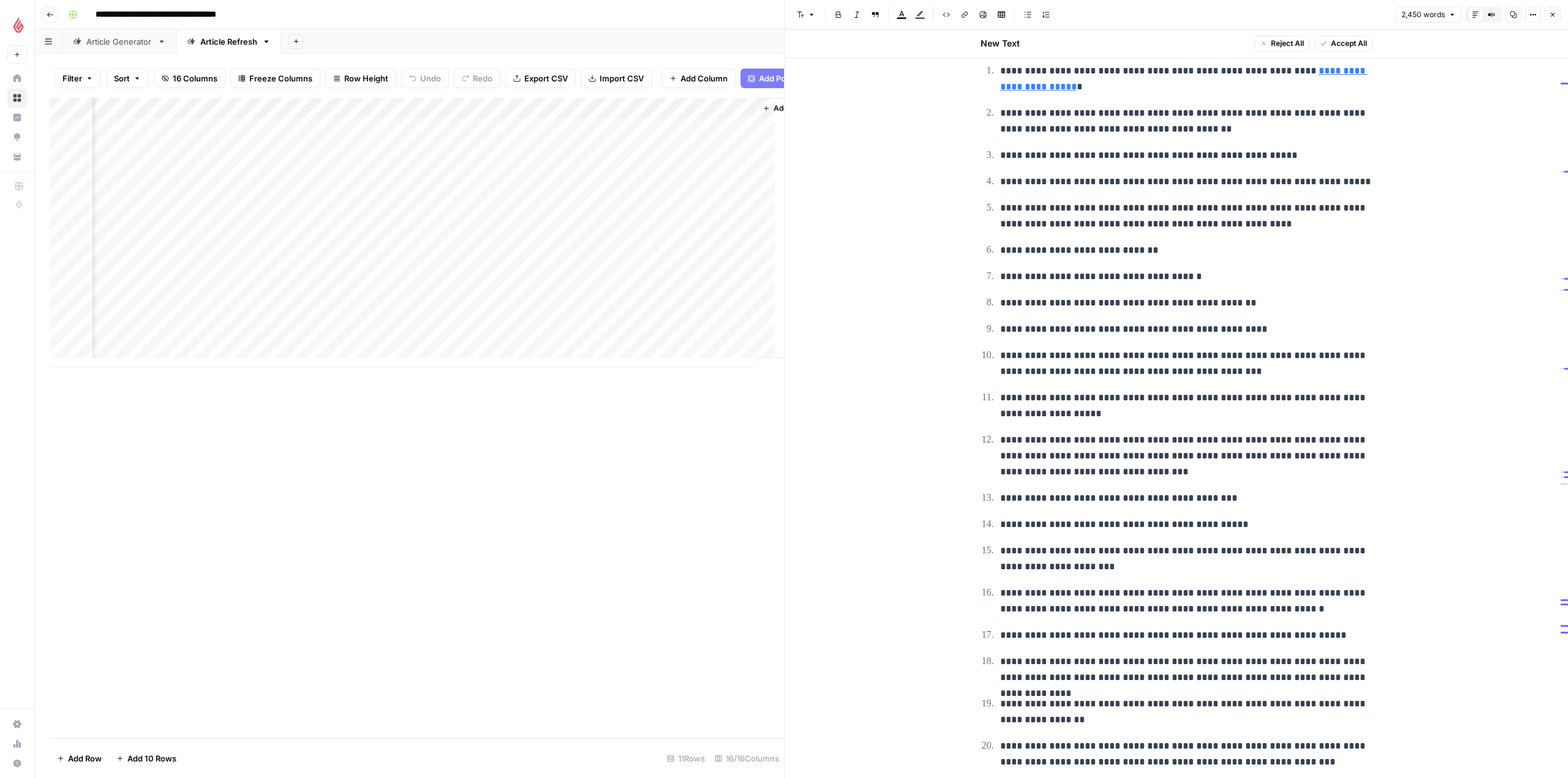
scroll to position [4280, 0]
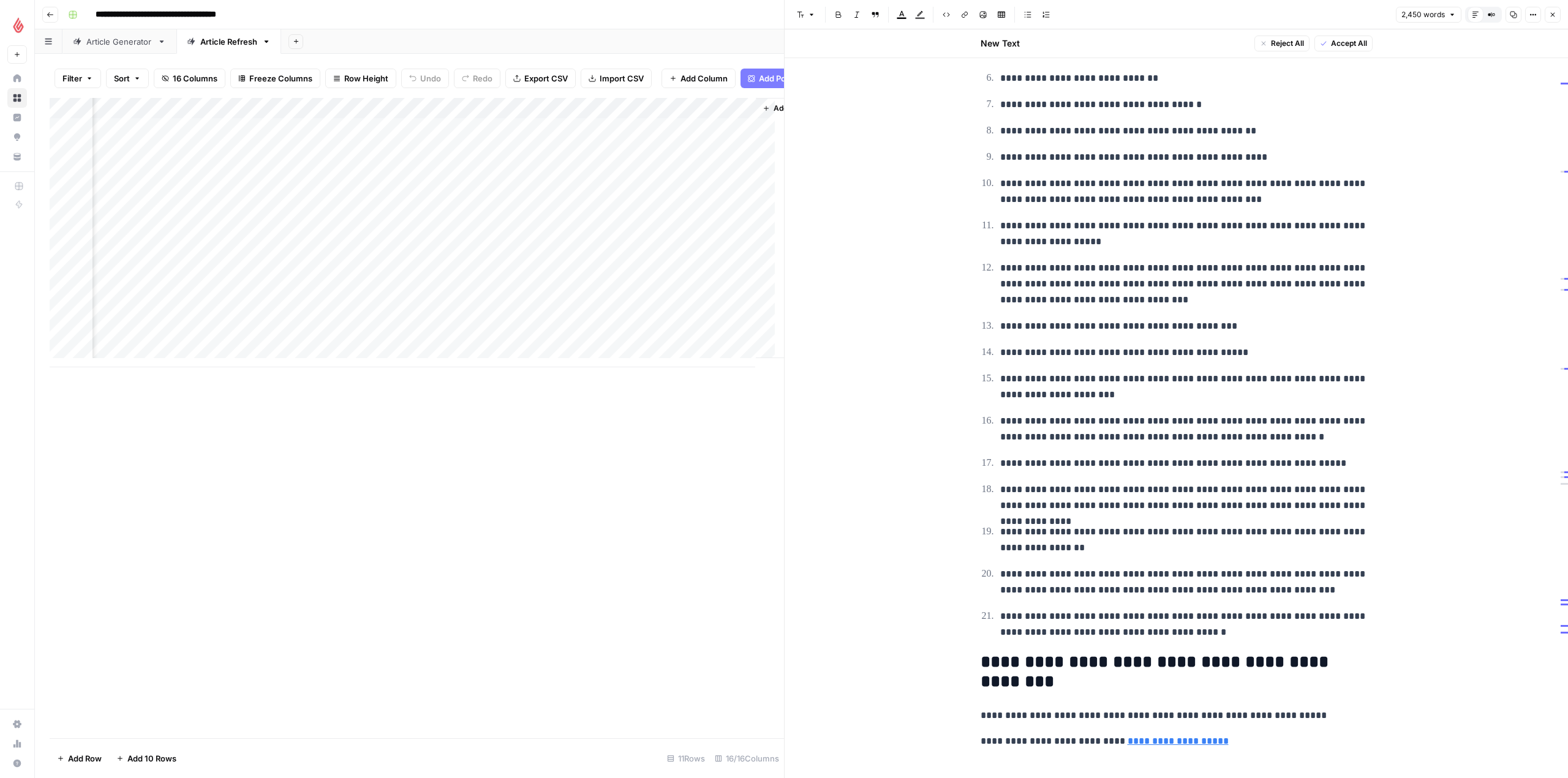
click at [680, 221] on div "Add Column" at bounding box center [417, 232] width 734 height 270
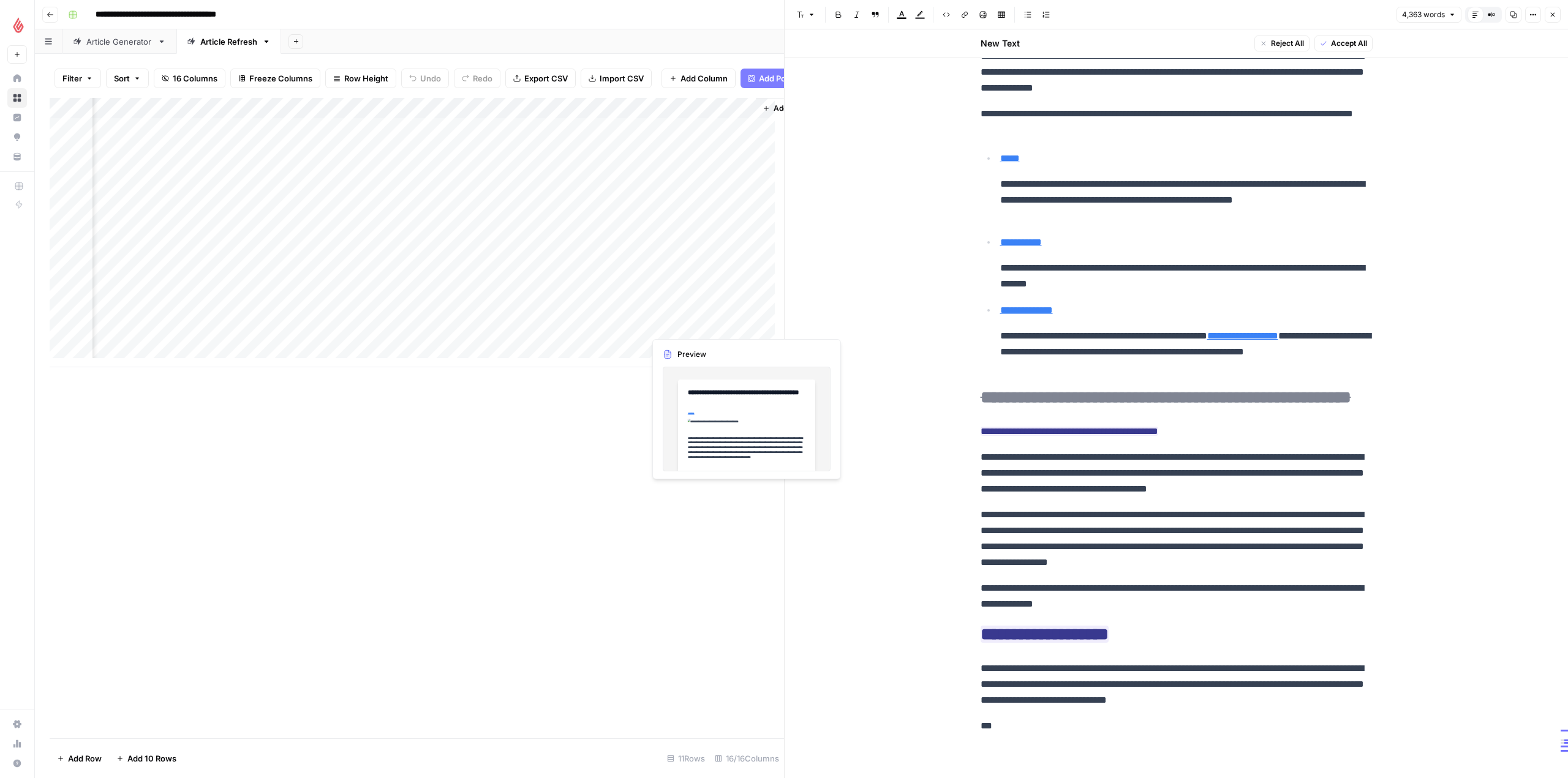
scroll to position [10441, 0]
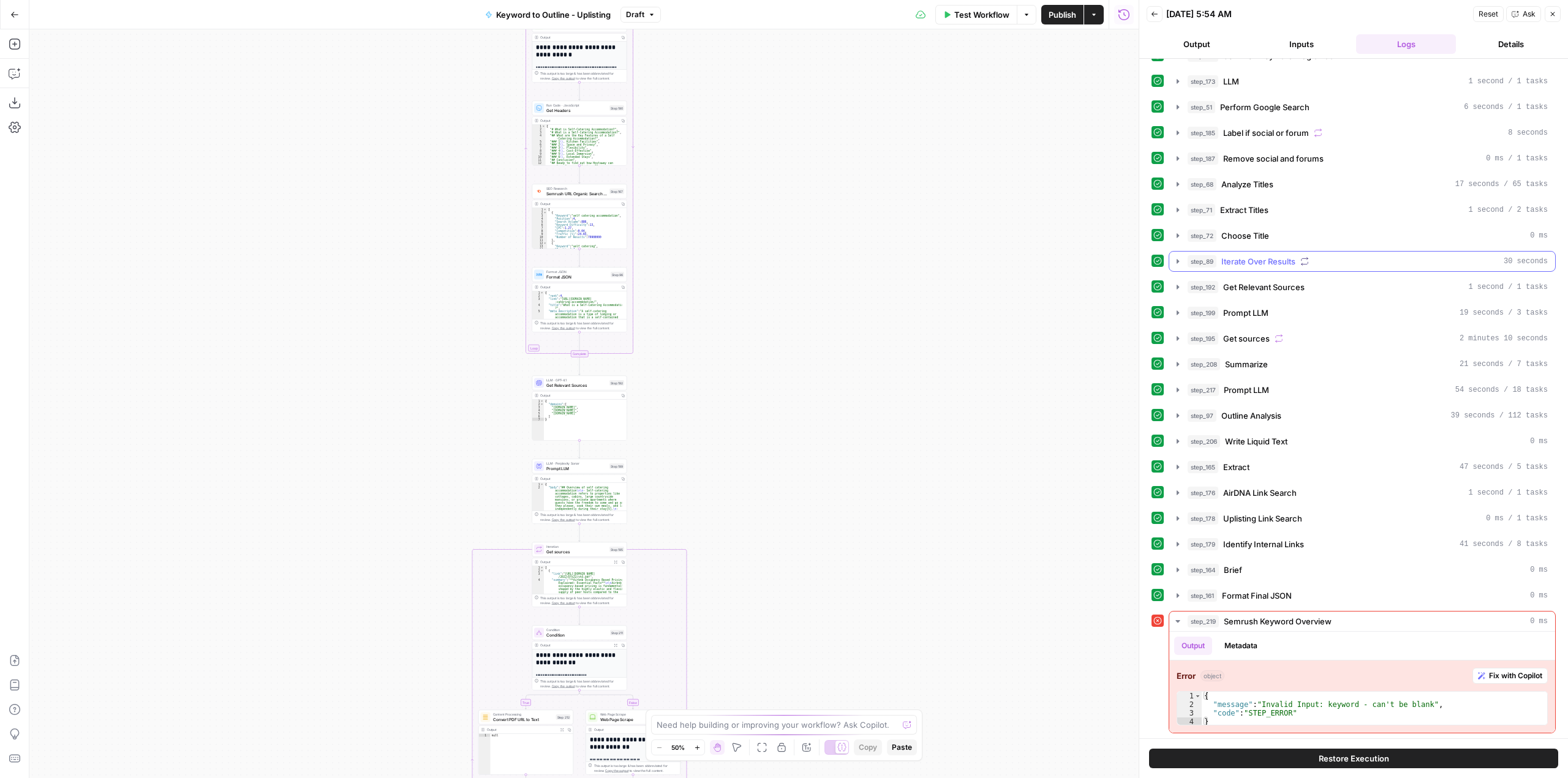
scroll to position [21, 0]
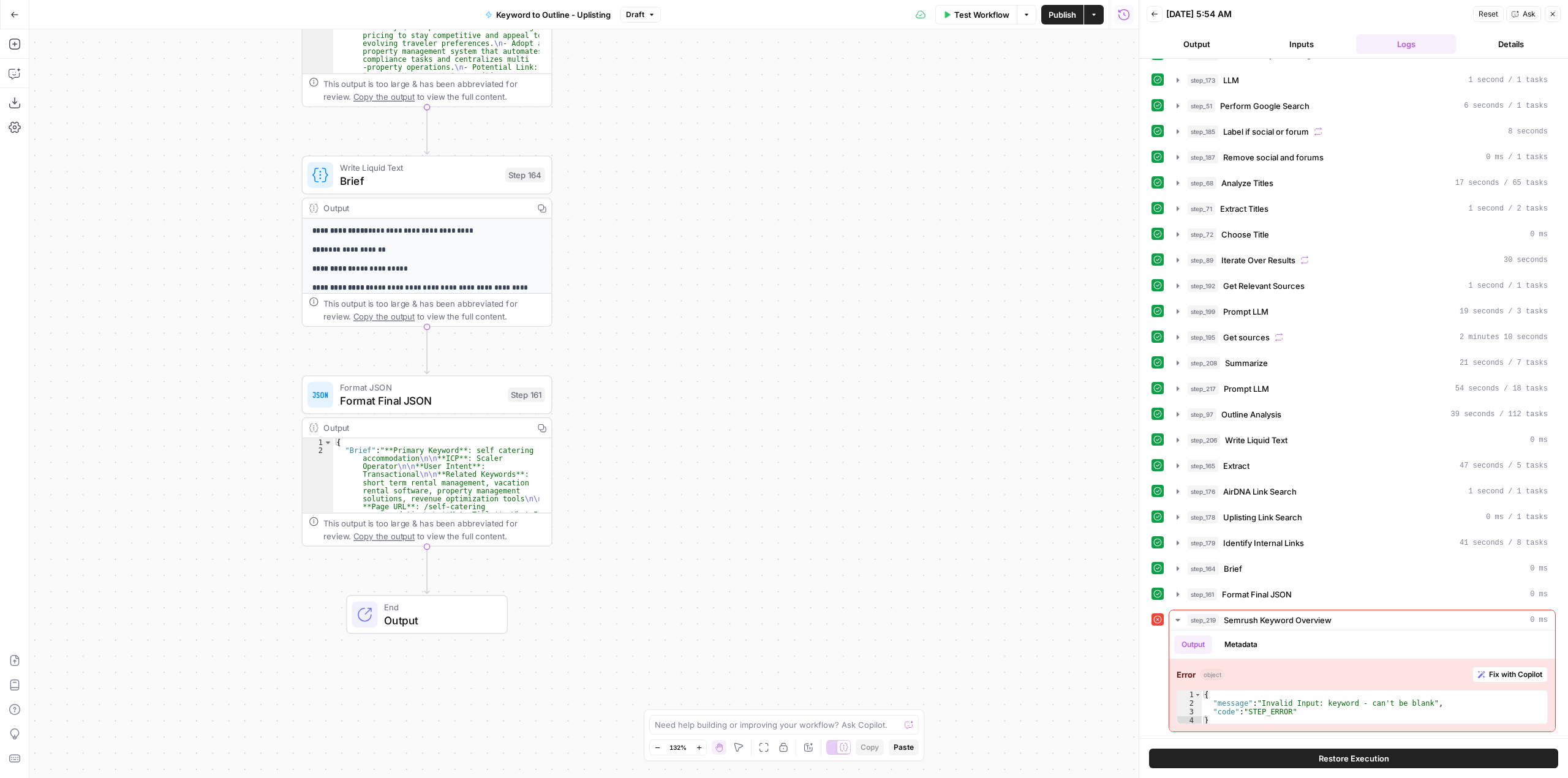
drag, startPoint x: 604, startPoint y: 197, endPoint x: 864, endPoint y: 573, distance: 457.1
click at [864, 573] on div "true false Workflow Set Inputs Inputs Run Code · Python Convert URL to PDF Step…" at bounding box center [584, 404] width 1109 height 749
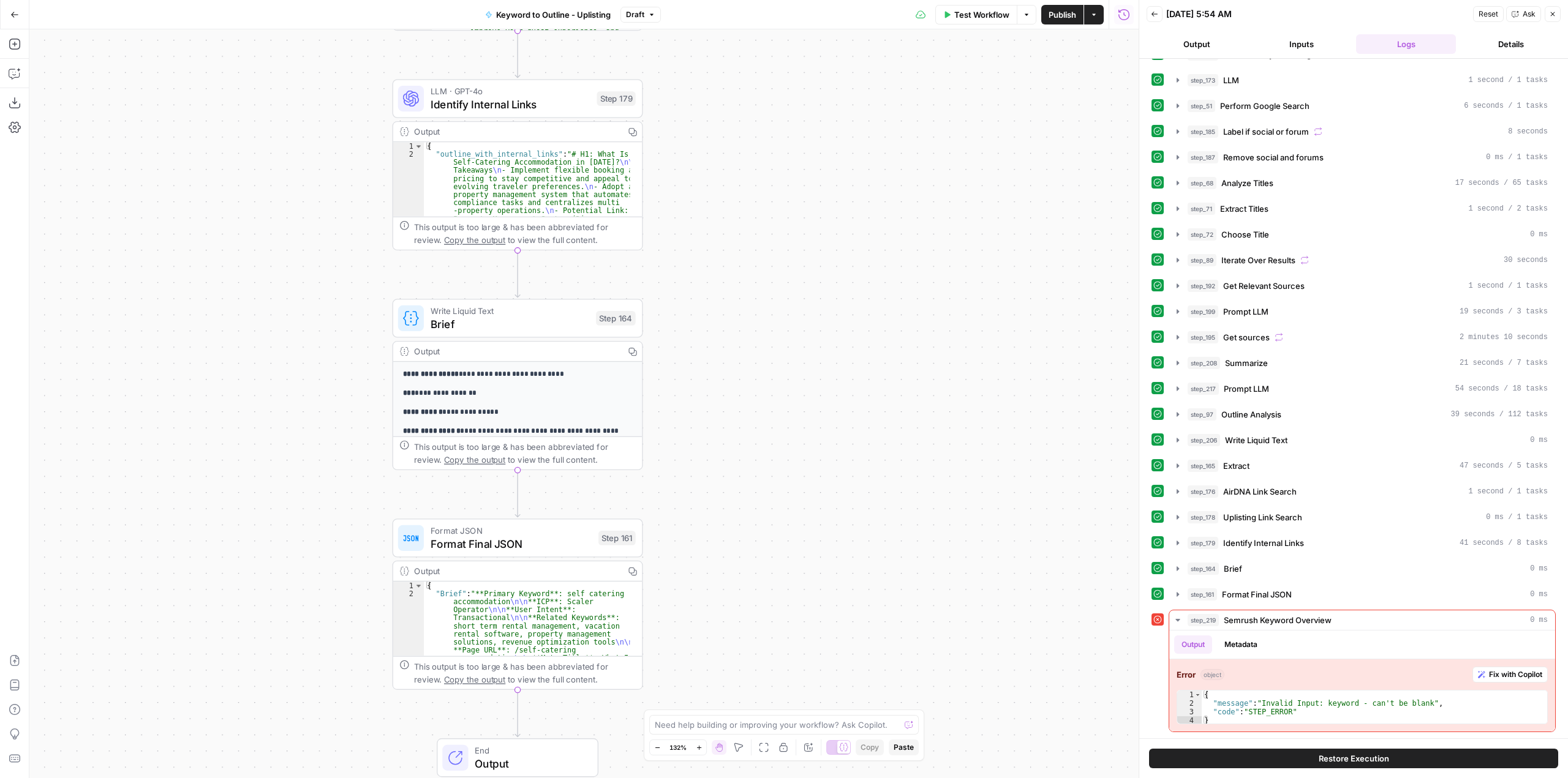
click at [784, 347] on div "true false Workflow Set Inputs Inputs Run Code · Python Convert URL to PDF Step…" at bounding box center [584, 404] width 1109 height 749
click at [794, 338] on div "true false Workflow Set Inputs Inputs Run Code · Python Convert URL to PDF Step…" at bounding box center [584, 404] width 1109 height 749
click at [1320, 41] on button "Inputs" at bounding box center [1301, 44] width 100 height 20
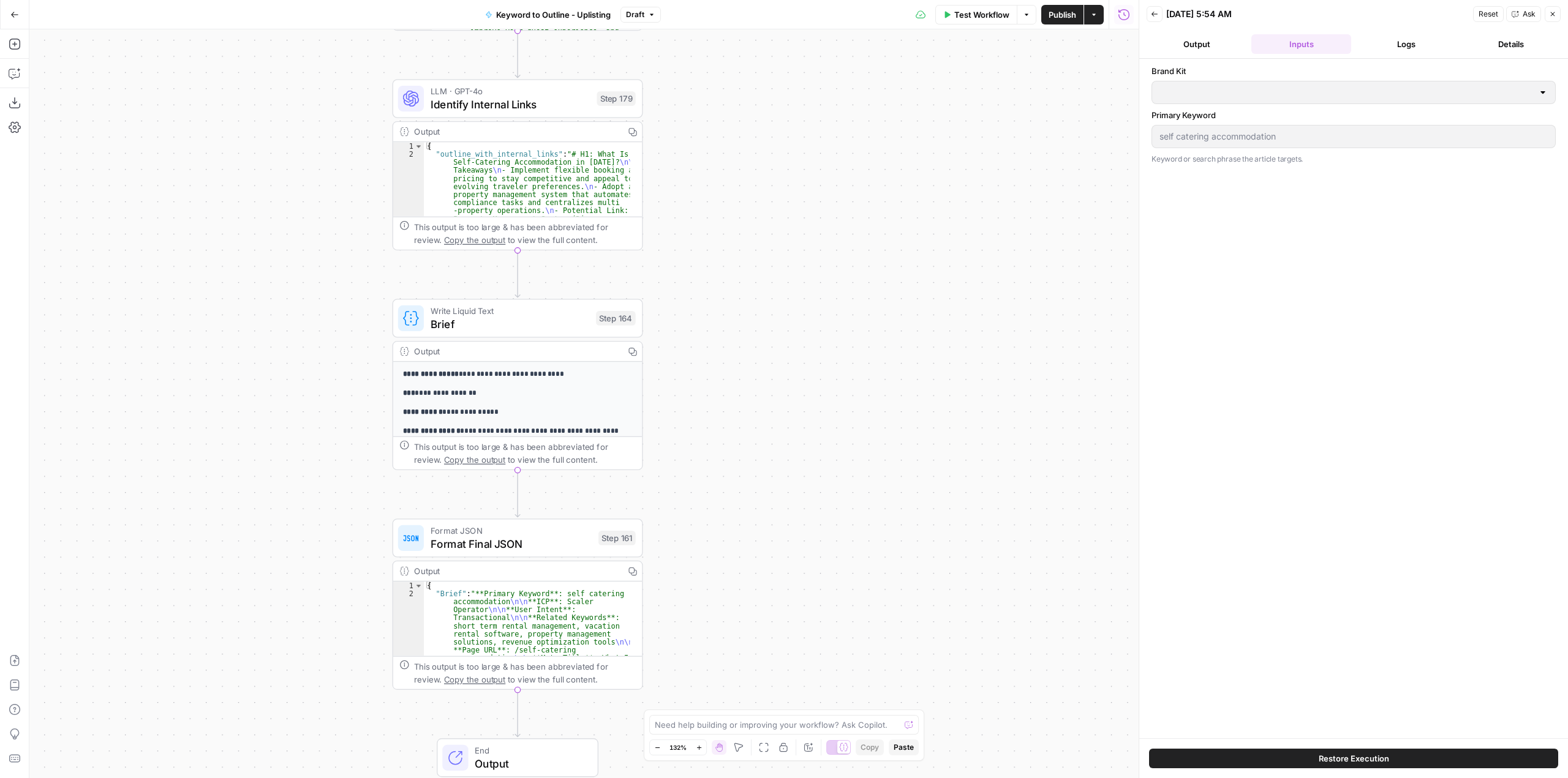
scroll to position [0, 0]
type input "Uplisting"
click at [1371, 47] on button "Logs" at bounding box center [1406, 44] width 100 height 20
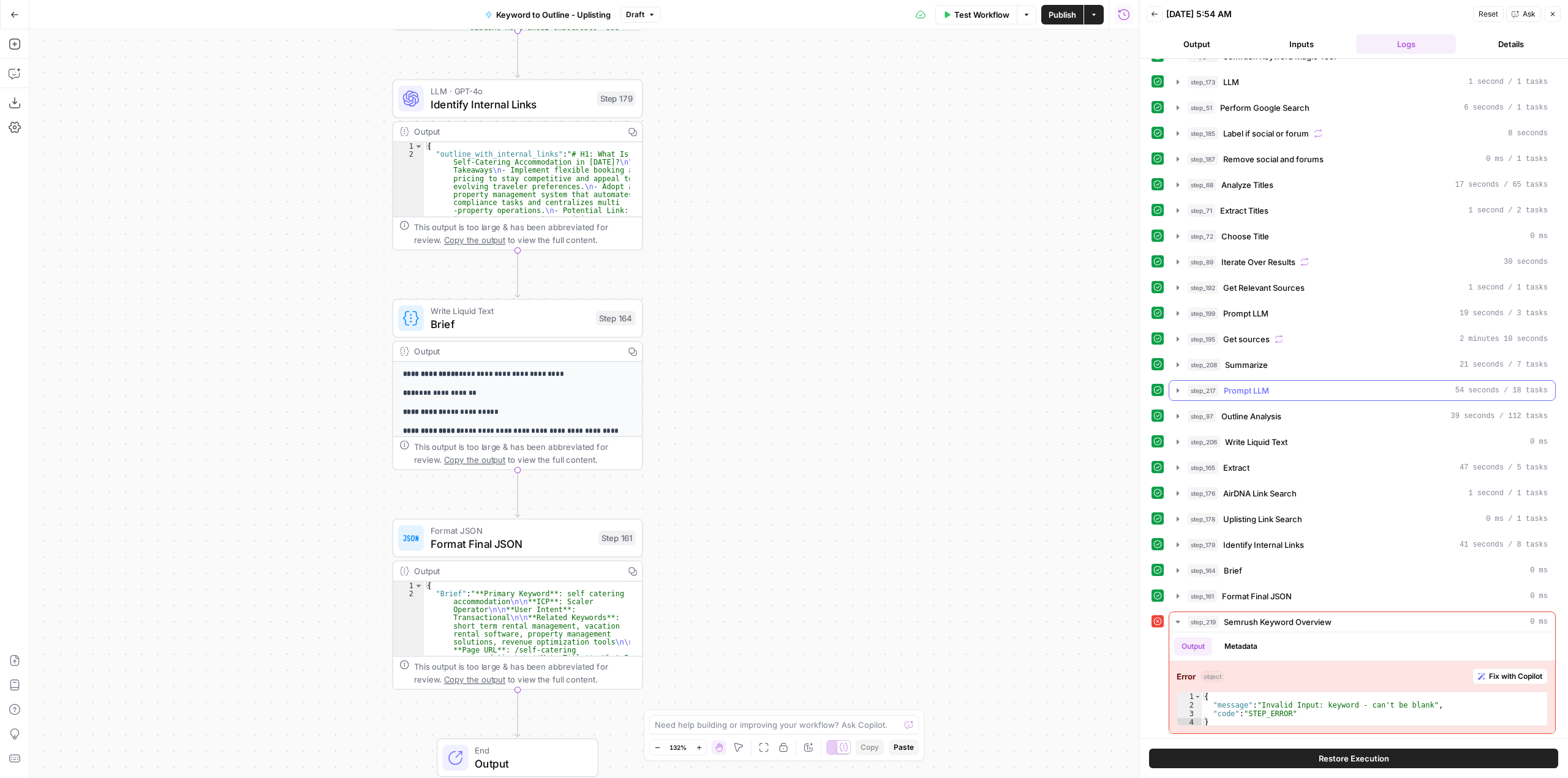
scroll to position [21, 0]
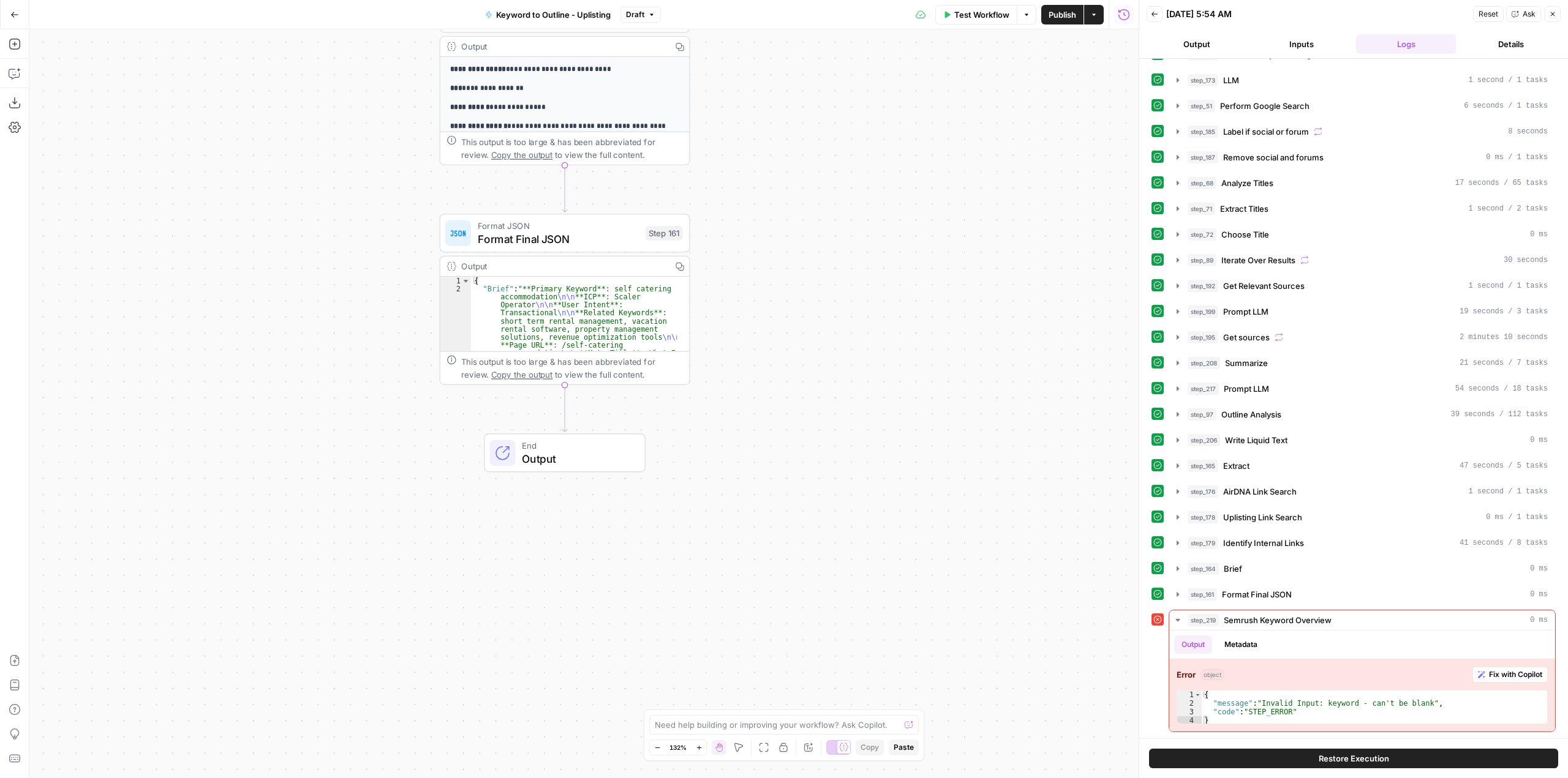
drag, startPoint x: 835, startPoint y: 506, endPoint x: 882, endPoint y: 292, distance: 219.1
click at [882, 292] on div "true false Workflow Set Inputs Inputs Run Code · Python Convert URL to PDF Step…" at bounding box center [584, 404] width 1109 height 749
click at [1519, 673] on span "Fix with Copilot" at bounding box center [1516, 675] width 53 height 11
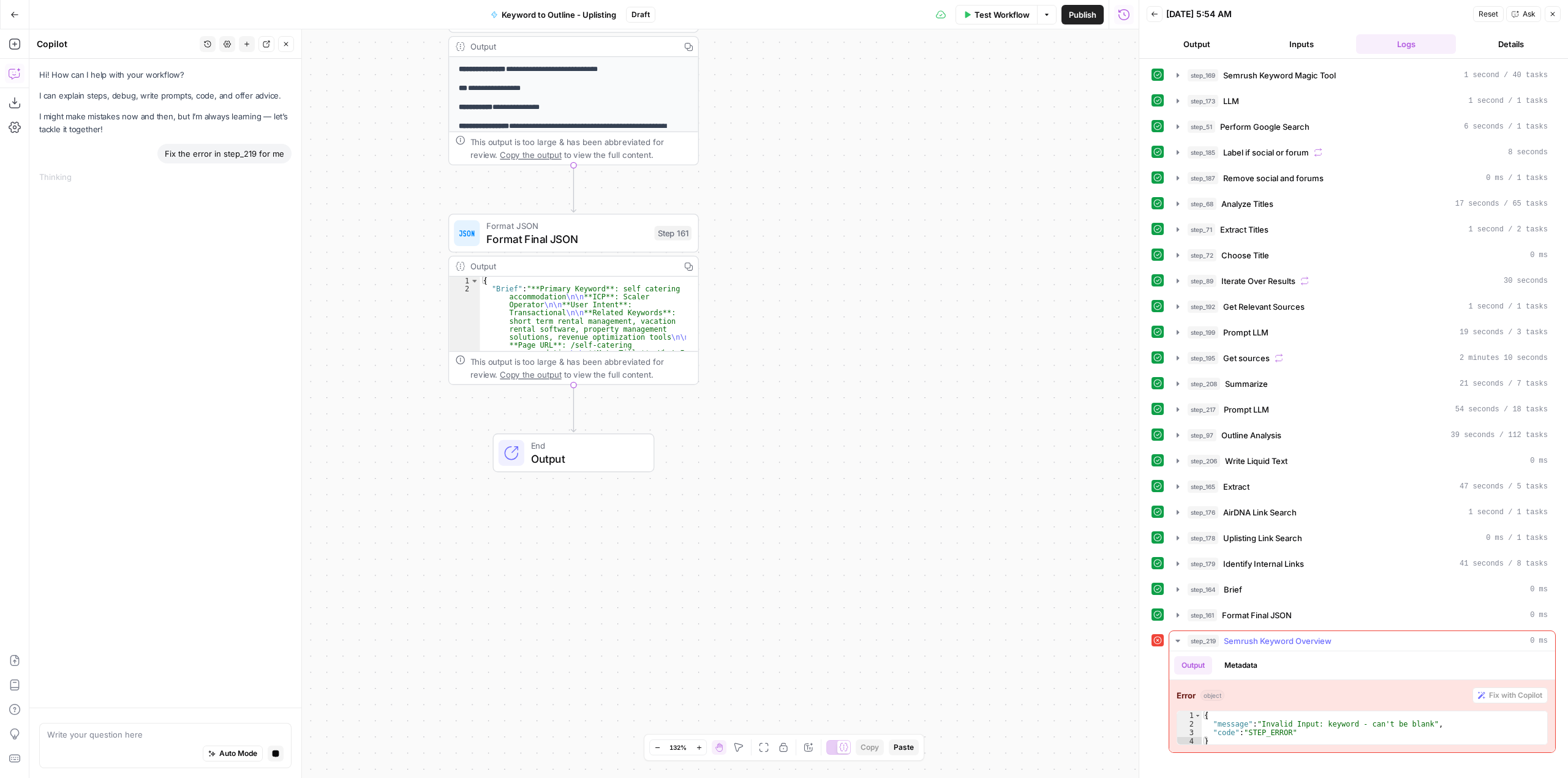
scroll to position [0, 0]
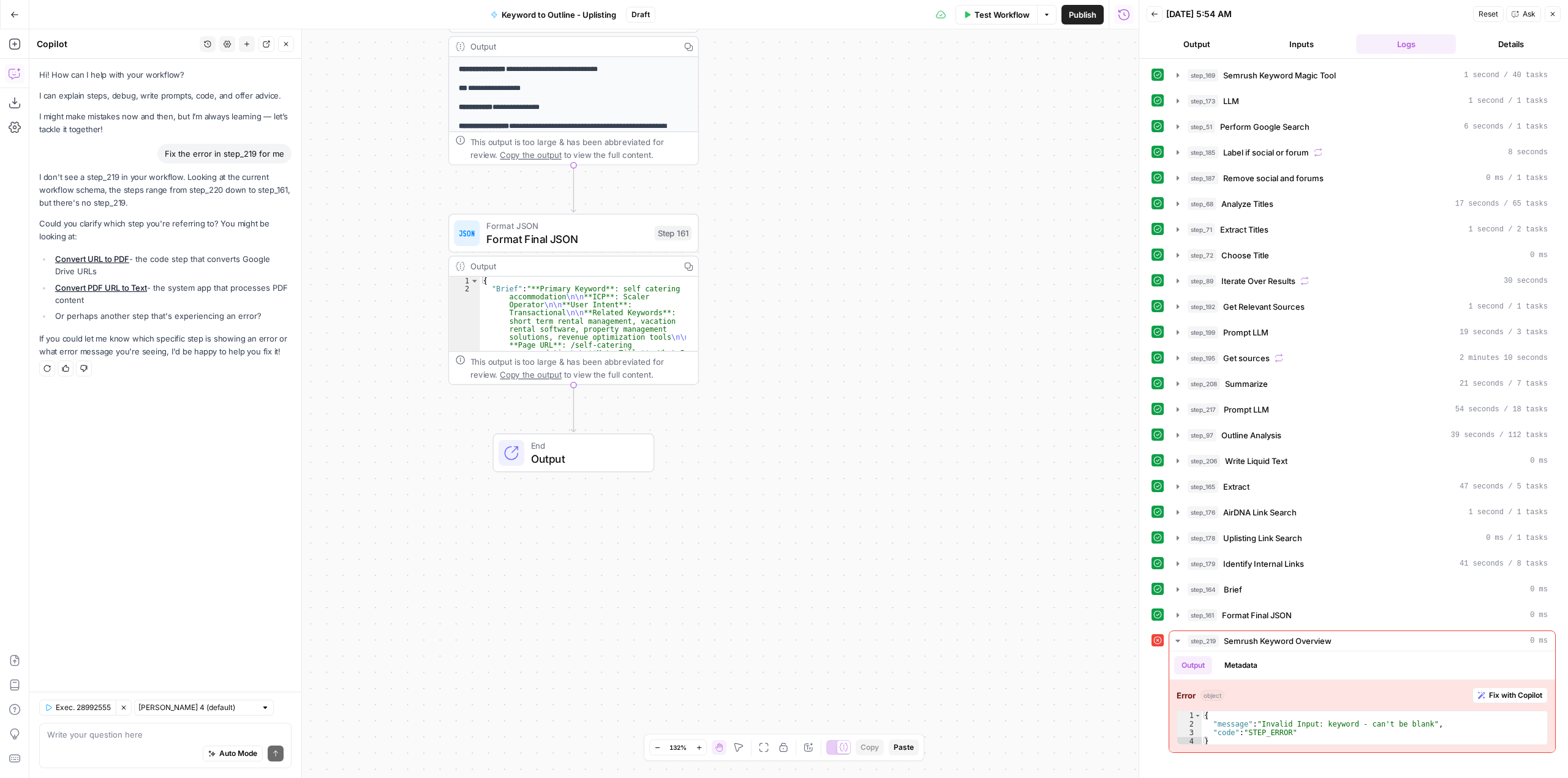
click at [175, 732] on textarea at bounding box center [165, 734] width 236 height 12
type textarea "for"
type textarea "it was a step for semrush keyword overview that I had after step 161, neverthel…"
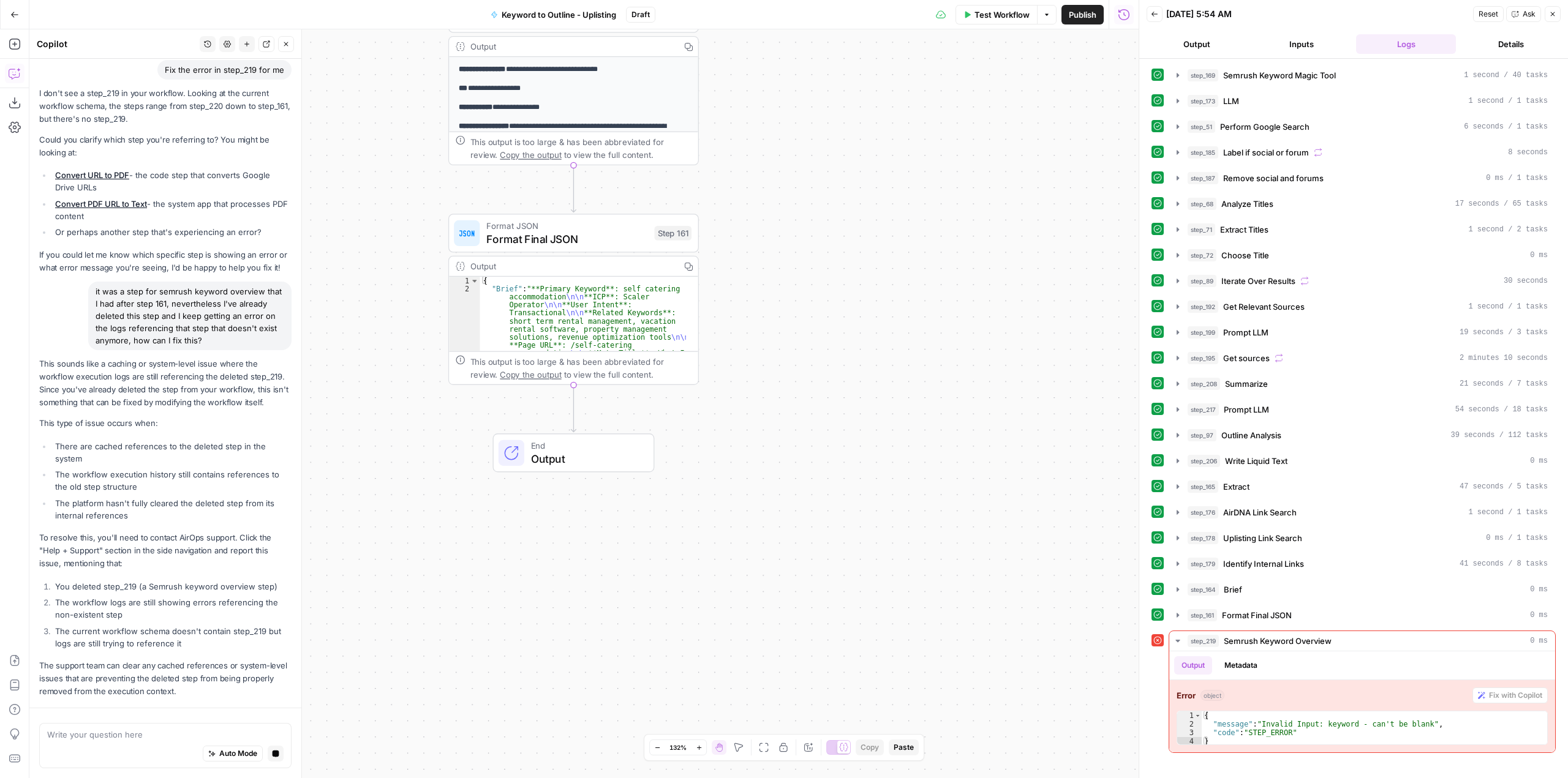
scroll to position [119, 0]
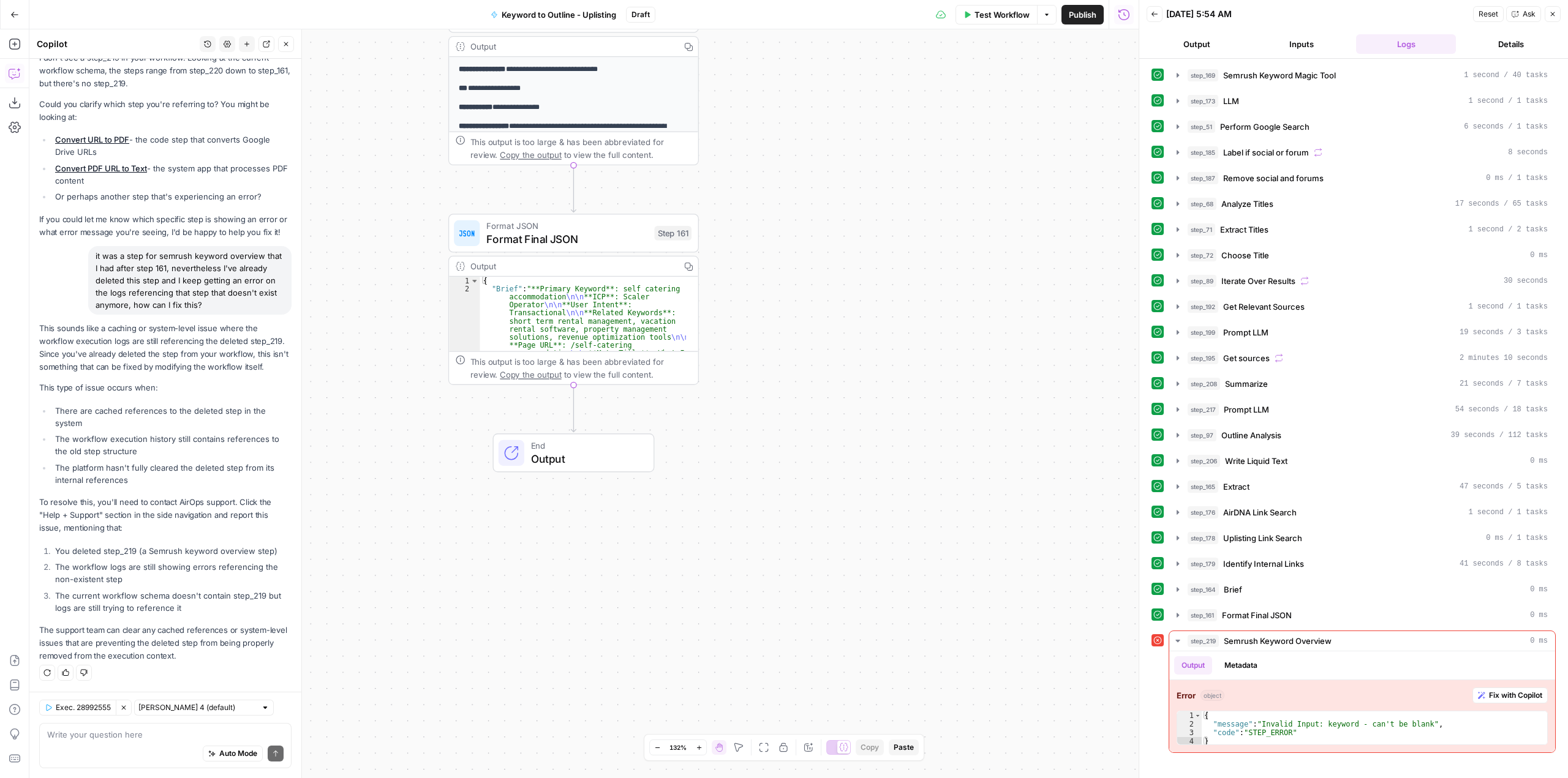
click at [642, 16] on span "Draft" at bounding box center [640, 15] width 18 height 11
click at [1090, 18] on span "Publish" at bounding box center [1083, 15] width 28 height 12
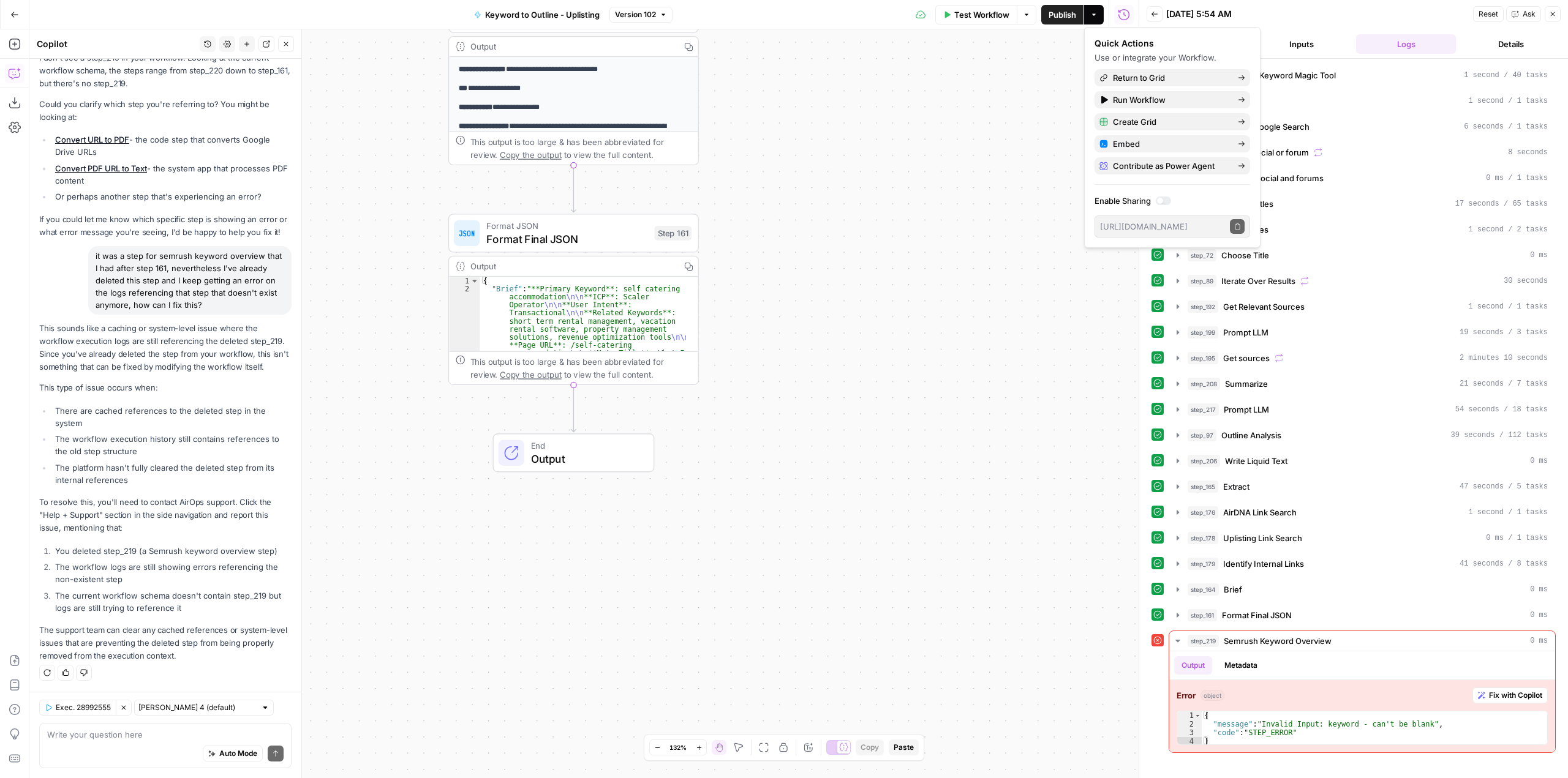
click at [1024, 146] on div "true false Workflow Set Inputs Inputs Run Code · Python Convert URL to PDF Step…" at bounding box center [584, 404] width 1109 height 749
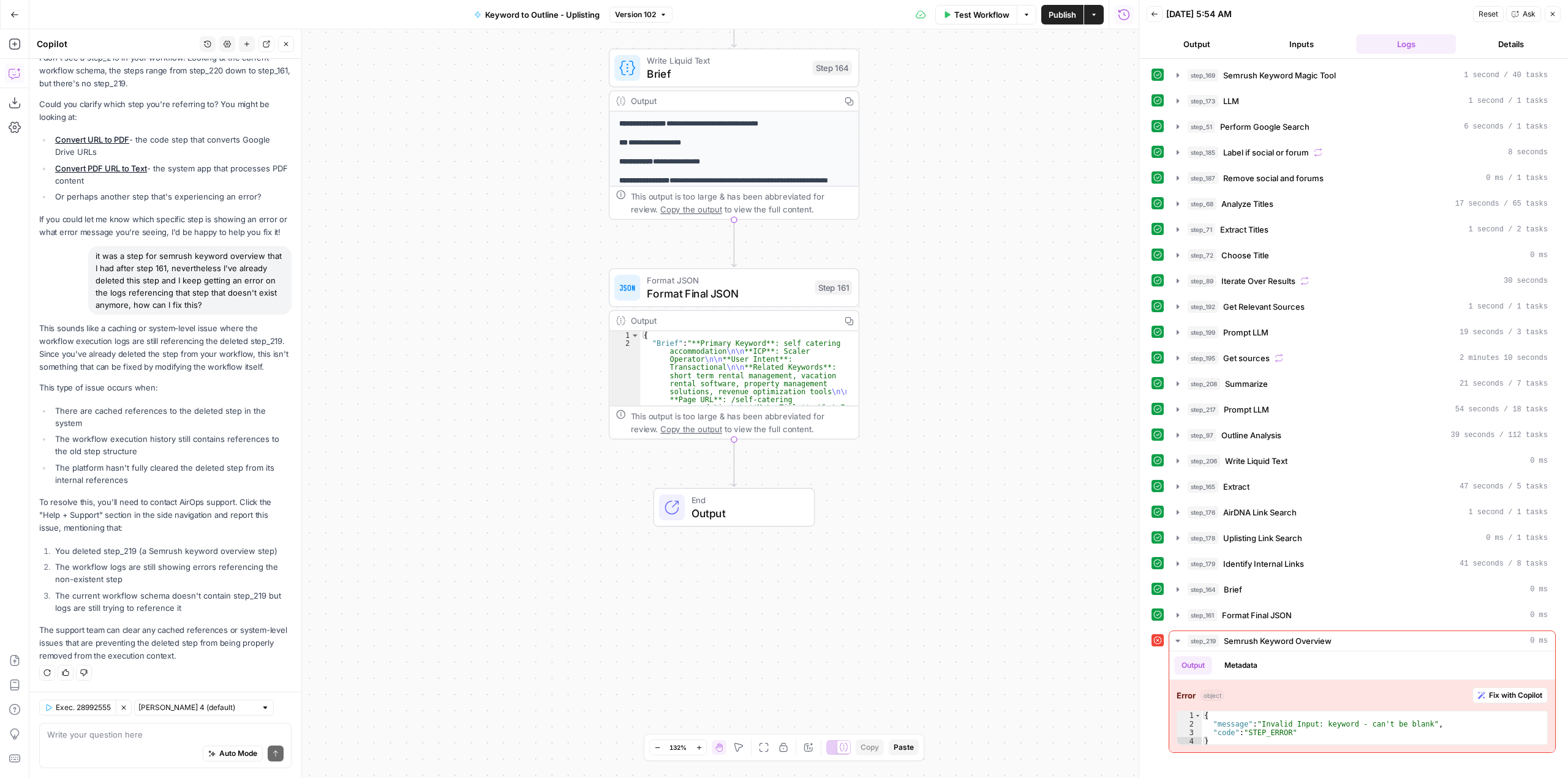
drag, startPoint x: 820, startPoint y: 275, endPoint x: 980, endPoint y: 329, distance: 168.9
click at [980, 329] on div "true false Workflow Set Inputs Inputs Run Code · Python Convert URL to PDF Step…" at bounding box center [584, 404] width 1109 height 749
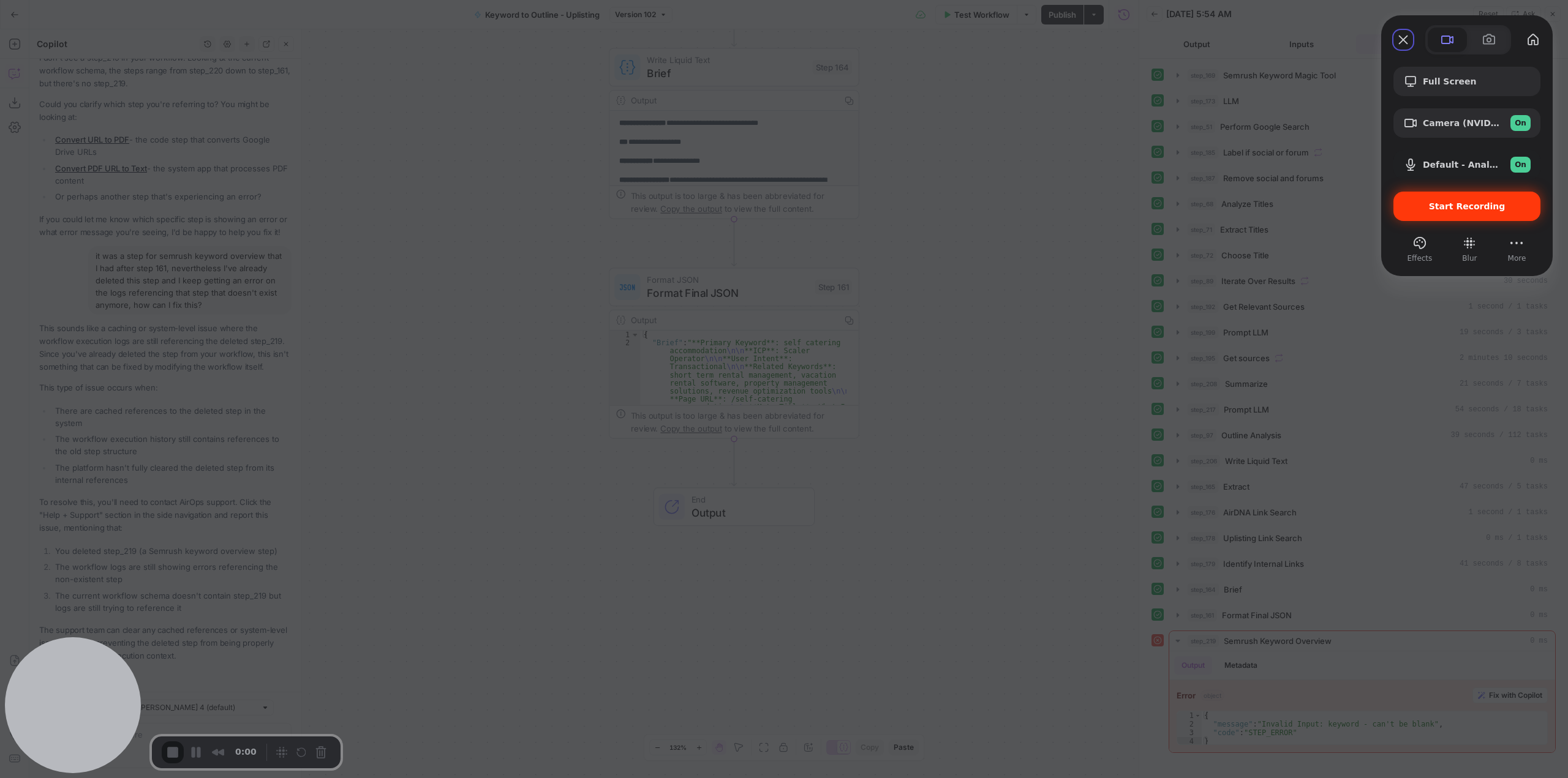
click at [1466, 208] on span "Start Recording" at bounding box center [1467, 206] width 77 height 9
click at [1455, 78] on span "Full Screen" at bounding box center [1477, 81] width 108 height 9
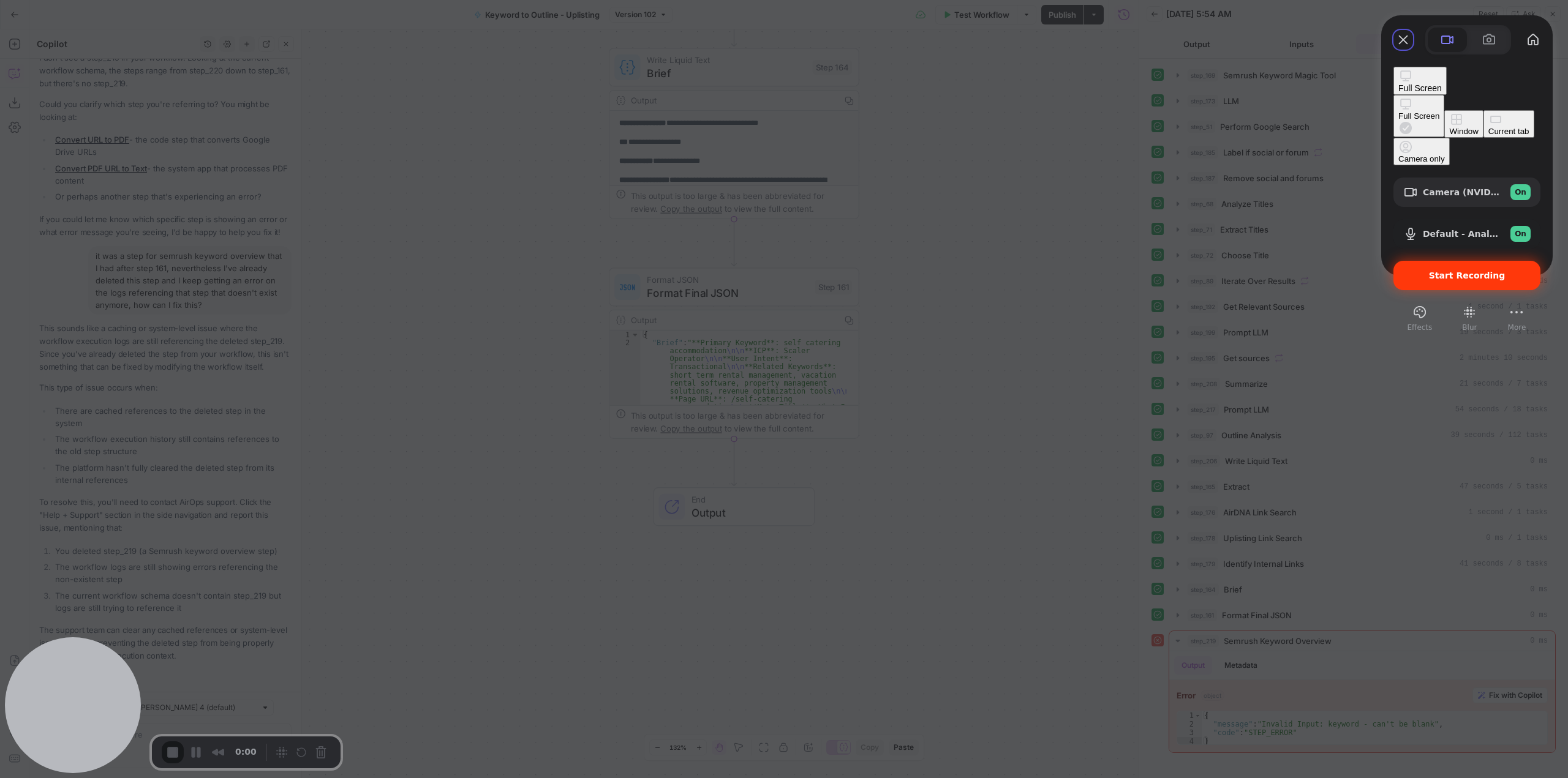
click at [1481, 271] on span "Start Recording" at bounding box center [1467, 275] width 77 height 9
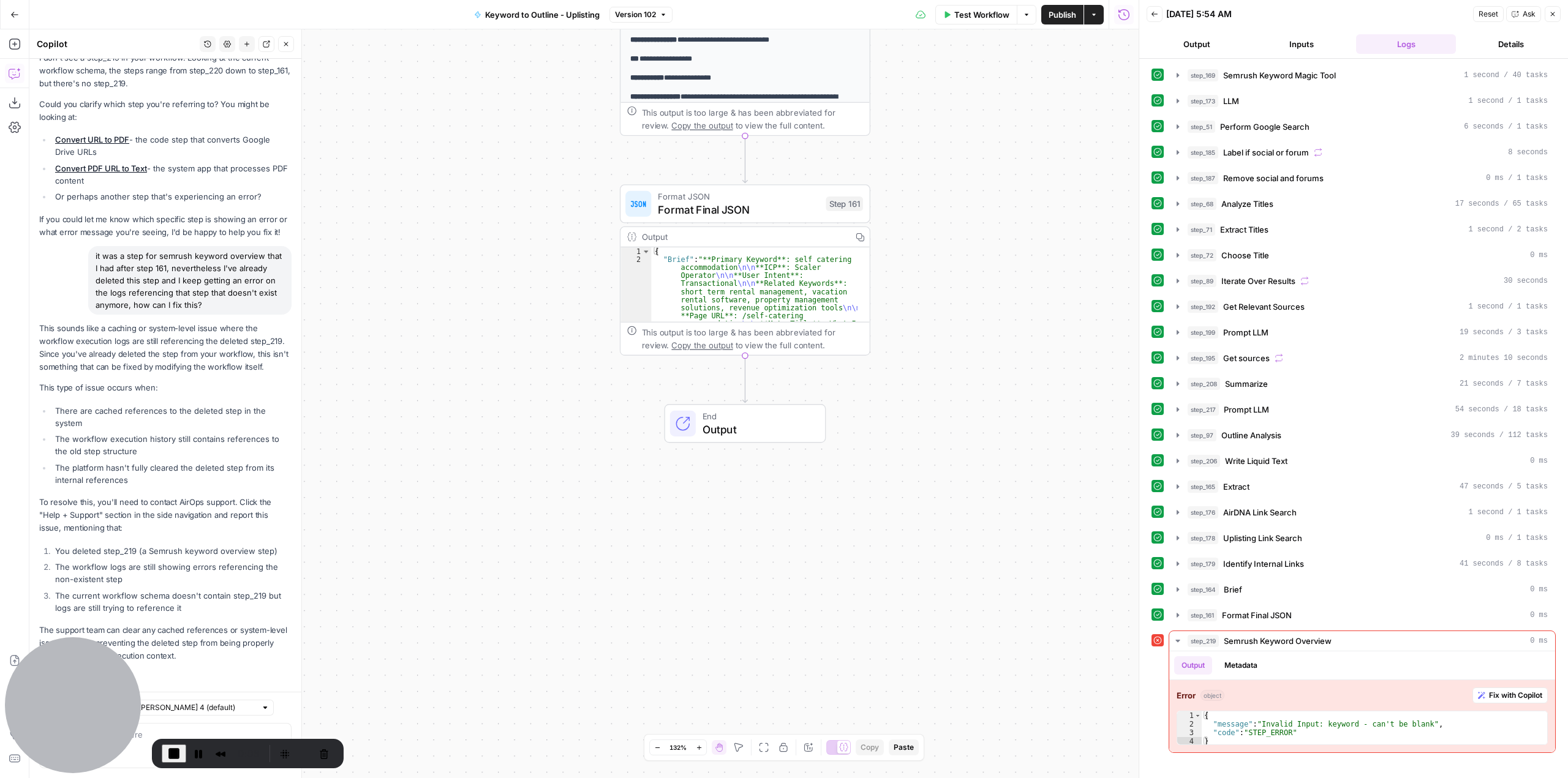
drag, startPoint x: 968, startPoint y: 360, endPoint x: 979, endPoint y: 277, distance: 83.7
click at [979, 277] on div "true false Workflow Set Inputs Inputs Run Code · Python Convert URL to PDF Step…" at bounding box center [584, 404] width 1109 height 749
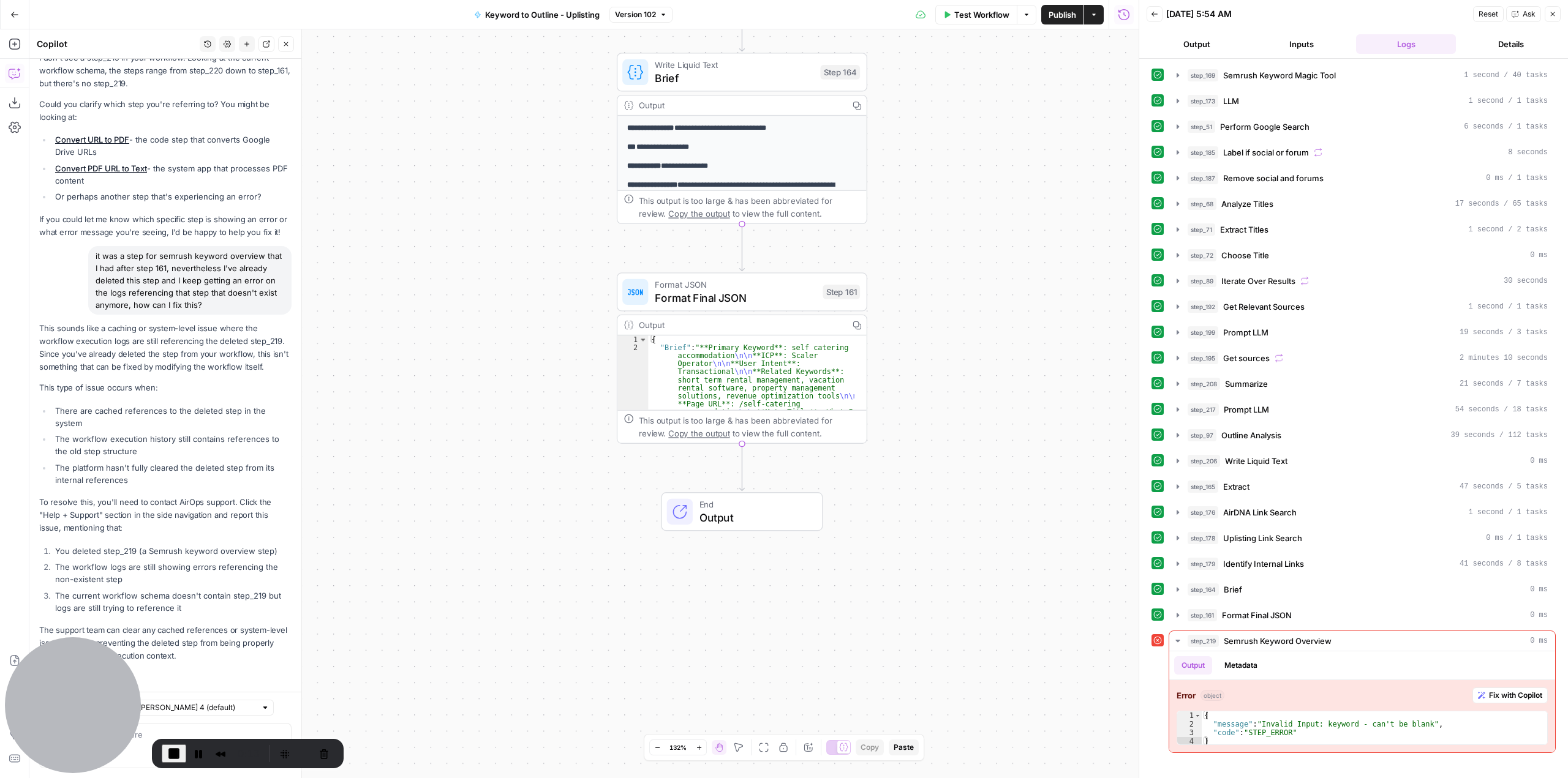
drag, startPoint x: 950, startPoint y: 133, endPoint x: 947, endPoint y: 221, distance: 88.1
click at [947, 221] on div "true false Workflow Set Inputs Inputs Run Code · Python Convert URL to PDF Step…" at bounding box center [584, 404] width 1109 height 749
click at [176, 751] on span "End Recording" at bounding box center [174, 754] width 15 height 15
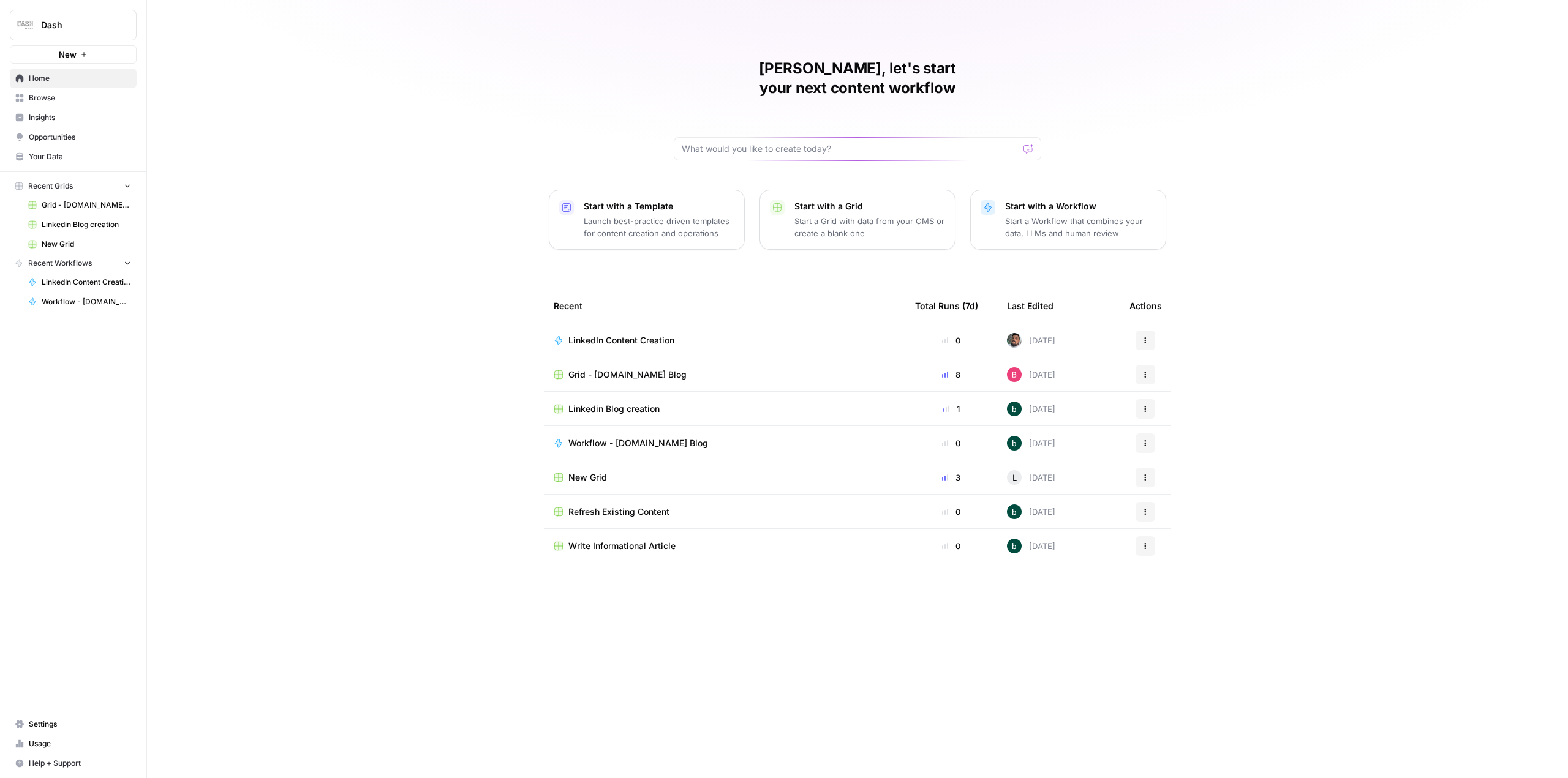
click at [52, 35] on button "Dash" at bounding box center [73, 25] width 127 height 31
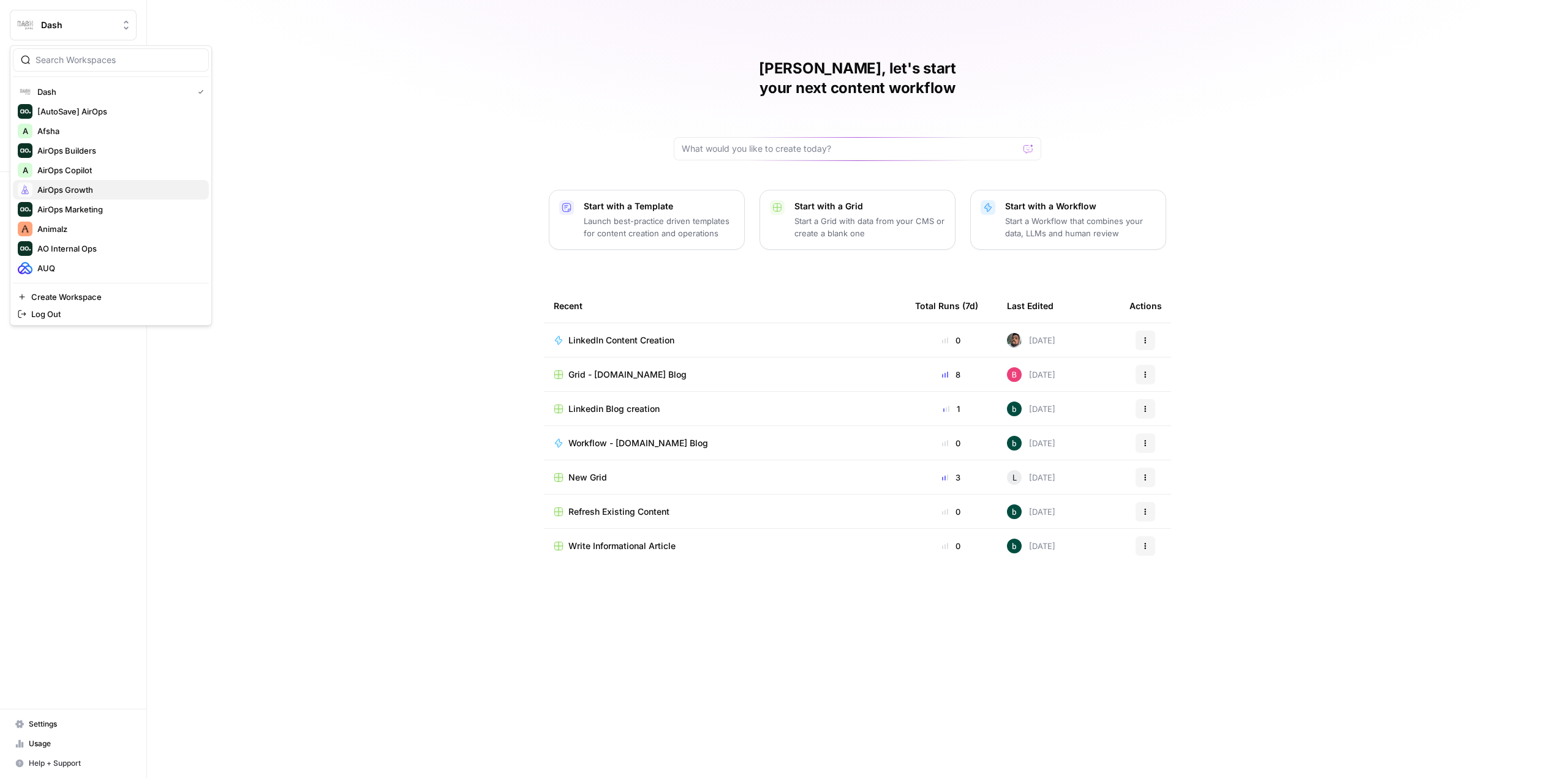
click at [103, 192] on span "AirOps Growth" at bounding box center [118, 189] width 162 height 12
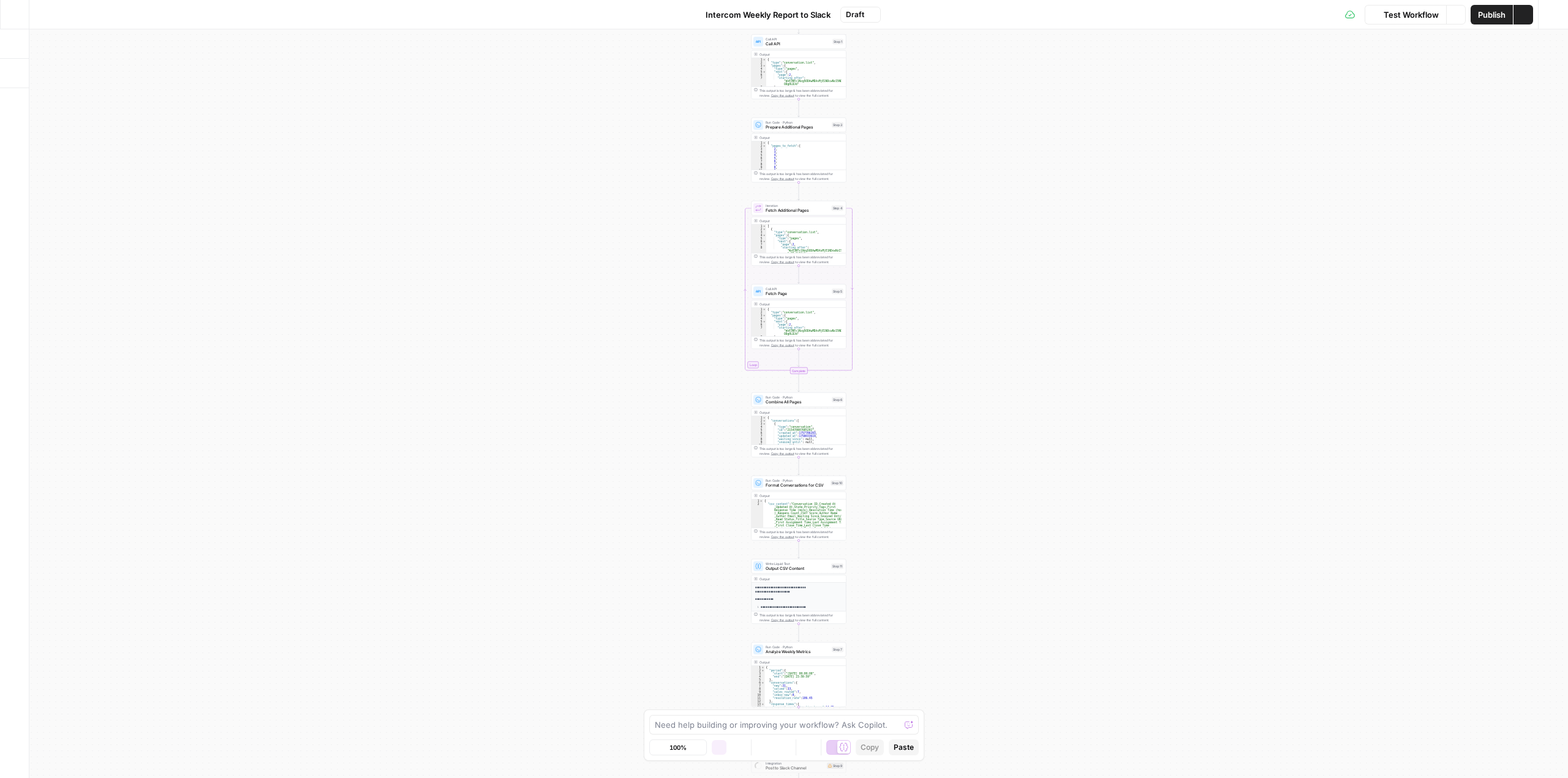
click at [1079, 172] on div "Workflow Set Inputs Inputs Call API Call API Step 1 Output Expand Output Copy 1…" at bounding box center [799, 404] width 1539 height 749
click at [486, 307] on div "Workflow Set Inputs Inputs Call API Call API Step 1 Output Expand Output Copy 1…" at bounding box center [799, 404] width 1539 height 749
click at [10, 103] on icon "button" at bounding box center [15, 103] width 12 height 12
click at [18, 15] on icon "button" at bounding box center [15, 15] width 9 height 9
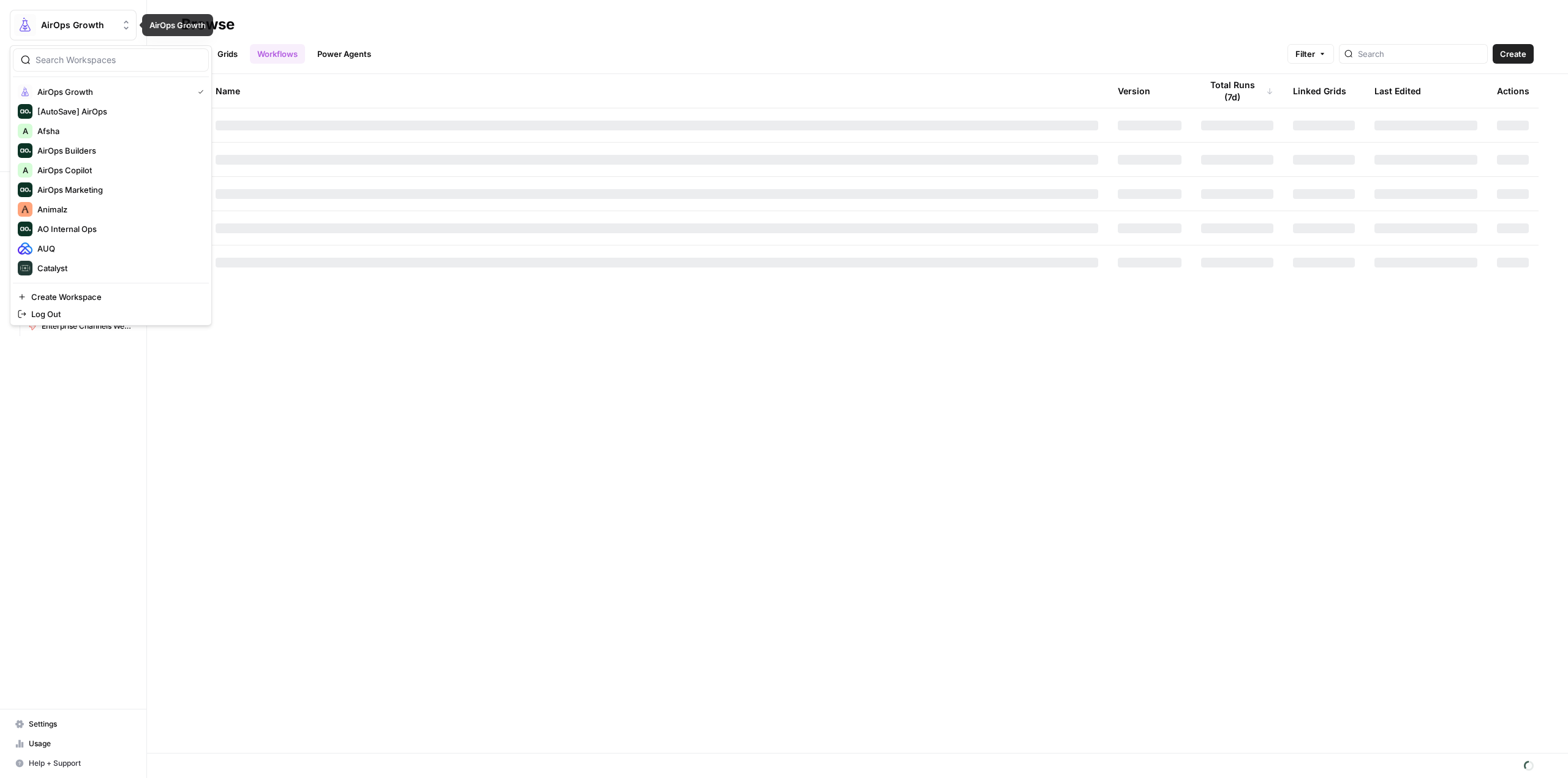
click at [42, 25] on span "AirOps Growth" at bounding box center [78, 25] width 74 height 12
click at [106, 150] on span "AirOps Builders" at bounding box center [118, 150] width 162 height 12
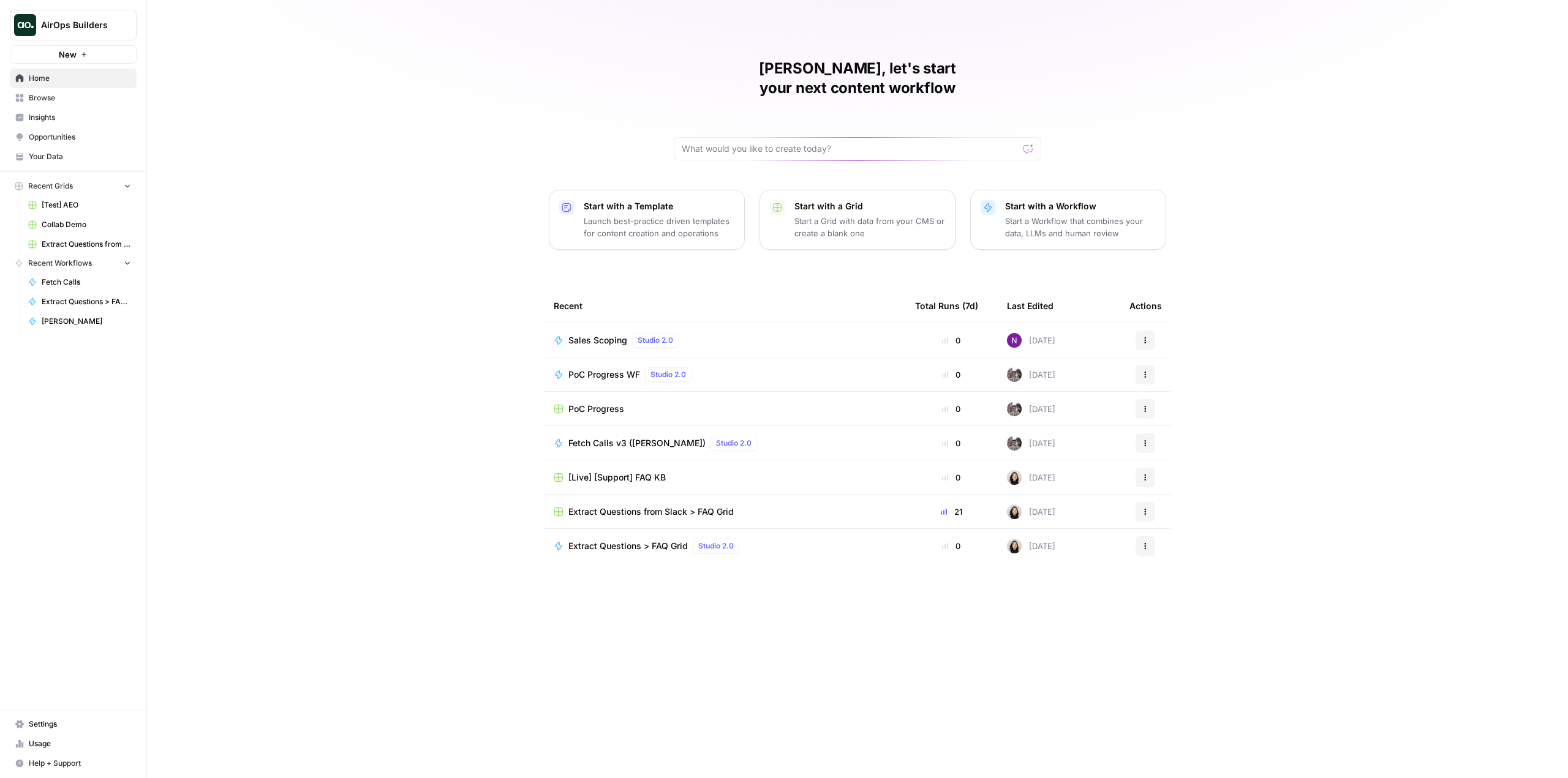
click at [1055, 215] on p "Start a Workflow that combines your data, LLMs and human review" at bounding box center [1080, 227] width 151 height 25
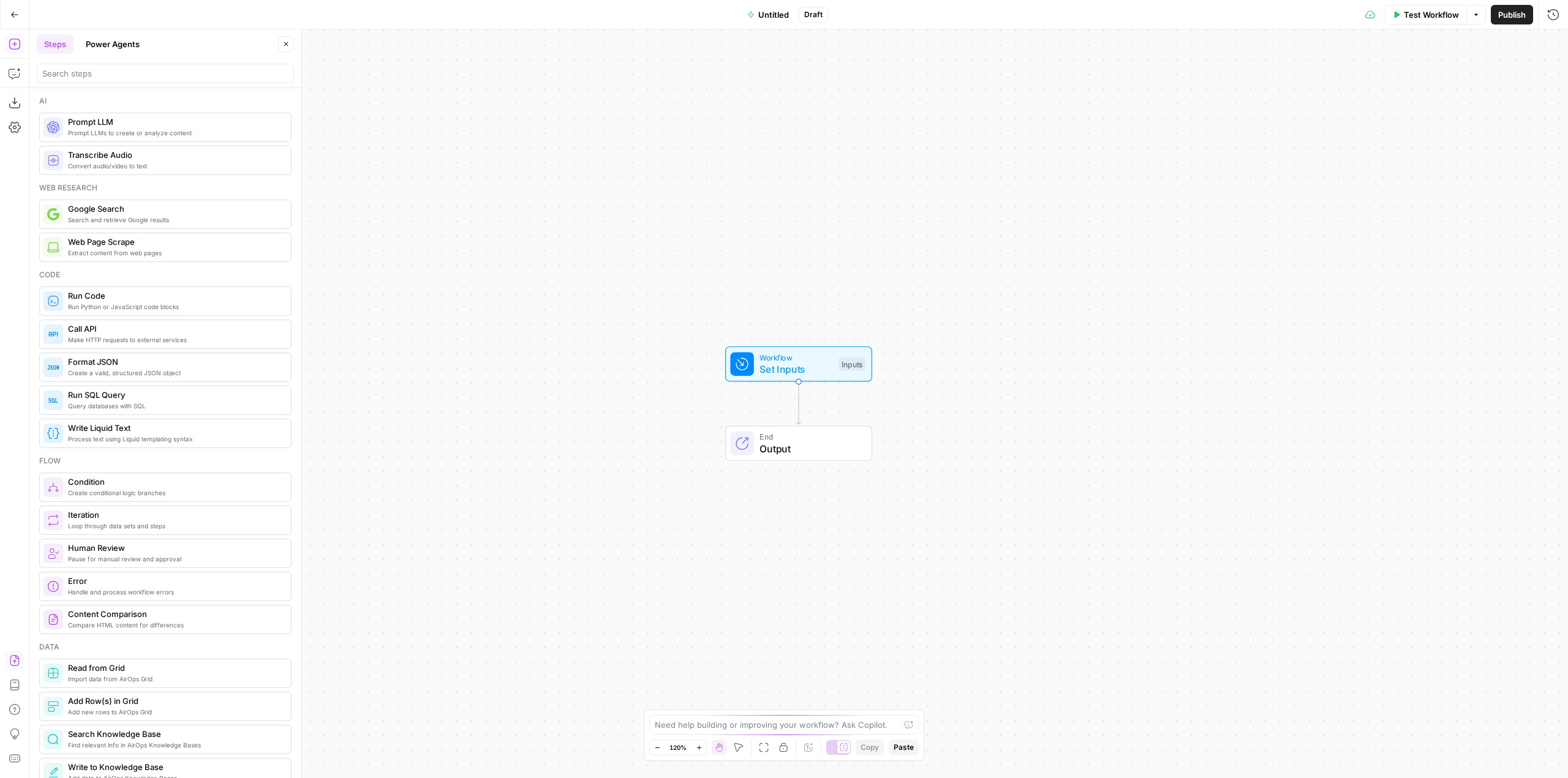
click at [18, 654] on button "Import JSON" at bounding box center [15, 661] width 20 height 20
click at [739, 154] on span "Import" at bounding box center [741, 156] width 28 height 12
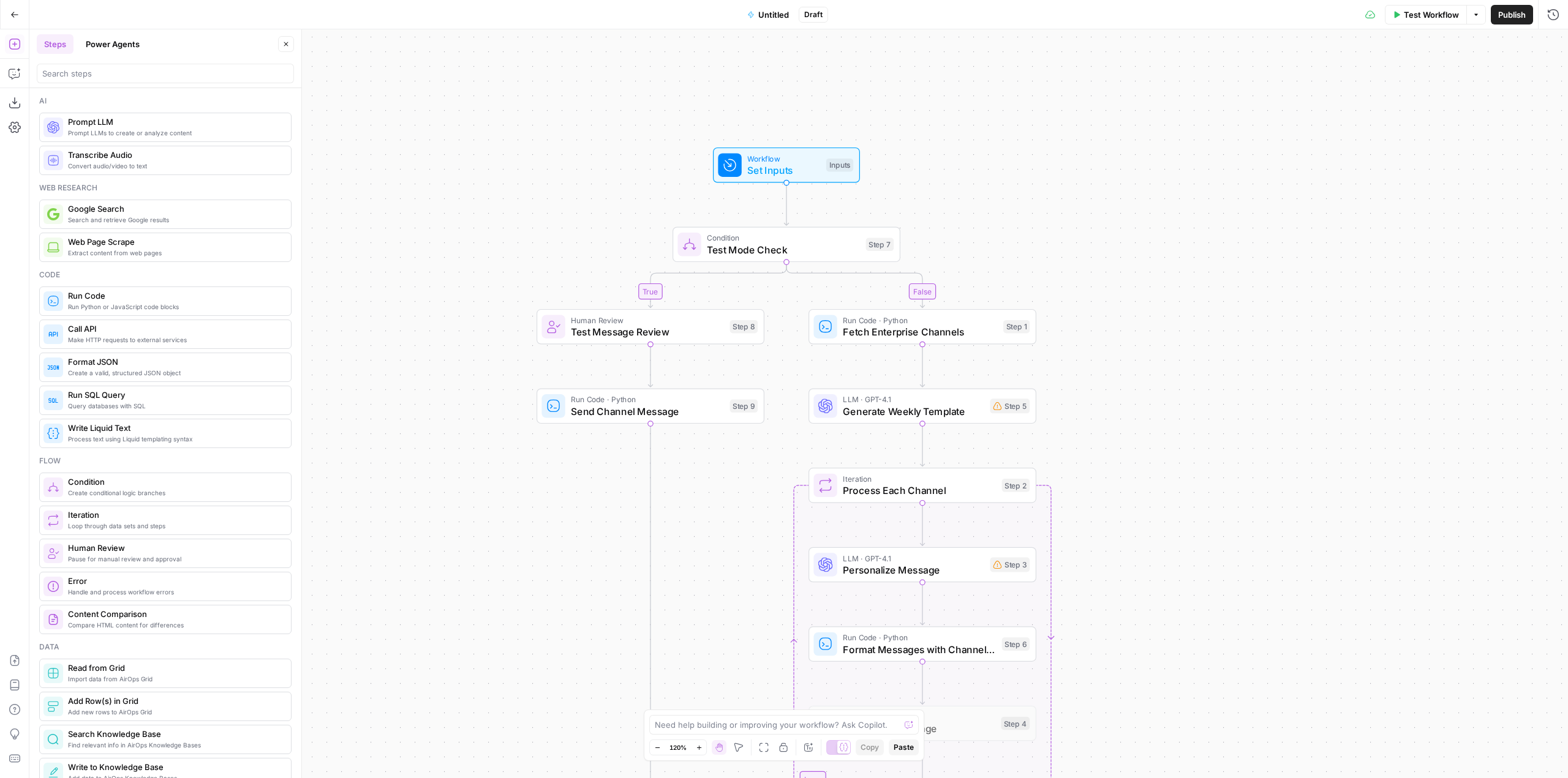
drag, startPoint x: 1078, startPoint y: 394, endPoint x: 1067, endPoint y: 194, distance: 200.3
click at [1067, 194] on div "true false Workflow Set Inputs Inputs Condition Test Mode Check Step 7 Human Re…" at bounding box center [799, 404] width 1539 height 749
click at [771, 13] on span "Untitled" at bounding box center [774, 15] width 31 height 12
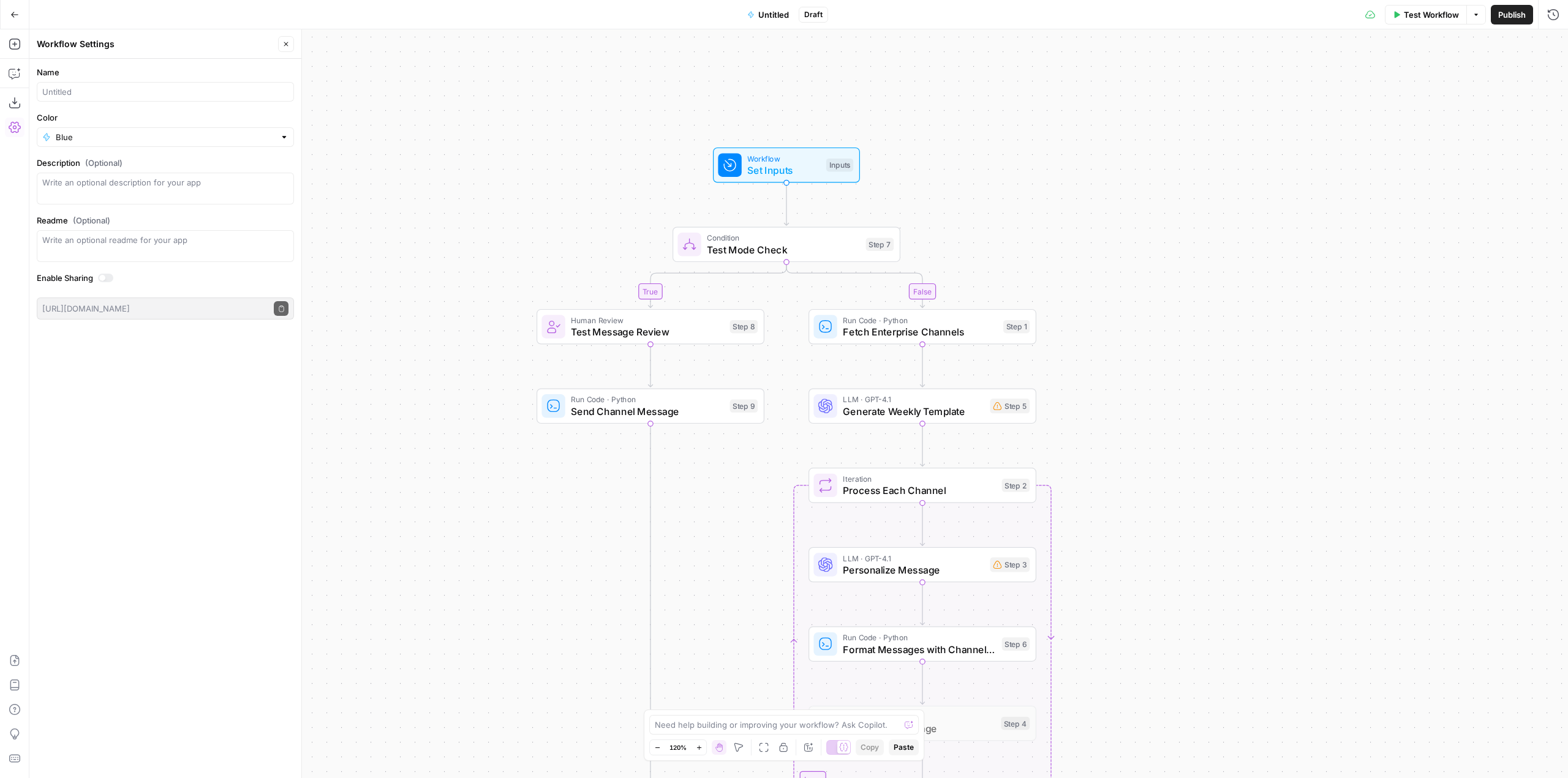
click at [138, 72] on label "Name" at bounding box center [165, 72] width 257 height 12
click at [138, 86] on input "Name" at bounding box center [165, 92] width 246 height 12
click at [152, 92] on input "Name" at bounding box center [165, 92] width 246 height 12
paste input "Enterprise Channeled Weekly Outreach (OLD)"
type input "Enterprise Channeled Weekly Outreach (OLD)"
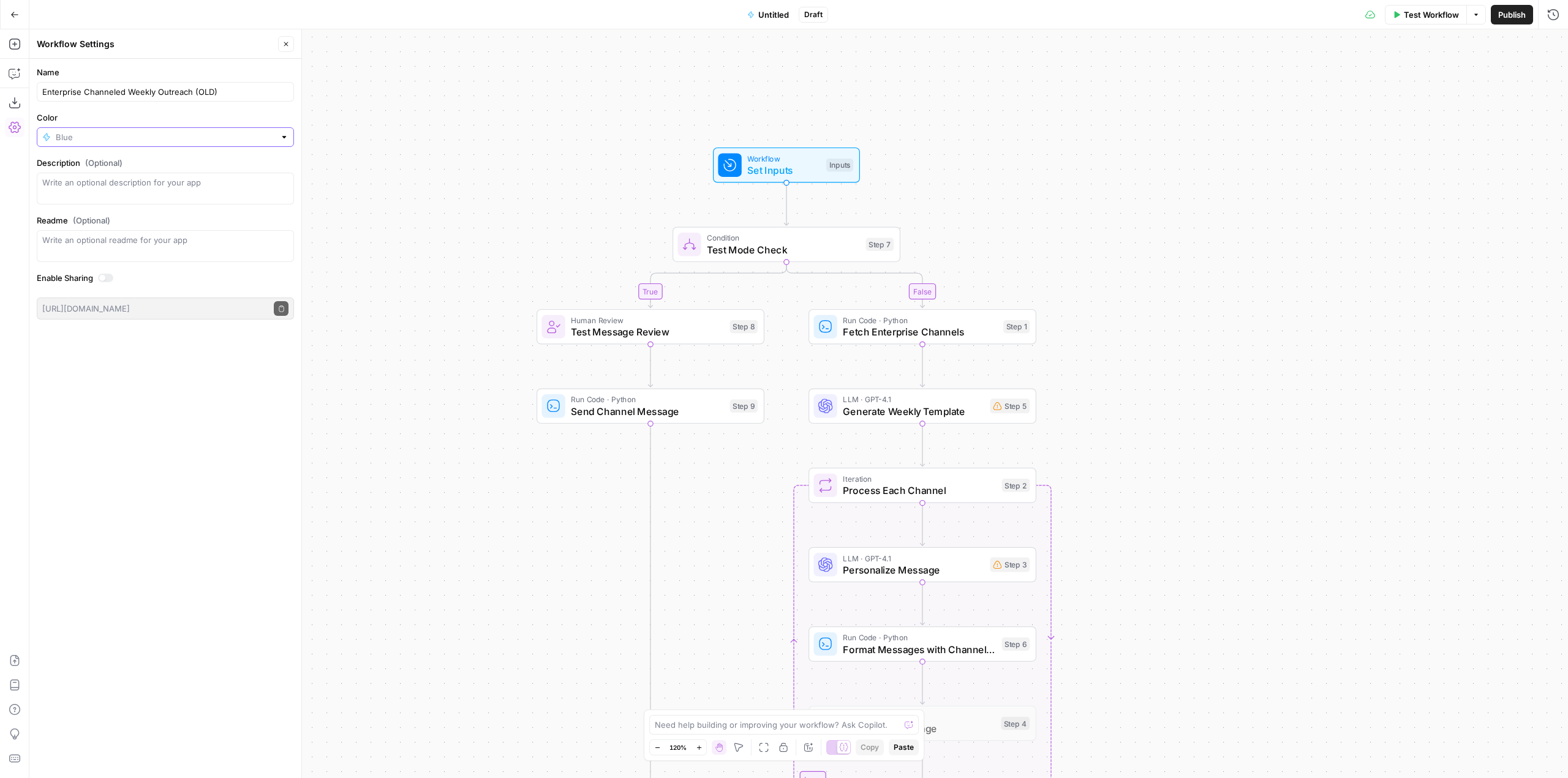
click at [138, 141] on input "Color" at bounding box center [165, 137] width 219 height 12
click at [85, 309] on span "Red" at bounding box center [169, 303] width 218 height 12
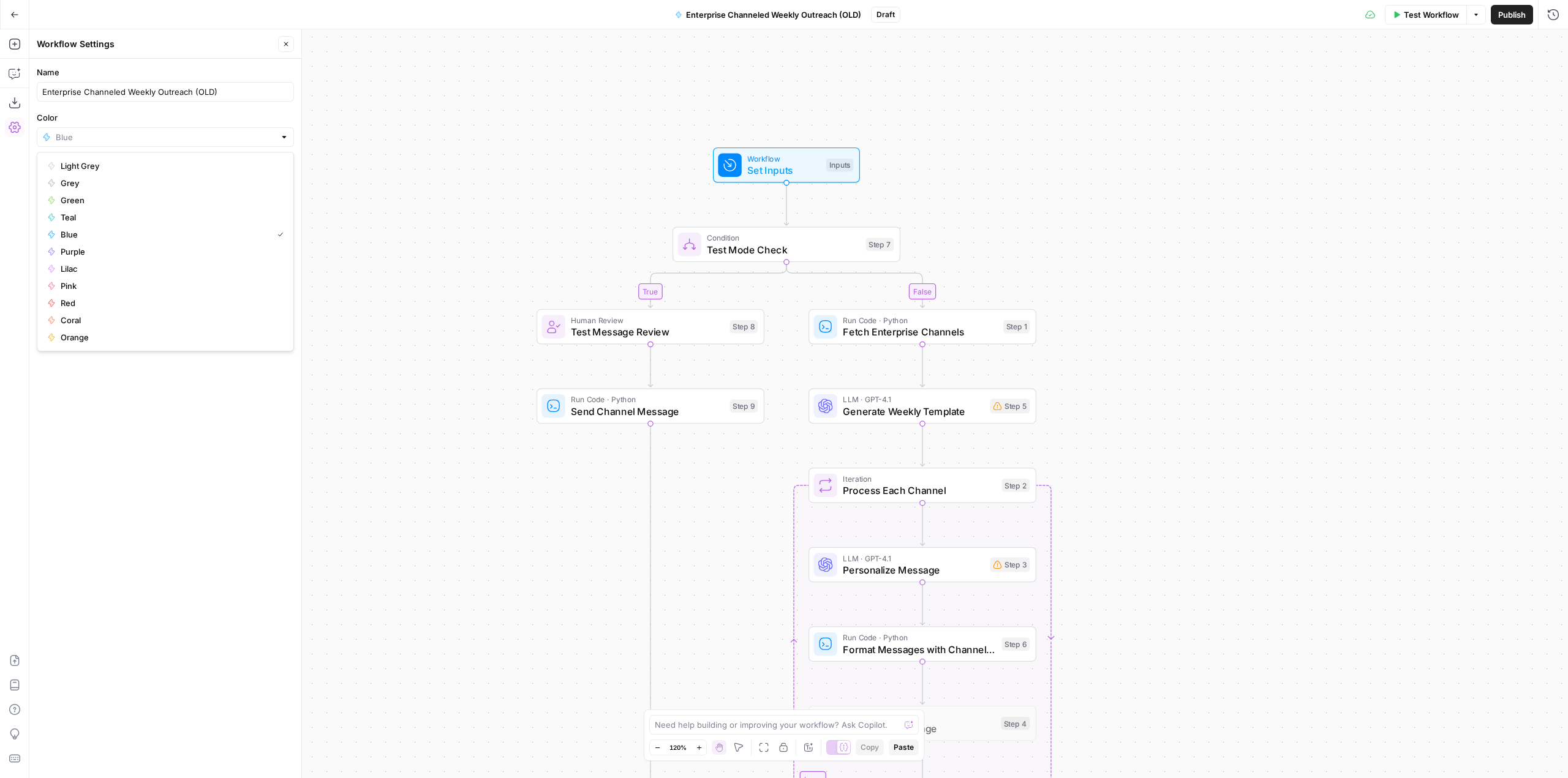
type input "Red"
click at [236, 411] on div "Name Enterprise Channeled Weekly Outreach (OLD) Color Red Description (Optional…" at bounding box center [165, 419] width 272 height 720
click at [1510, 23] on button "Publish" at bounding box center [1512, 15] width 42 height 20
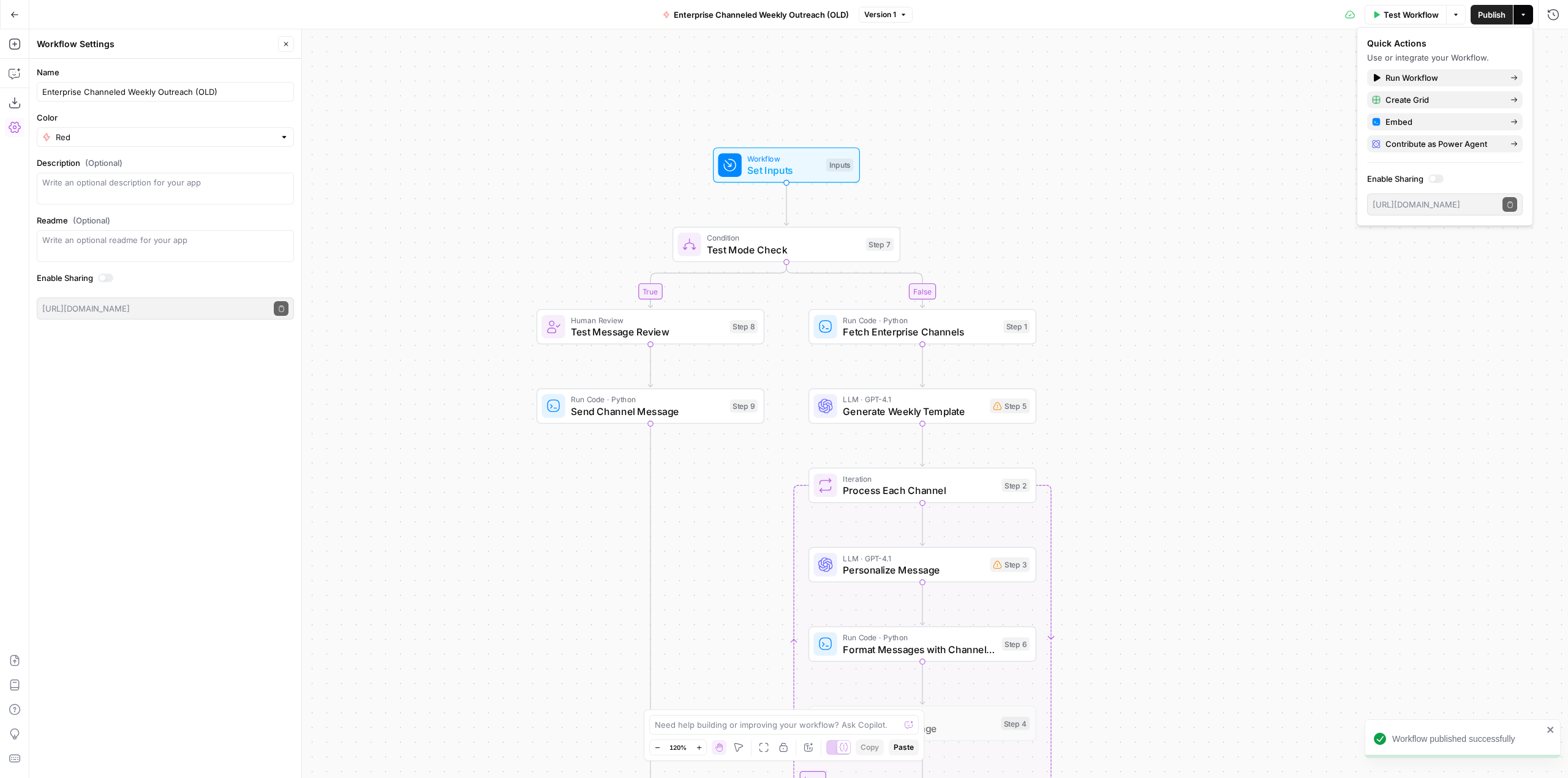
click at [1143, 88] on div "true false Workflow Set Inputs Inputs Condition Test Mode Check Step 7 Human Re…" at bounding box center [799, 404] width 1539 height 749
click at [23, 21] on button "Go Back" at bounding box center [15, 15] width 22 height 22
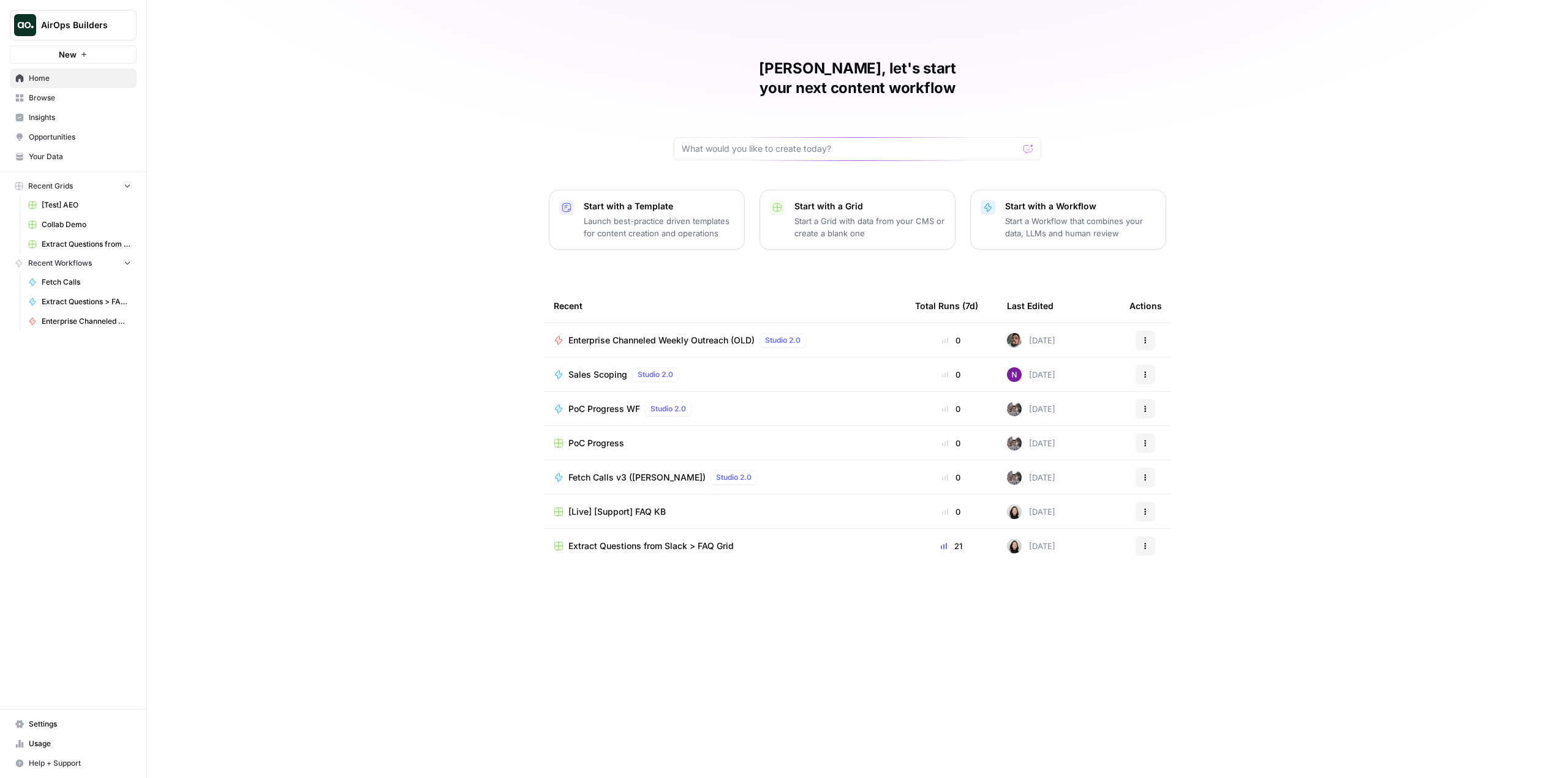
click at [1025, 215] on p "Start a Workflow that combines your data, LLMs and human review" at bounding box center [1080, 227] width 151 height 25
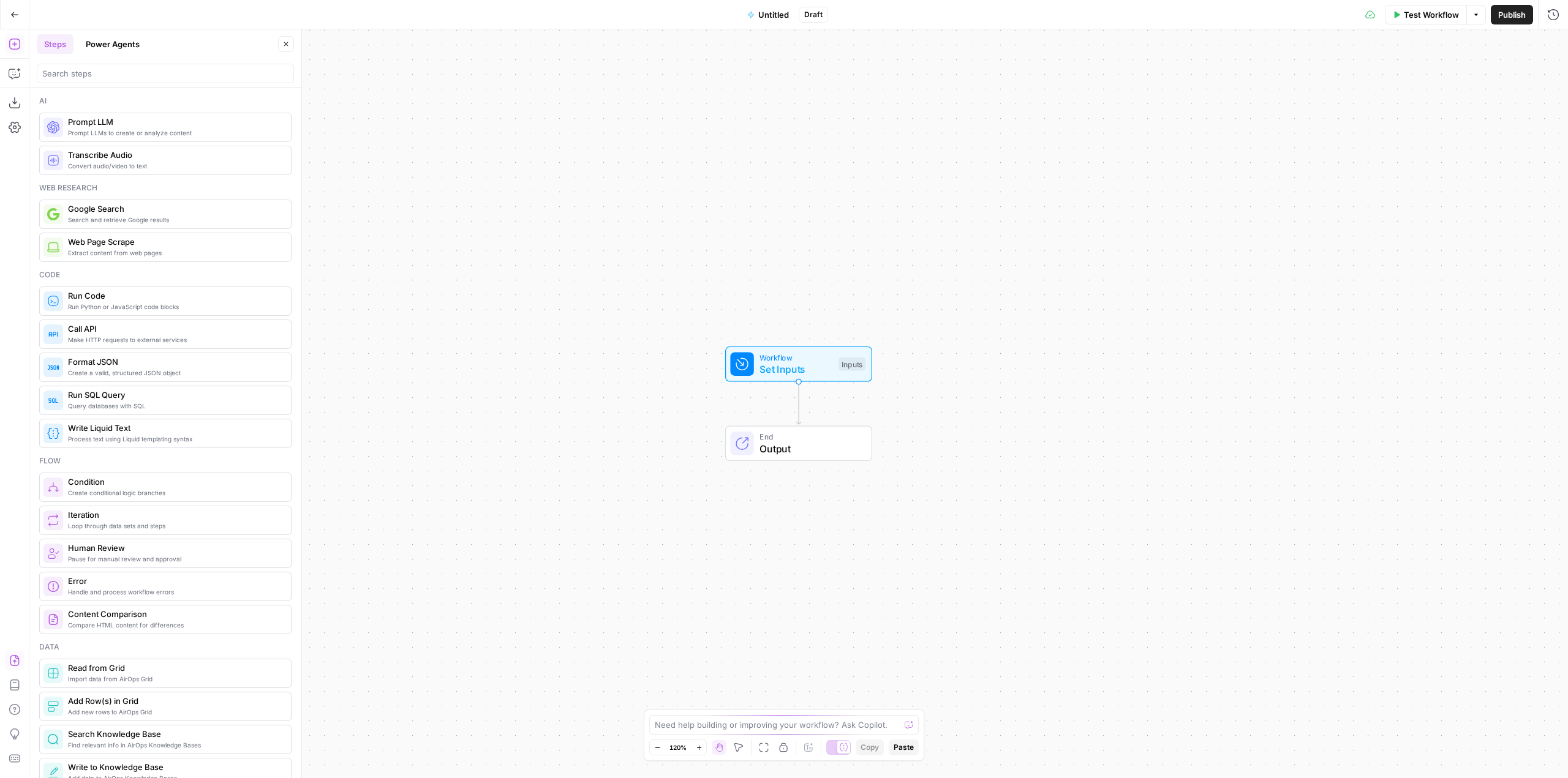
click at [5, 656] on button "Import JSON" at bounding box center [15, 661] width 20 height 20
click at [756, 160] on button "Import" at bounding box center [741, 156] width 43 height 22
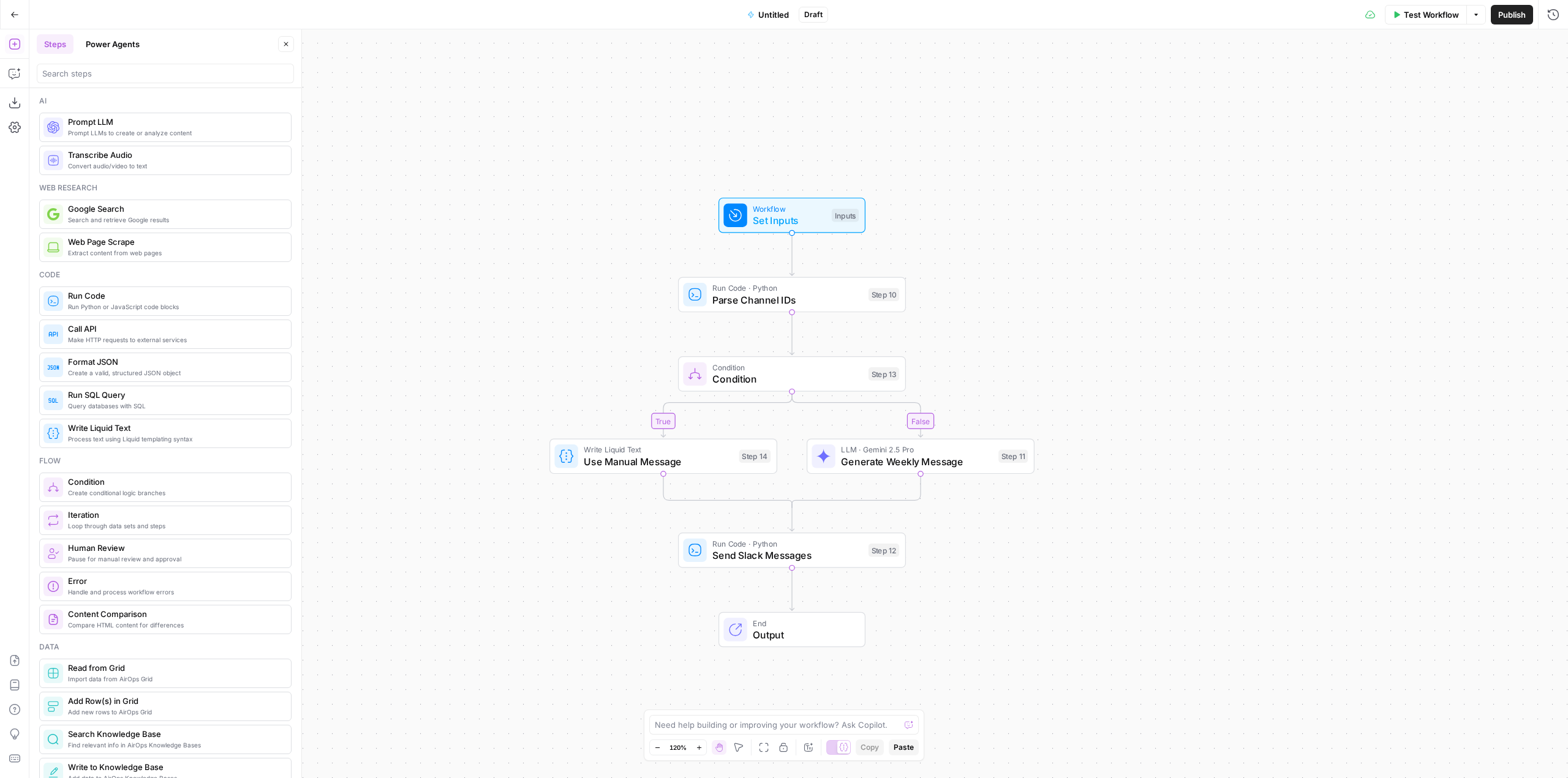
drag, startPoint x: 1083, startPoint y: 476, endPoint x: 1076, endPoint y: 337, distance: 139.2
click at [1076, 337] on div "true false Workflow Set Inputs Inputs Run Code · Python Parse Channel IDs Step …" at bounding box center [799, 404] width 1539 height 749
click at [766, 19] on span "Untitled" at bounding box center [774, 15] width 31 height 12
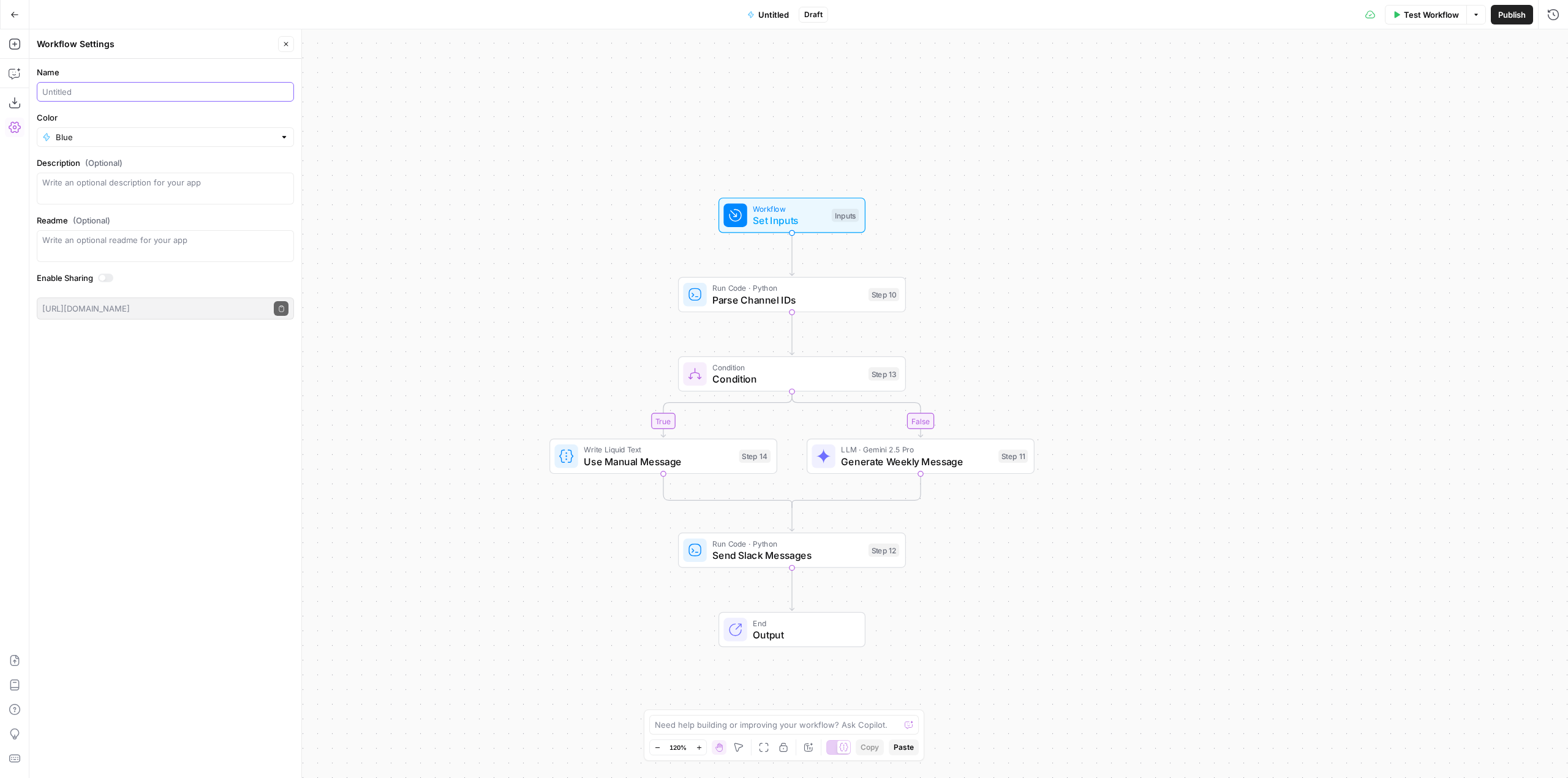
click at [125, 90] on input "Name" at bounding box center [165, 92] width 246 height 12
paste input "Enterprise Channeled Weekly Outreach (OLD)"
type input "Enterprise Channeled Weekly Outreach"
click at [141, 133] on input "Color" at bounding box center [165, 137] width 219 height 12
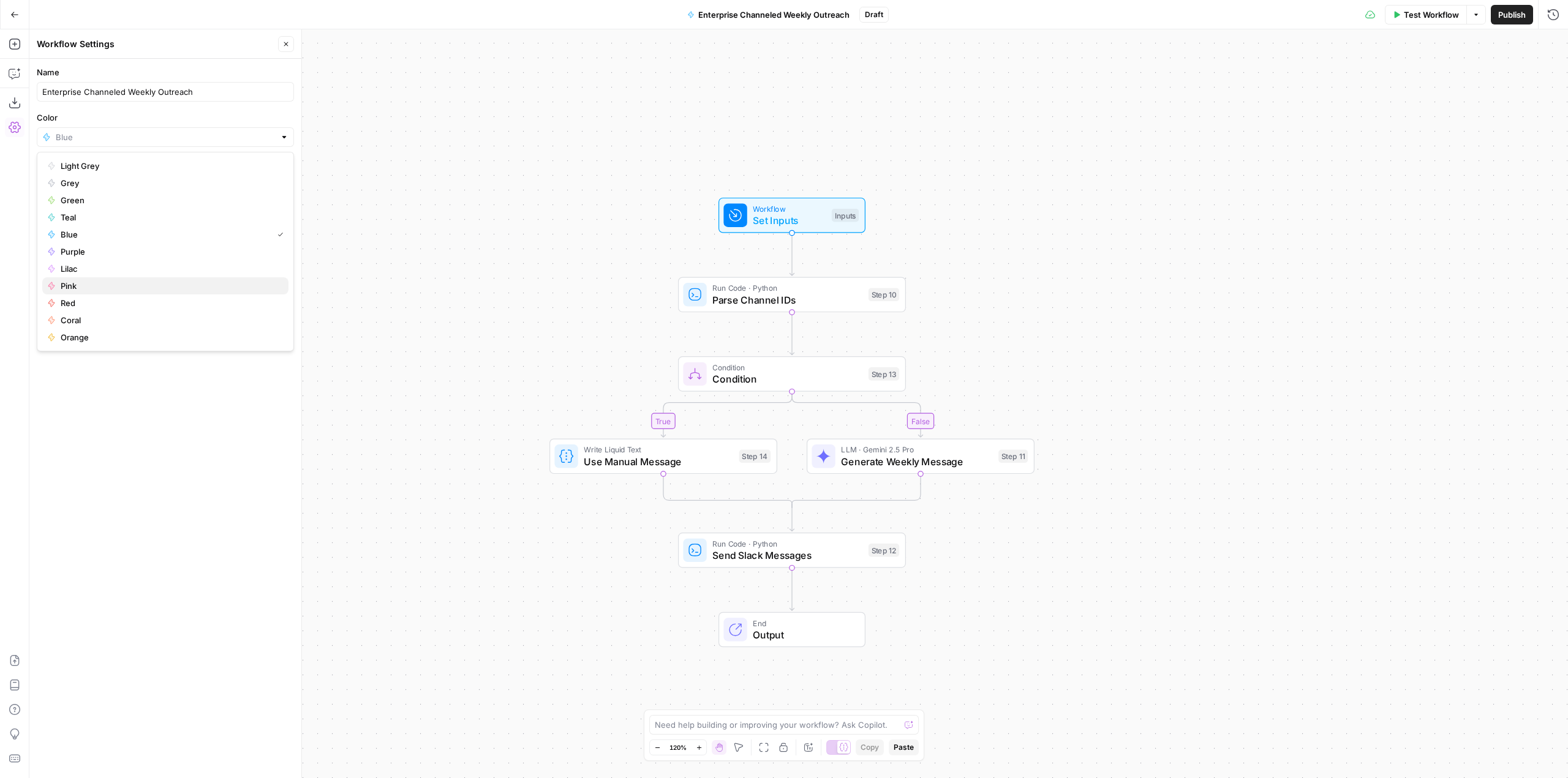
click at [80, 283] on span "Pink" at bounding box center [169, 286] width 218 height 12
type input "Pink"
click at [125, 138] on input "Color" at bounding box center [165, 137] width 219 height 12
click at [76, 298] on span "Red" at bounding box center [169, 303] width 218 height 12
type input "Red"
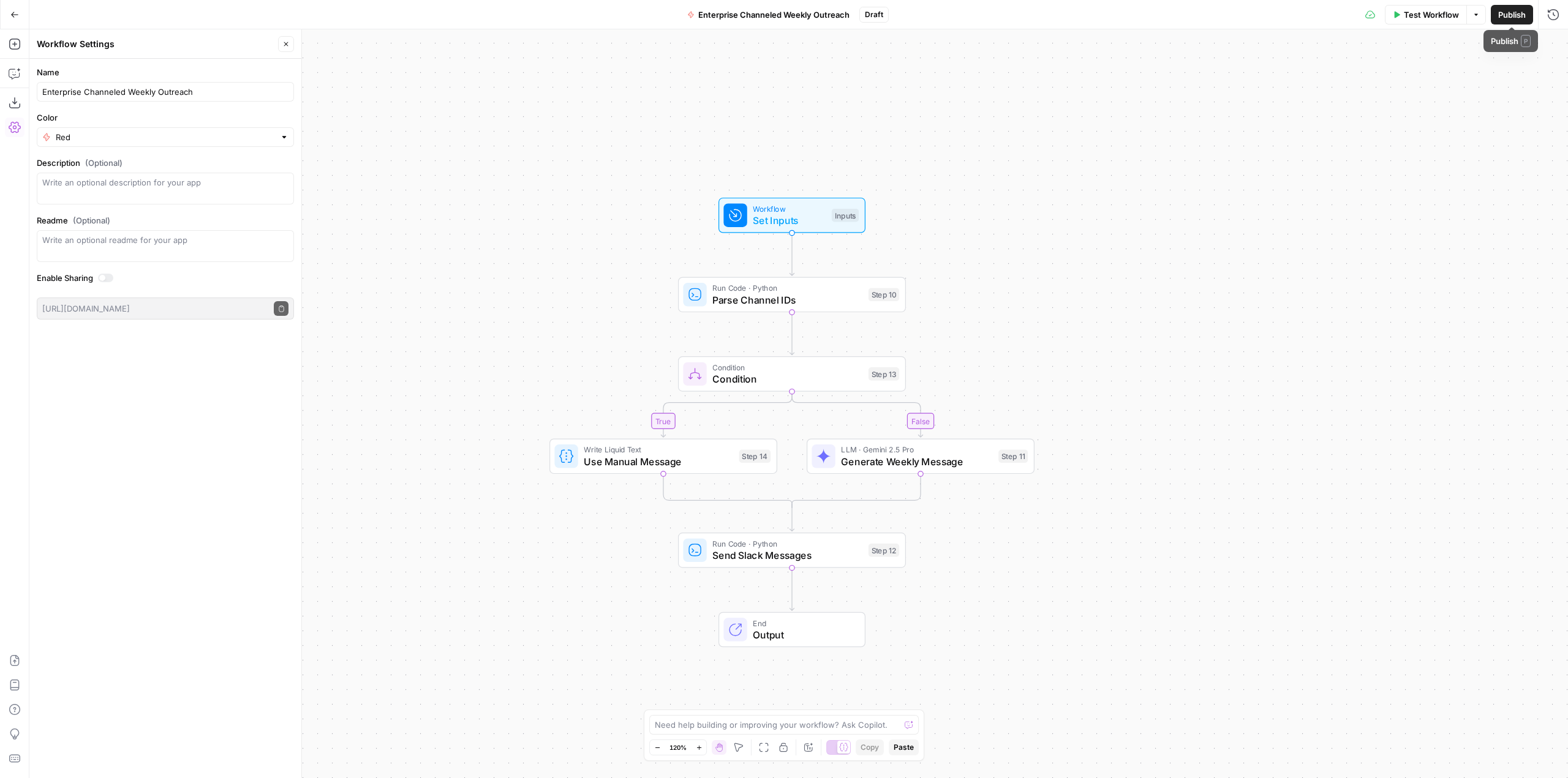
click at [1505, 14] on span "Publish" at bounding box center [1512, 15] width 28 height 12
click at [564, 133] on div "true false Workflow Set Inputs Inputs Run Code · Python Parse Channel IDs Step …" at bounding box center [799, 404] width 1539 height 749
click at [15, 18] on icon "button" at bounding box center [15, 15] width 9 height 9
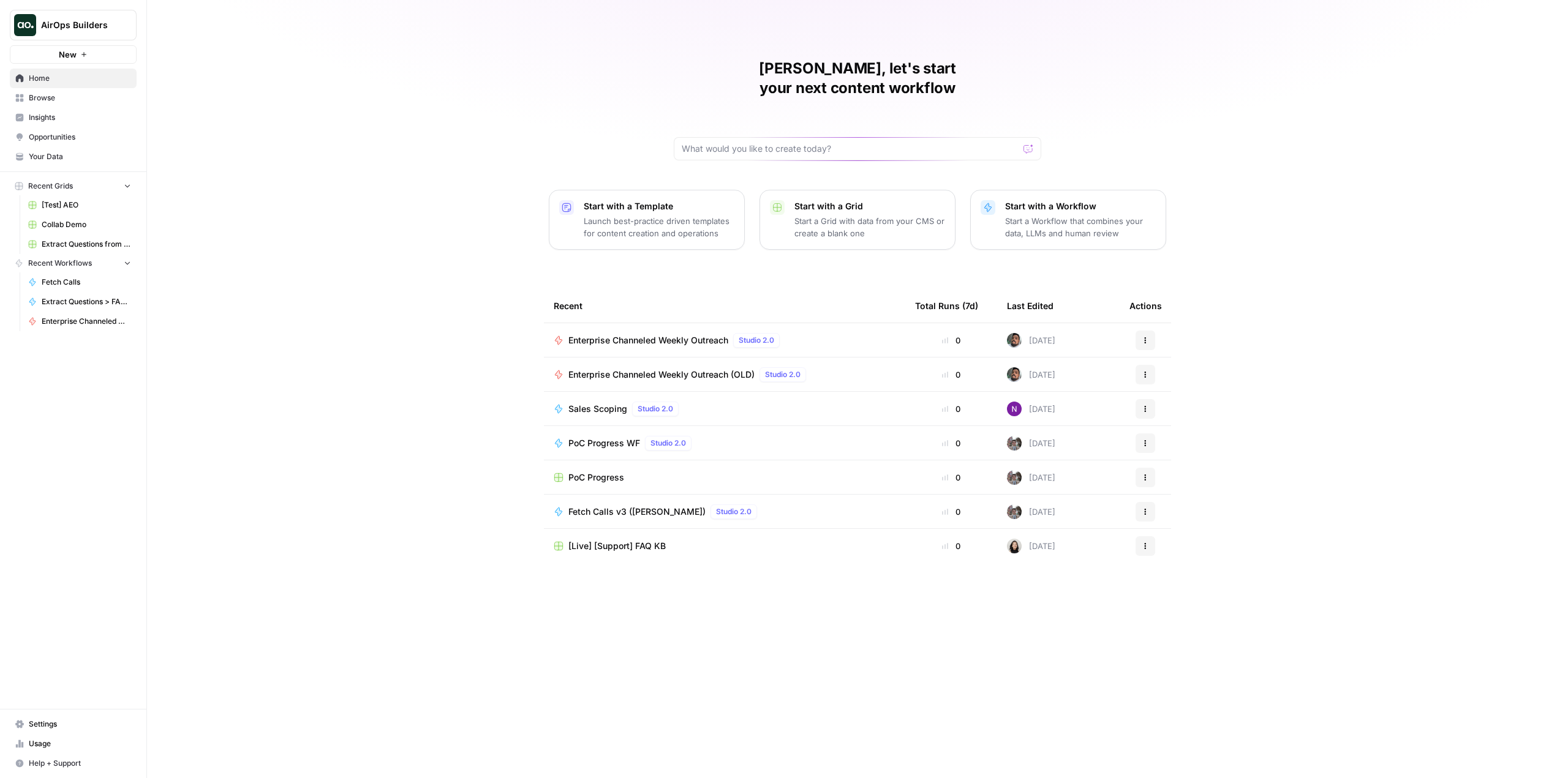
click at [1092, 215] on p "Start a Workflow that combines your data, LLMs and human review" at bounding box center [1080, 227] width 151 height 25
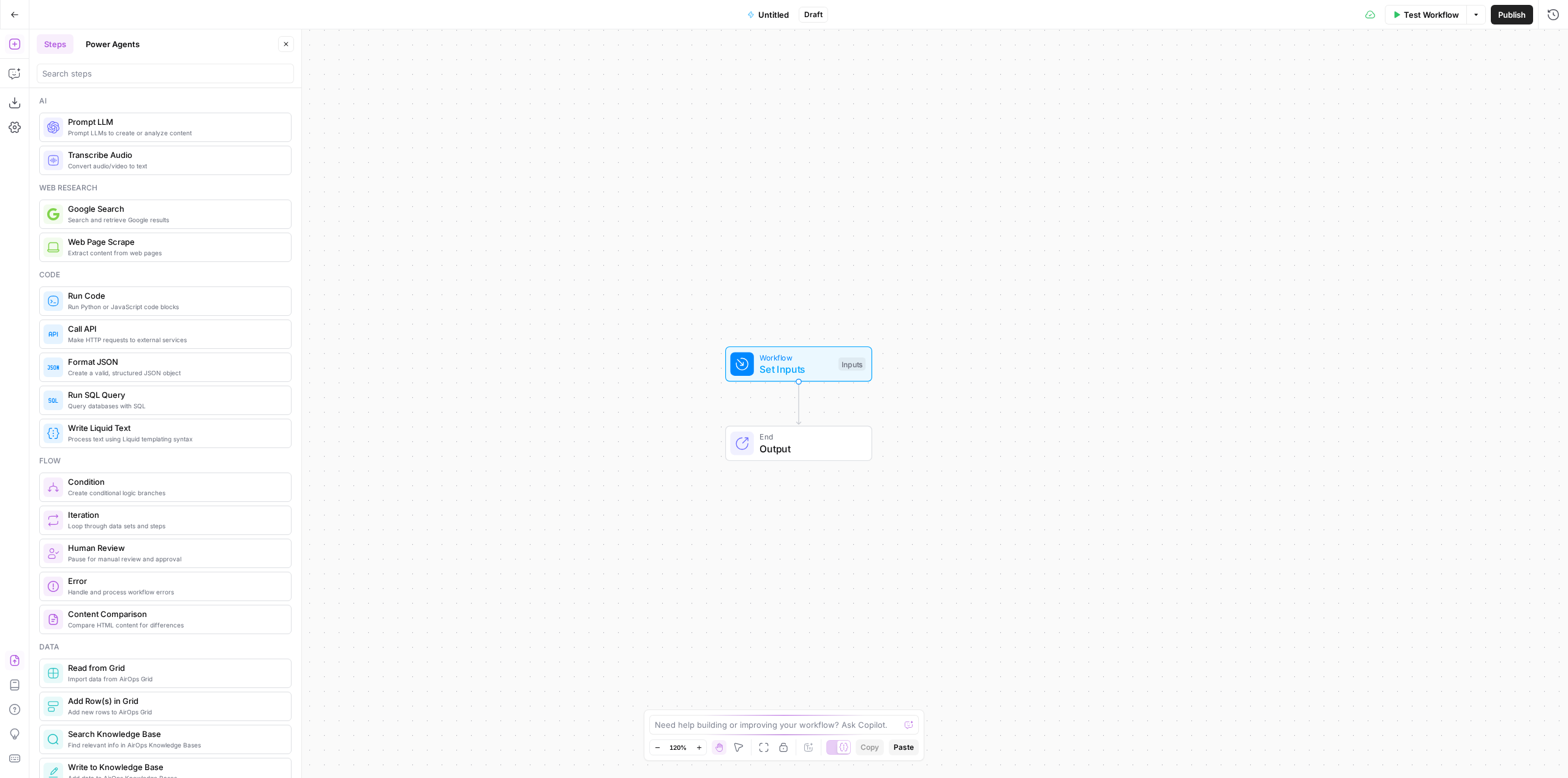
click at [21, 661] on button "Import JSON" at bounding box center [15, 661] width 20 height 20
click at [736, 149] on button "Import" at bounding box center [741, 156] width 43 height 22
click at [778, 20] on span "Untitled" at bounding box center [774, 15] width 31 height 12
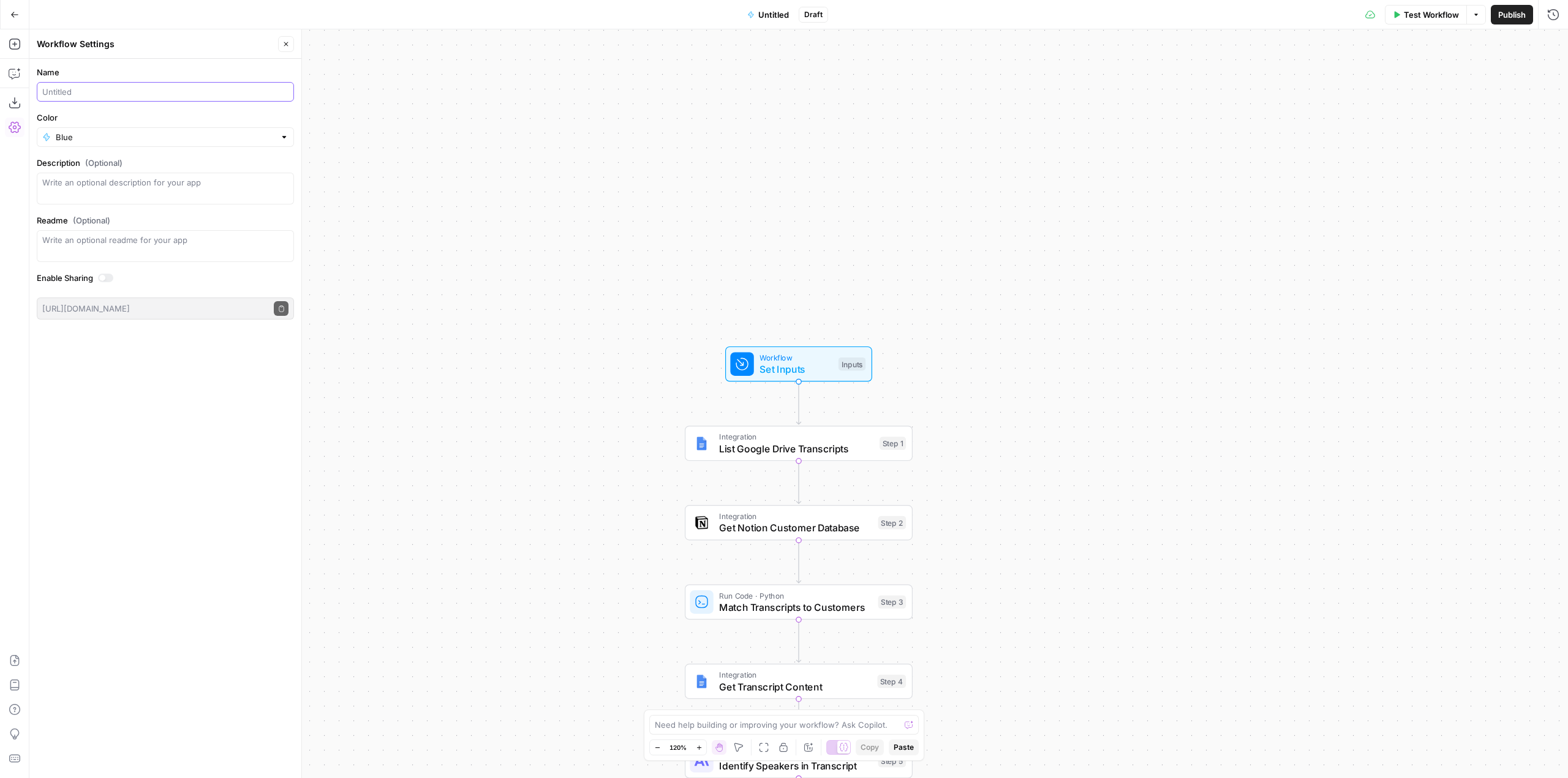
click at [182, 90] on input "Name" at bounding box center [165, 92] width 246 height 12
paste input "Cohort Transcript_Notion Matching for Website"
click at [111, 92] on input "Cohort Transcript_Notion Matching for Website" at bounding box center [165, 92] width 246 height 12
type input "Cohort Transcript Notion Matching for Website"
click at [174, 133] on input "Color" at bounding box center [165, 137] width 219 height 12
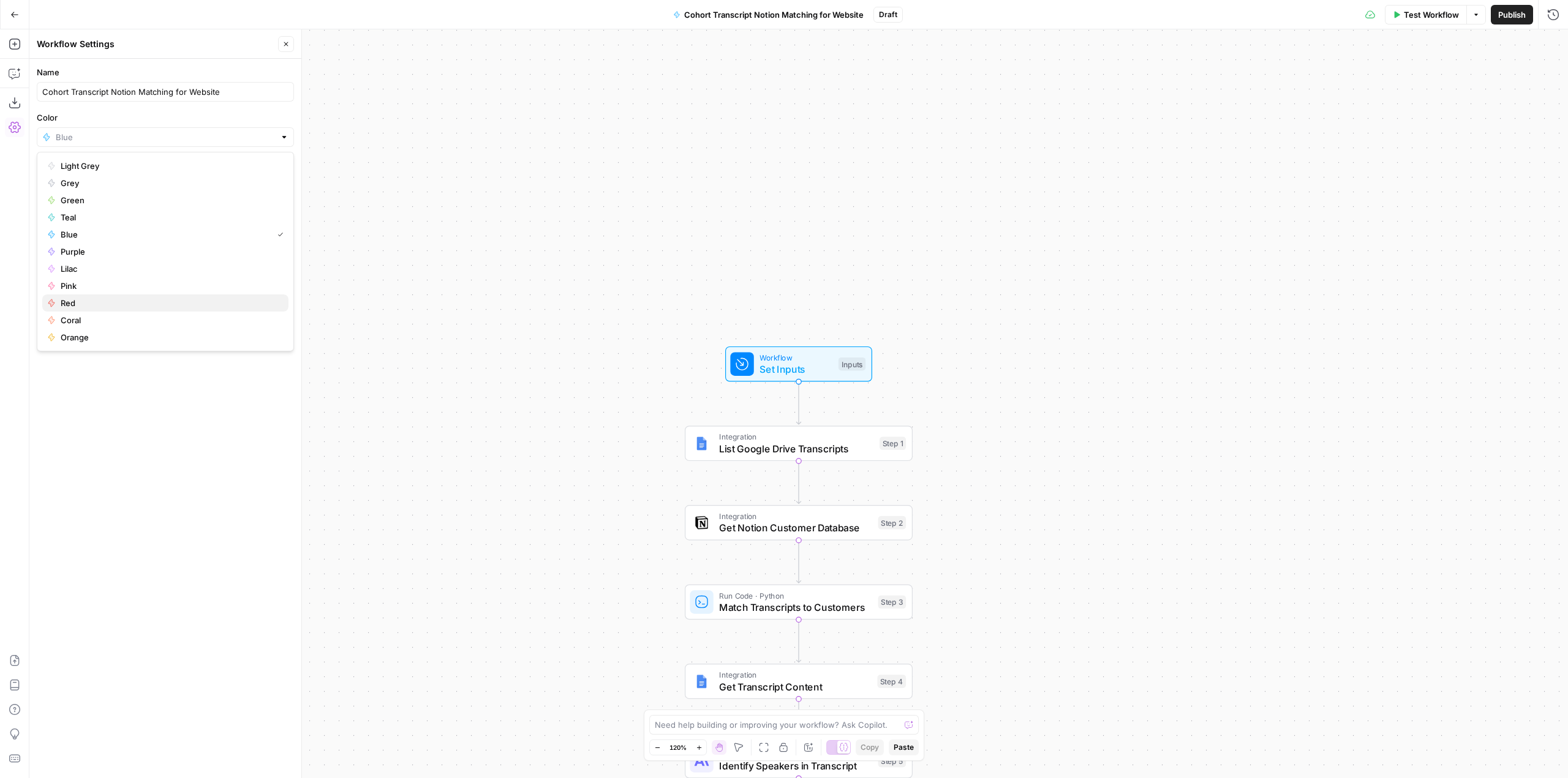
drag, startPoint x: 74, startPoint y: 282, endPoint x: 66, endPoint y: 298, distance: 17.9
click at [66, 298] on div "Light Grey Grey Green Teal Blue Purple Lilac Pink Red Coral Orange" at bounding box center [165, 251] width 257 height 200
click at [66, 298] on span "Red" at bounding box center [169, 303] width 218 height 12
type input "Red"
click at [1512, 11] on span "Publish" at bounding box center [1512, 15] width 28 height 12
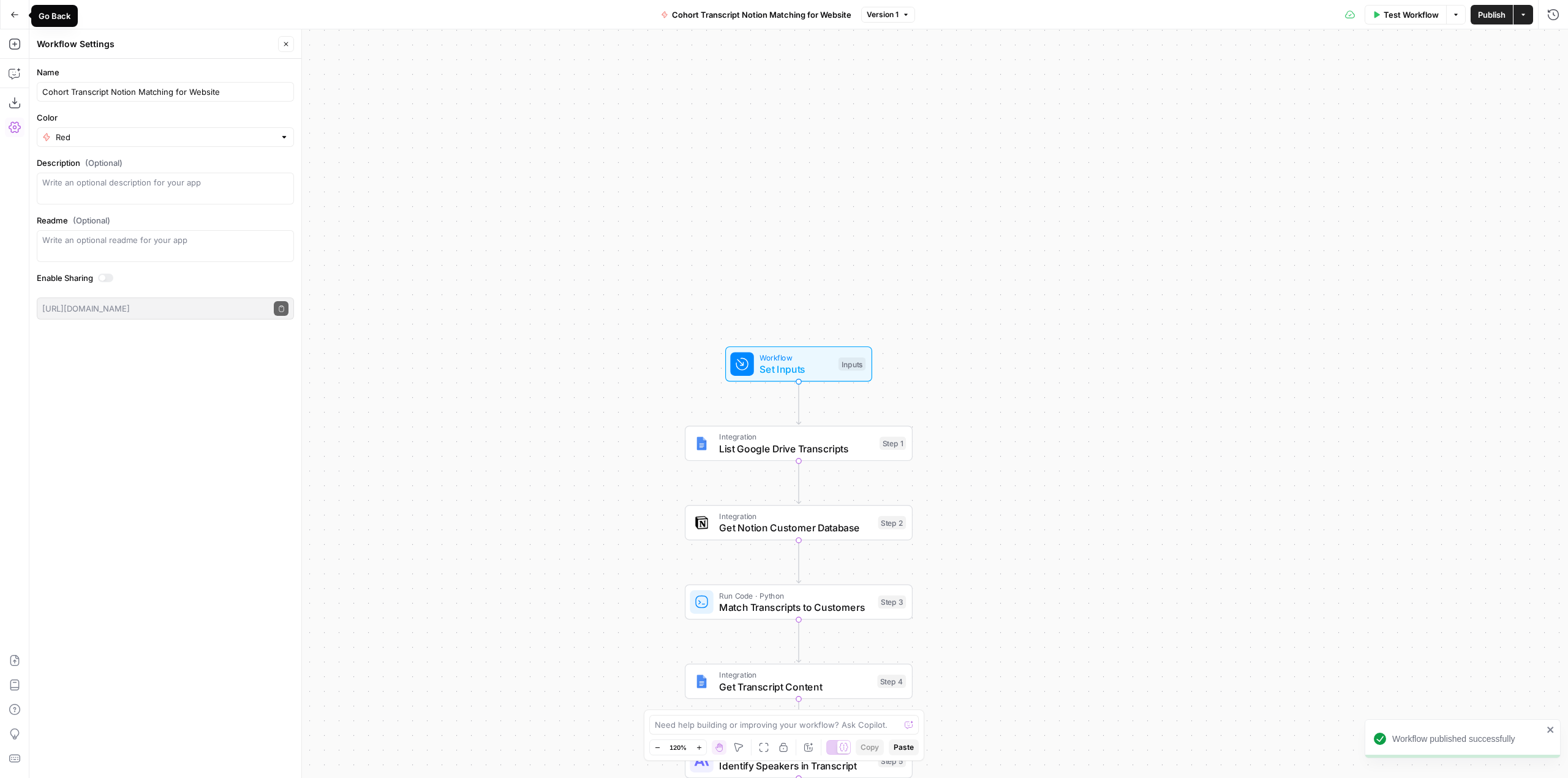
click at [20, 14] on button "Go Back" at bounding box center [15, 15] width 22 height 22
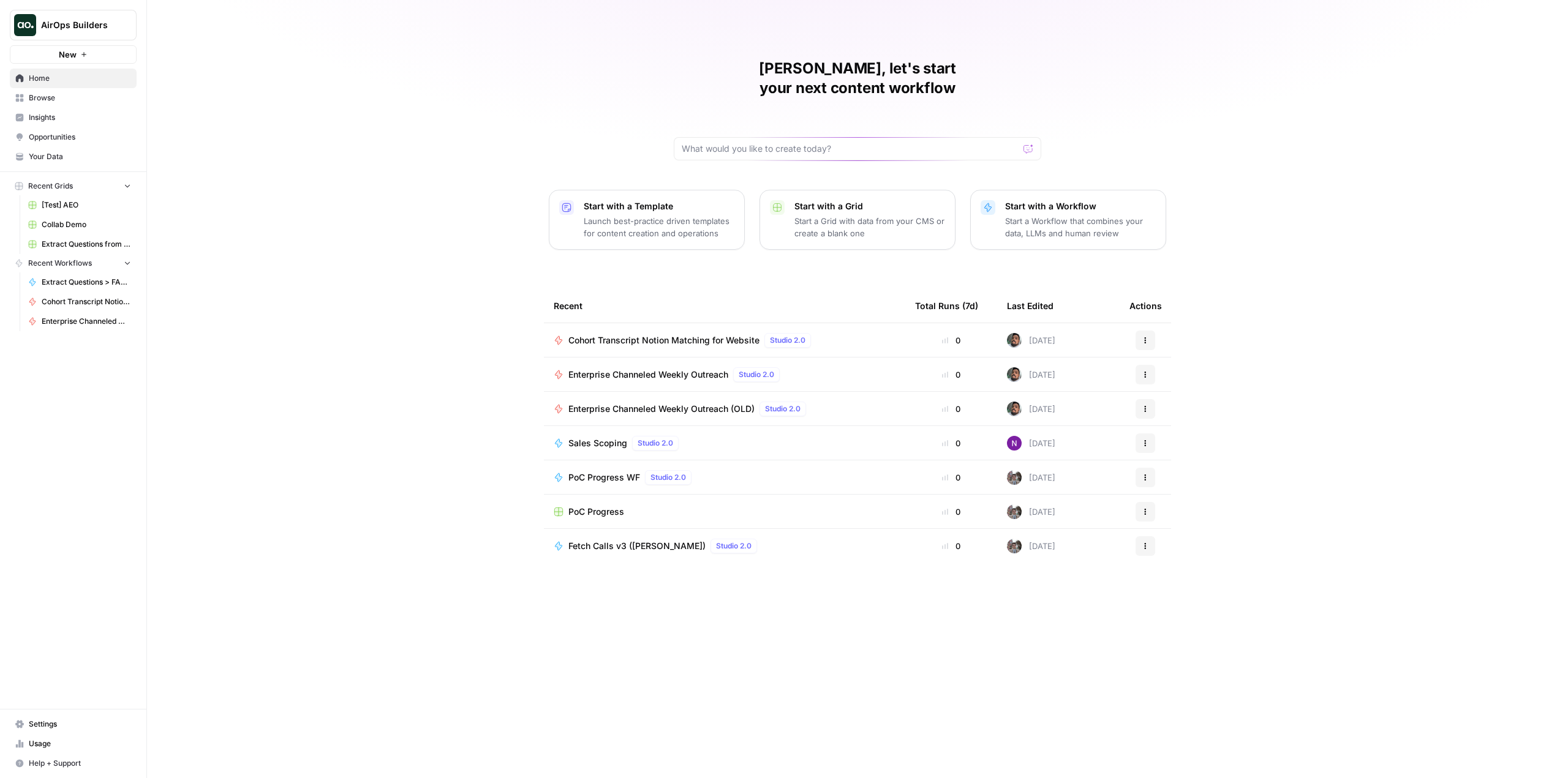
click at [1059, 215] on p "Start a Workflow that combines your data, LLMs and human review" at bounding box center [1080, 227] width 151 height 25
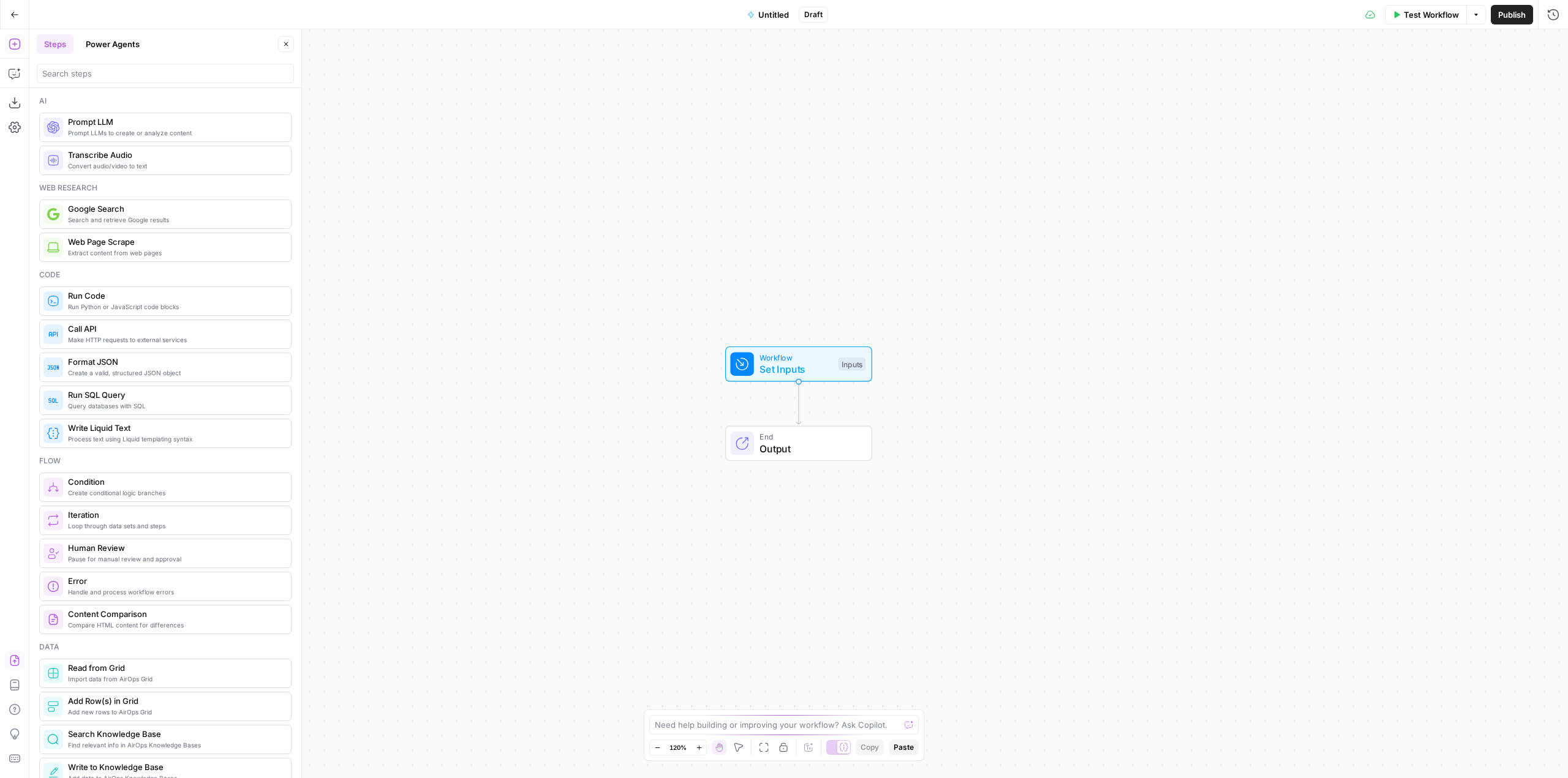
click at [15, 659] on icon "button" at bounding box center [15, 661] width 12 height 12
click at [739, 148] on button "Import" at bounding box center [741, 156] width 43 height 22
click at [765, 13] on span "Untitled" at bounding box center [774, 15] width 31 height 12
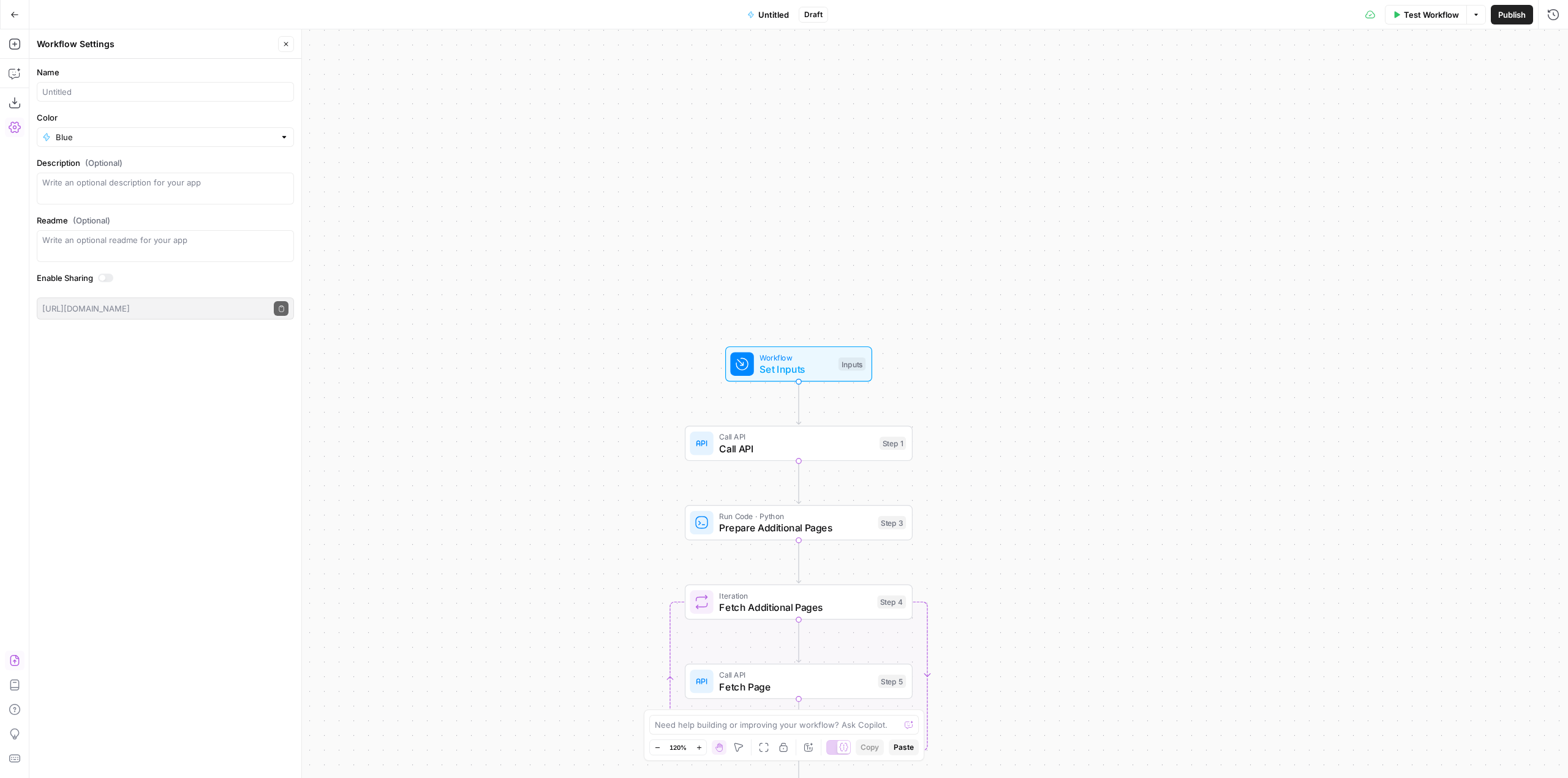
click at [157, 101] on div at bounding box center [165, 92] width 257 height 20
type input "Intercom Weekly Ticket Report to Slack"
click at [103, 130] on div "Blue" at bounding box center [165, 137] width 257 height 20
click at [78, 299] on span "Red" at bounding box center [169, 303] width 218 height 12
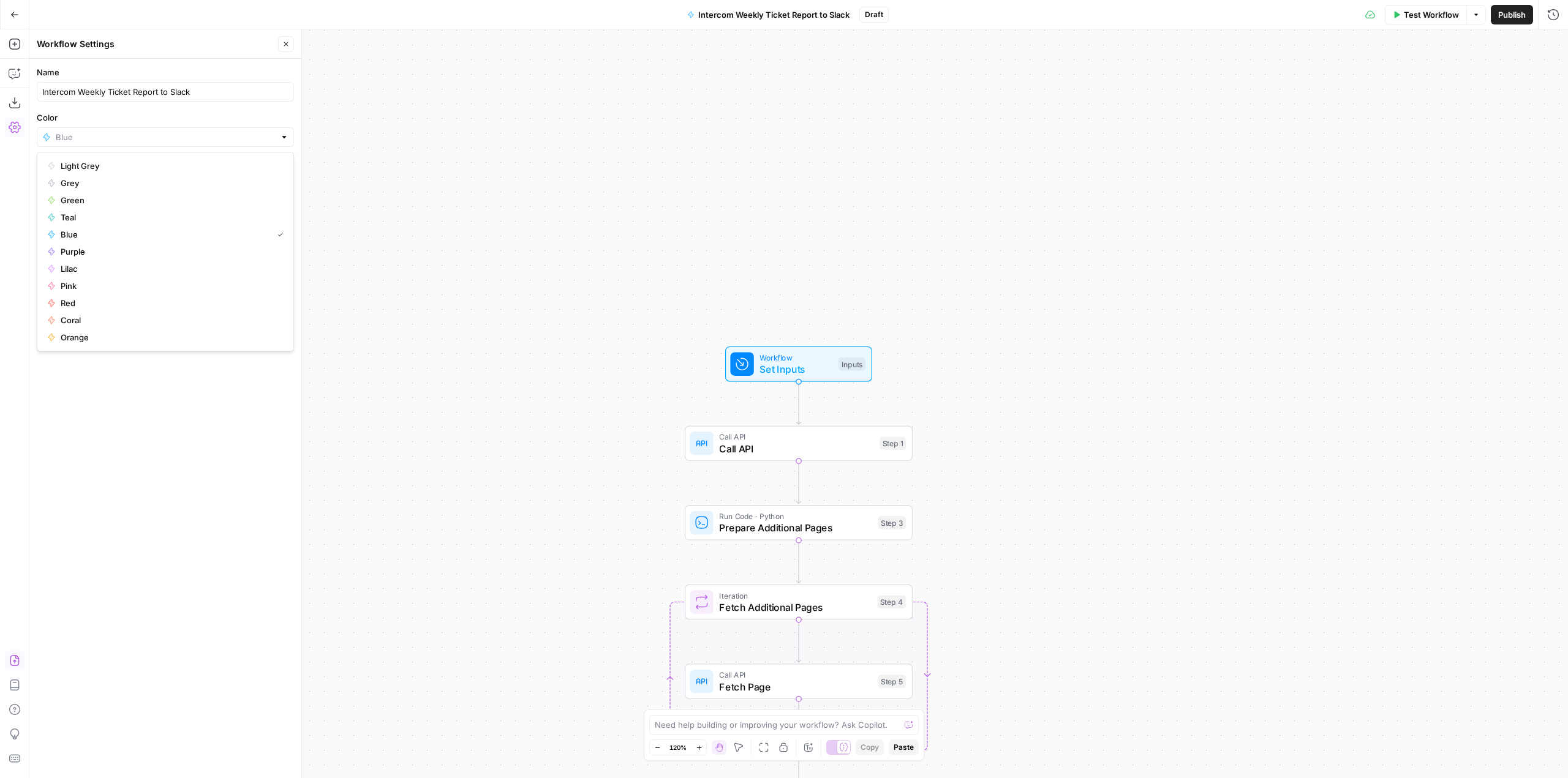
type input "Red"
click at [1532, 16] on button "Publish" at bounding box center [1512, 15] width 42 height 20
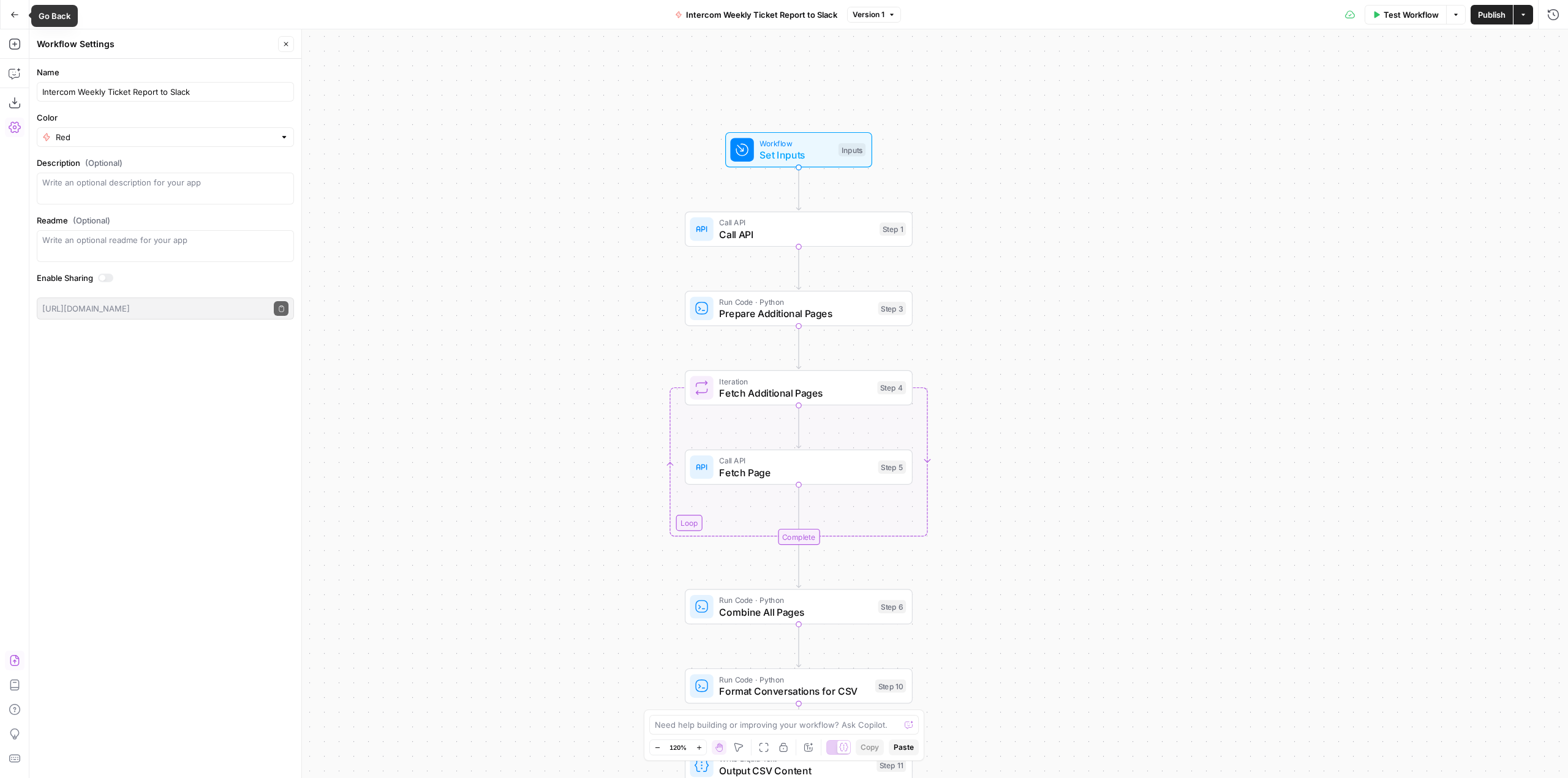
click at [17, 17] on icon "button" at bounding box center [15, 15] width 9 height 9
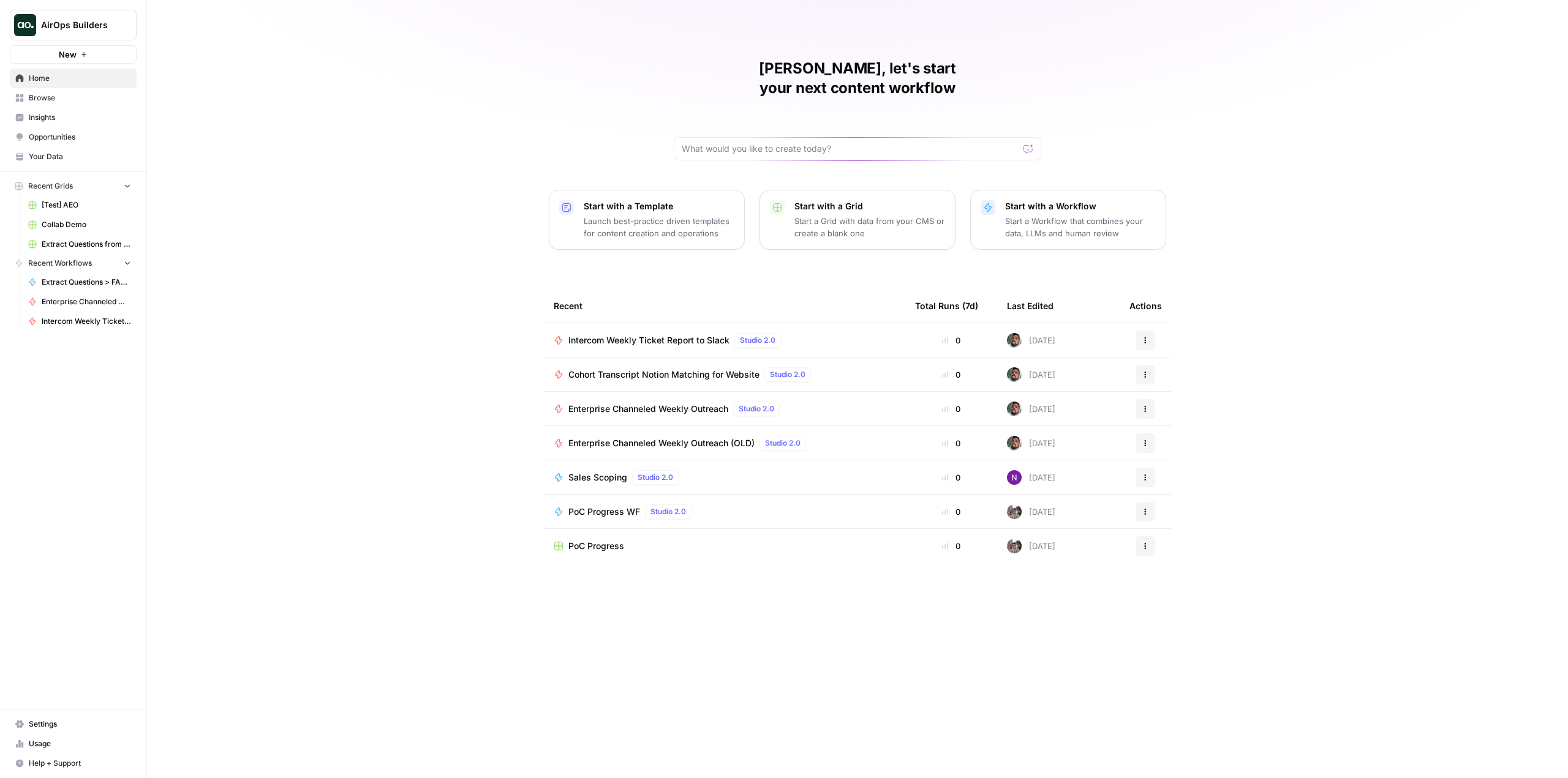
click at [1054, 220] on button "Start with a Workflow Start a Workflow that combines your data, LLMs and human …" at bounding box center [1068, 220] width 196 height 60
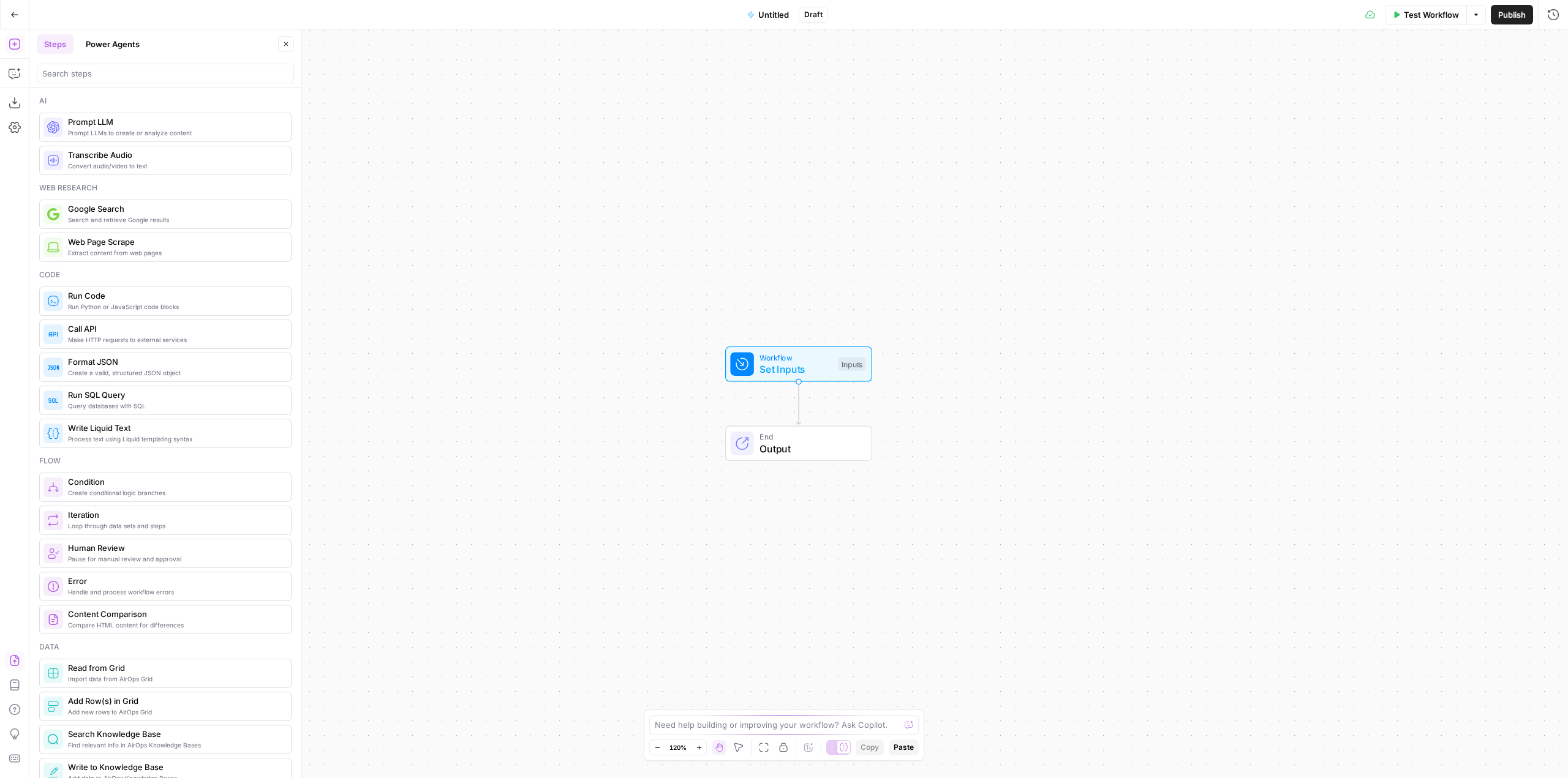
click at [10, 660] on icon "button" at bounding box center [14, 660] width 9 height 11
click at [737, 148] on button "Import" at bounding box center [741, 156] width 43 height 22
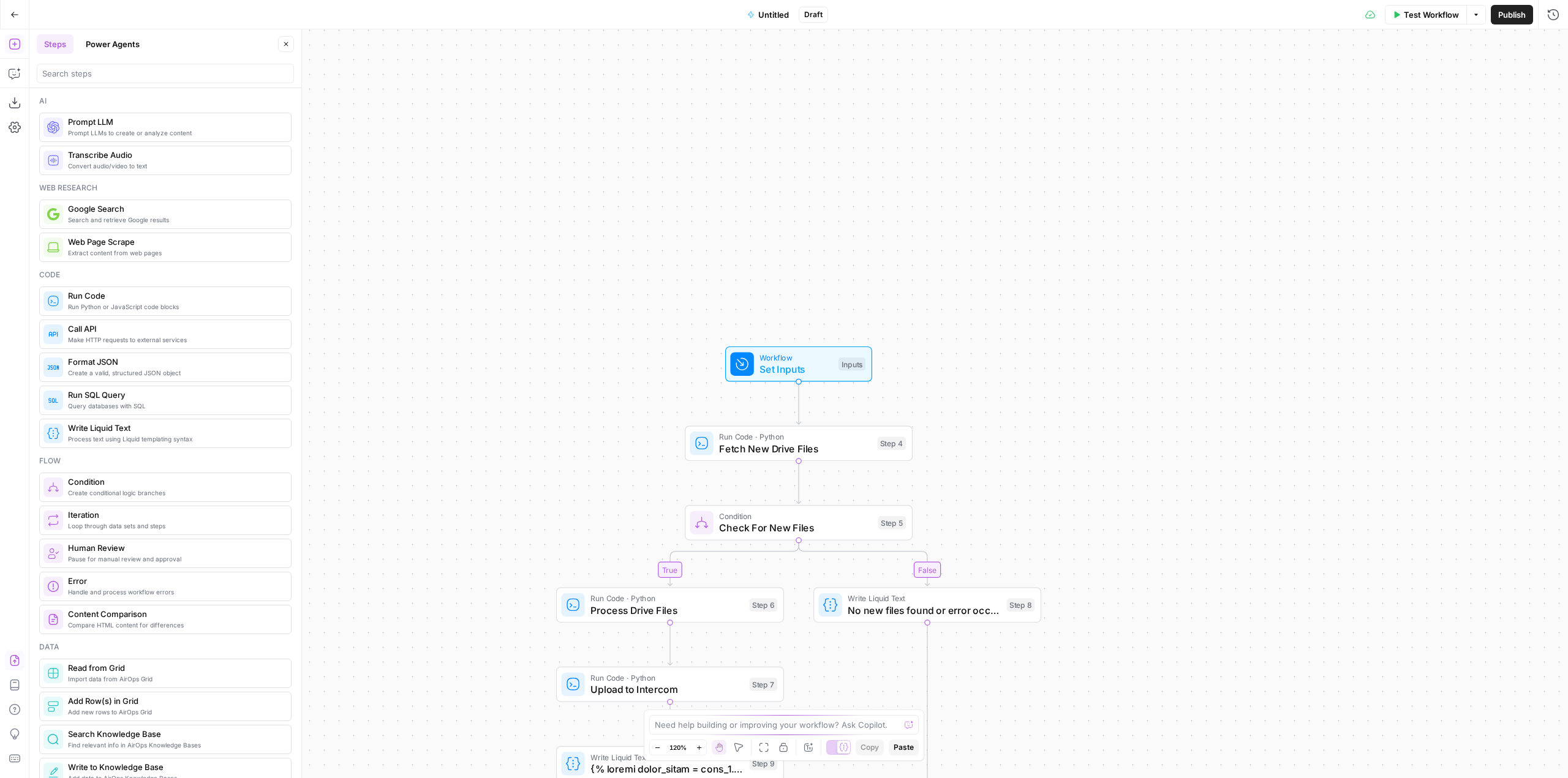
click at [775, 18] on span "Untitled" at bounding box center [774, 15] width 31 height 12
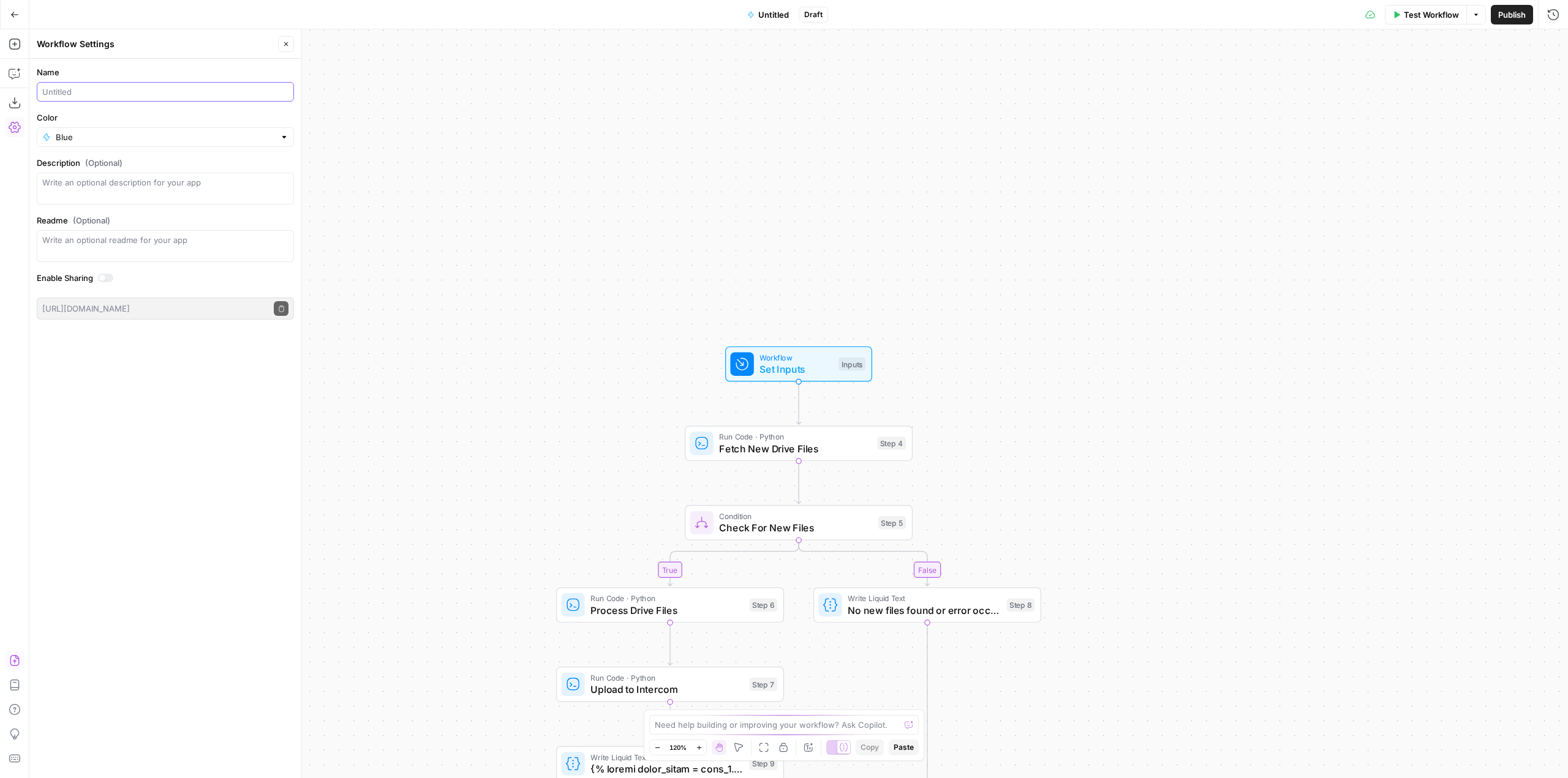
click at [123, 87] on input "Name" at bounding box center [165, 92] width 246 height 12
type input "Intercom Knowledge Base Daily Update"
click at [90, 135] on input "Color" at bounding box center [165, 137] width 219 height 12
click at [68, 302] on span "Red" at bounding box center [169, 303] width 218 height 12
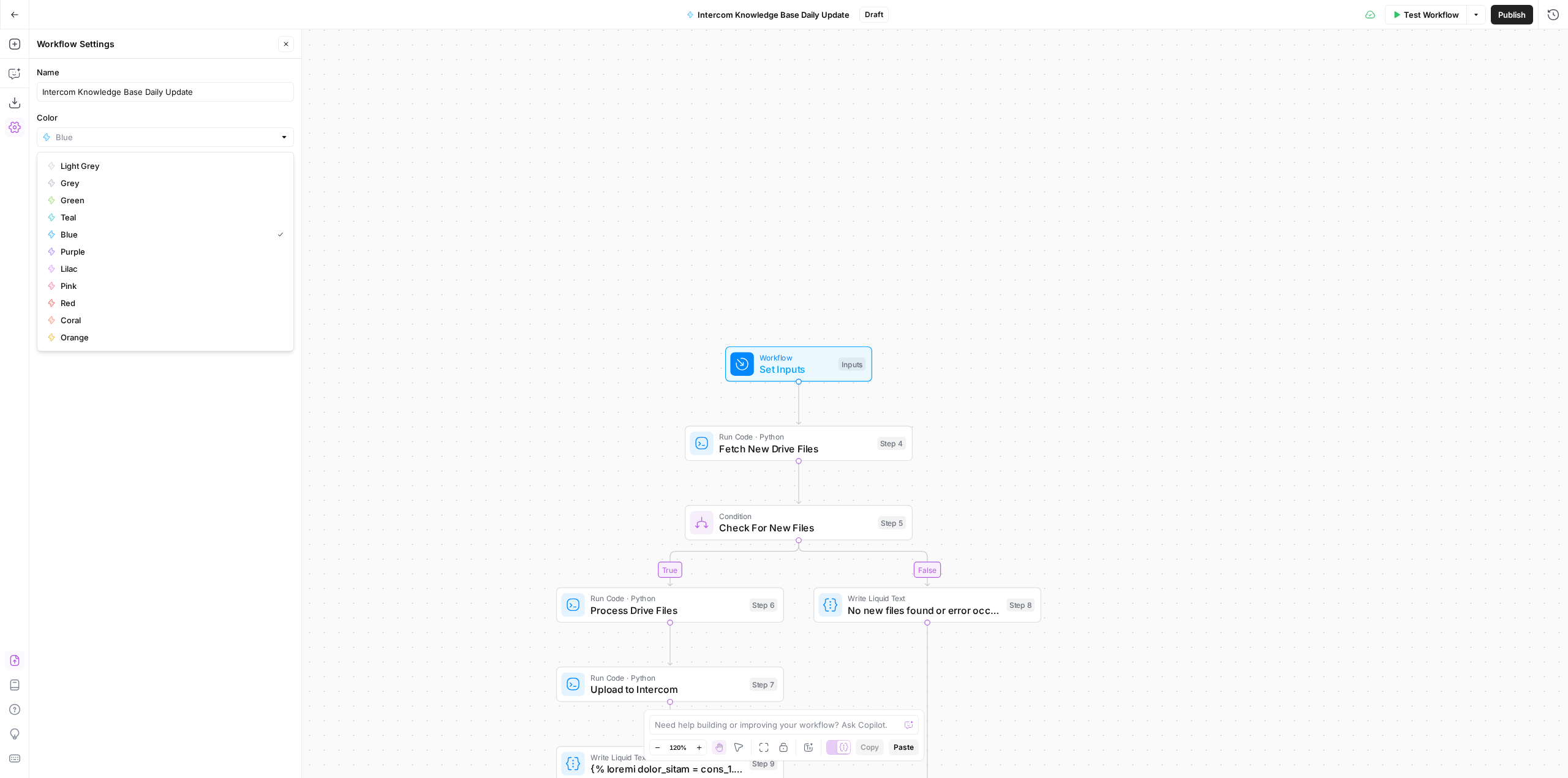
type input "Red"
click at [1505, 17] on span "Publish" at bounding box center [1512, 15] width 28 height 12
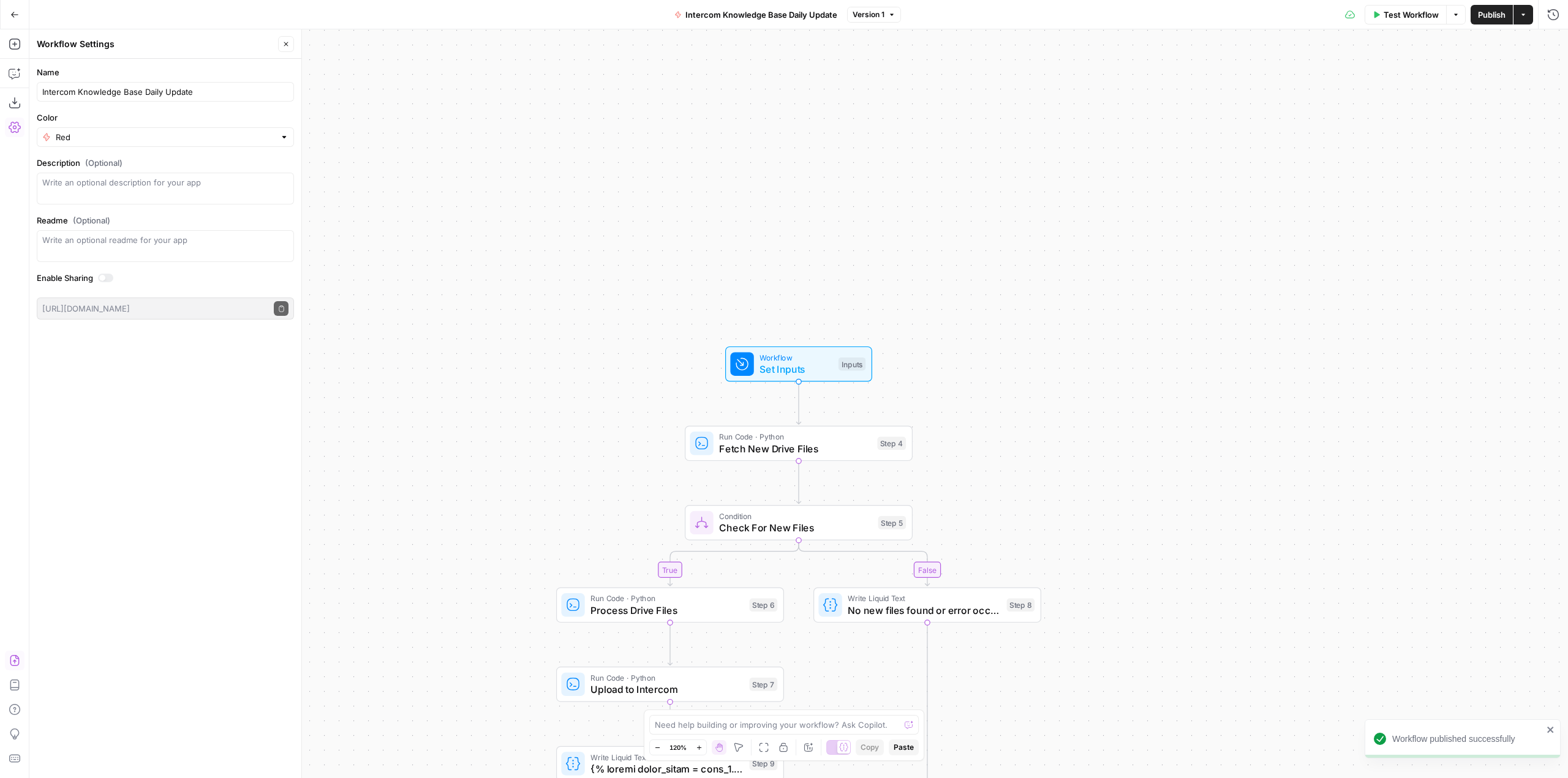
click at [14, 11] on icon "button" at bounding box center [15, 15] width 9 height 9
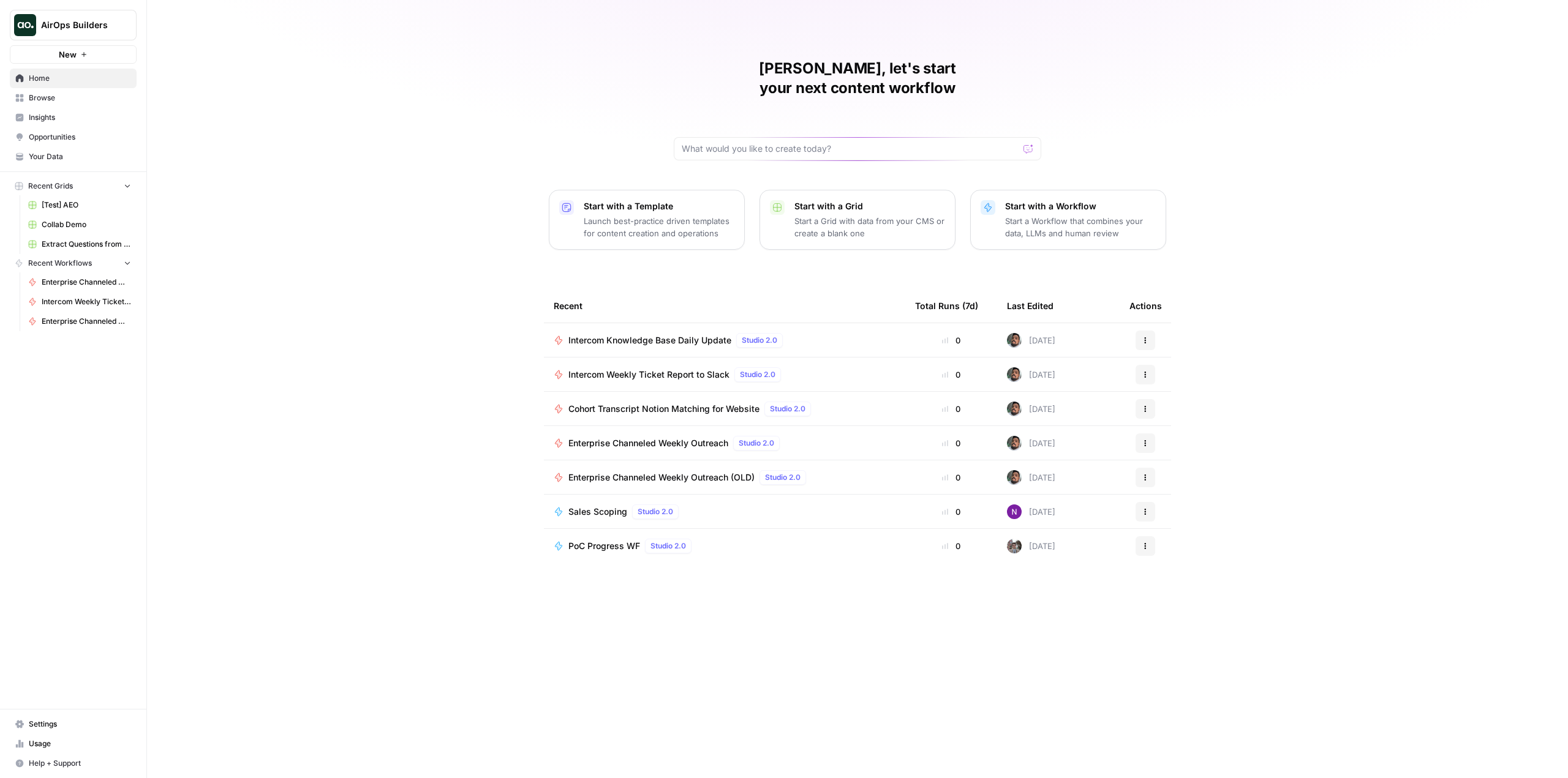
click at [93, 94] on span "Browse" at bounding box center [80, 98] width 102 height 11
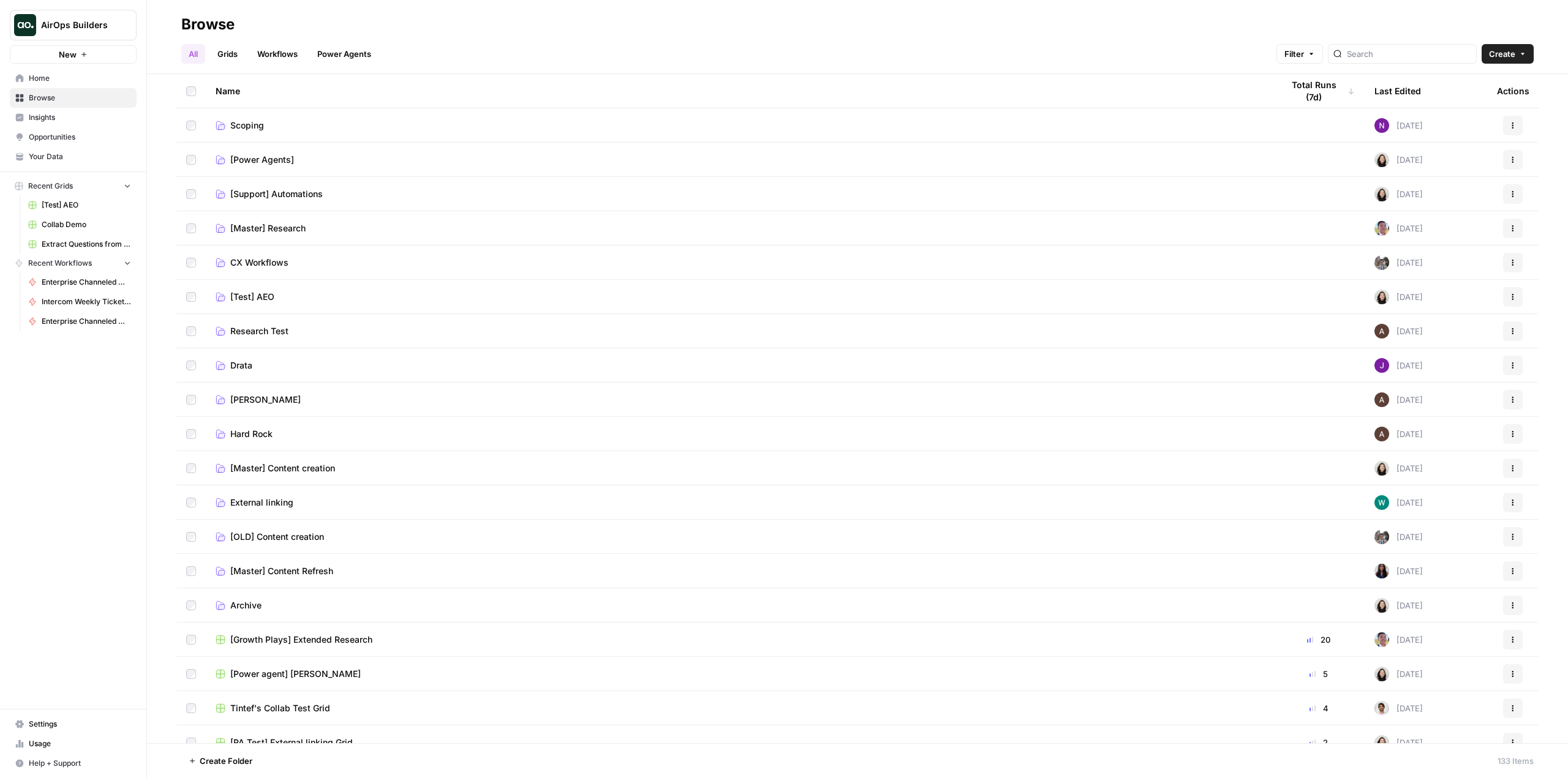
click at [332, 186] on td "[Support] Automations" at bounding box center [739, 194] width 1067 height 34
click at [288, 194] on span "[Support] Automations" at bounding box center [276, 194] width 93 height 12
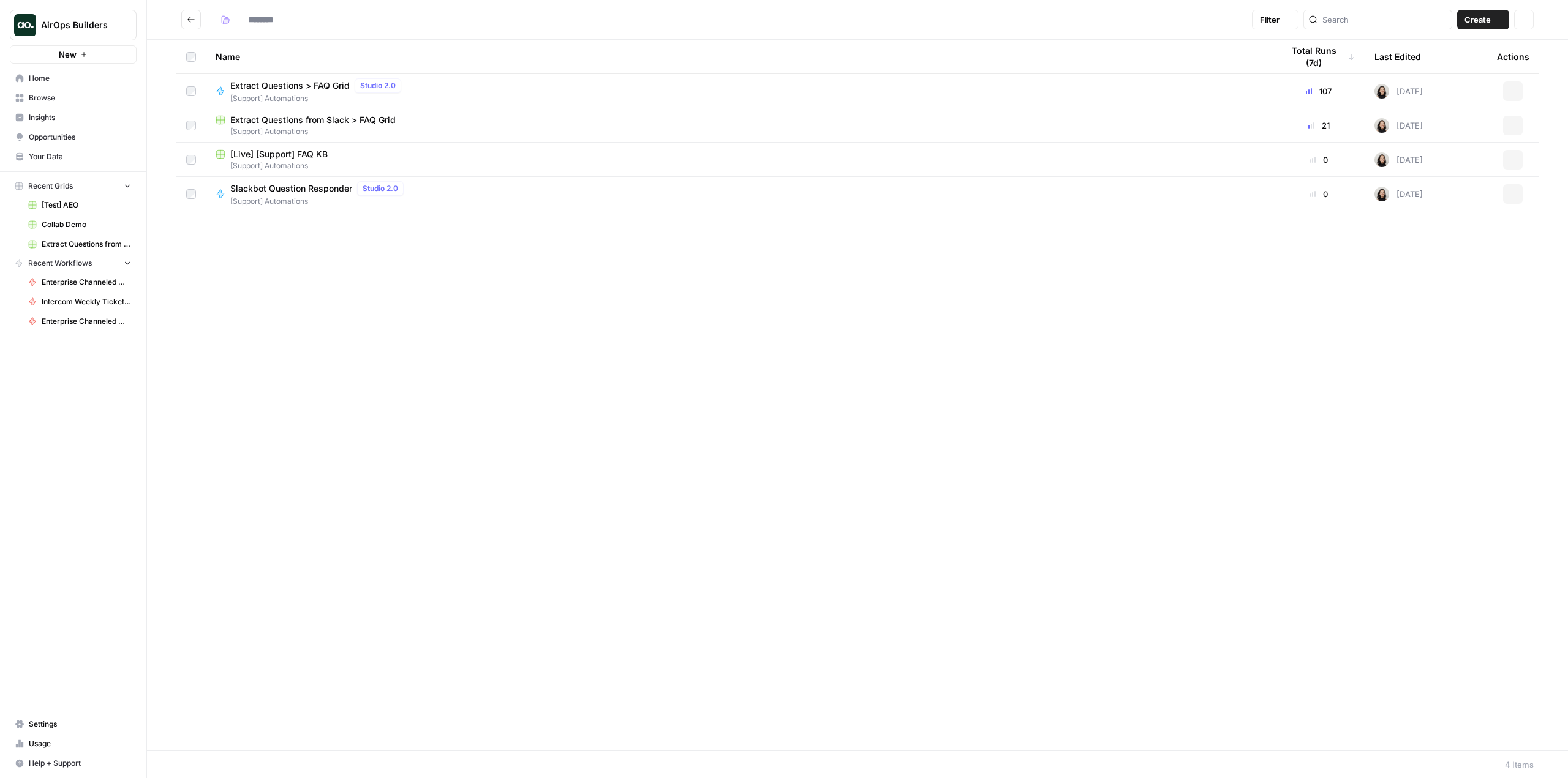
type input "**********"
click at [302, 186] on span "Slackbot Question Responder" at bounding box center [291, 189] width 122 height 12
type input "**********"
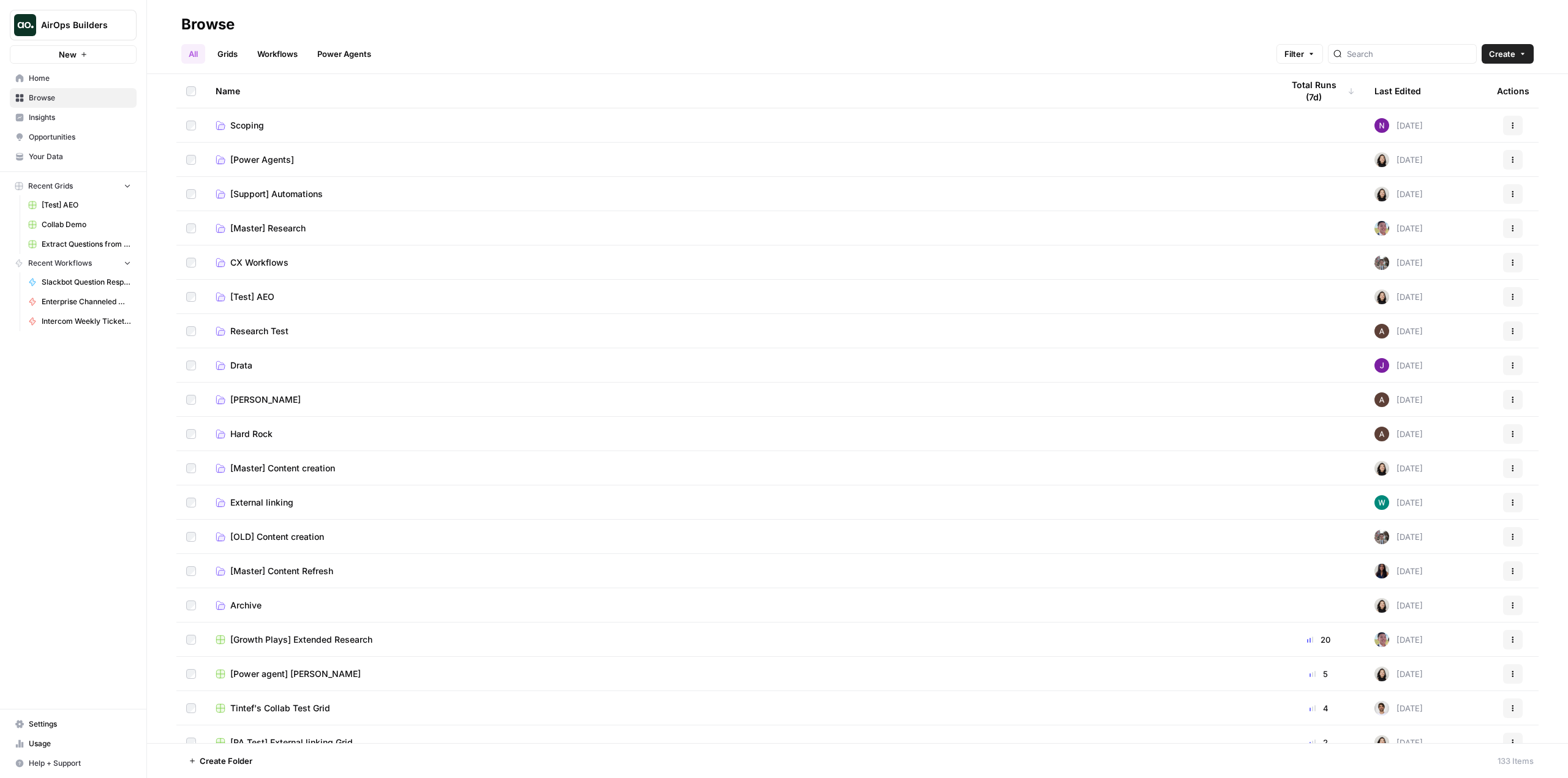
click at [332, 198] on link "[Support] Automations" at bounding box center [739, 194] width 1047 height 12
click at [267, 261] on span "CX Workflows" at bounding box center [259, 262] width 58 height 12
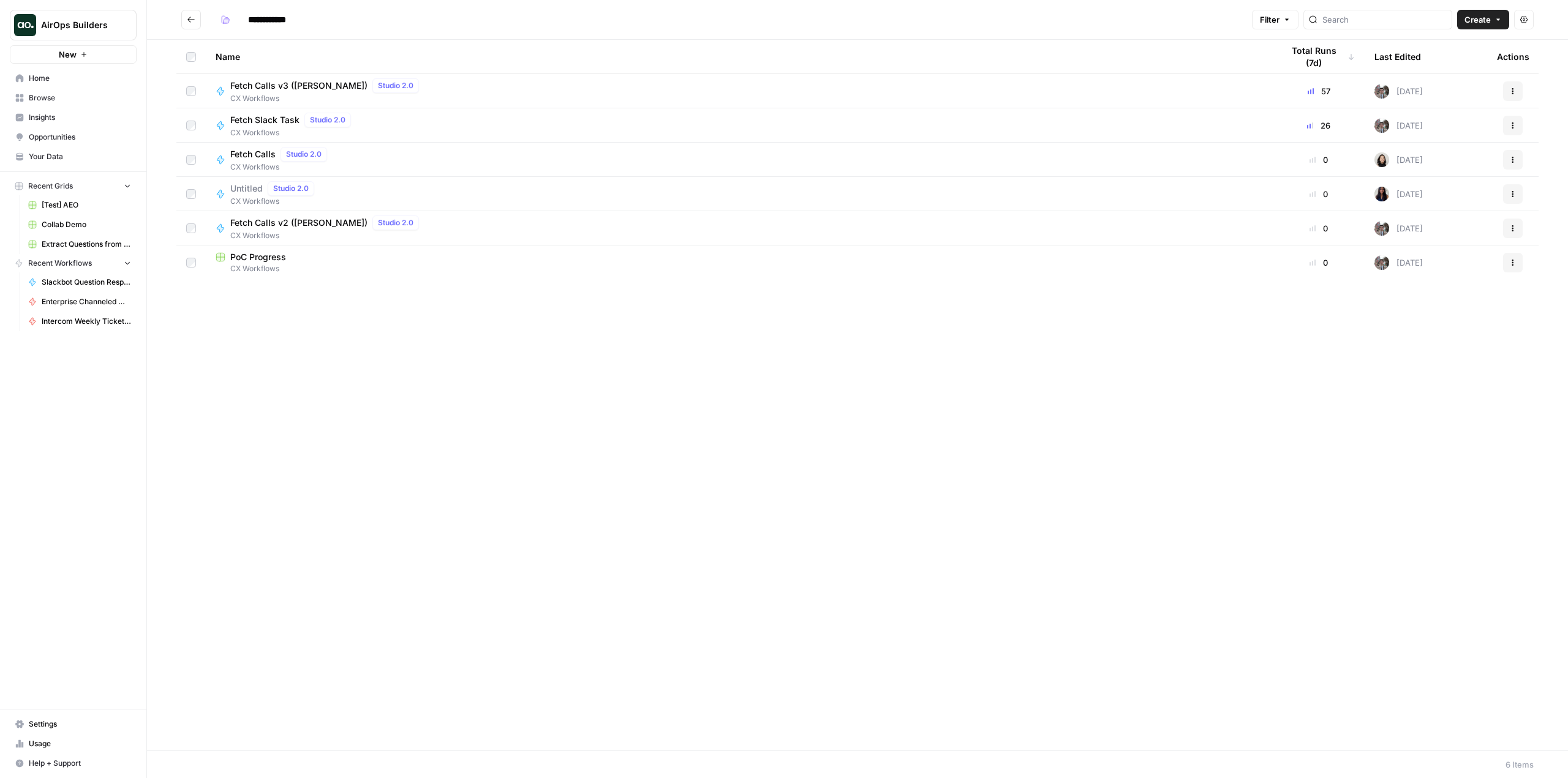
click at [1475, 21] on span "Create" at bounding box center [1478, 19] width 26 height 12
click at [1476, 347] on div "Name Total Runs (7d) Last Edited Actions Fetch Calls v3 ([PERSON_NAME]) Studio …" at bounding box center [858, 396] width 1421 height 711
click at [194, 23] on icon "Go back" at bounding box center [191, 20] width 9 height 9
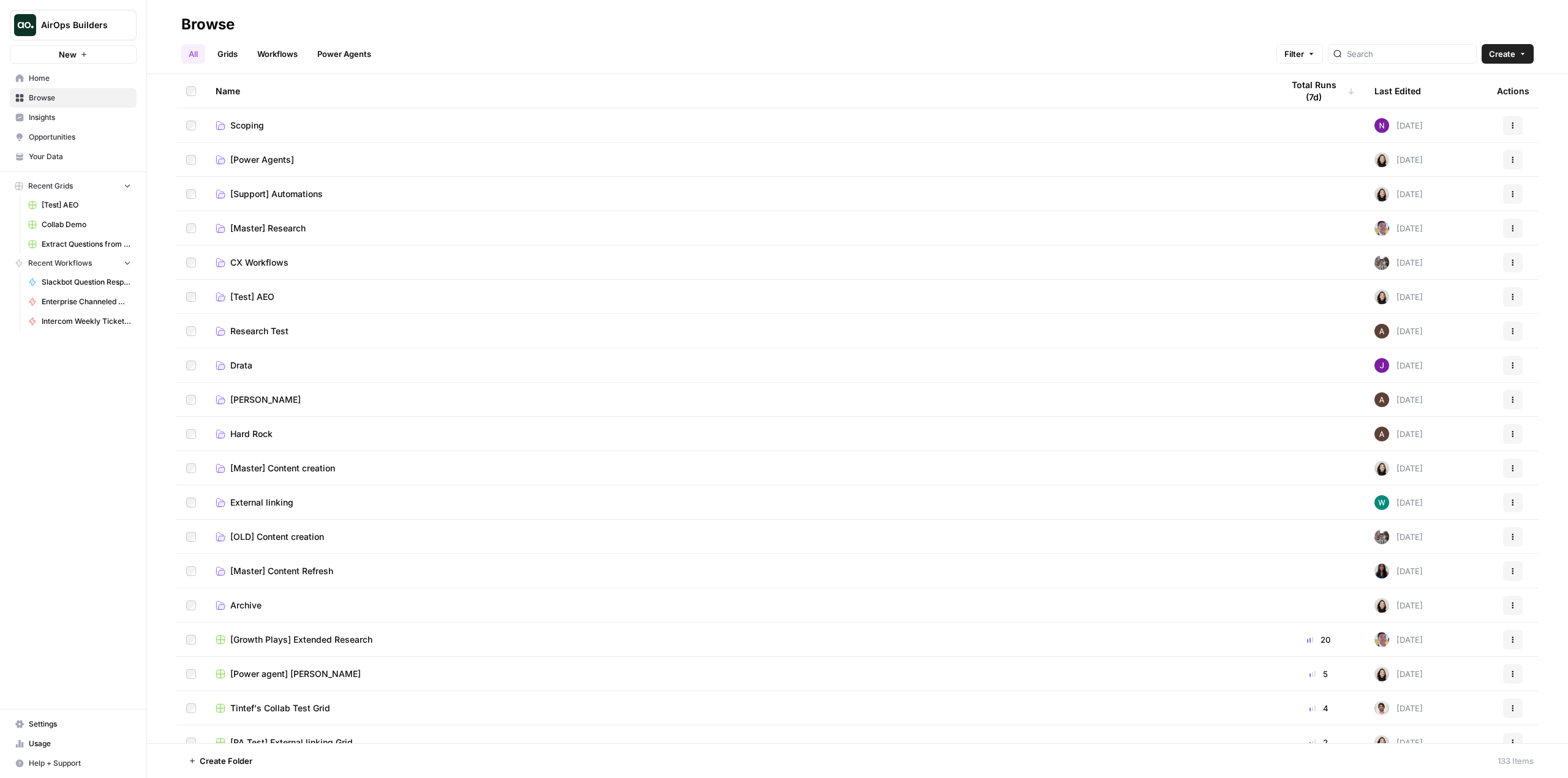
click at [63, 82] on span "Home" at bounding box center [80, 78] width 102 height 11
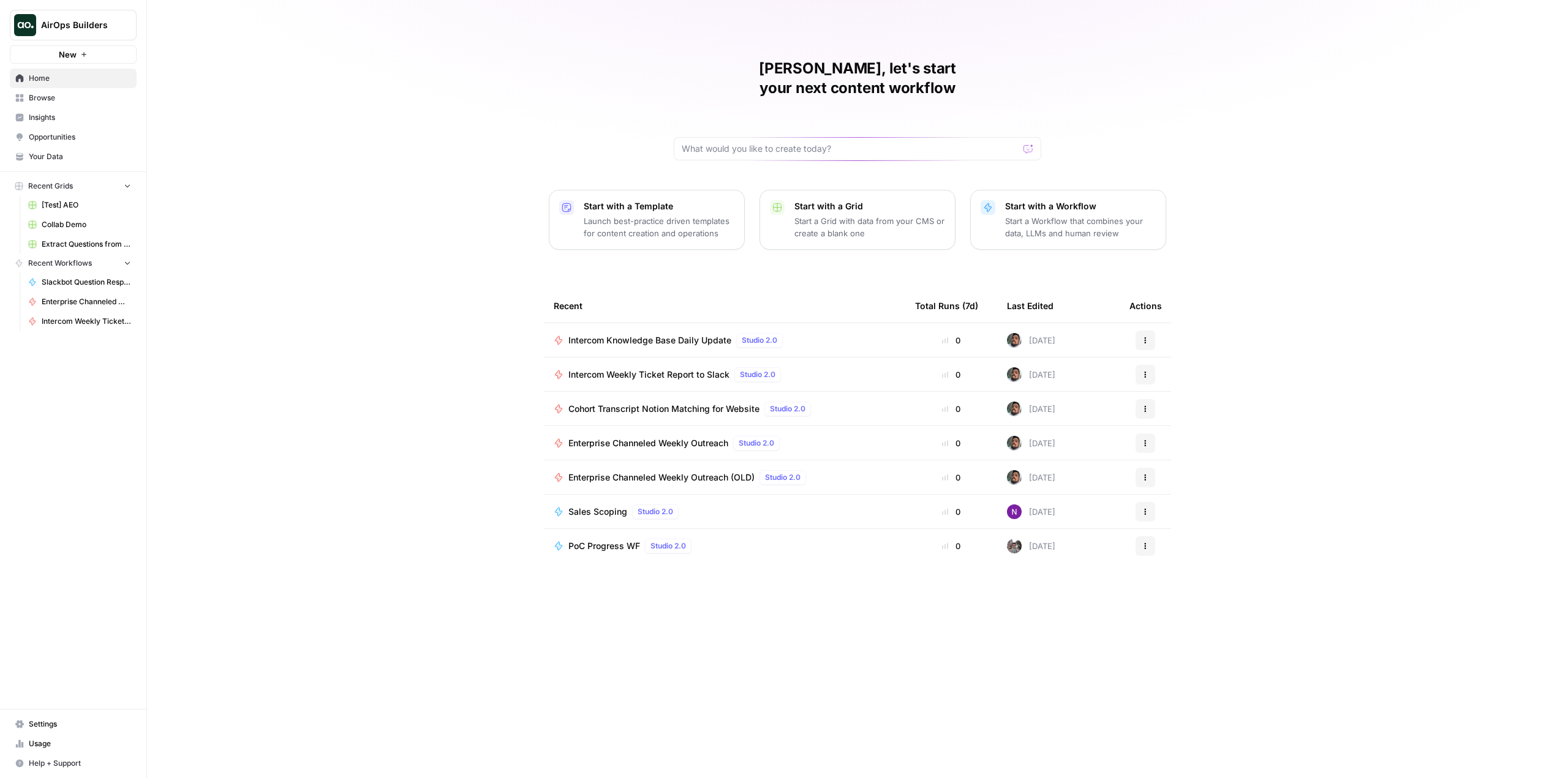
click at [71, 103] on span "Browse" at bounding box center [80, 98] width 102 height 11
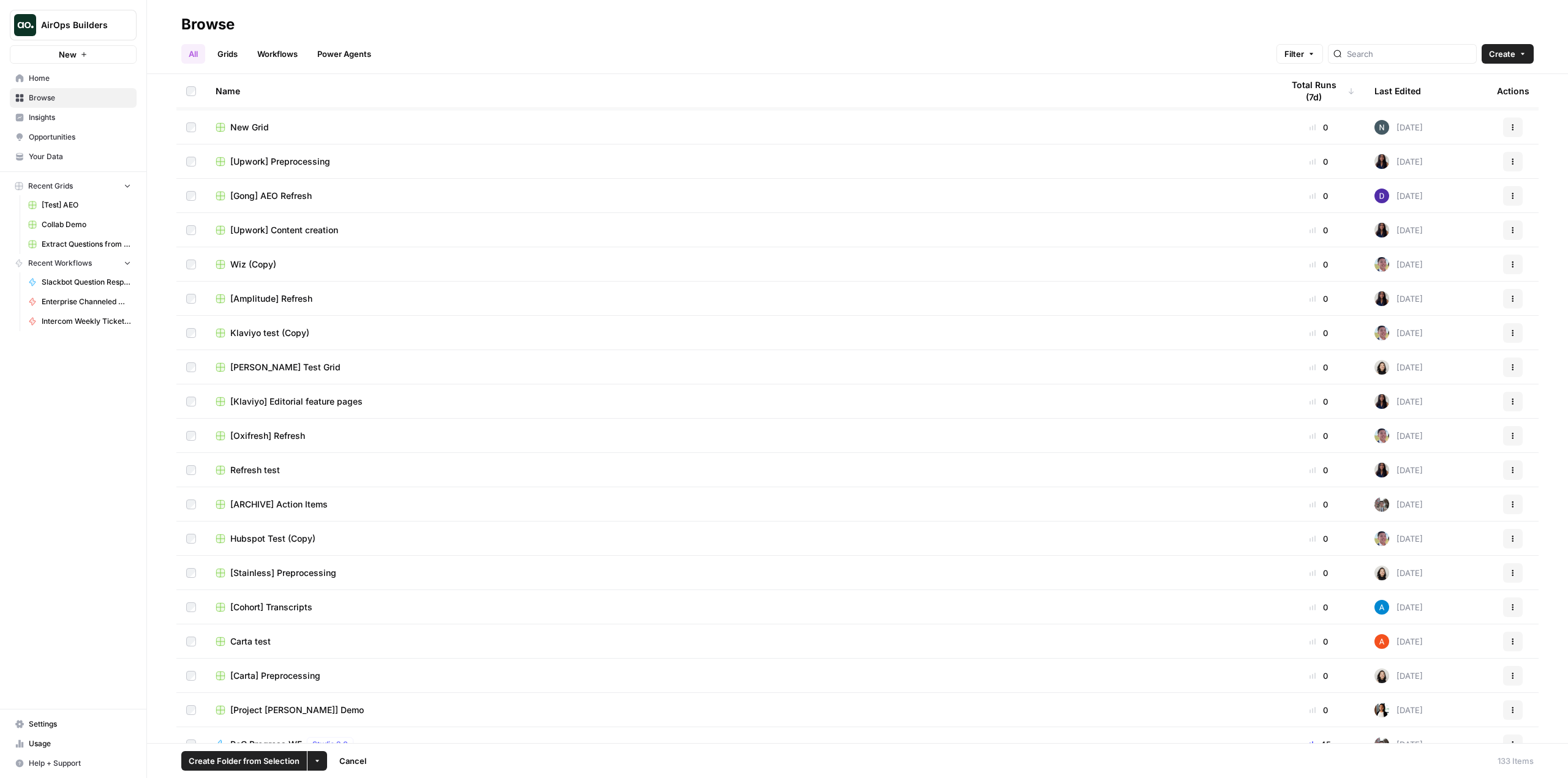
scroll to position [1231, 0]
